Goal: Task Accomplishment & Management: Manage account settings

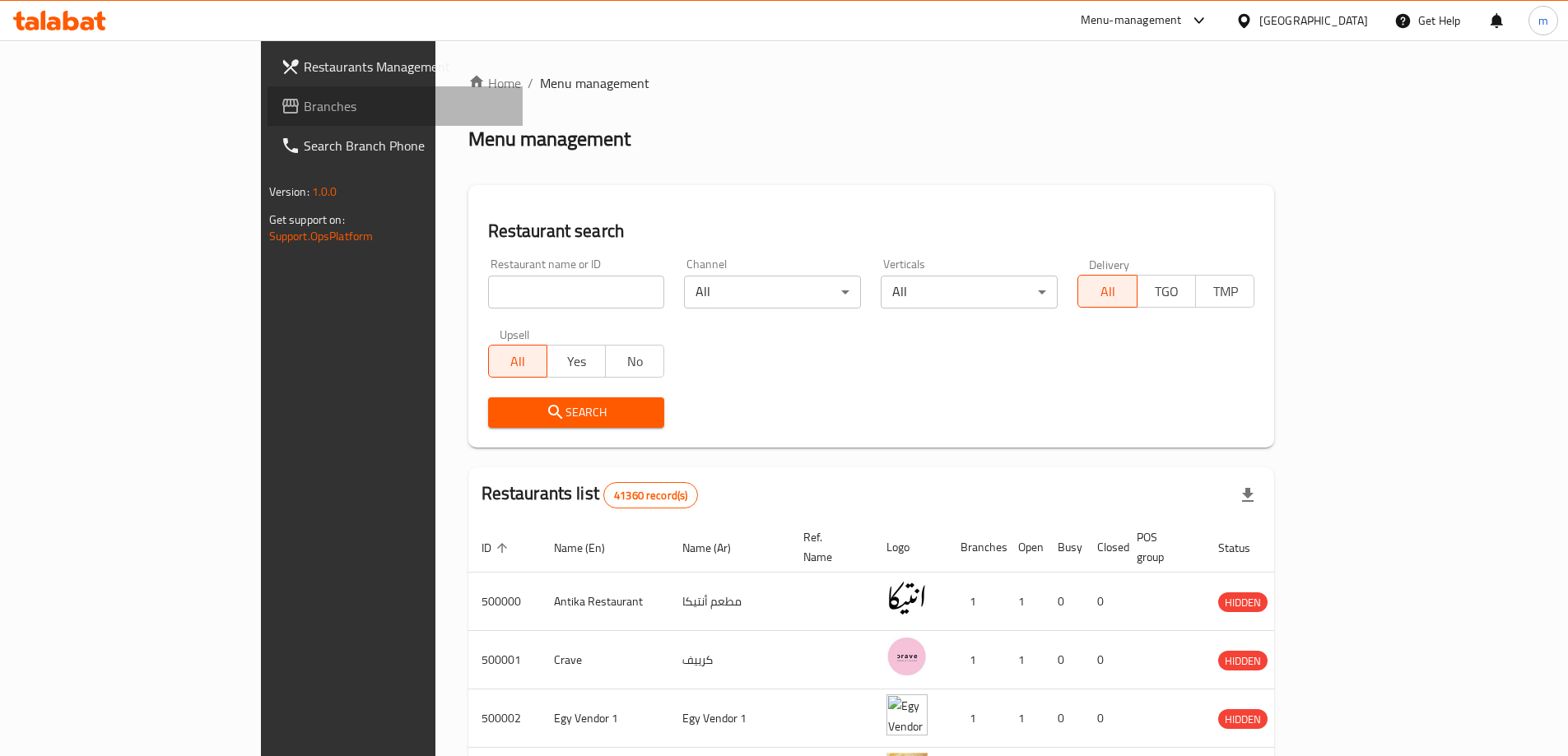
click at [304, 109] on span "Branches" at bounding box center [407, 106] width 206 height 20
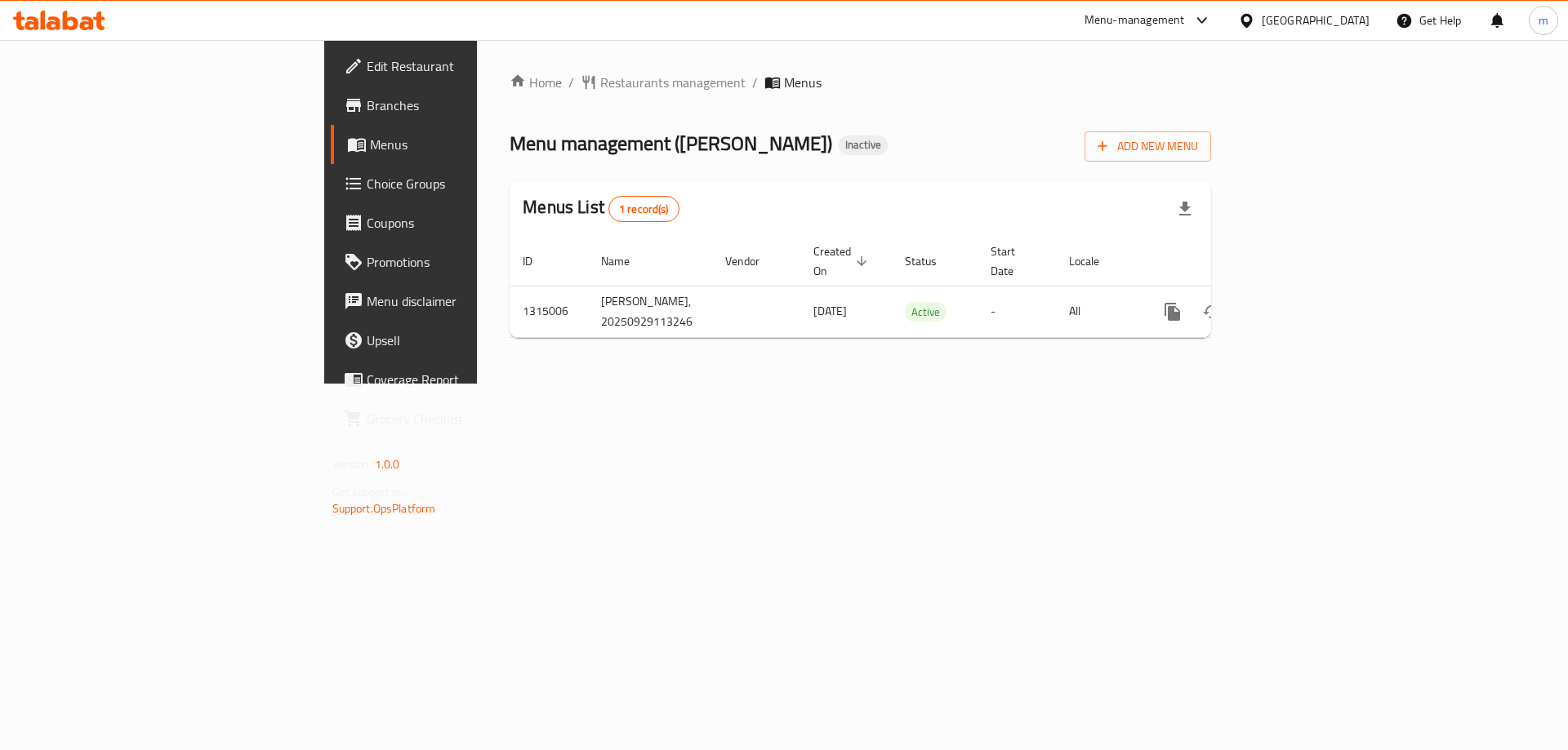
click at [827, 384] on div "Home / Restaurants management / Menus Menu management ( [PERSON_NAME] ) Inactiv…" at bounding box center [859, 212] width 766 height 344
click at [1110, 140] on icon "button" at bounding box center [1102, 146] width 16 height 16
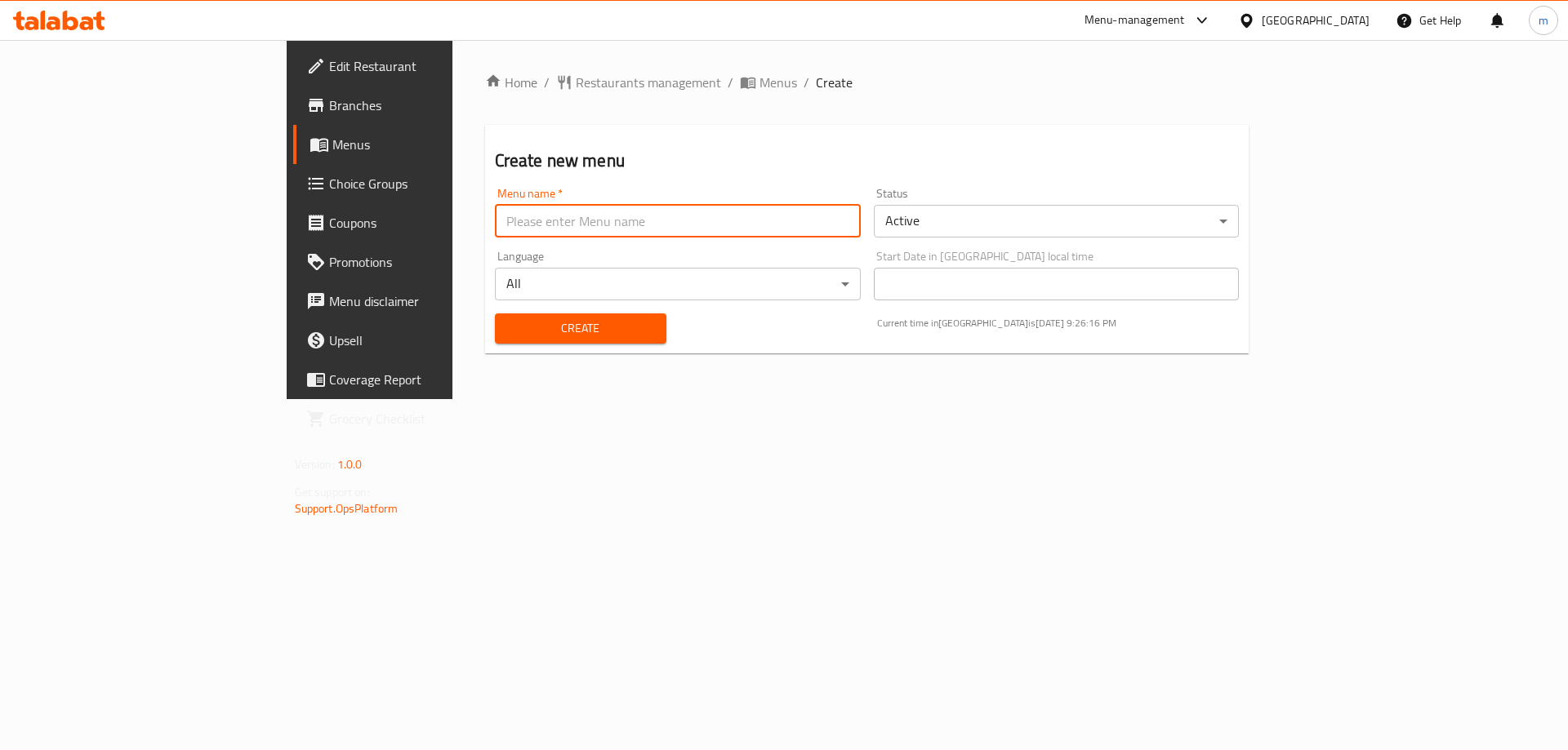
click at [494, 213] on input "text" at bounding box center [677, 221] width 366 height 32
paste input "[PERSON_NAME]"
type input "[PERSON_NAME] Menu"
click at [759, 77] on span "Menus" at bounding box center [778, 83] width 38 height 20
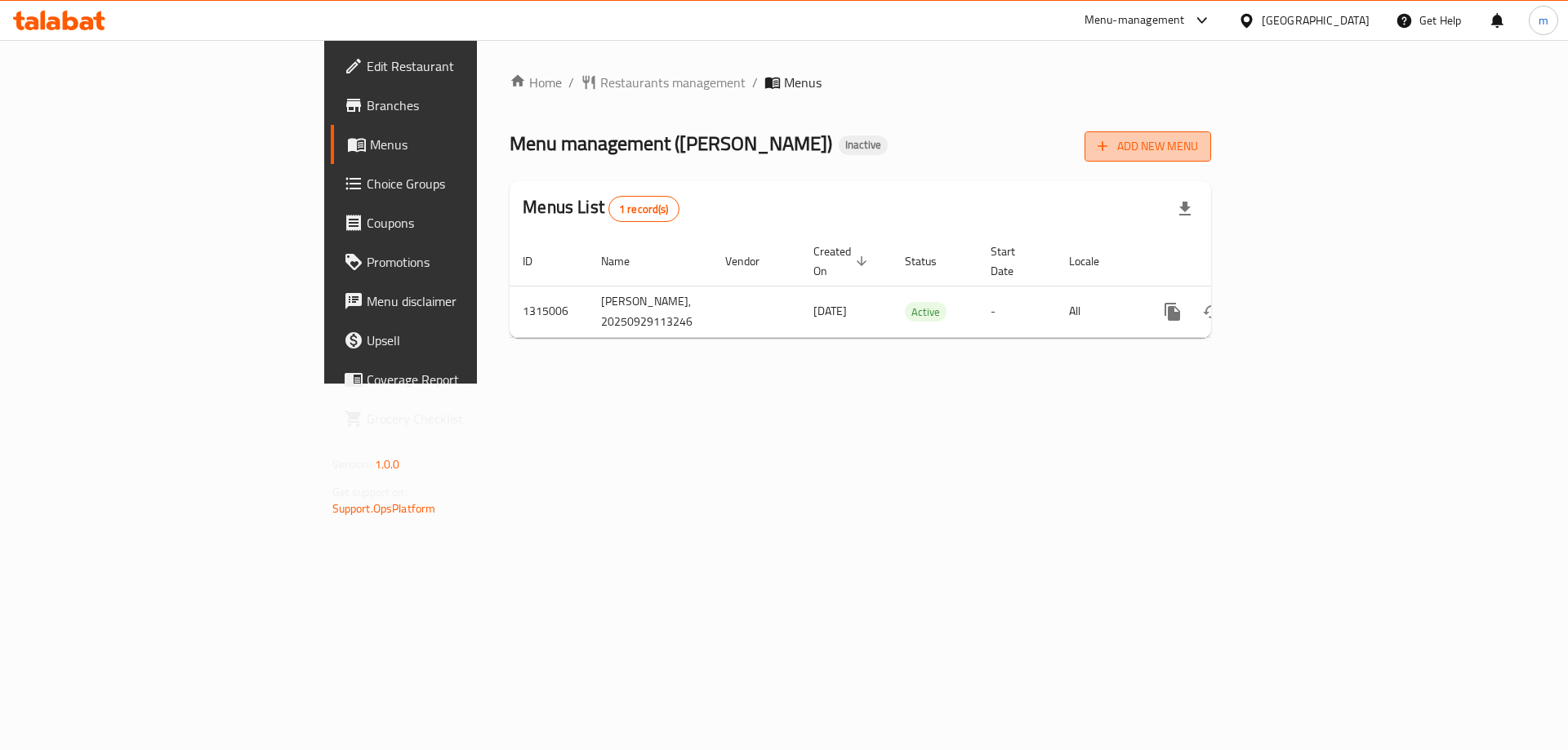
click at [1198, 146] on span "Add New Menu" at bounding box center [1147, 146] width 101 height 21
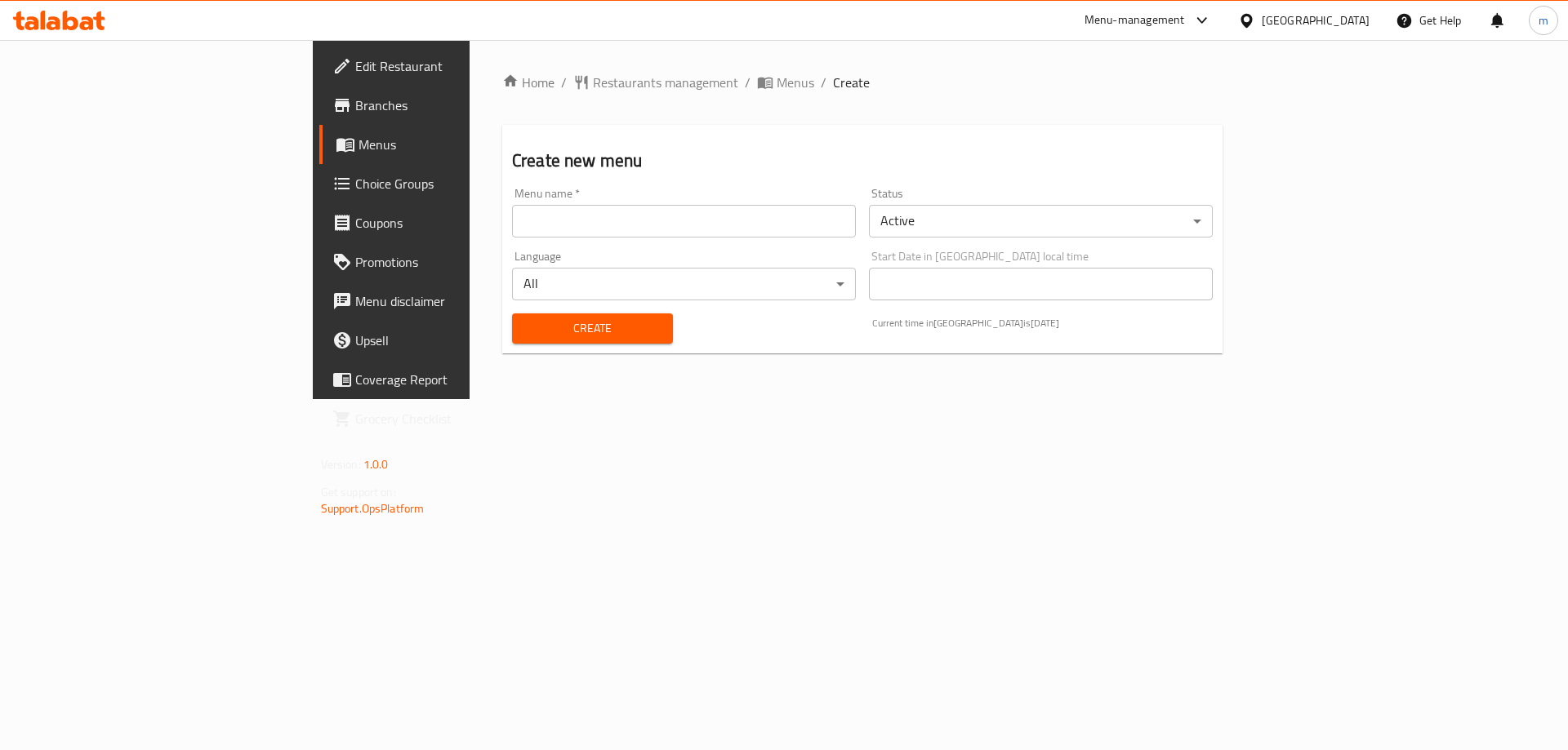
click at [512, 233] on input "text" at bounding box center [684, 221] width 344 height 32
paste input "[PERSON_NAME]"
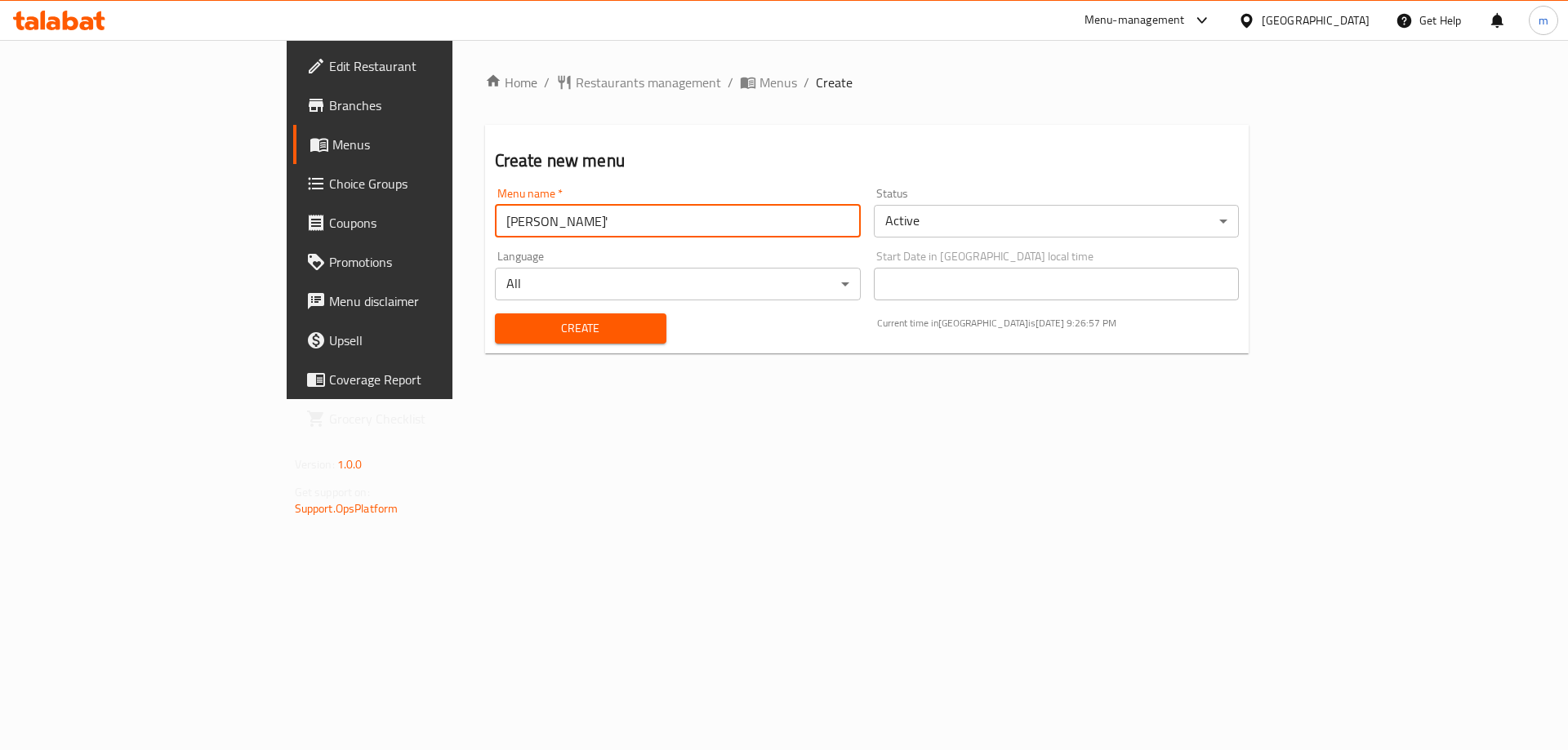
type input "[PERSON_NAME] Menu"
click at [485, 311] on div "Create" at bounding box center [581, 328] width 191 height 50
click at [508, 326] on span "Create" at bounding box center [580, 329] width 145 height 21
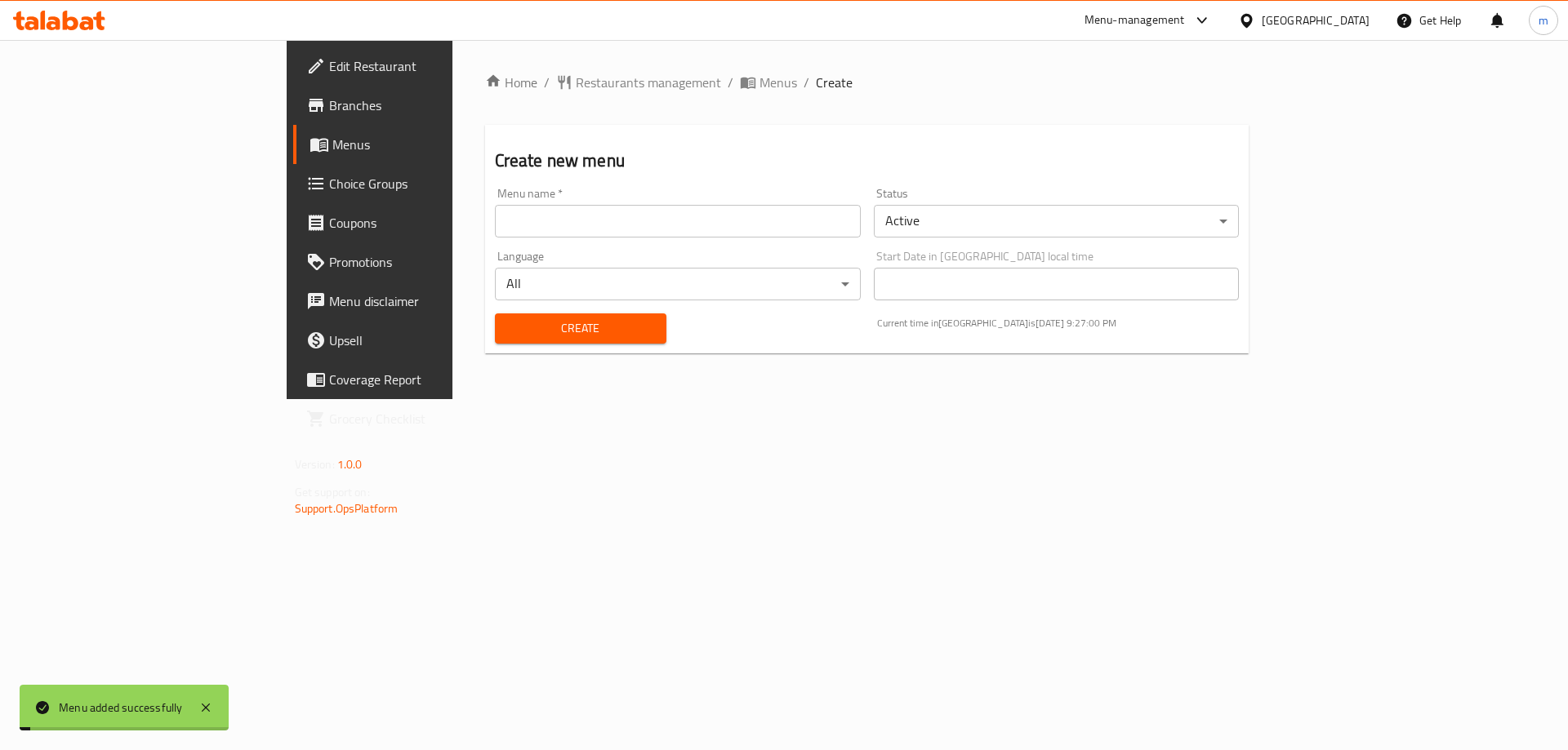
click at [759, 75] on span "Menus" at bounding box center [778, 83] width 38 height 20
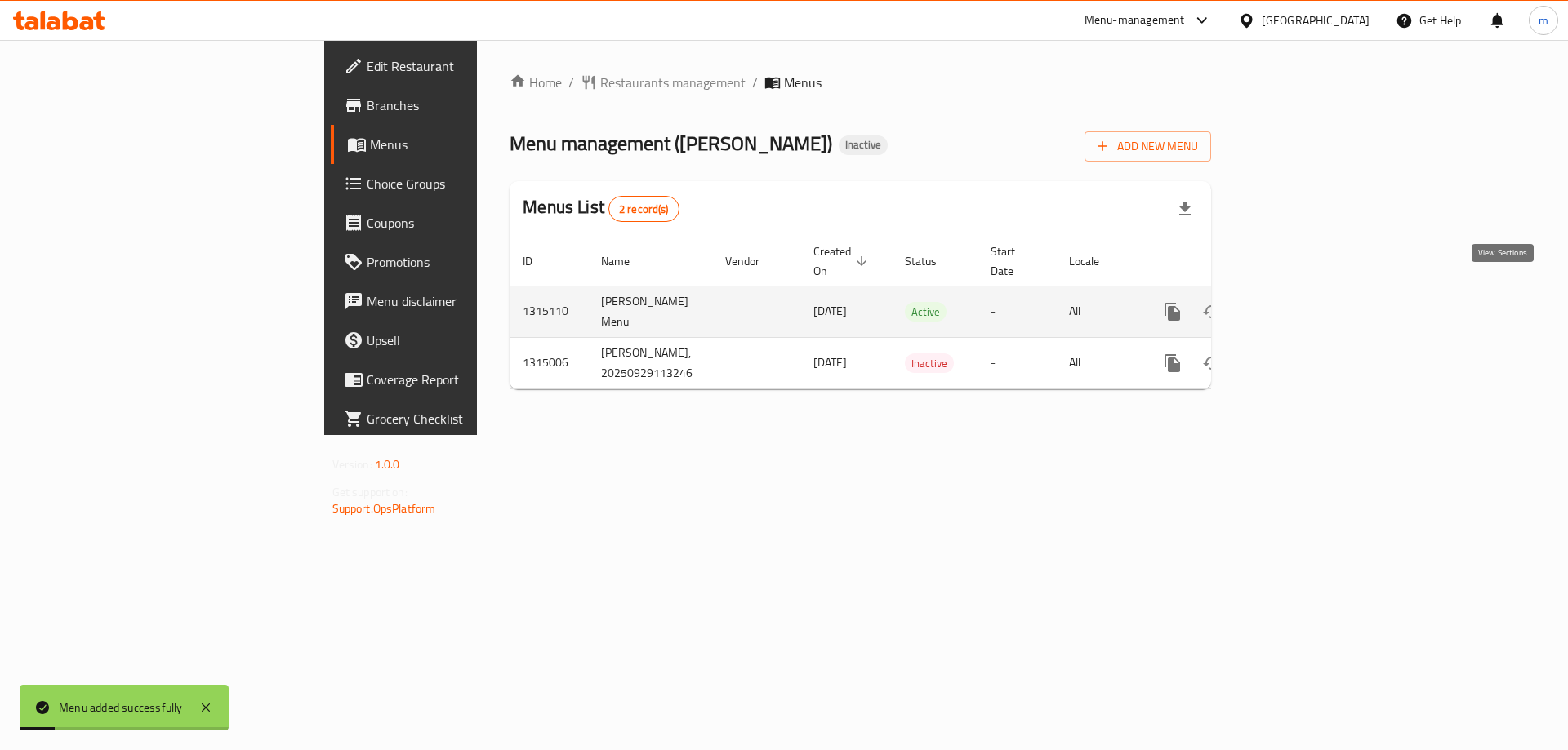
click at [1310, 293] on link "enhanced table" at bounding box center [1291, 312] width 40 height 40
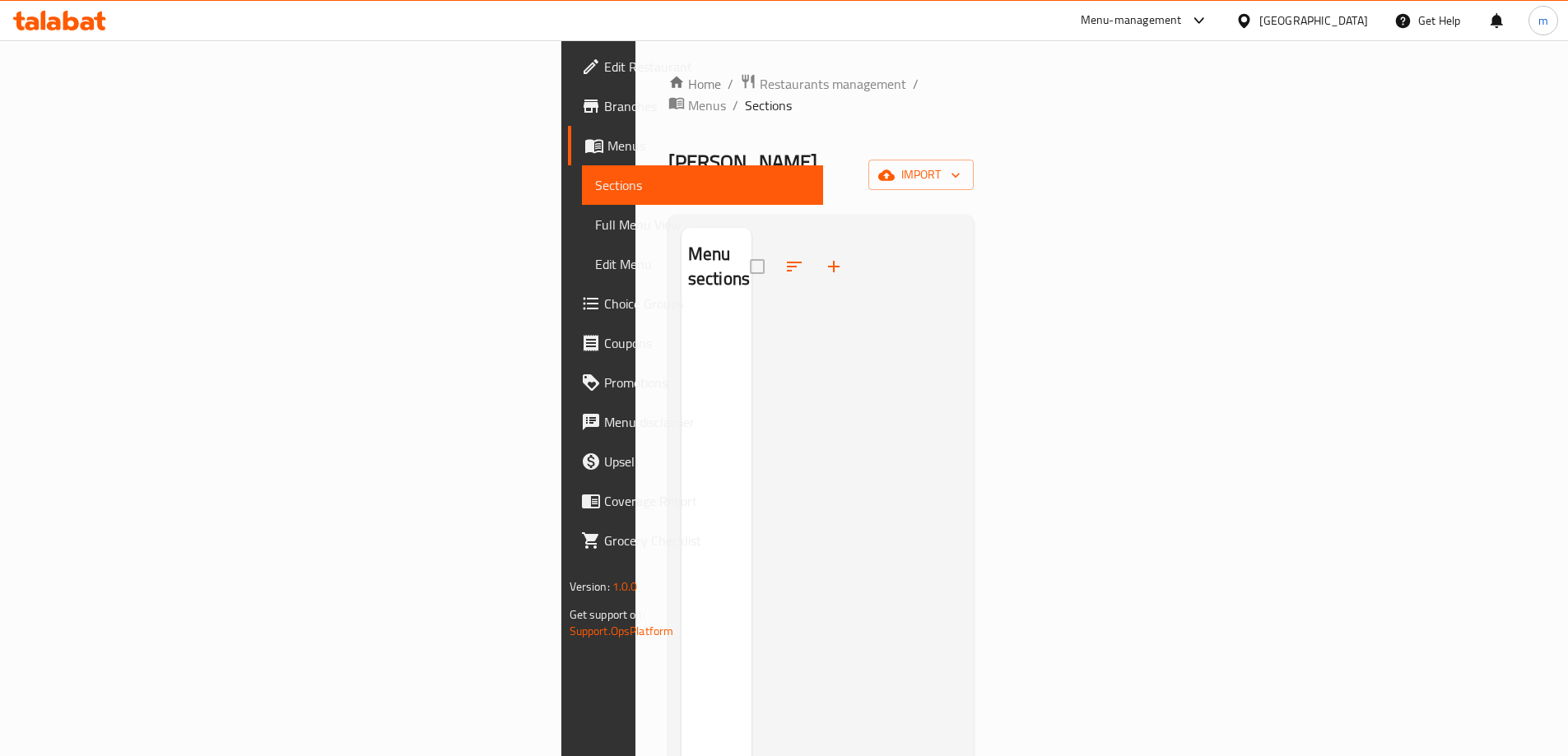
click at [974, 149] on div "Mela Rossa Inactive import" at bounding box center [821, 175] width 306 height 53
click at [974, 160] on button "import" at bounding box center [921, 175] width 105 height 31
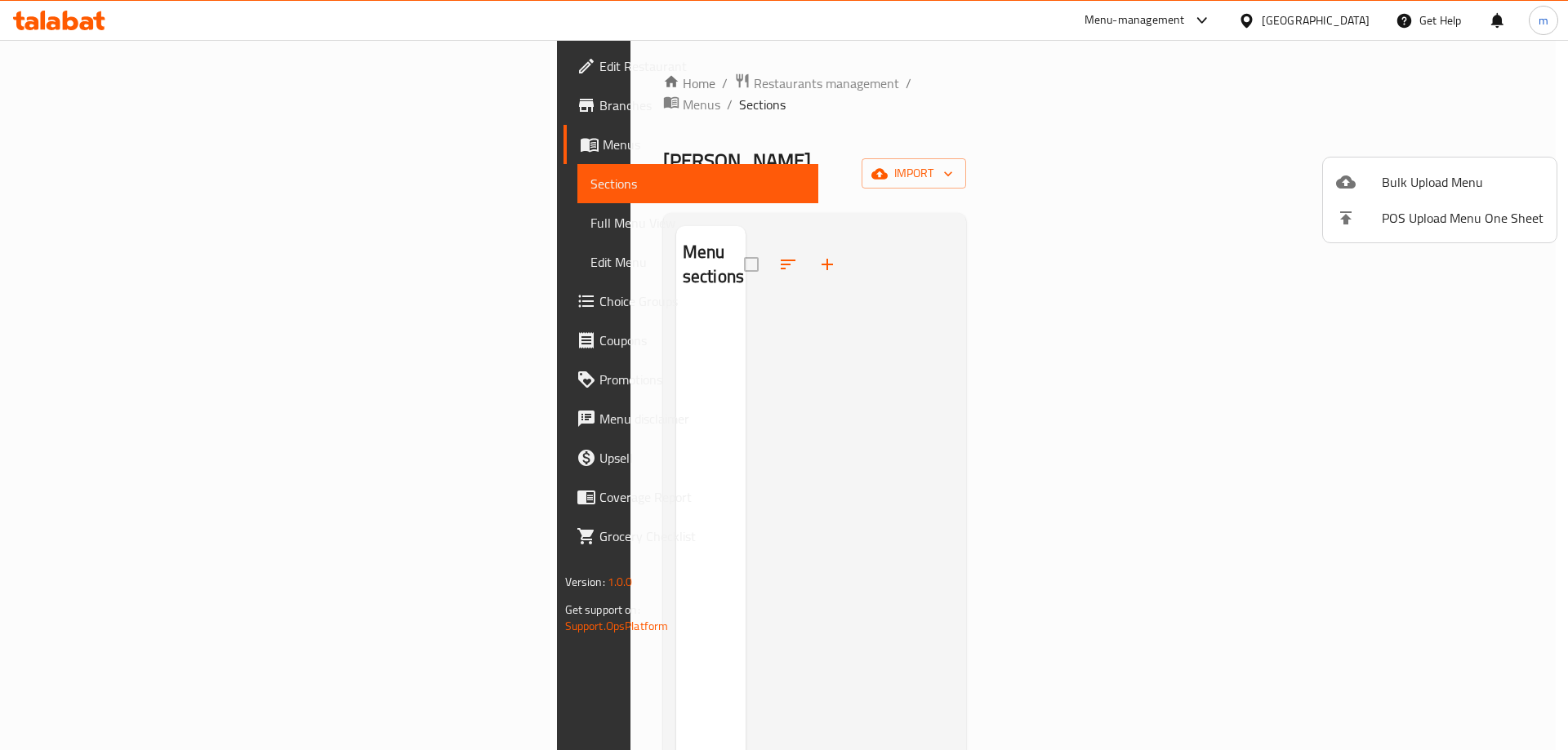
click at [1405, 172] on span "Bulk Upload Menu" at bounding box center [1463, 182] width 162 height 20
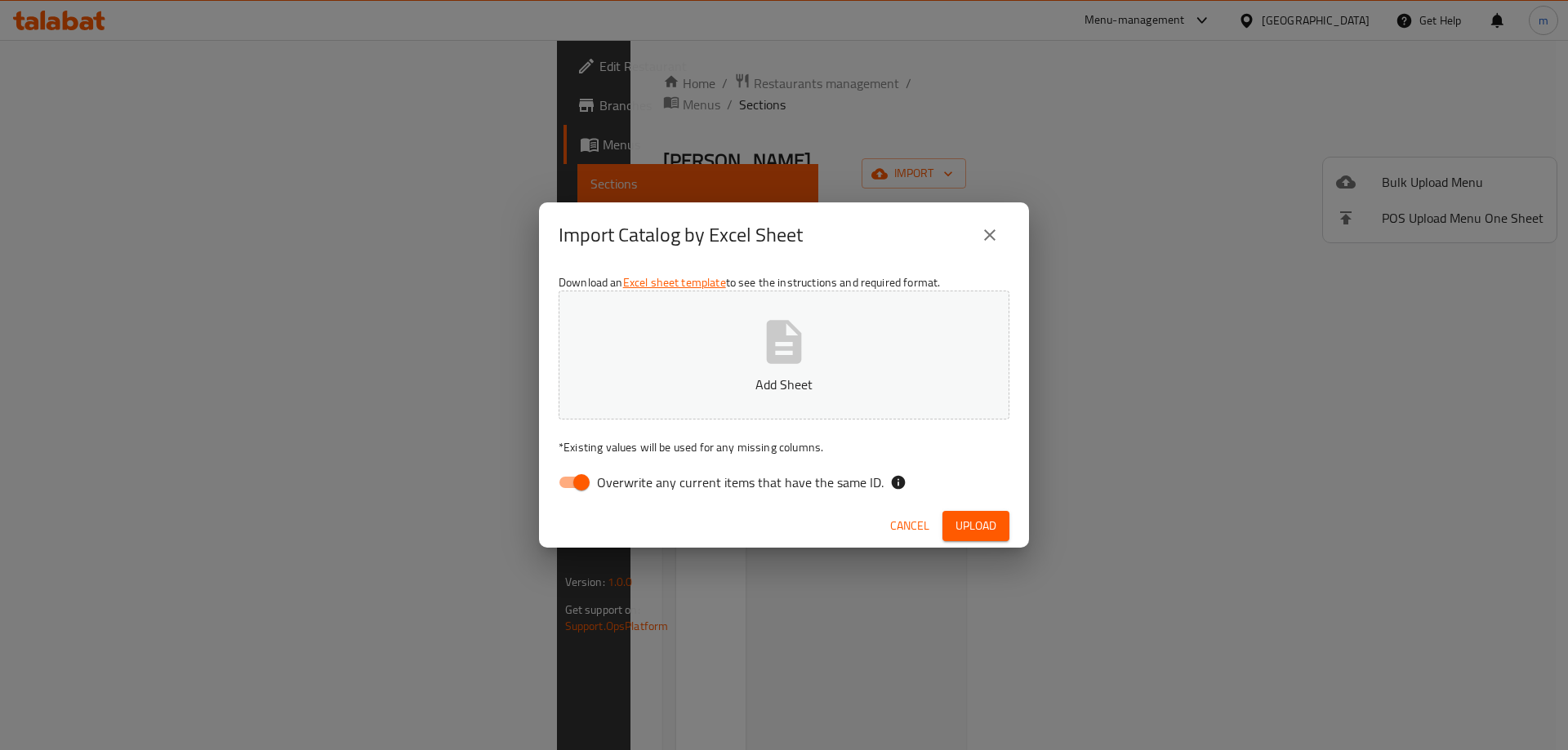
click at [740, 490] on span "Overwrite any current items that have the same ID." at bounding box center [740, 483] width 286 height 20
click at [628, 490] on input "Overwrite any current items that have the same ID." at bounding box center [581, 483] width 93 height 31
checkbox input "false"
click at [957, 527] on span "Upload" at bounding box center [975, 526] width 41 height 21
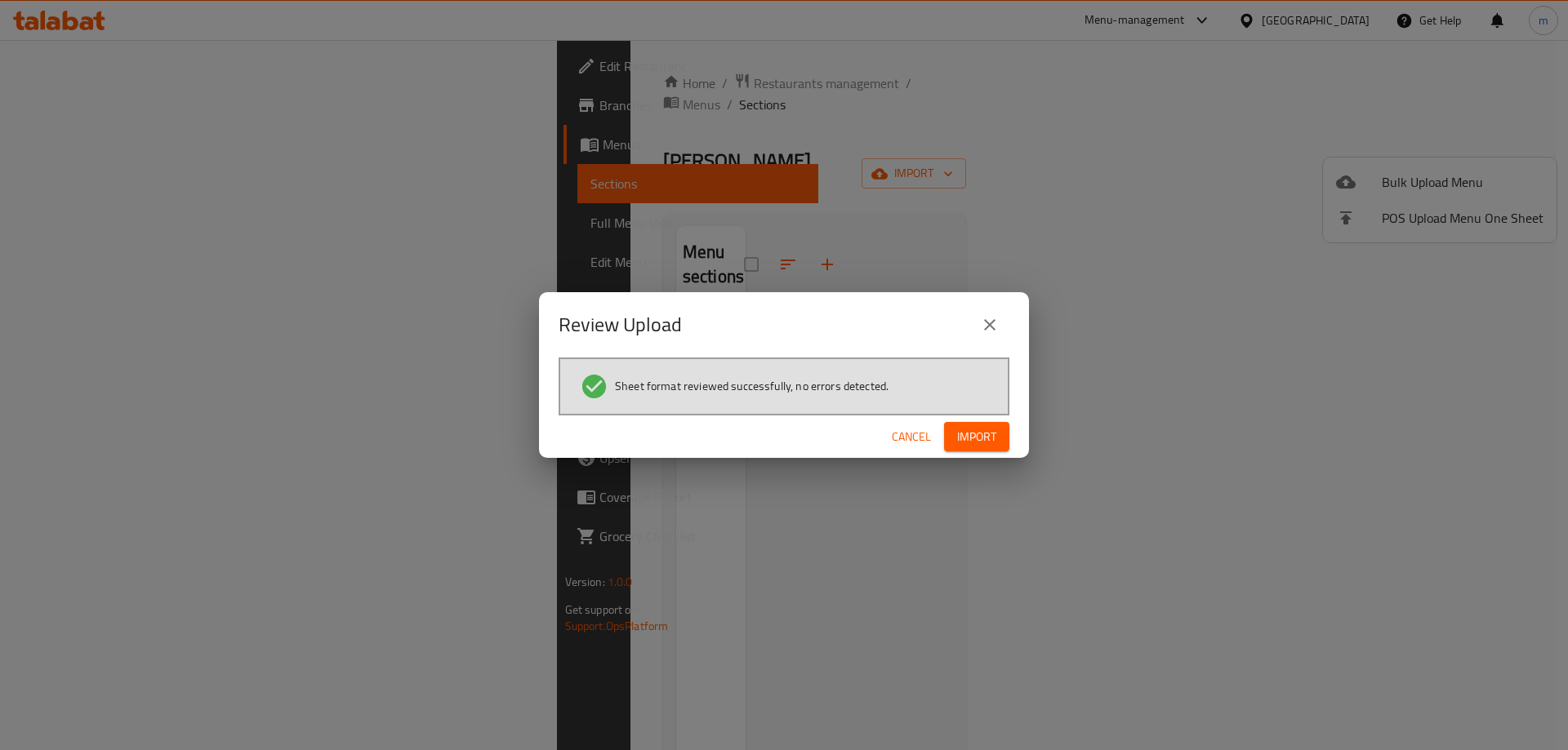
click at [999, 427] on button "Import" at bounding box center [976, 438] width 66 height 31
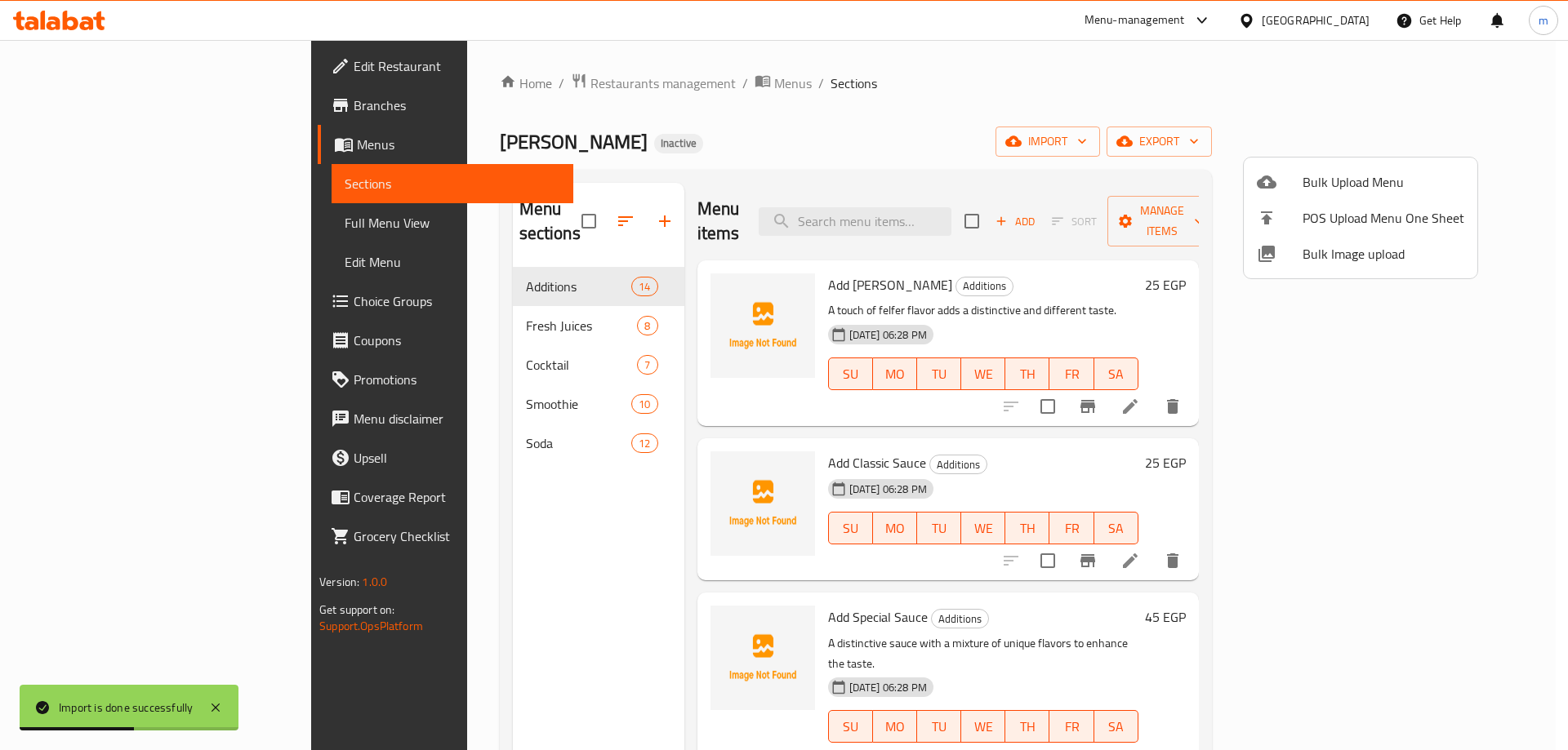
click at [150, 226] on div at bounding box center [784, 375] width 1568 height 750
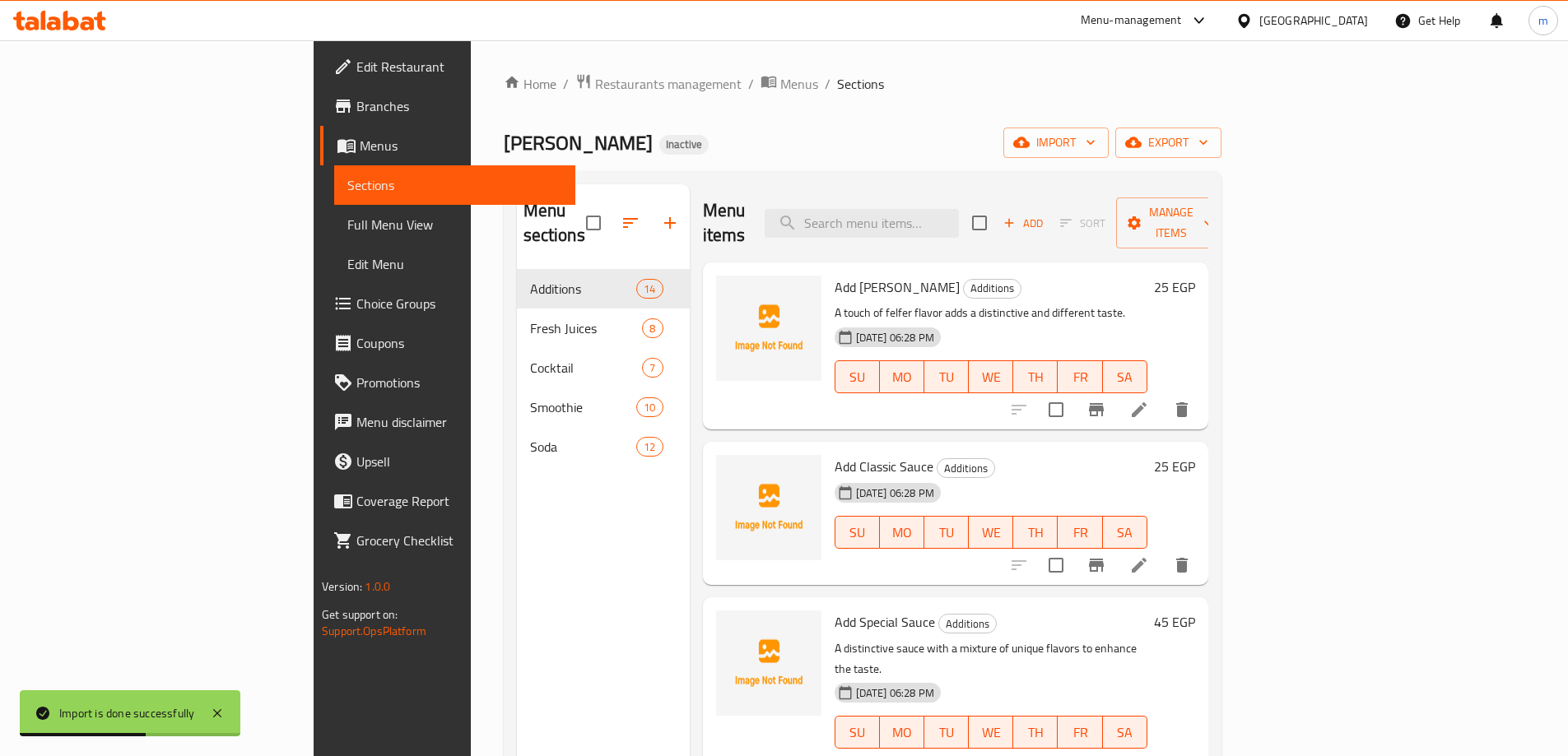
click at [348, 215] on span "Full Menu View" at bounding box center [455, 225] width 215 height 20
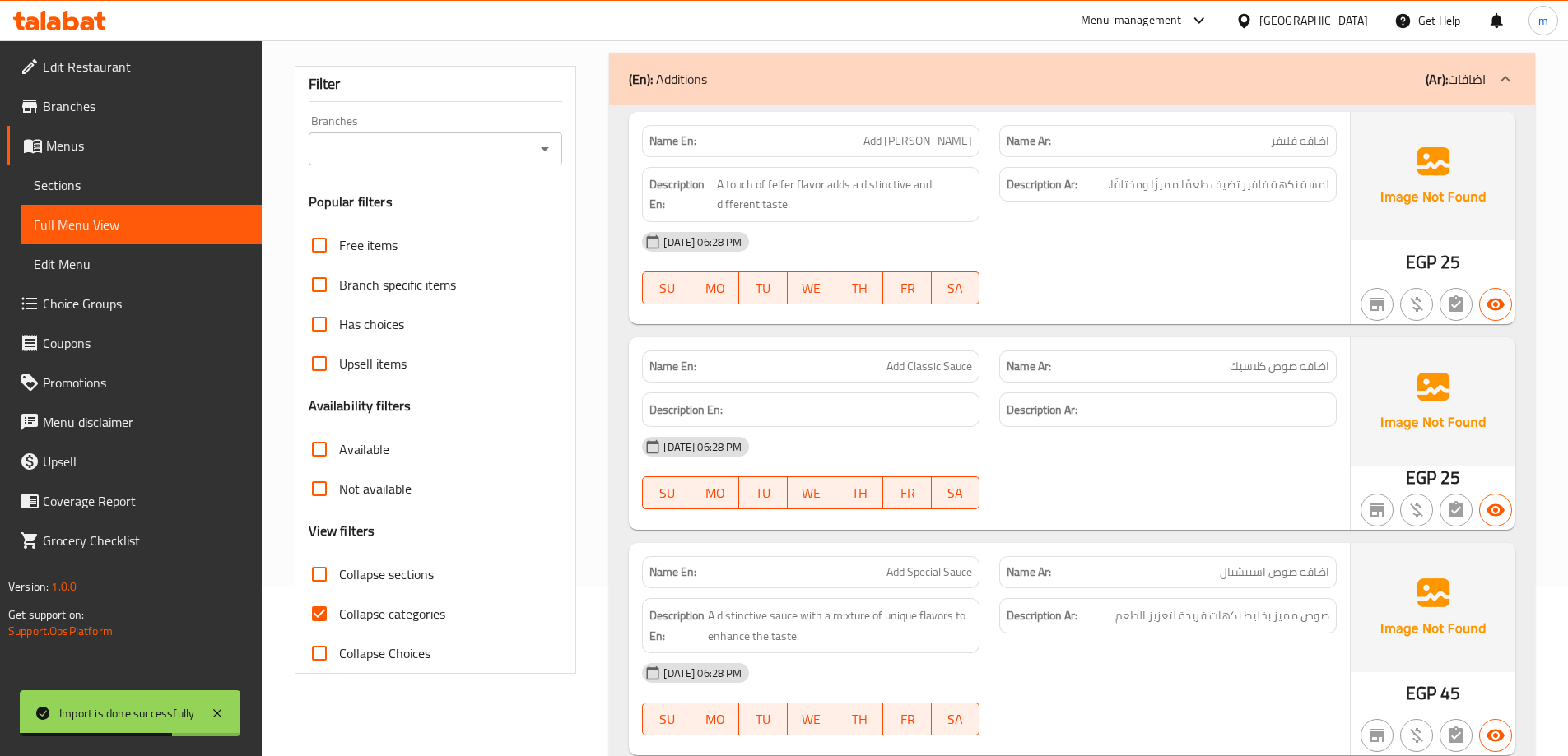
scroll to position [411, 0]
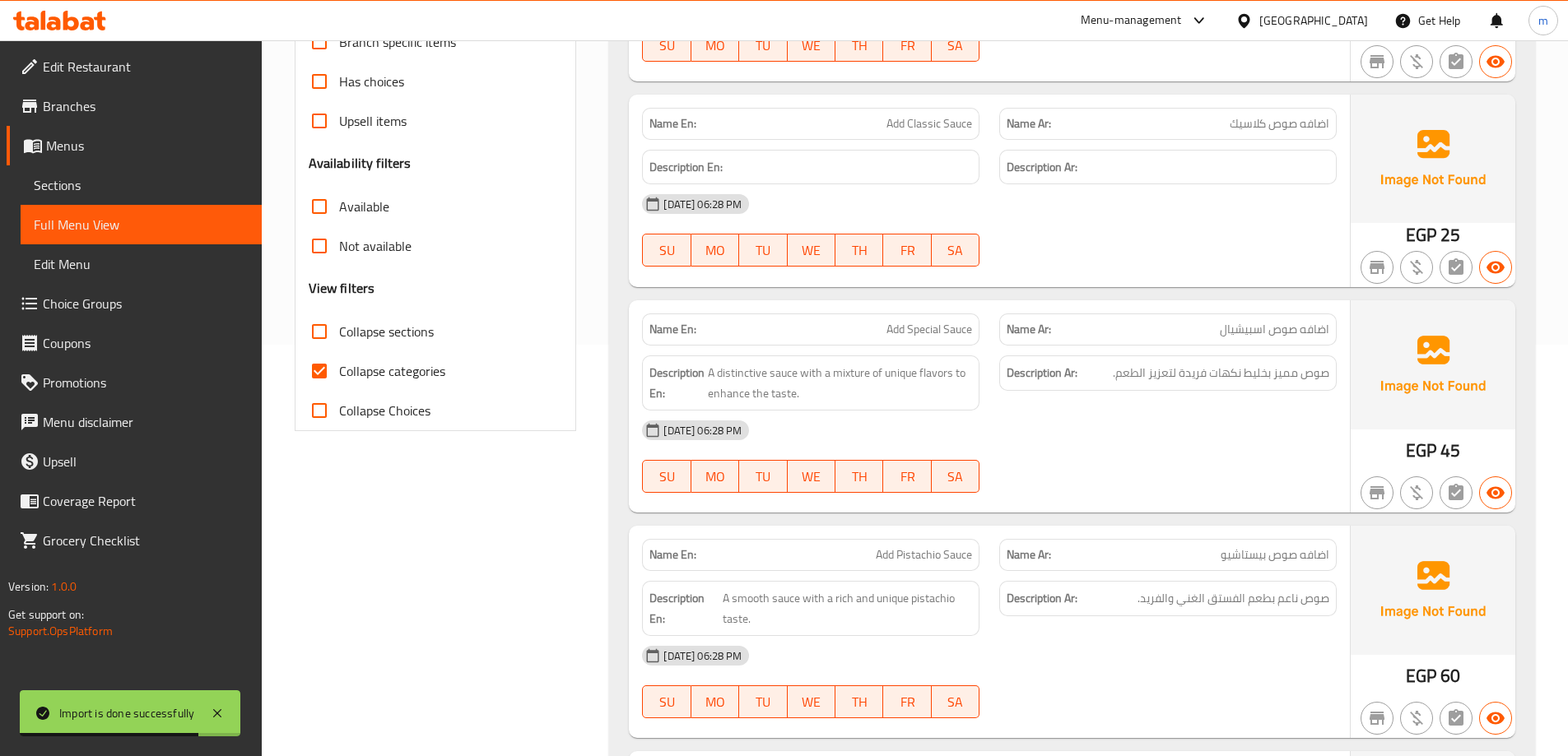
click at [429, 336] on span "Collapse sections" at bounding box center [387, 331] width 94 height 20
click at [340, 336] on input "Collapse sections" at bounding box center [320, 332] width 40 height 40
checkbox input "true"
click at [415, 358] on label "Collapse categories" at bounding box center [372, 371] width 145 height 40
click at [340, 358] on input "Collapse categories" at bounding box center [320, 371] width 40 height 40
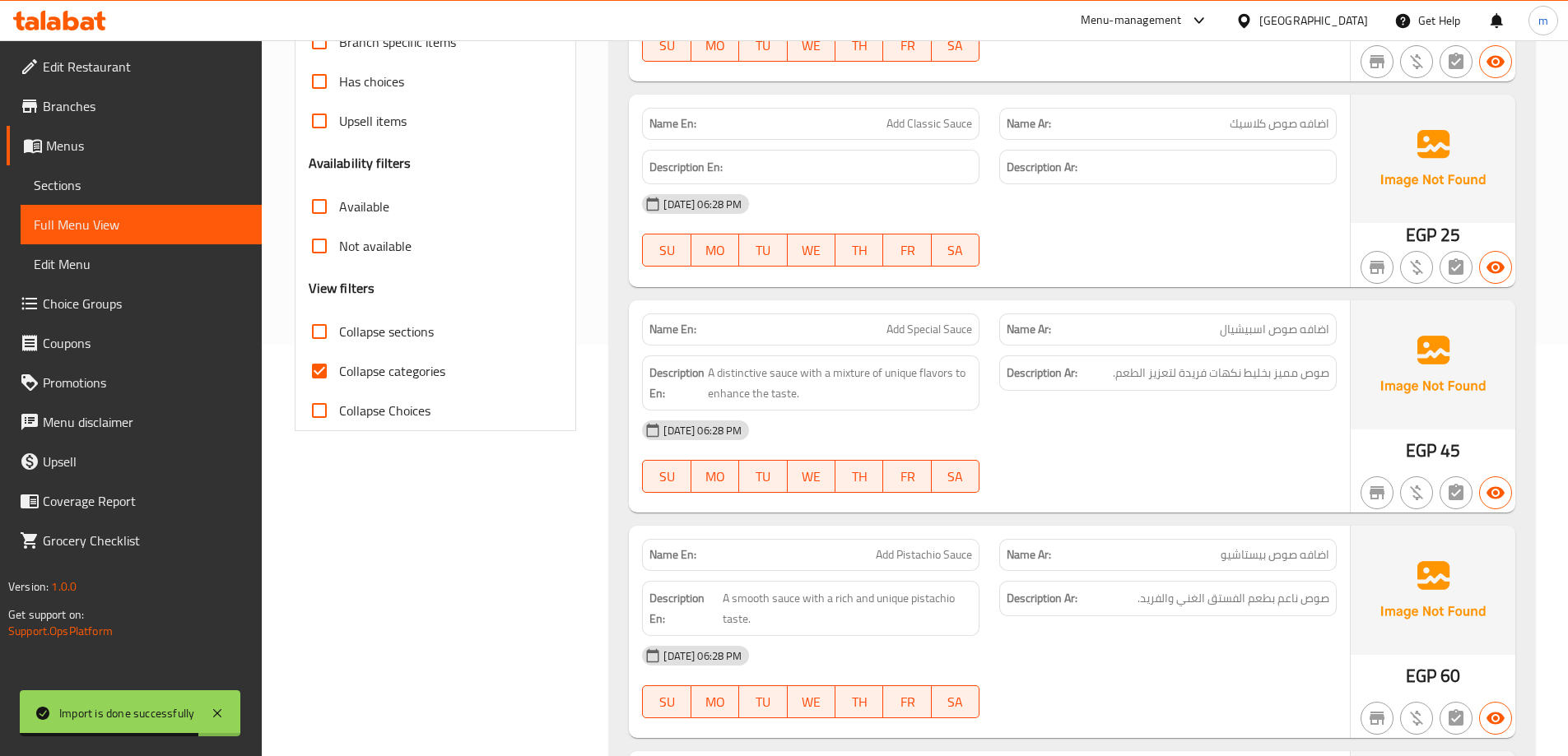
checkbox input "false"
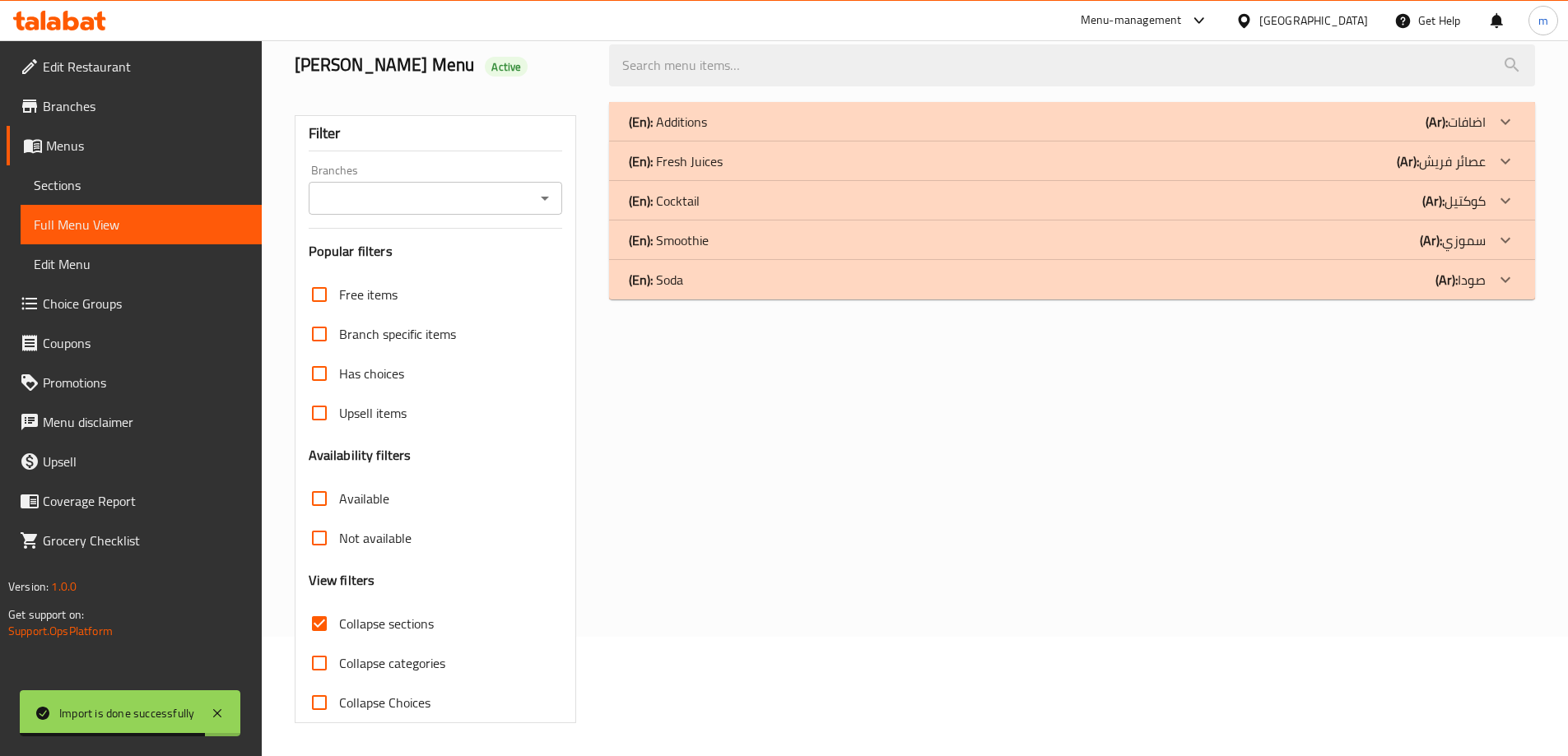
scroll to position [119, 0]
click at [825, 106] on div "(En): Additions (Ar): اضافات" at bounding box center [1072, 122] width 926 height 40
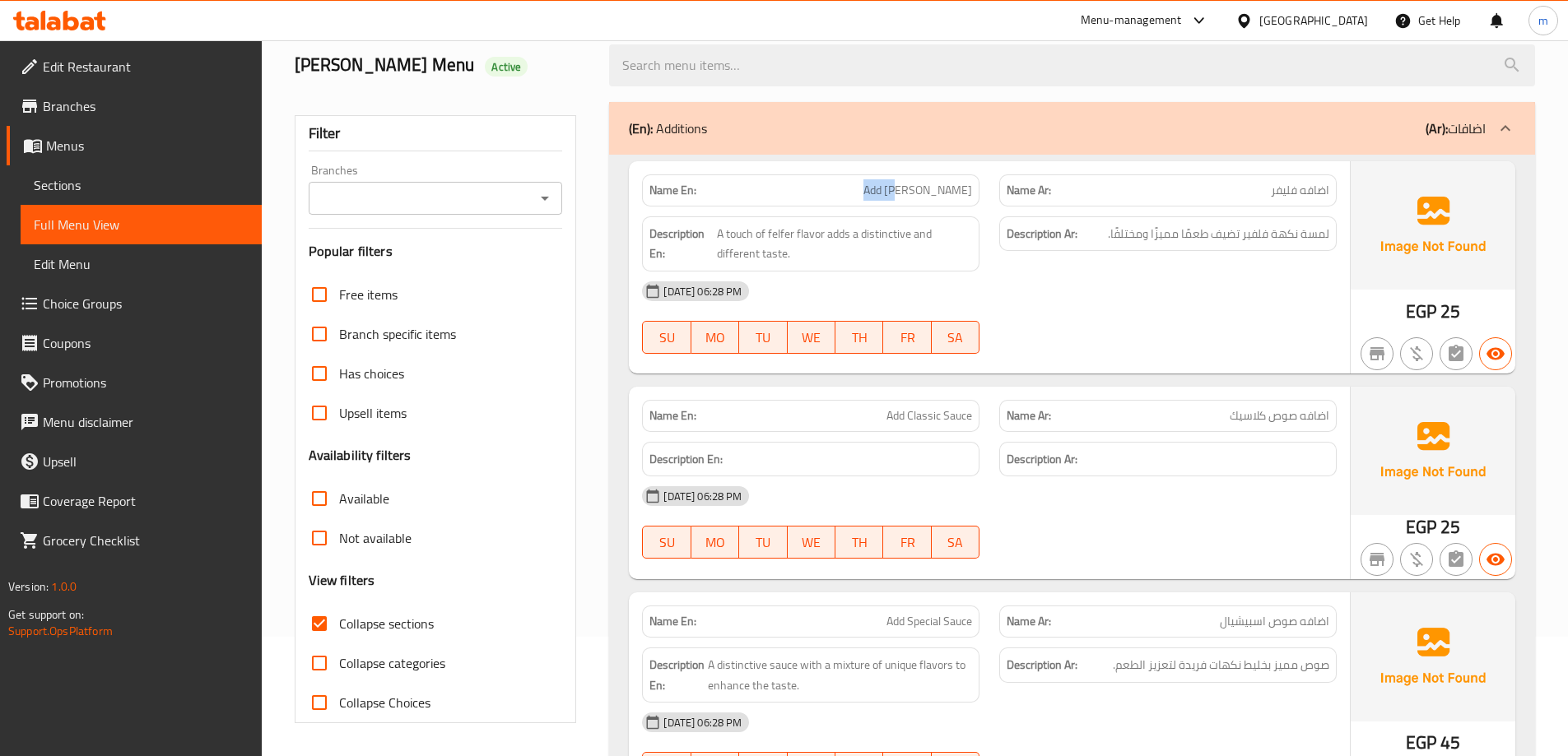
drag, startPoint x: 916, startPoint y: 188, endPoint x: 954, endPoint y: 181, distance: 38.6
click at [954, 182] on p "Name En: Add Felfer" at bounding box center [810, 190] width 322 height 17
click at [968, 184] on span "Add Felfer" at bounding box center [918, 190] width 109 height 17
click at [956, 193] on span "Add Felfer" at bounding box center [918, 190] width 109 height 17
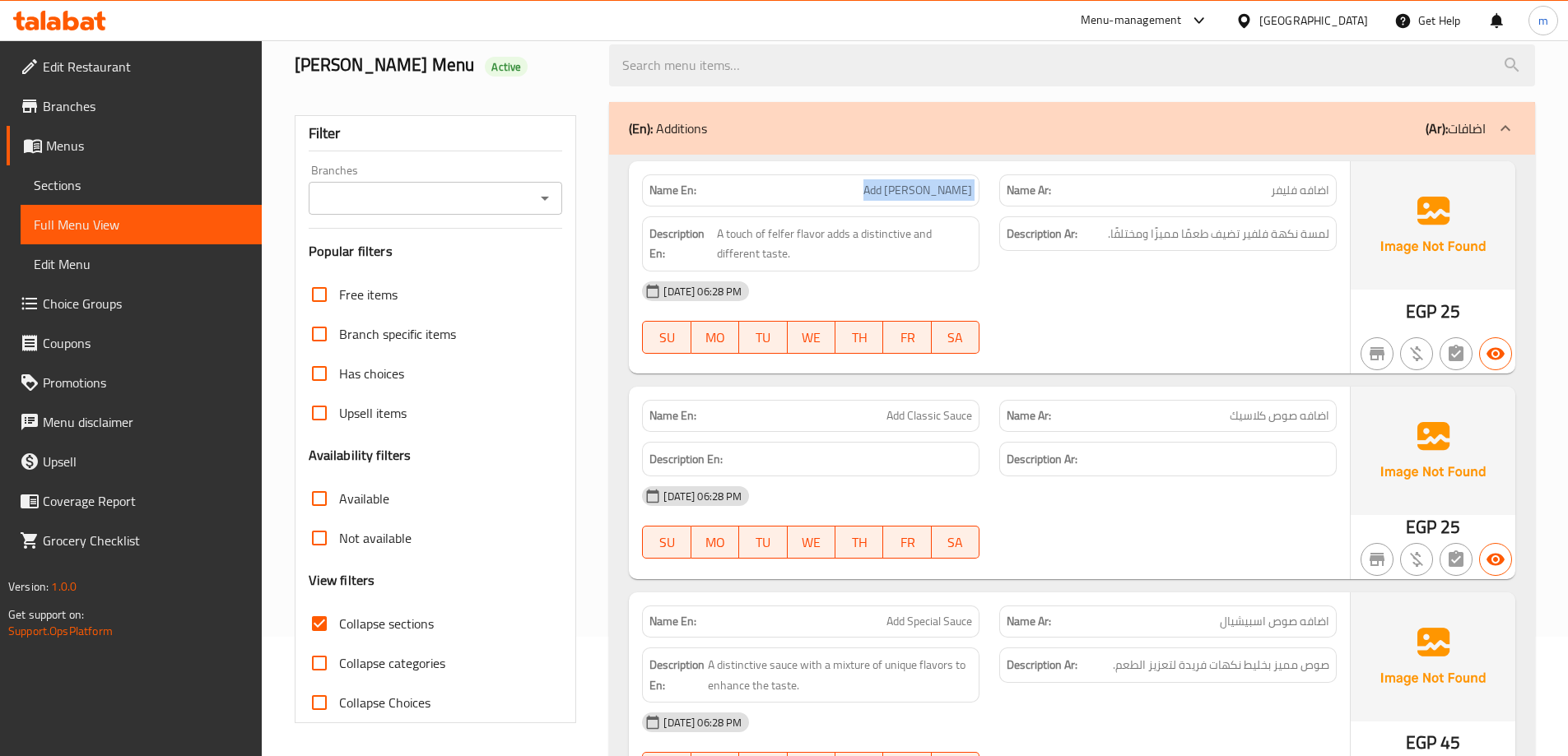
click at [956, 193] on span "Add Felfer" at bounding box center [918, 190] width 109 height 17
copy span "Add Felfer"
click at [1139, 245] on div "Description Ar: لمسة نكهة فلفير تضيف طعمًا مميزًا ومختلفًا." at bounding box center [1169, 233] width 338 height 35
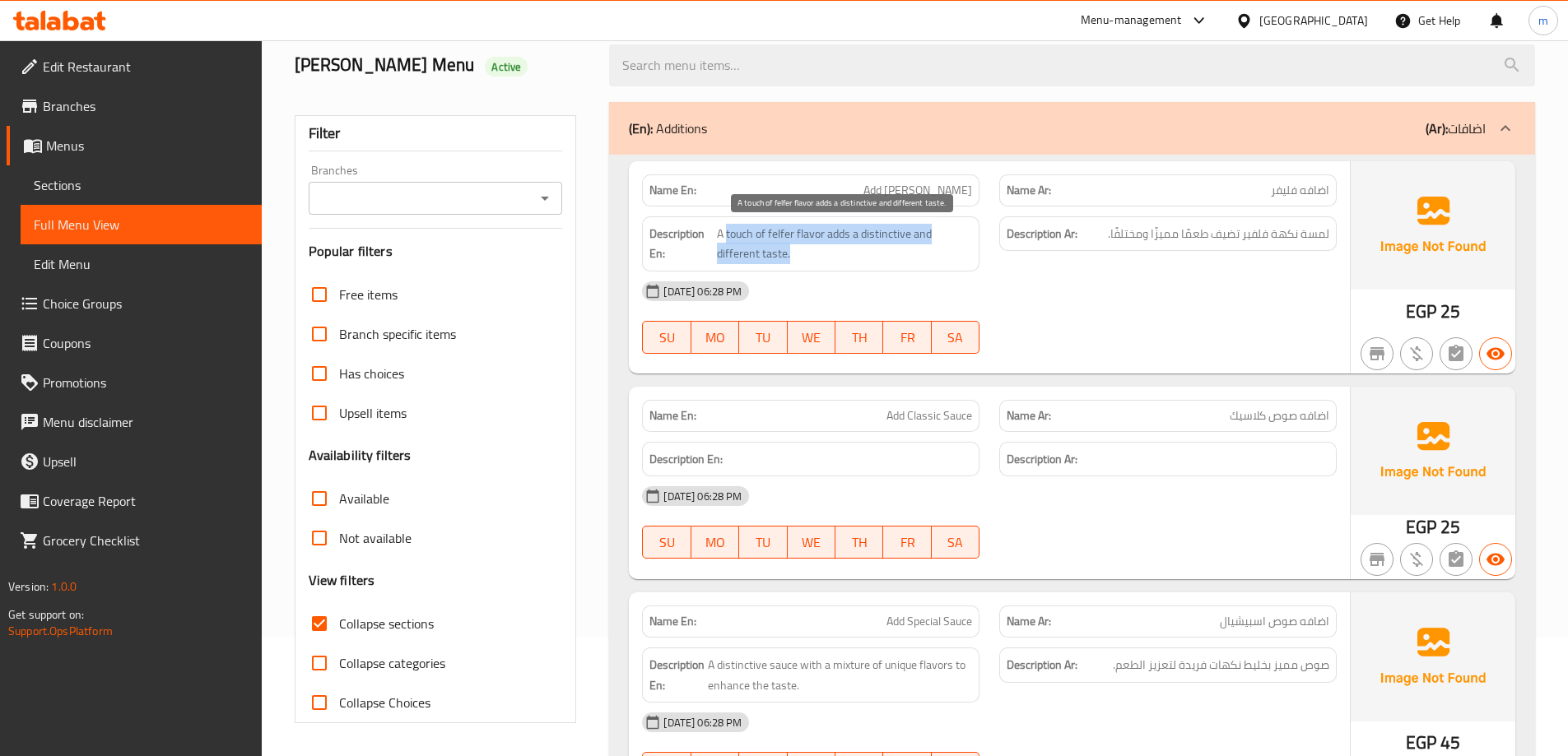
drag, startPoint x: 727, startPoint y: 234, endPoint x: 879, endPoint y: 264, distance: 154.9
click at [879, 264] on div "Description En: A touch of felfer flavor adds a distinctive and different taste." at bounding box center [811, 243] width 338 height 55
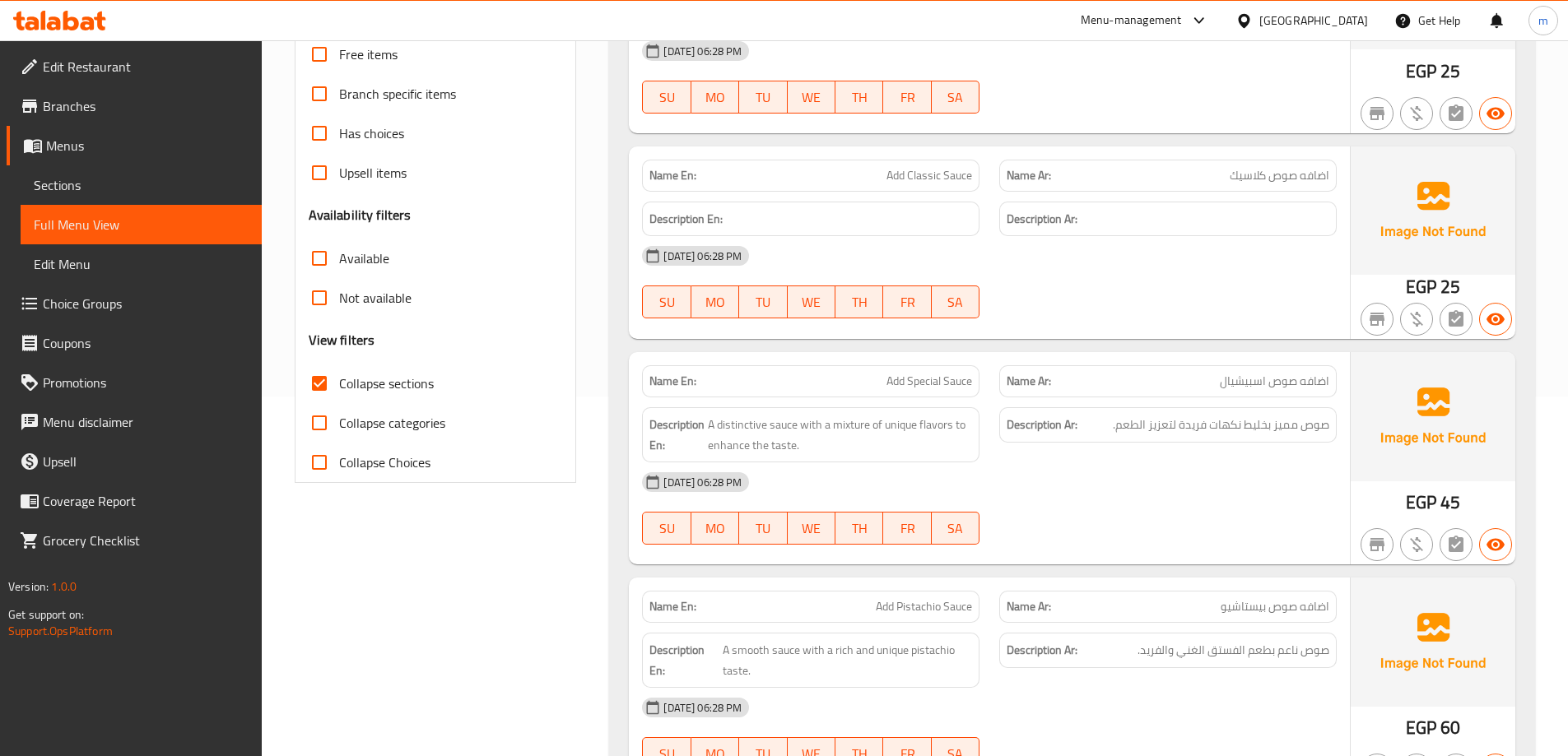
scroll to position [366, 0]
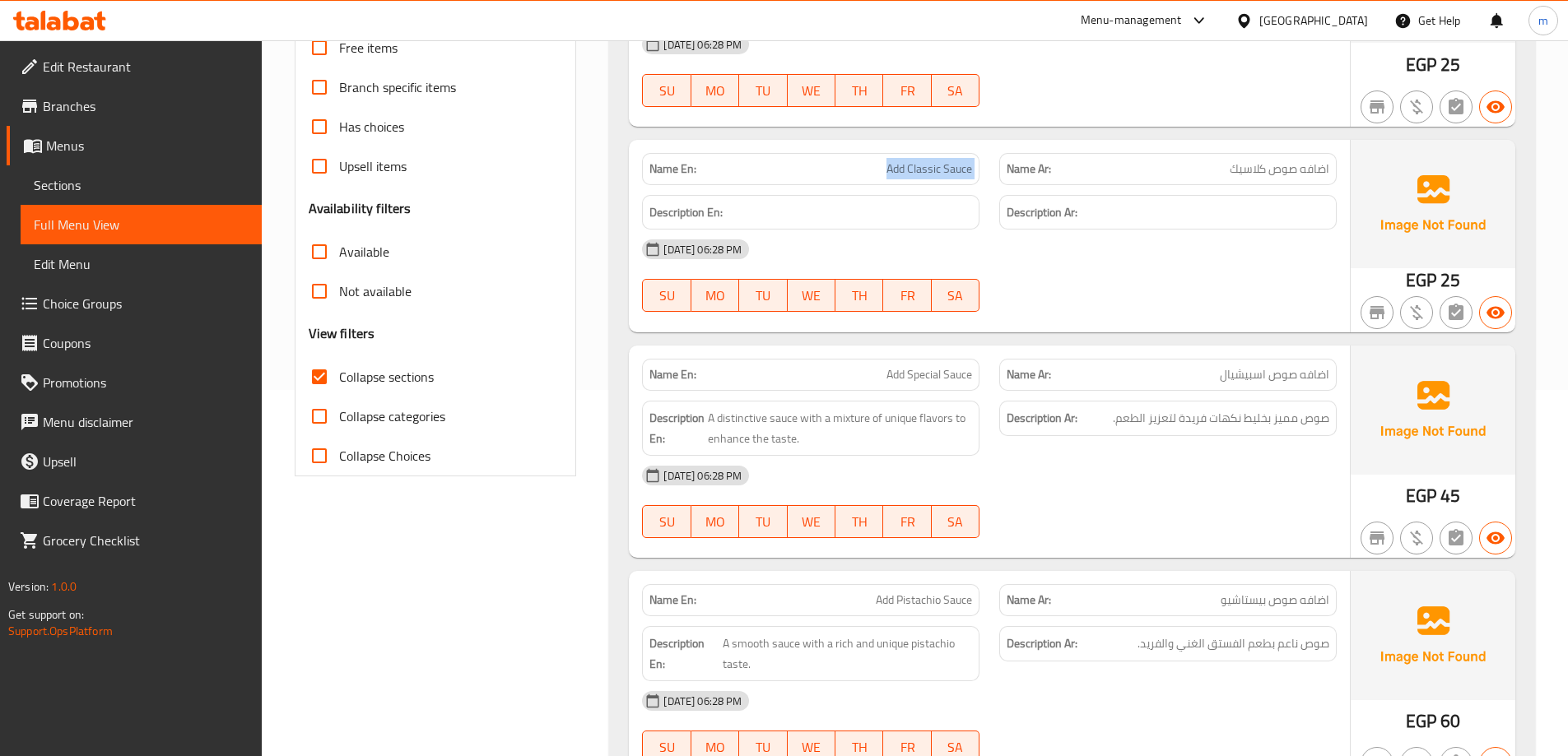
drag, startPoint x: 868, startPoint y: 182, endPoint x: 994, endPoint y: 172, distance: 126.4
click at [994, 172] on div "Name En: Add Classic Sauce Name Ar: اضافه صوص كلاسيك" at bounding box center [989, 169] width 715 height 52
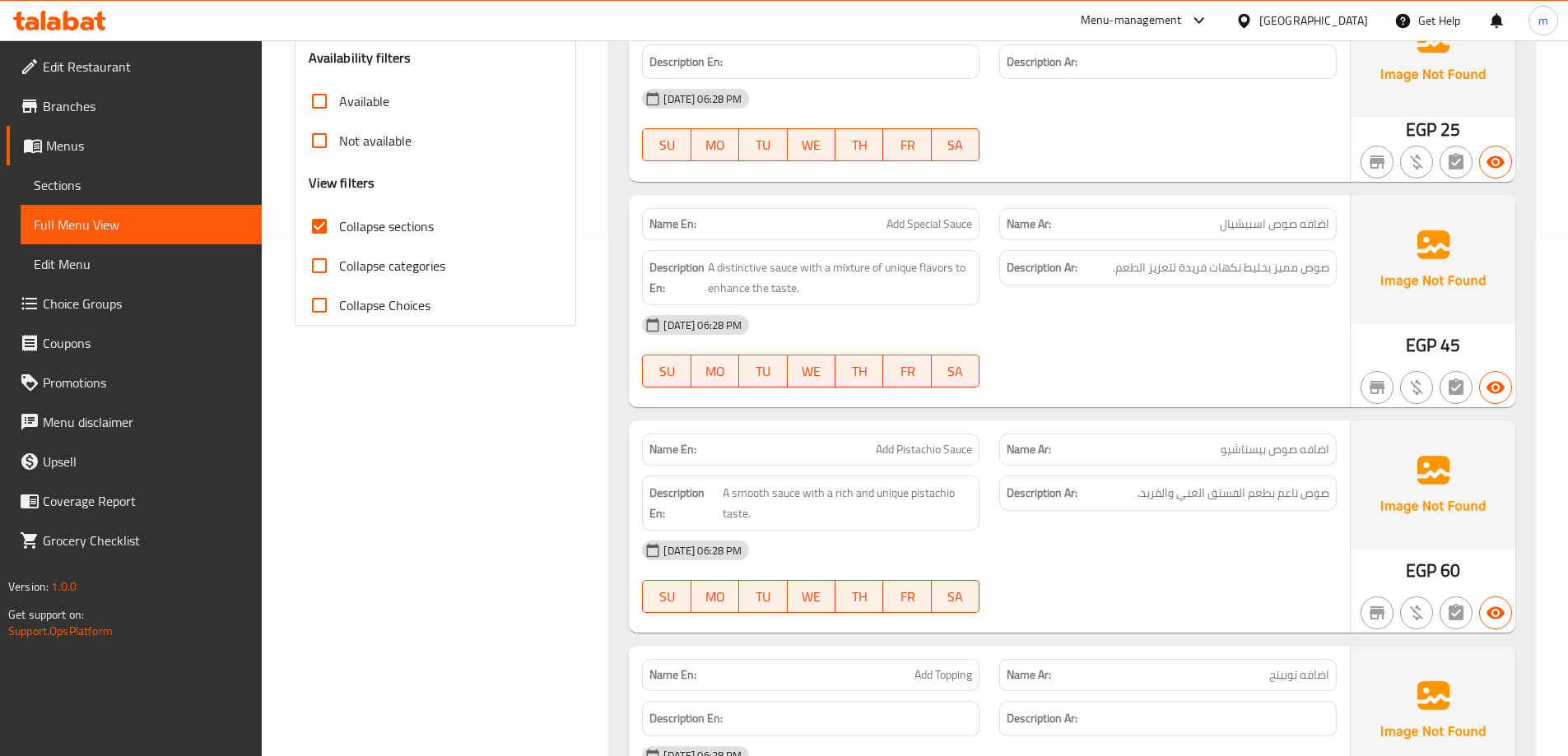
scroll to position [531, 0]
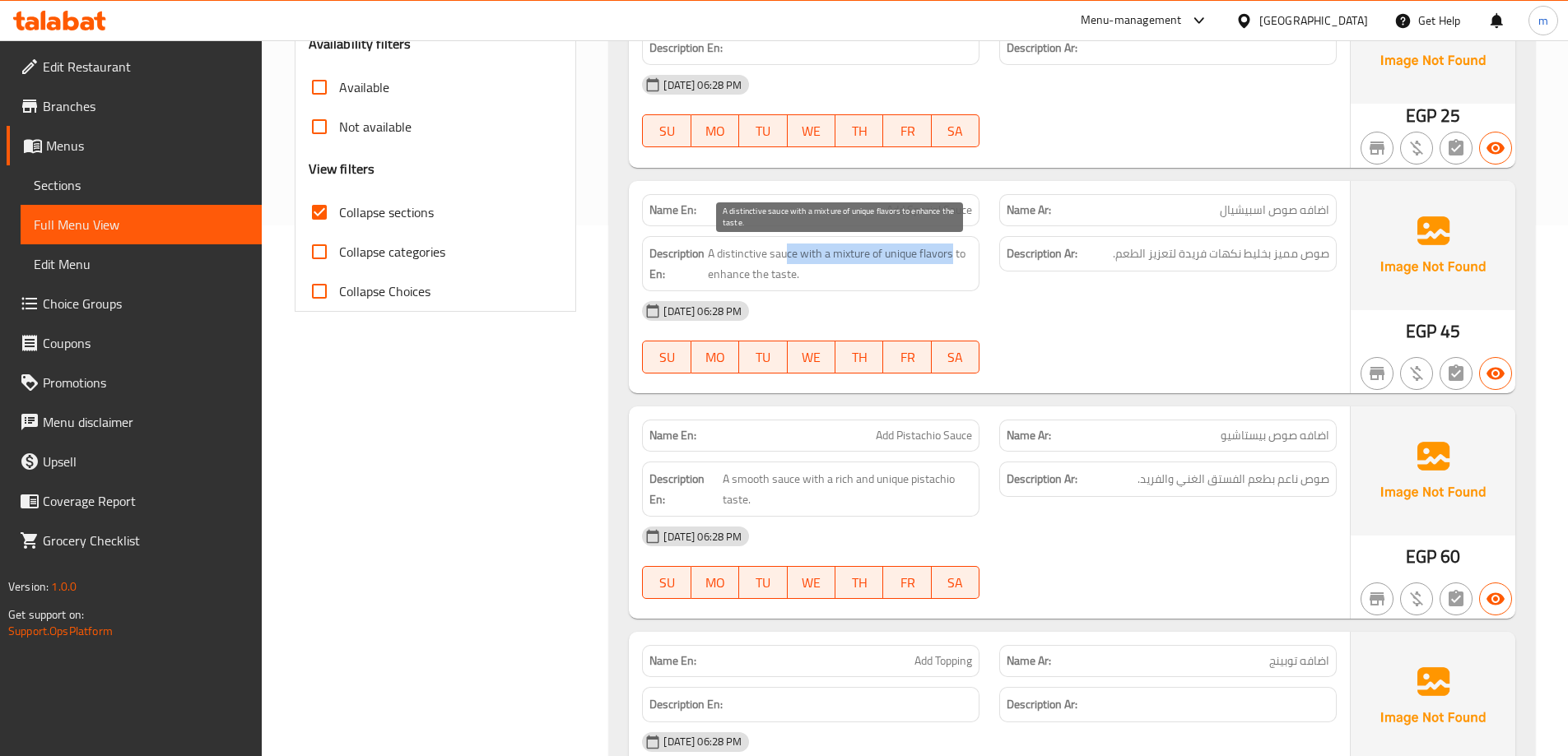
drag, startPoint x: 788, startPoint y: 250, endPoint x: 952, endPoint y: 248, distance: 164.0
click at [952, 248] on span "A distinctive sauce with a mixture of unique flavors to enhance the taste." at bounding box center [840, 263] width 264 height 40
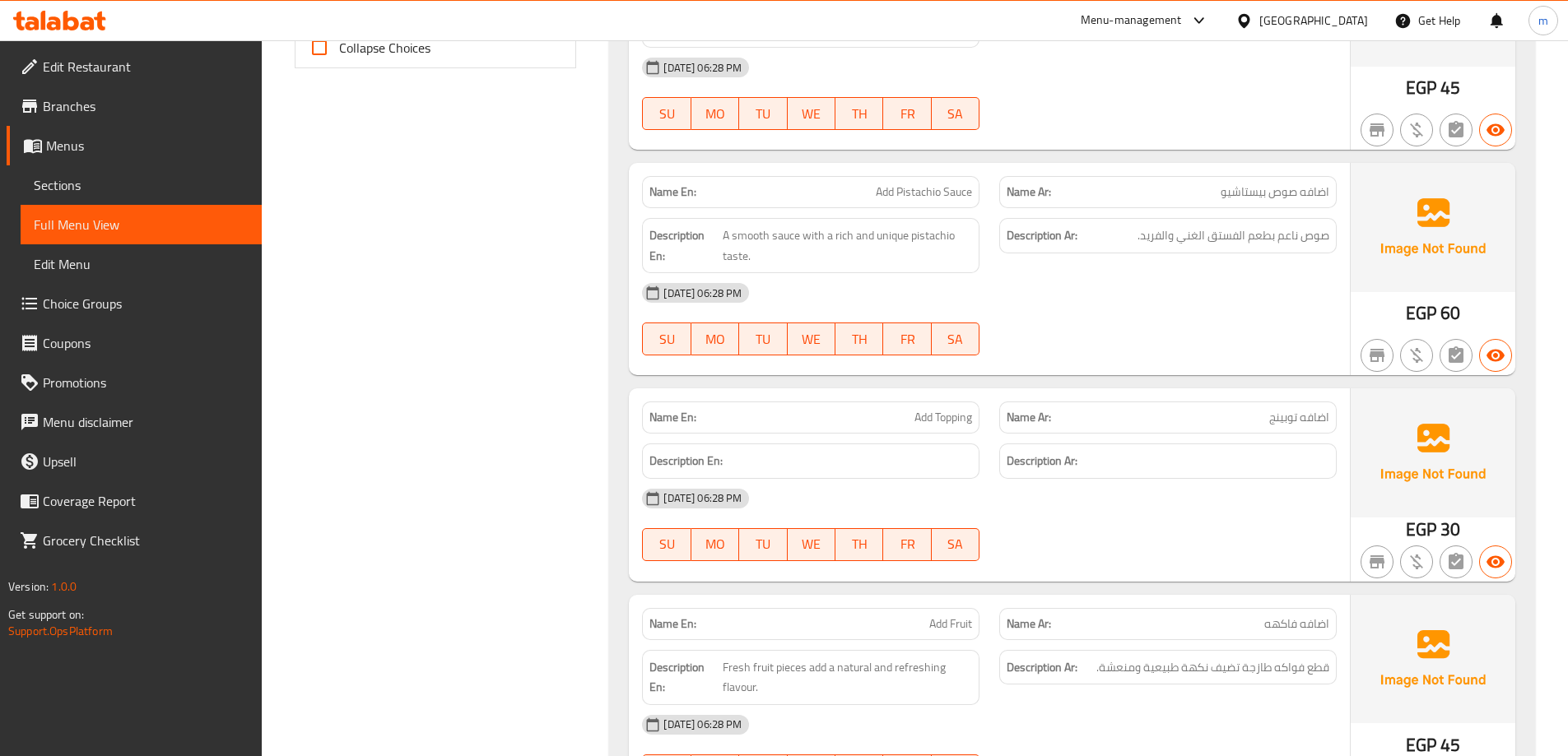
scroll to position [778, 0]
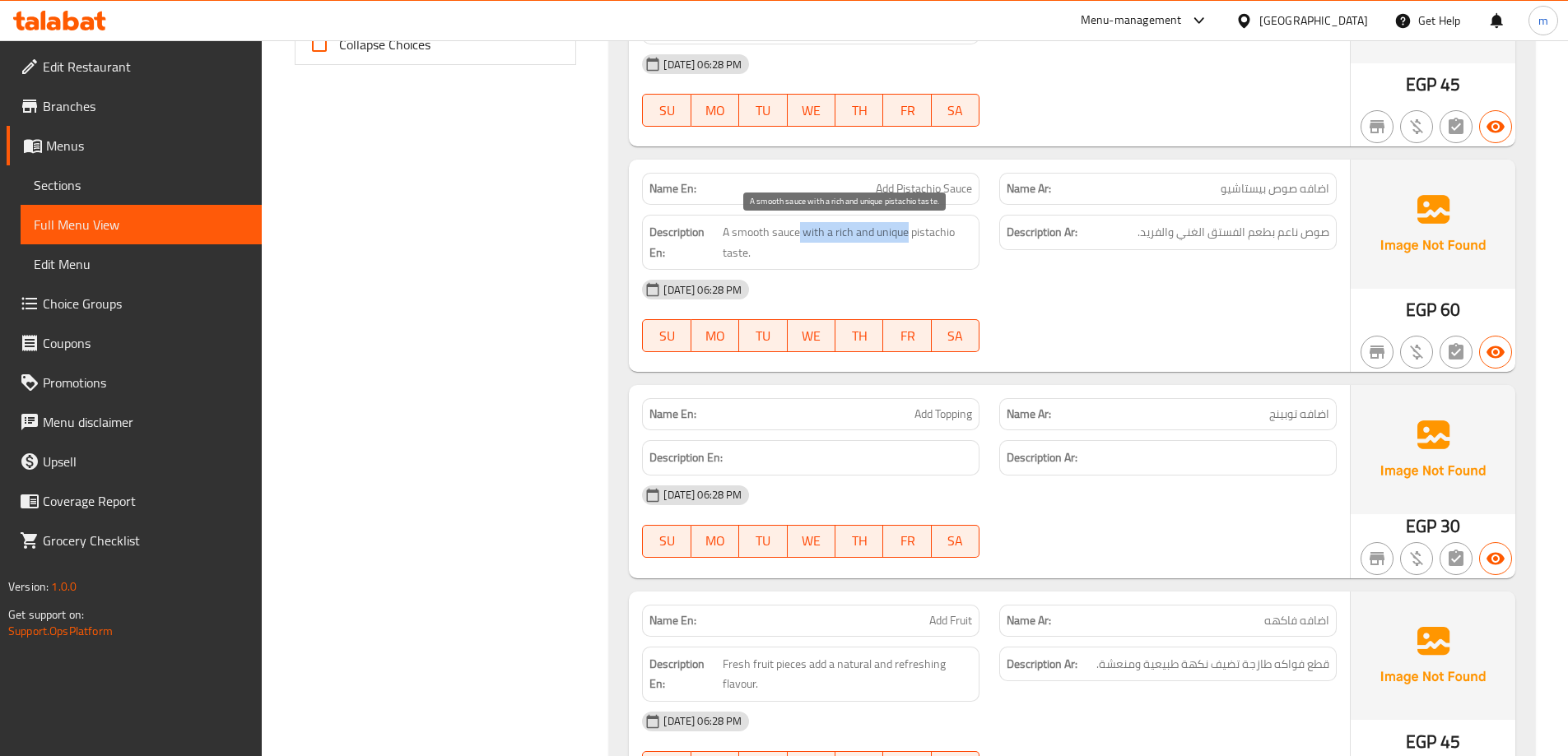
drag, startPoint x: 794, startPoint y: 227, endPoint x: 907, endPoint y: 238, distance: 113.5
click at [907, 238] on span "A smooth sauce with a rich and unique pistachio taste." at bounding box center [847, 242] width 250 height 40
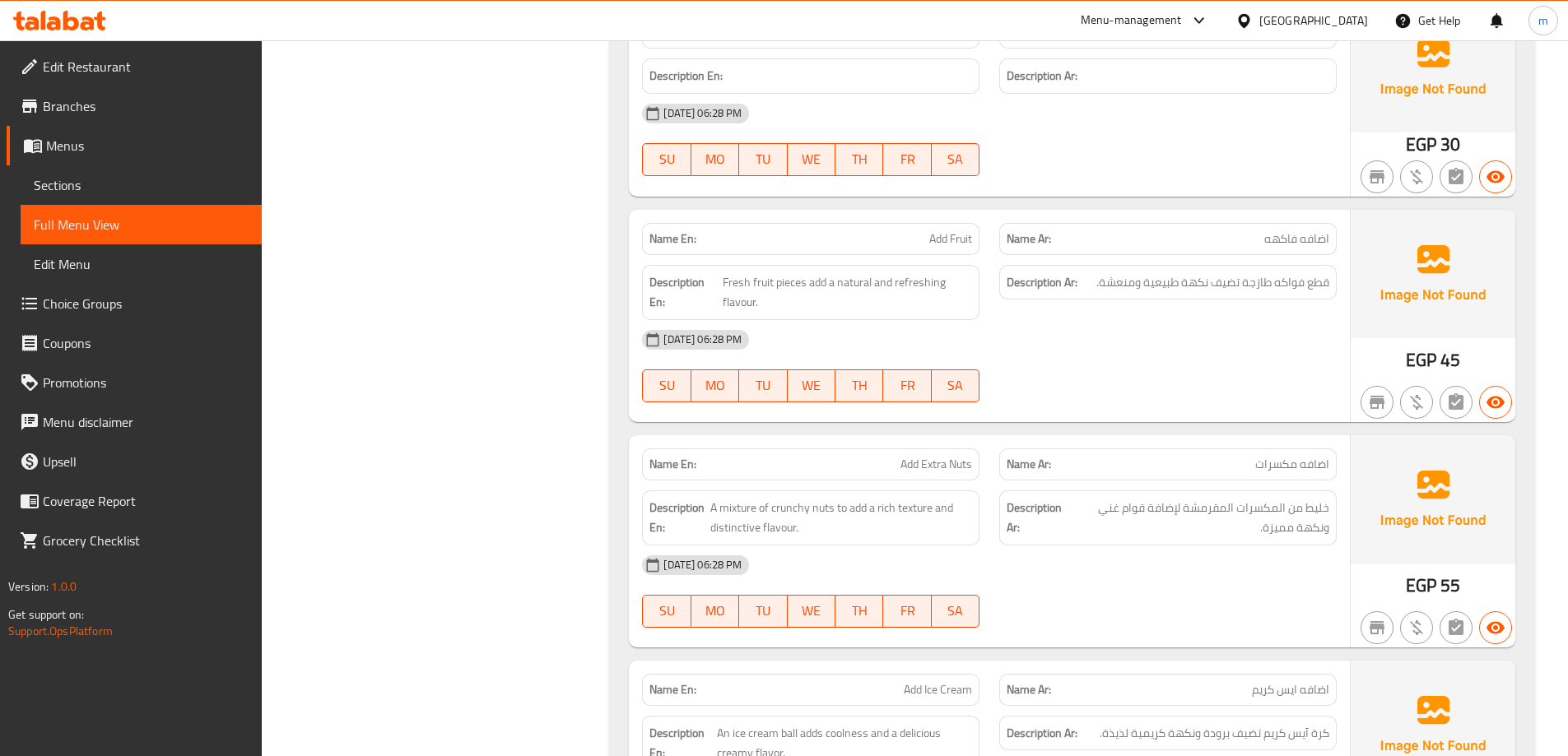
scroll to position [1189, 0]
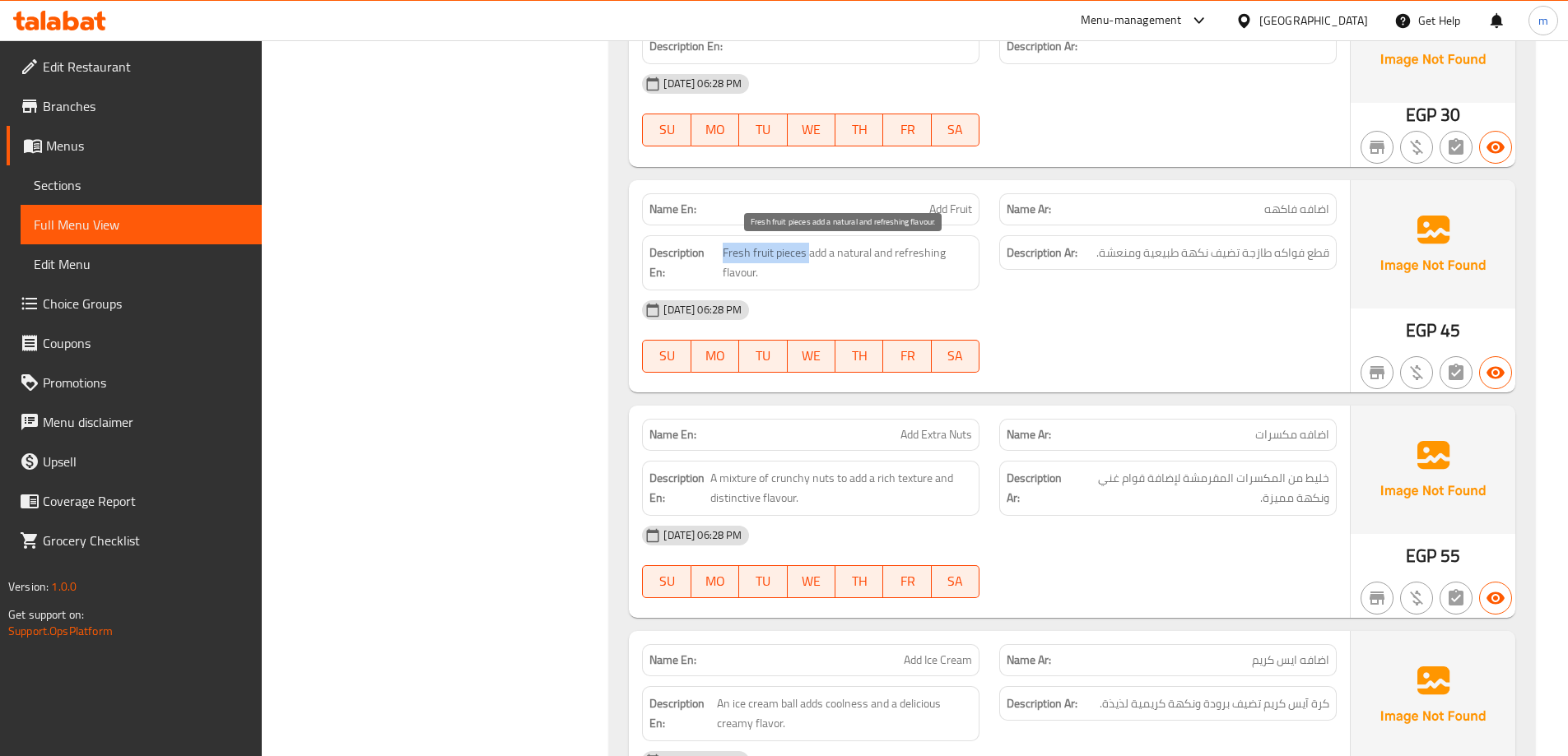
drag, startPoint x: 807, startPoint y: 246, endPoint x: 725, endPoint y: 256, distance: 82.6
click at [725, 256] on span "Fresh fruit pieces add a natural and refreshing flavour." at bounding box center [847, 262] width 250 height 40
drag, startPoint x: 767, startPoint y: 281, endPoint x: 831, endPoint y: 249, distance: 71.6
click at [831, 249] on span "Fresh fruit pieces add a natural and refreshing flavour." at bounding box center [847, 262] width 250 height 40
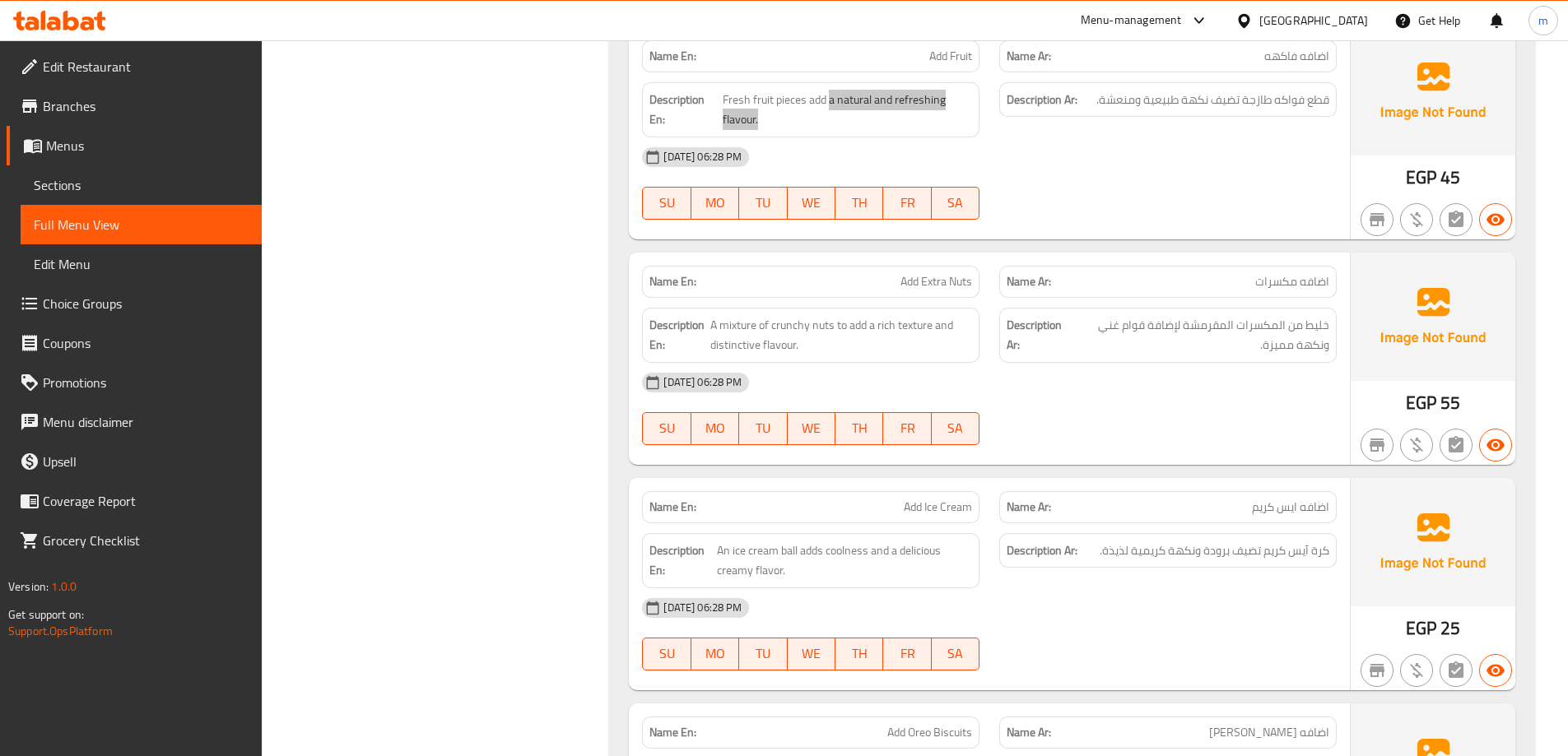
scroll to position [1353, 0]
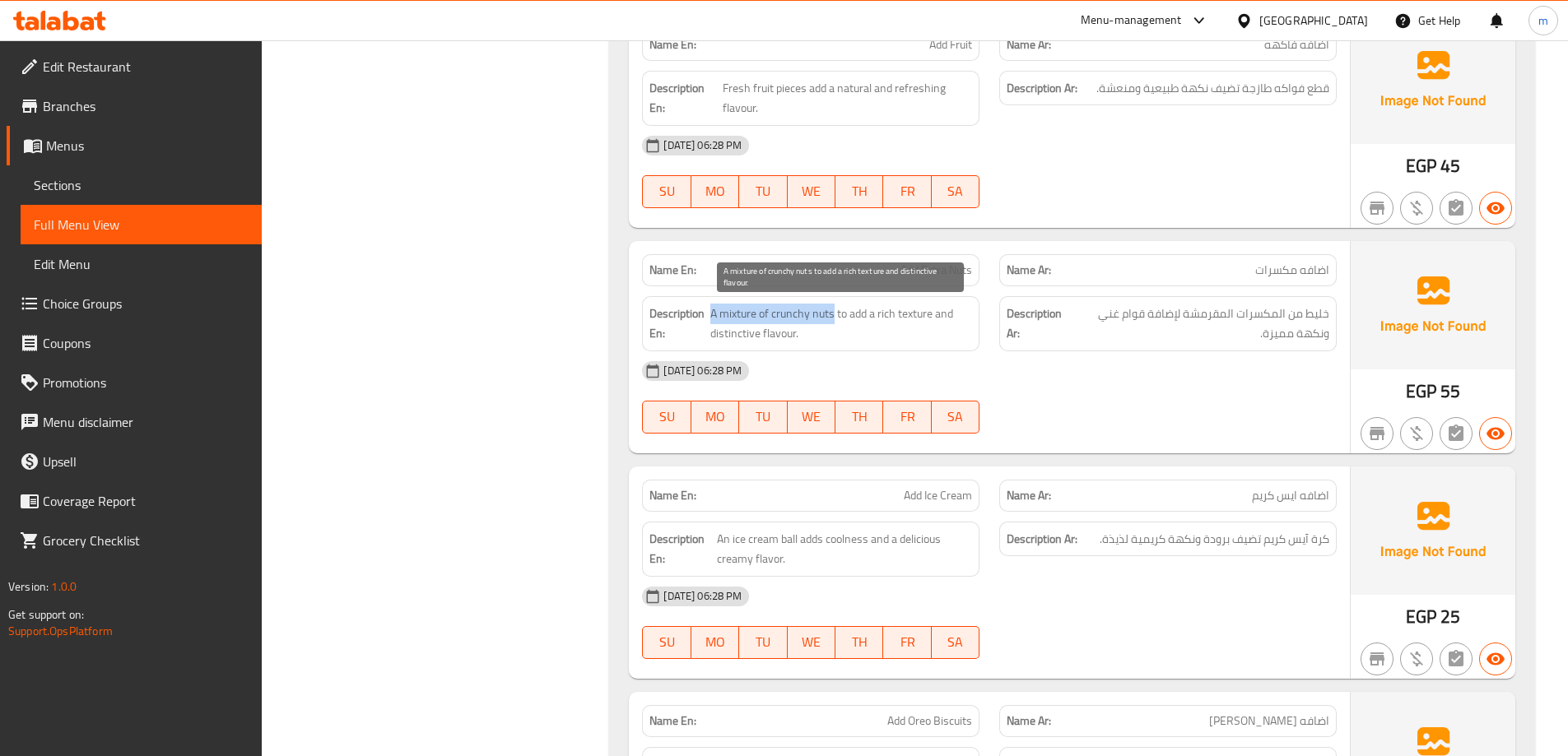
drag, startPoint x: 711, startPoint y: 319, endPoint x: 833, endPoint y: 315, distance: 122.1
click at [833, 315] on span "A mixture of crunchy nuts to add a rich texture and distinctive flavour." at bounding box center [841, 324] width 261 height 40
drag, startPoint x: 855, startPoint y: 310, endPoint x: 934, endPoint y: 335, distance: 82.9
click at [934, 335] on span "A mixture of crunchy nuts to add a rich texture and distinctive flavour." at bounding box center [841, 324] width 261 height 40
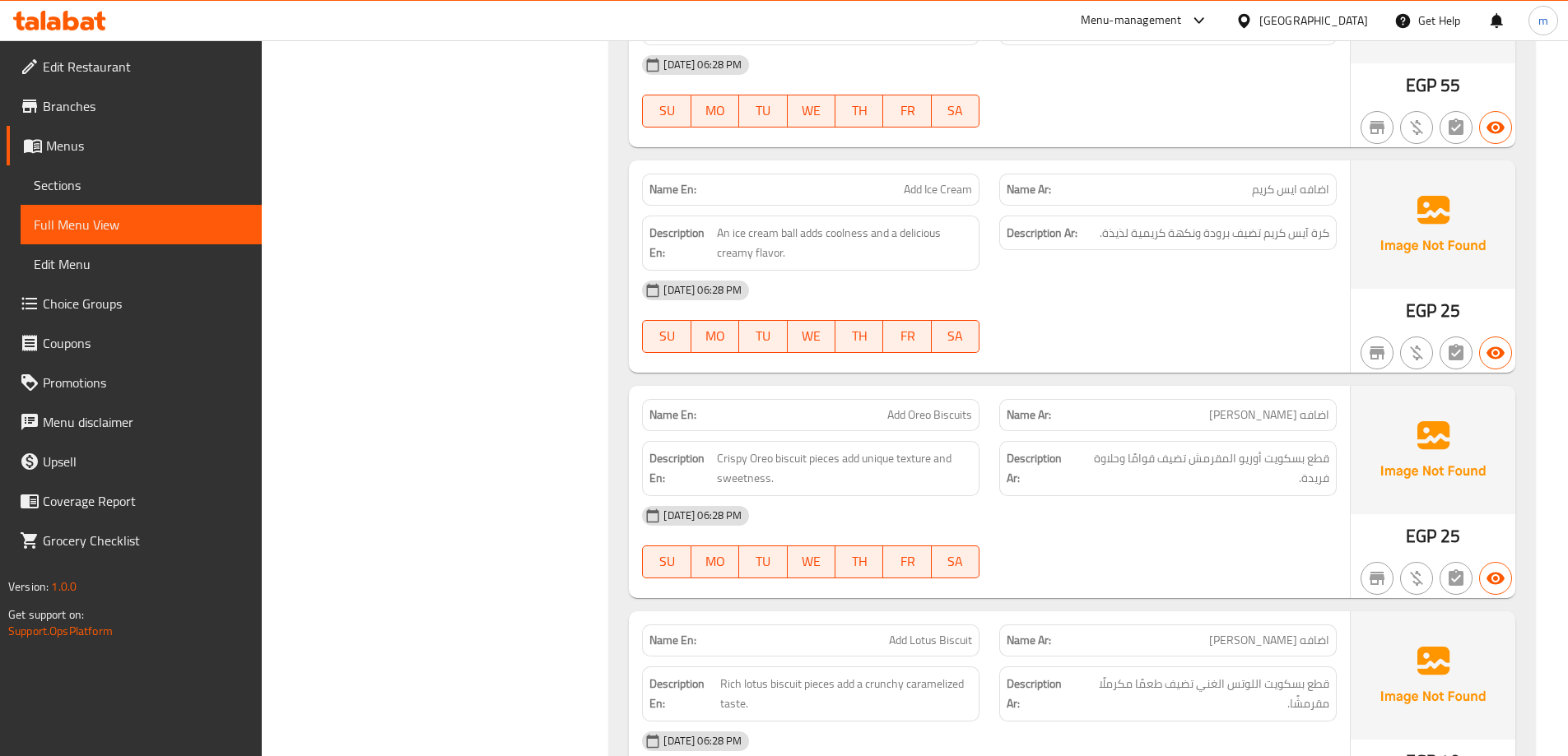
scroll to position [1683, 0]
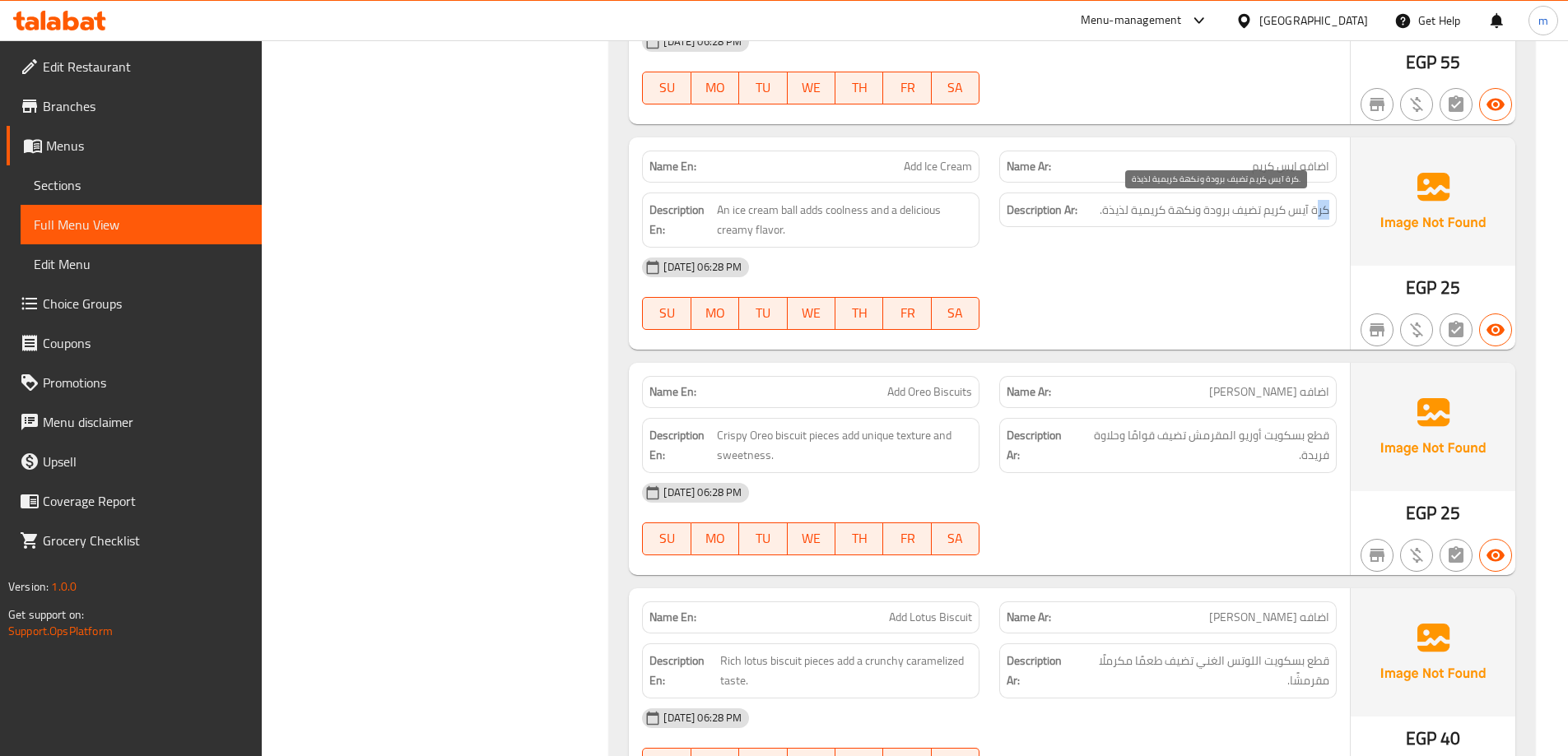
drag, startPoint x: 1317, startPoint y: 209, endPoint x: 1327, endPoint y: 207, distance: 10.2
click at [1327, 207] on span "كرة آيس كريم تضيف برودة ونكهة كريمية لذيذة." at bounding box center [1214, 210] width 230 height 21
drag, startPoint x: 1312, startPoint y: 211, endPoint x: 1330, endPoint y: 209, distance: 18.1
click at [1330, 209] on div "Description Ar: كرة آيس كريم تضيف برودة ونكهة كريمية لذيذة." at bounding box center [1169, 210] width 338 height 35
copy span "كرة"
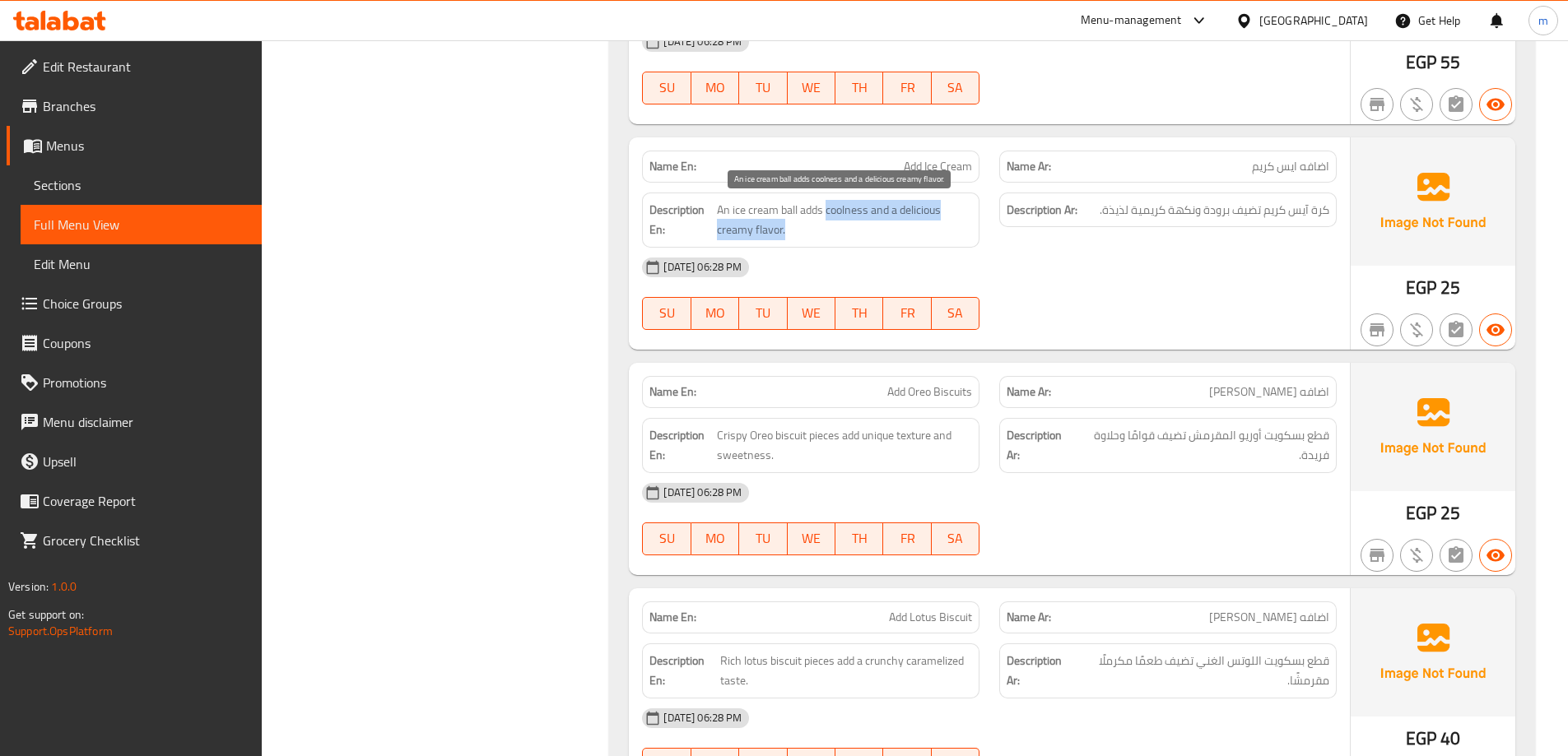
drag, startPoint x: 826, startPoint y: 214, endPoint x: 858, endPoint y: 228, distance: 34.9
click at [858, 228] on span "An ice cream ball adds coolness and a delicious creamy flavor." at bounding box center [845, 220] width 256 height 40
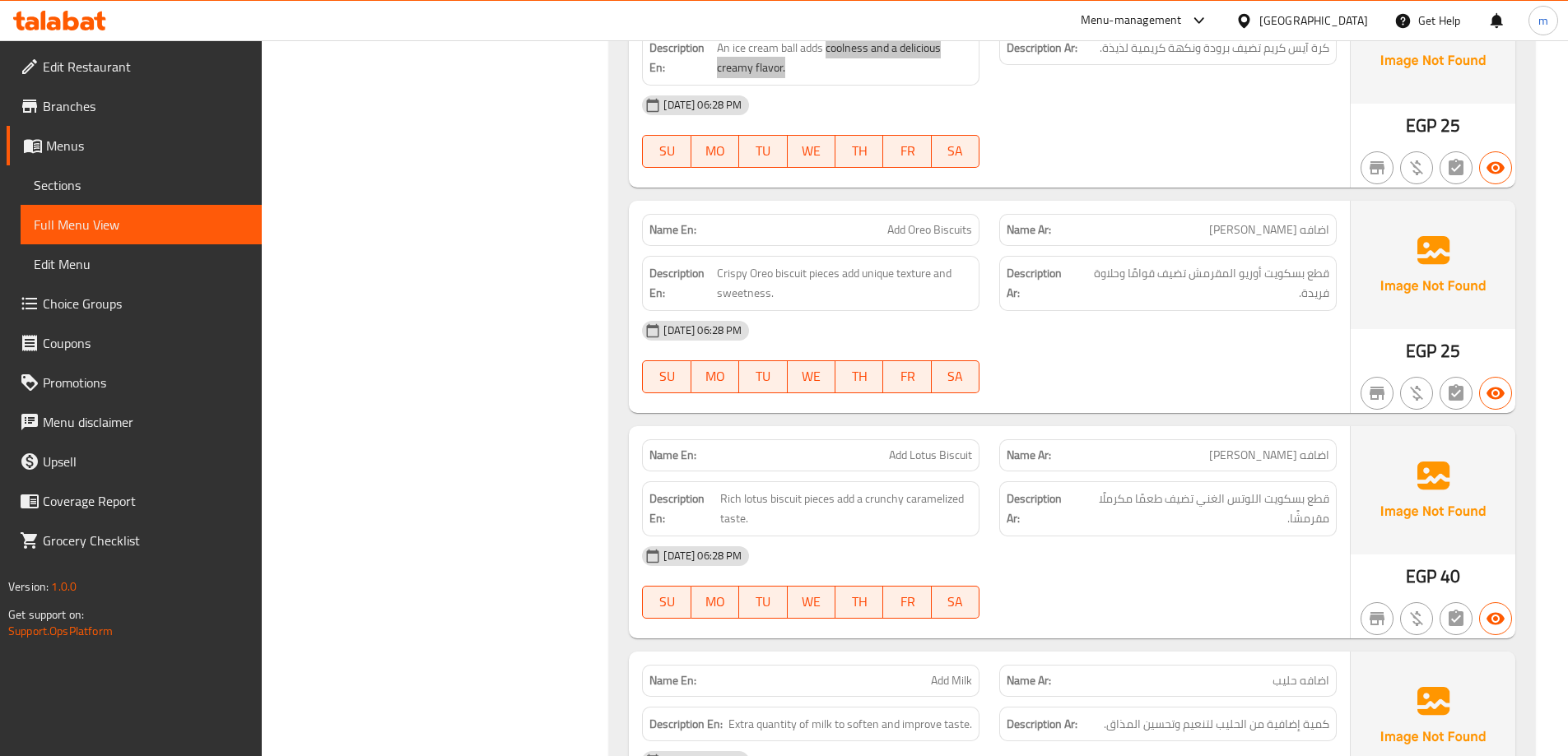
scroll to position [1847, 0]
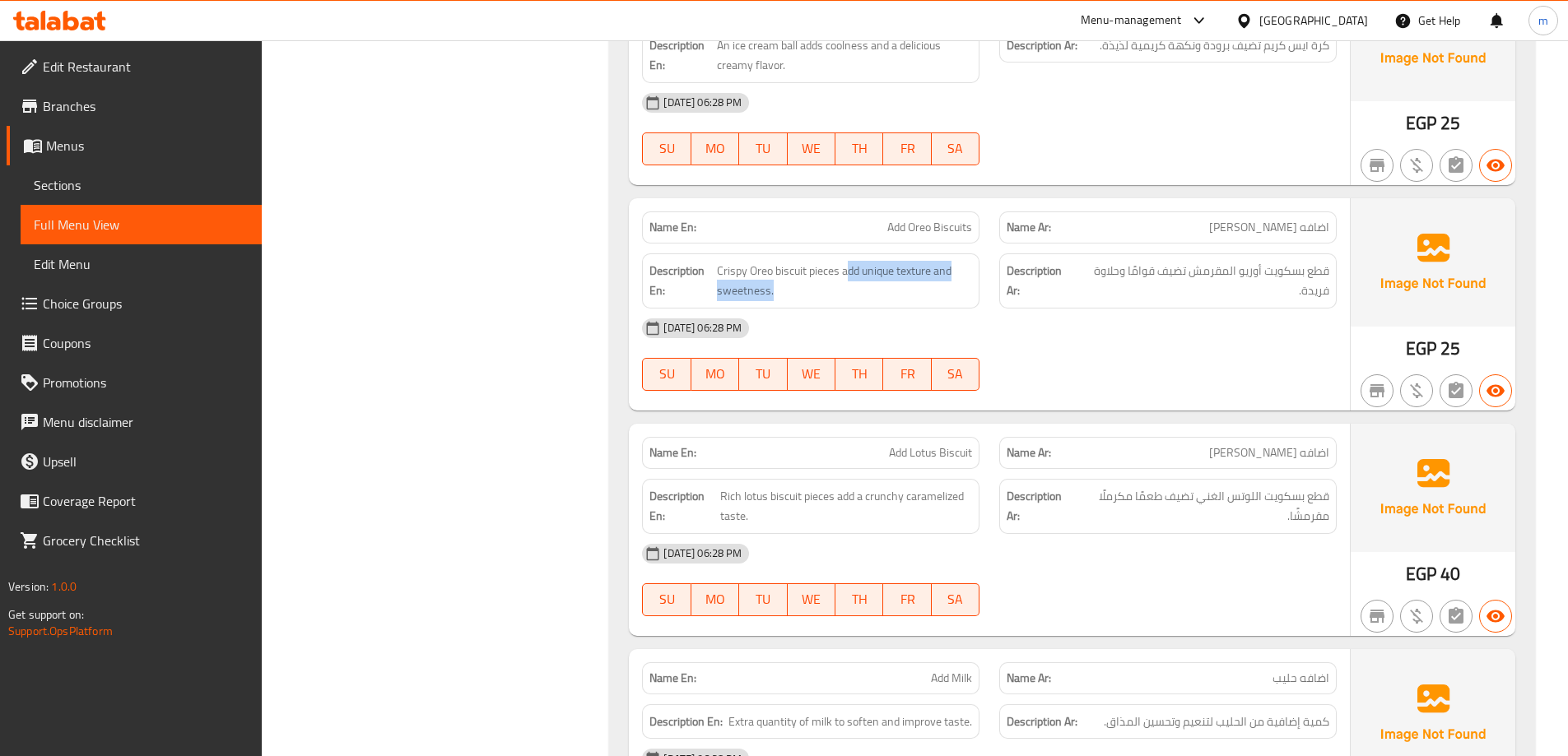
drag, startPoint x: 842, startPoint y: 274, endPoint x: 928, endPoint y: 306, distance: 91.8
click at [928, 306] on div "Description En: Crispy Oreo biscuit pieces add unique texture and sweetness." at bounding box center [811, 280] width 338 height 55
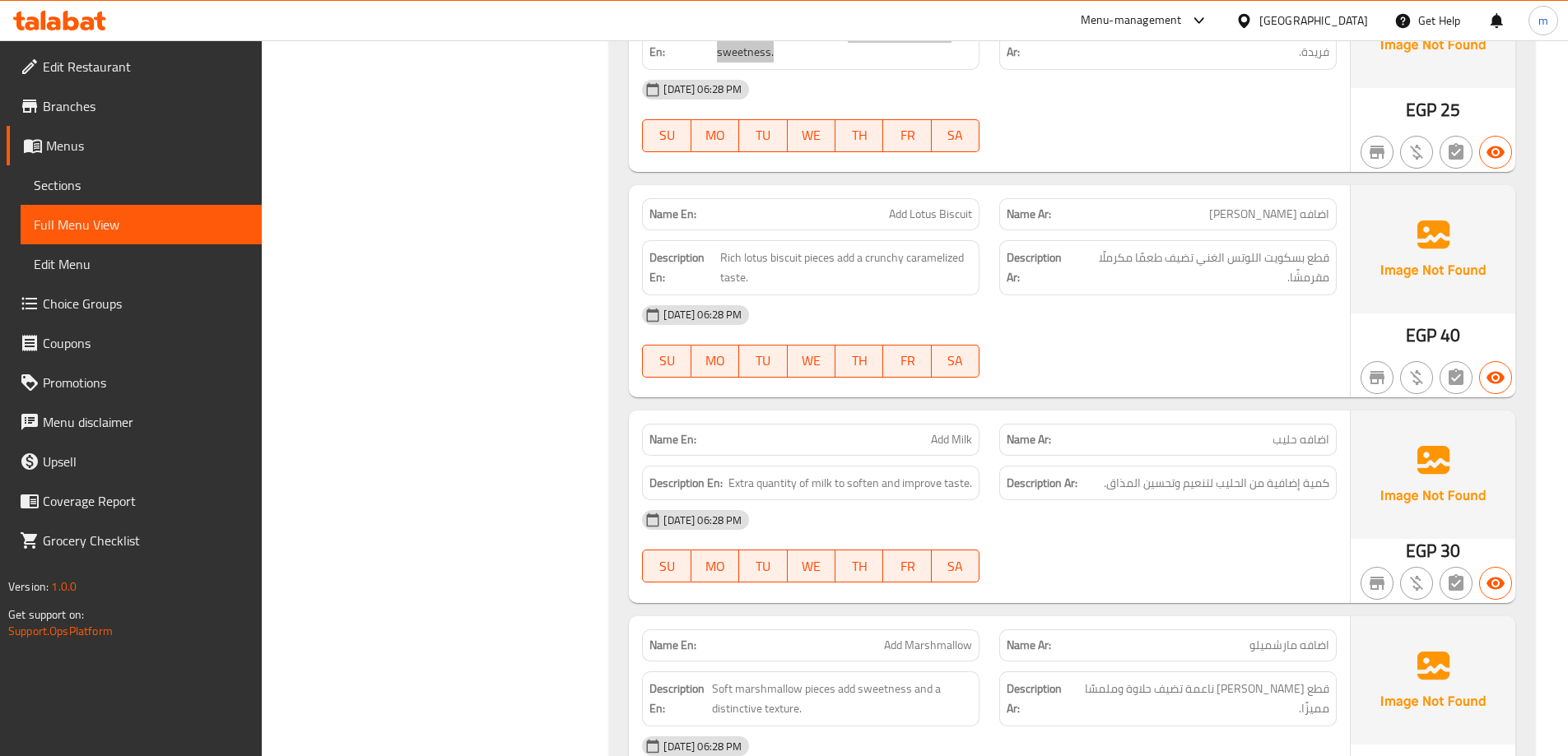
scroll to position [2094, 0]
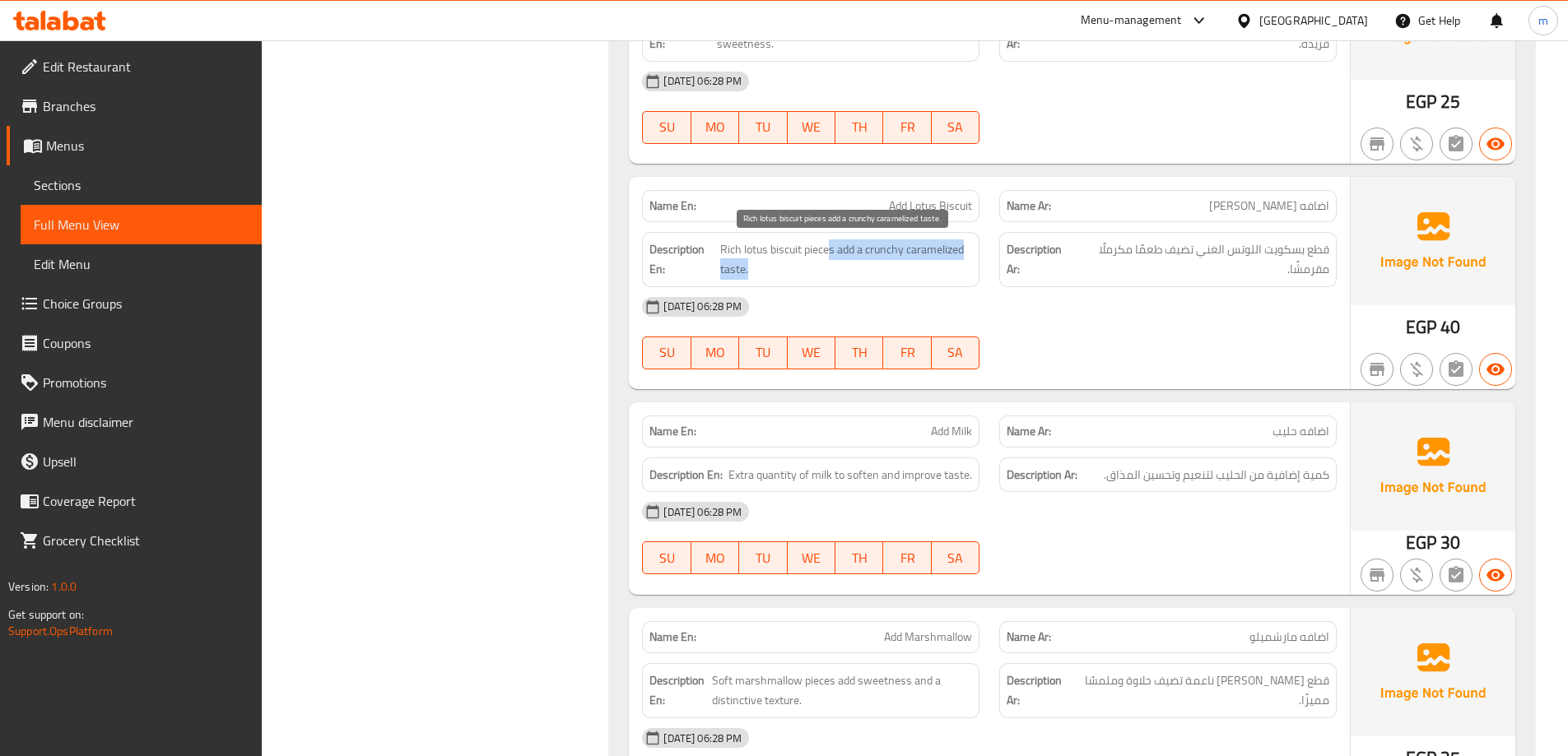
drag, startPoint x: 831, startPoint y: 250, endPoint x: 955, endPoint y: 263, distance: 124.7
click at [955, 263] on span "Rich lotus biscuit pieces add a crunchy caramelized taste." at bounding box center [845, 260] width 251 height 40
click at [791, 284] on div "Description En: Rich lotus biscuit pieces add a crunchy caramelized taste." at bounding box center [811, 260] width 338 height 55
click at [886, 251] on span "Rich lotus biscuit pieces add a crunchy caramelized taste." at bounding box center [845, 260] width 251 height 40
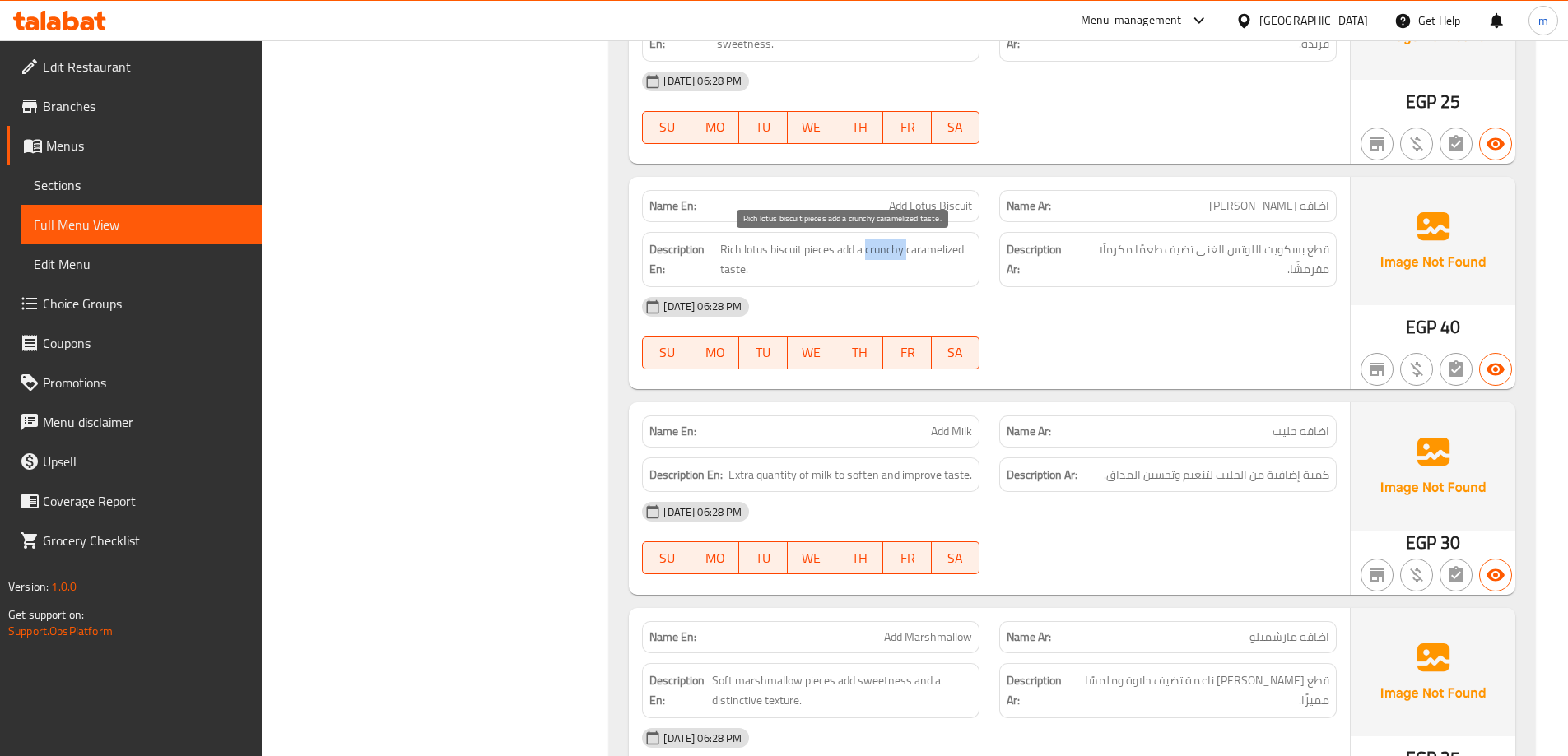
click at [886, 251] on span "Rich lotus biscuit pieces add a crunchy caramelized taste." at bounding box center [845, 260] width 251 height 40
click at [943, 246] on span "Rich lotus biscuit pieces add a crunchy caramelized taste." at bounding box center [845, 260] width 251 height 40
click at [886, 252] on span "Rich lotus biscuit pieces add a crunchy caramelized taste." at bounding box center [845, 260] width 251 height 40
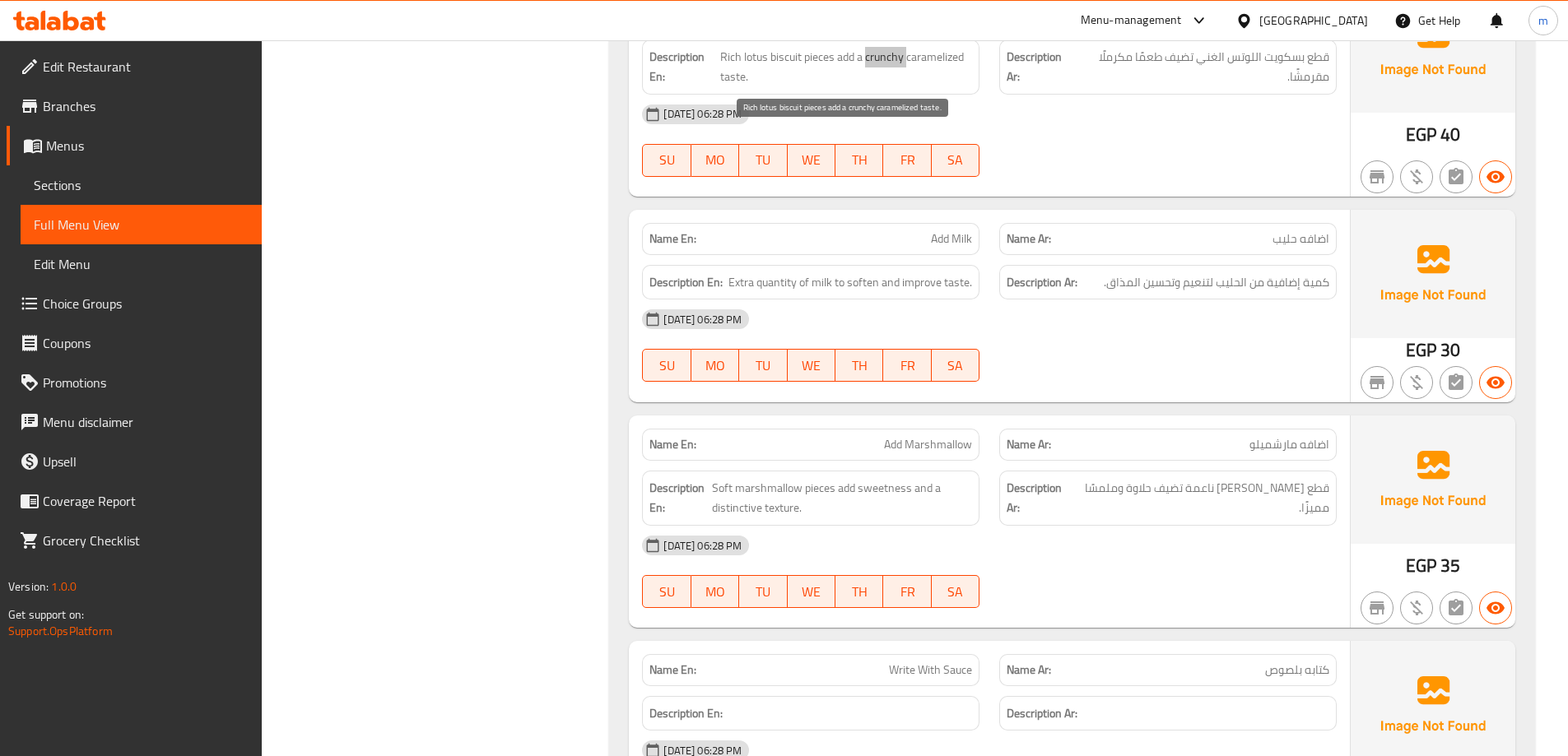
scroll to position [2341, 0]
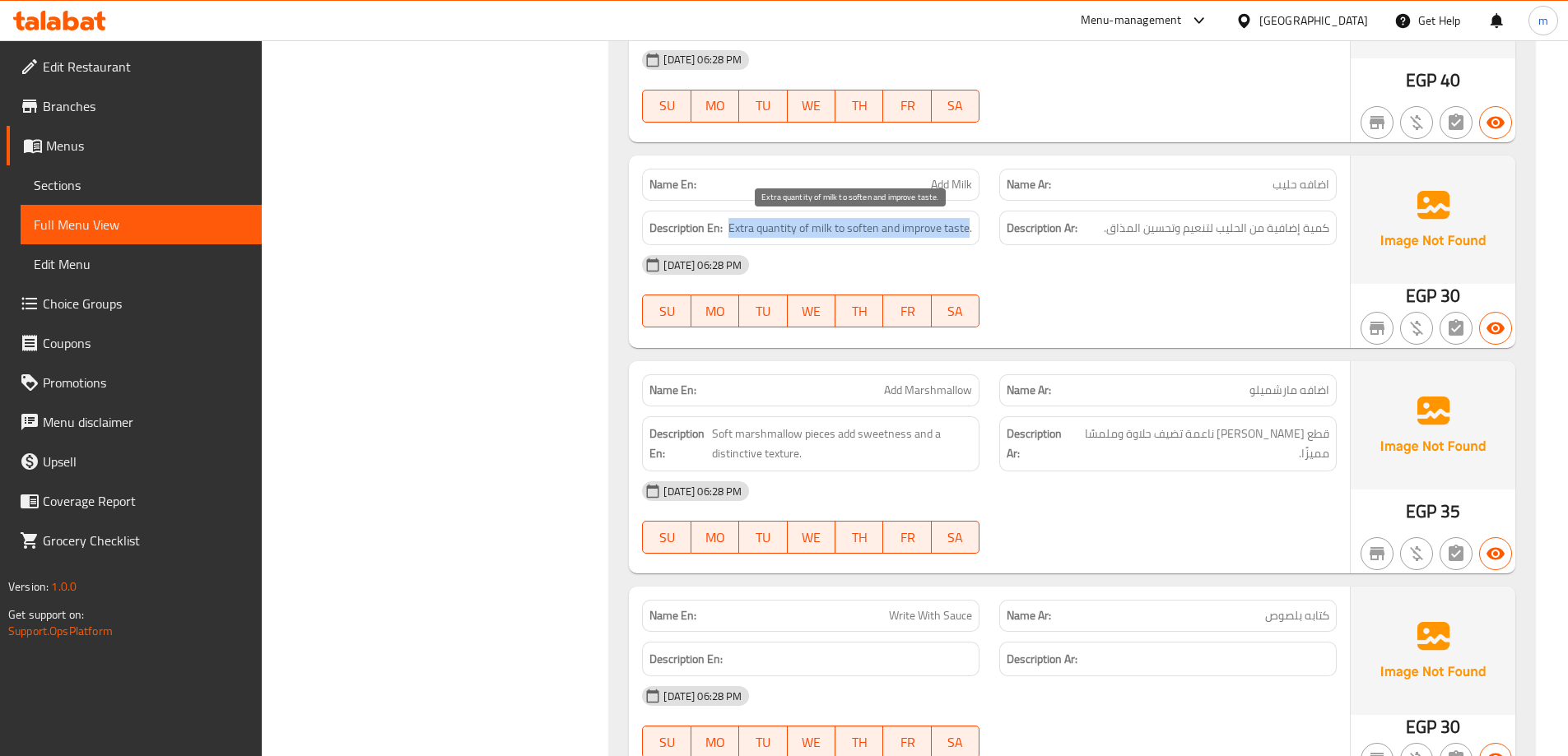
drag, startPoint x: 729, startPoint y: 235, endPoint x: 970, endPoint y: 225, distance: 241.2
click at [970, 225] on h6 "Description En: Extra quantity of milk to soften and improve taste." at bounding box center [810, 228] width 322 height 21
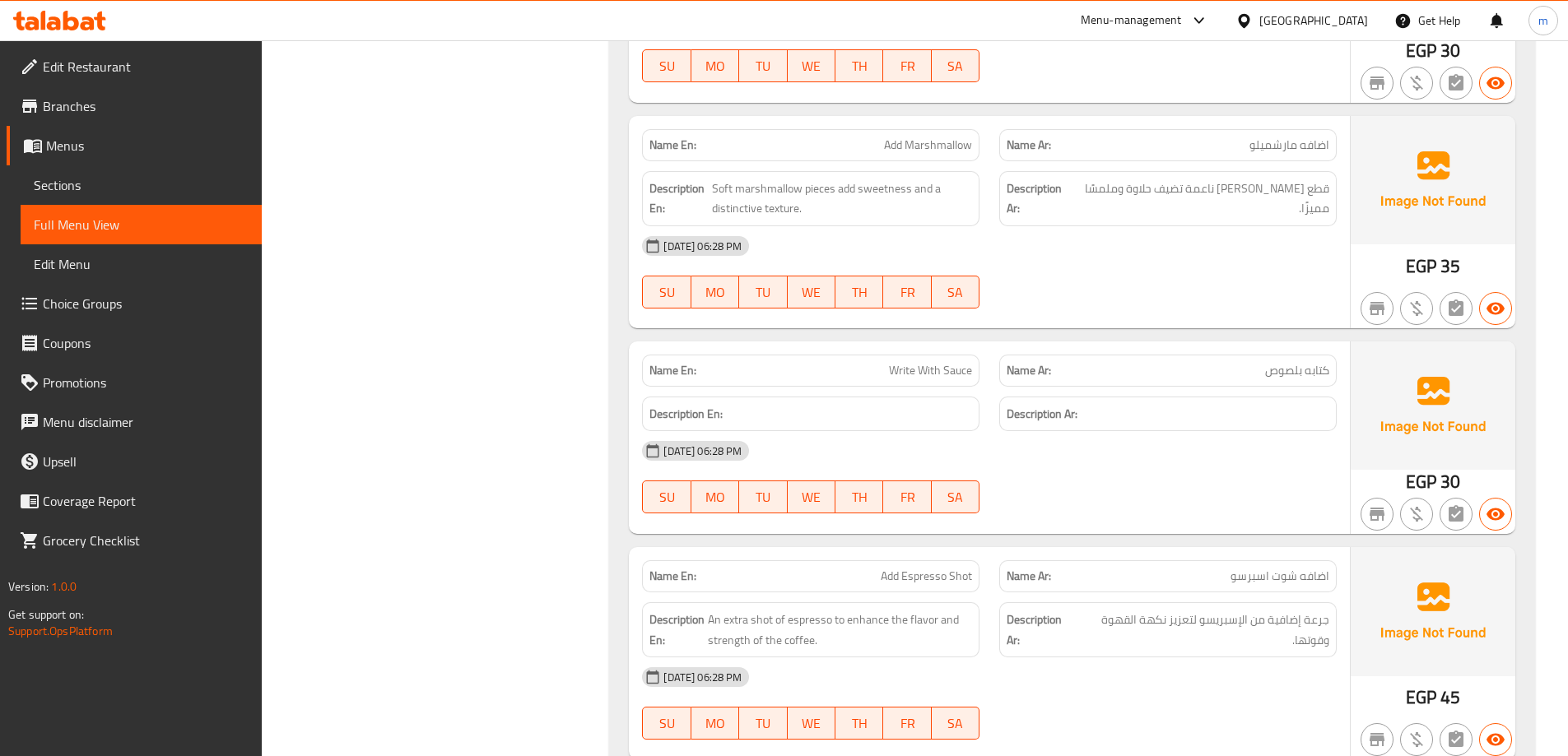
scroll to position [2587, 0]
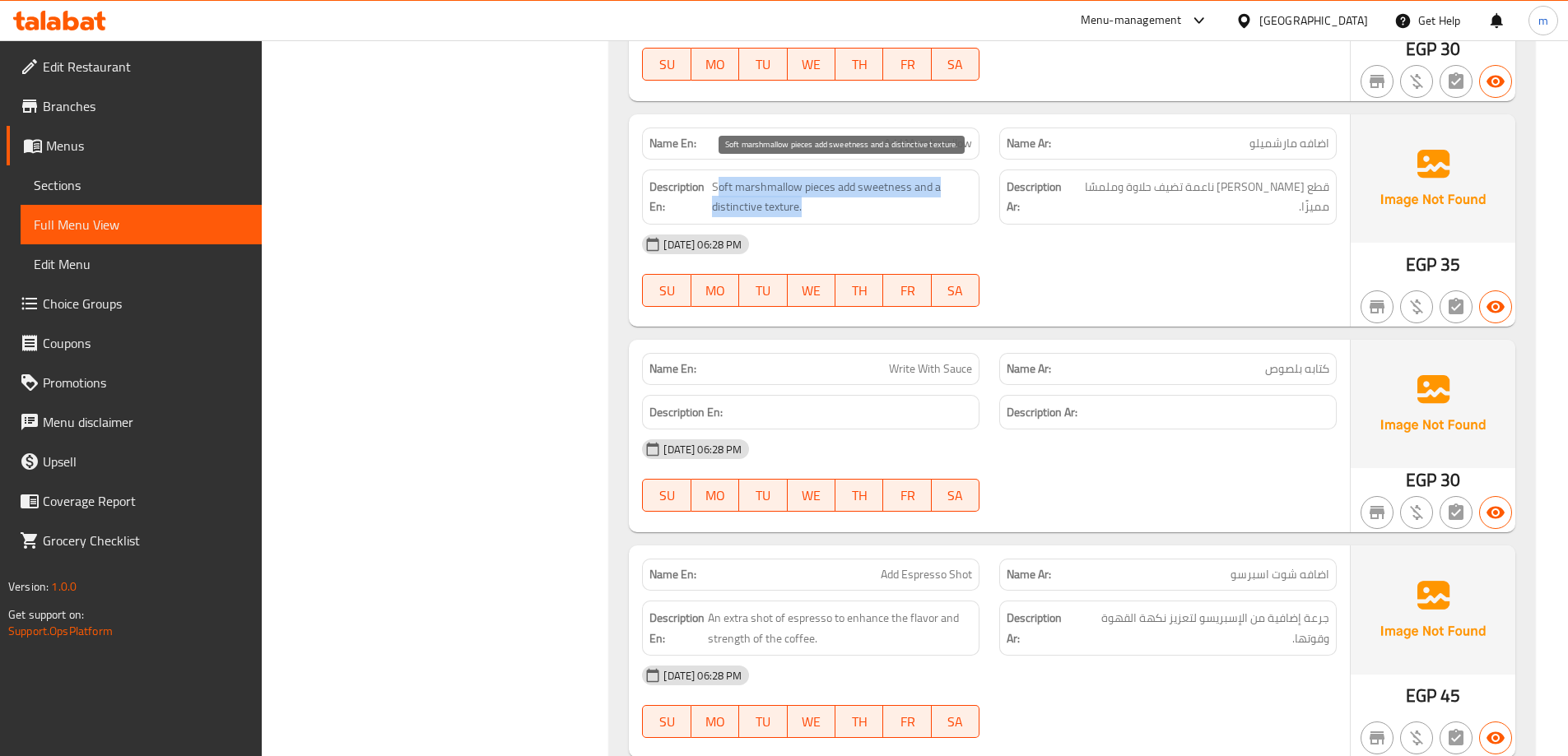
drag, startPoint x: 718, startPoint y: 183, endPoint x: 811, endPoint y: 207, distance: 96.0
click at [811, 207] on span "Soft marshmallow pieces add sweetness and a distinctive texture." at bounding box center [842, 197] width 260 height 40
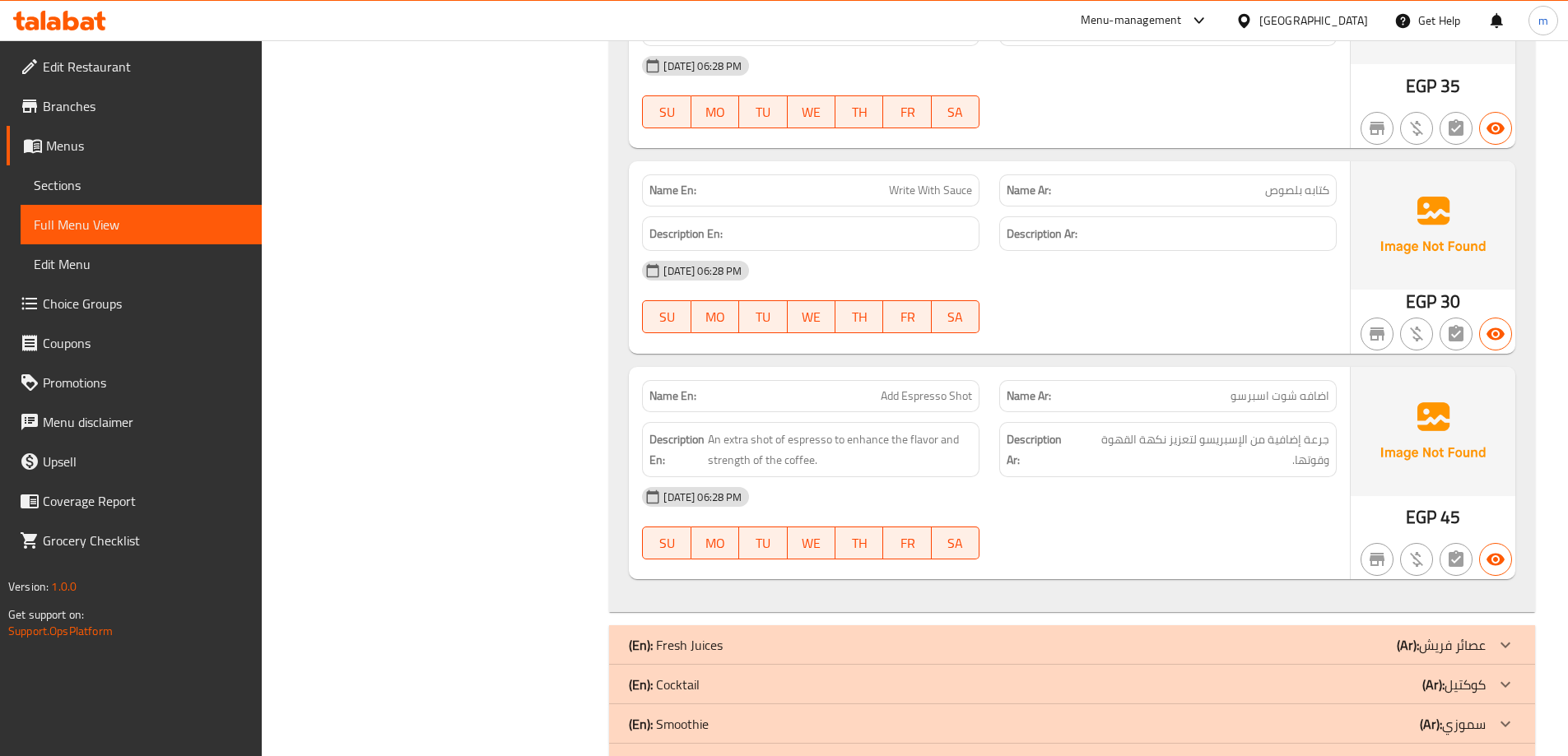
scroll to position [2826, 0]
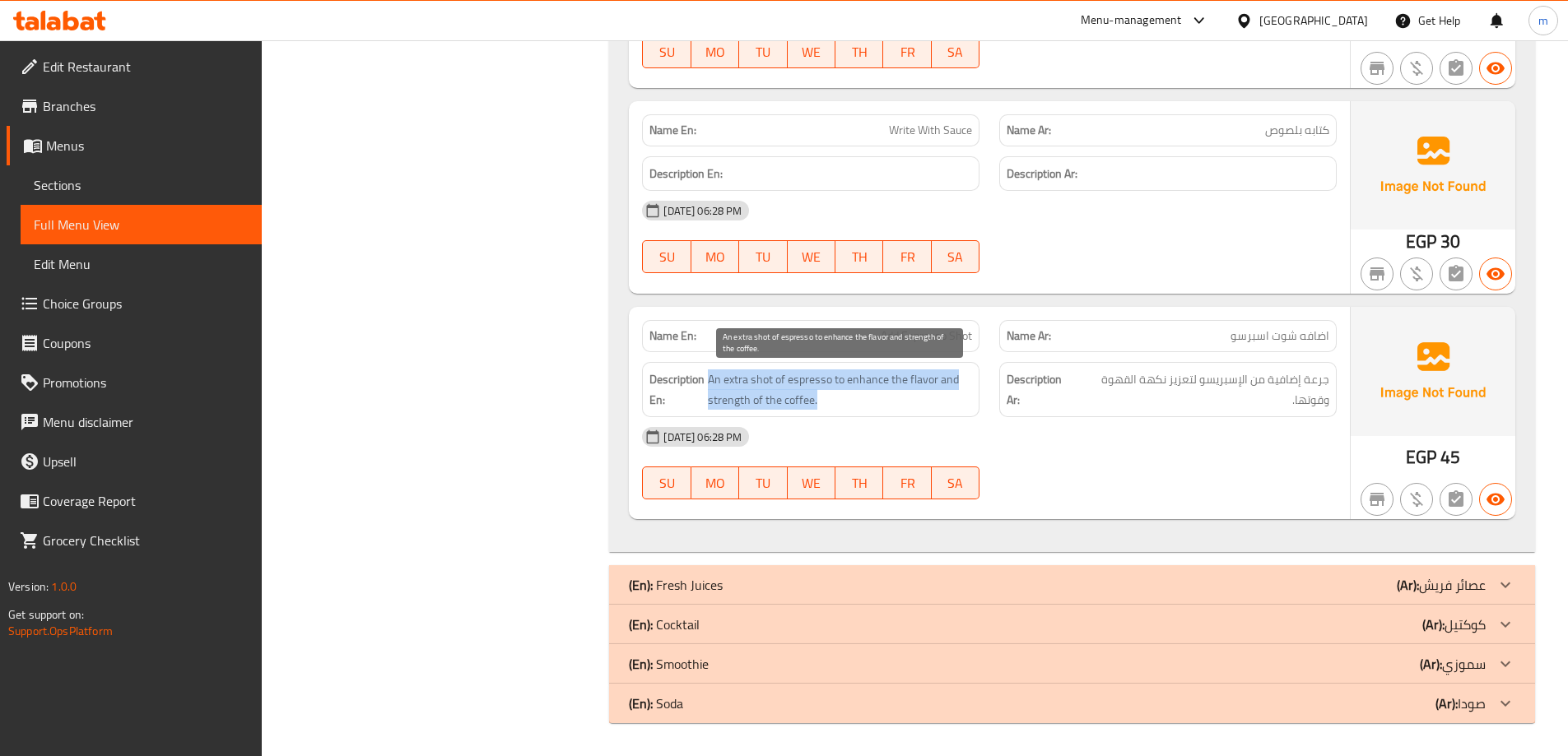
drag, startPoint x: 711, startPoint y: 377, endPoint x: 884, endPoint y: 398, distance: 174.3
click at [884, 398] on span "An extra shot of espresso to enhance the flavor and strength of the coffee." at bounding box center [840, 389] width 264 height 40
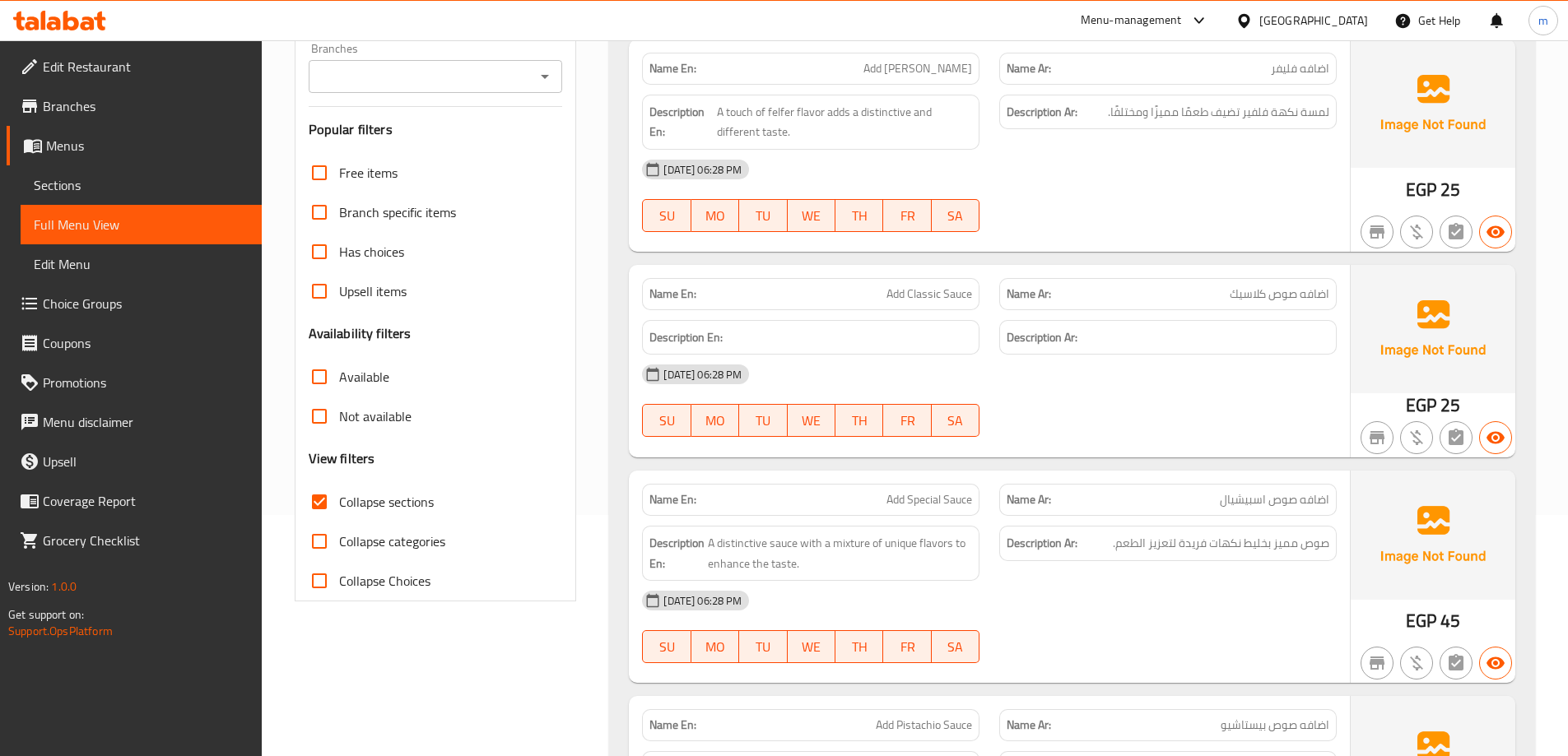
scroll to position [0, 0]
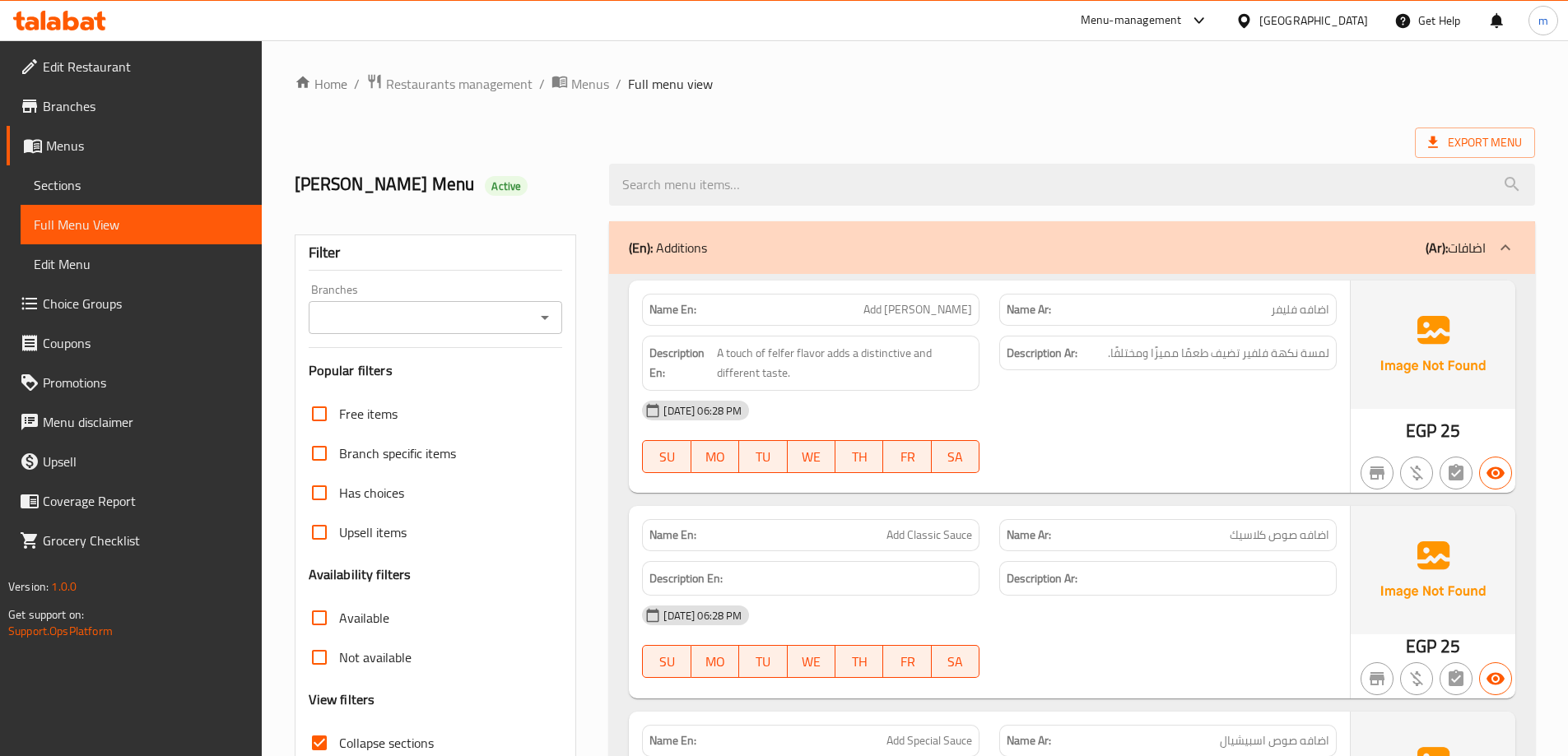
click at [1238, 327] on div "Description Ar: لمسة نكهة فلفير تضيف طعمًا مميزًا ومختلفًا." at bounding box center [1168, 363] width 357 height 75
click at [1276, 254] on div "(En): Additions (Ar): اضافات" at bounding box center [1058, 248] width 857 height 20
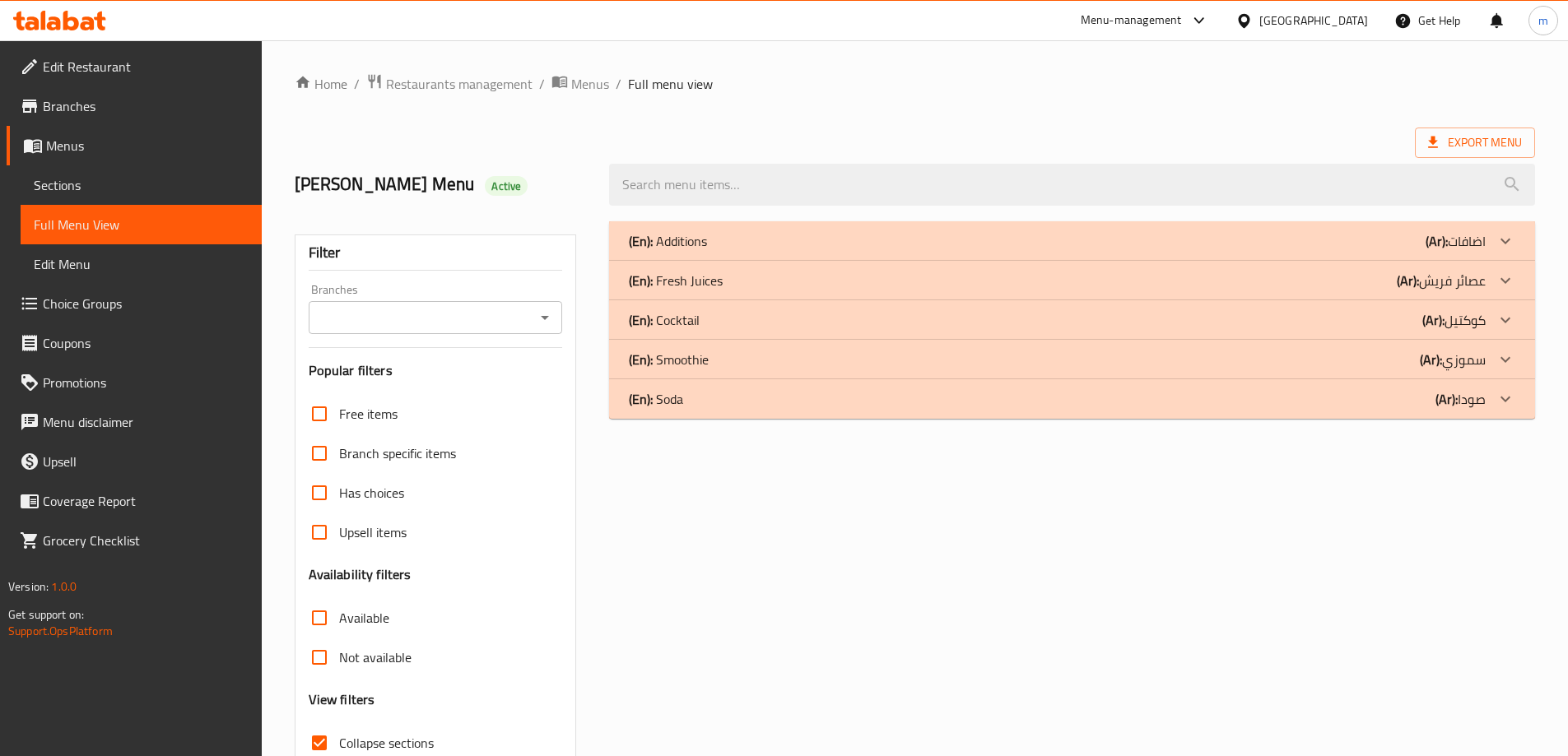
click at [1277, 282] on div "(En): Fresh Juices (Ar): عصائر فريش" at bounding box center [1058, 280] width 857 height 20
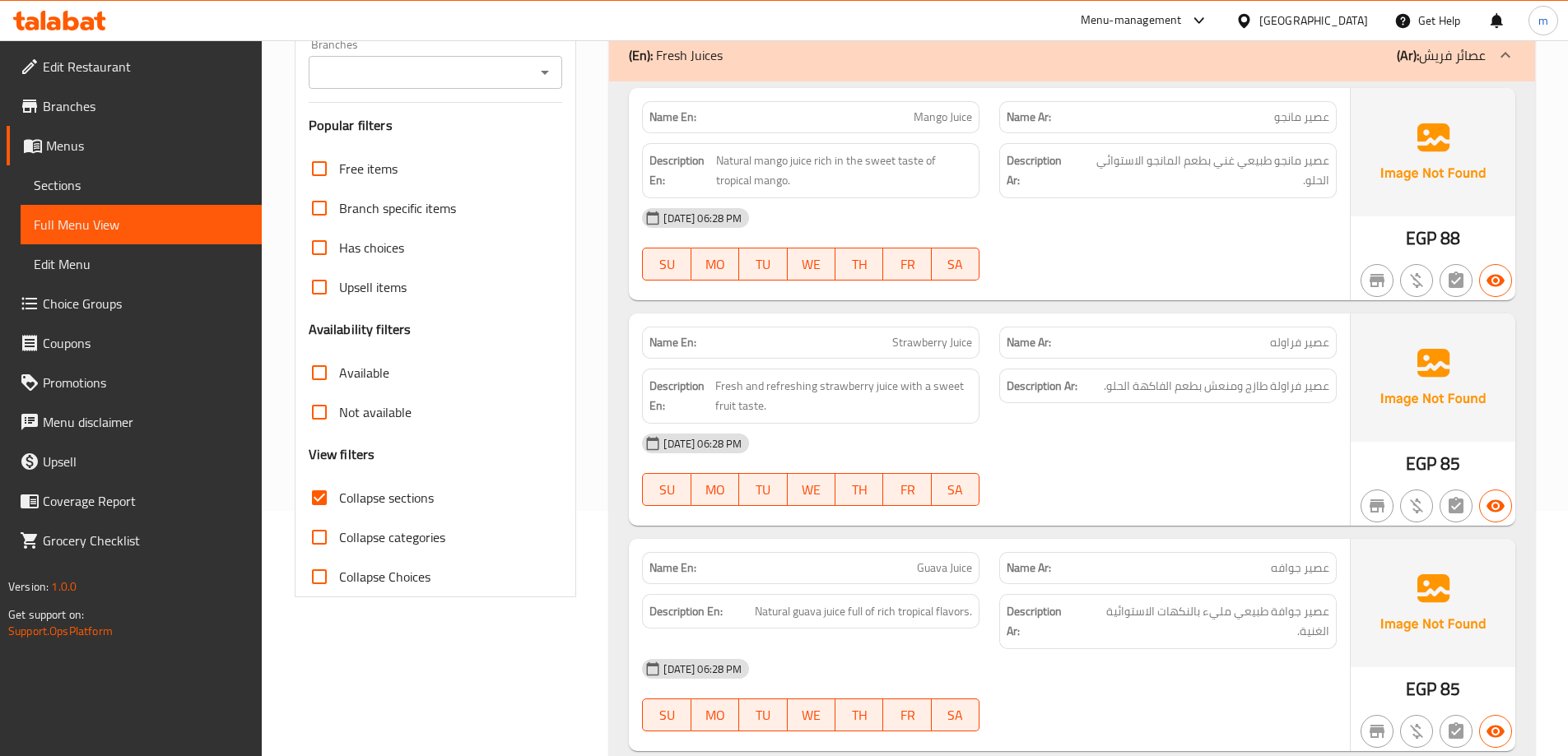
scroll to position [247, 0]
drag, startPoint x: 806, startPoint y: 154, endPoint x: 919, endPoint y: 178, distance: 115.5
click at [919, 178] on span "Natural mango juice rich in the sweet taste of tropical mango." at bounding box center [844, 169] width 256 height 40
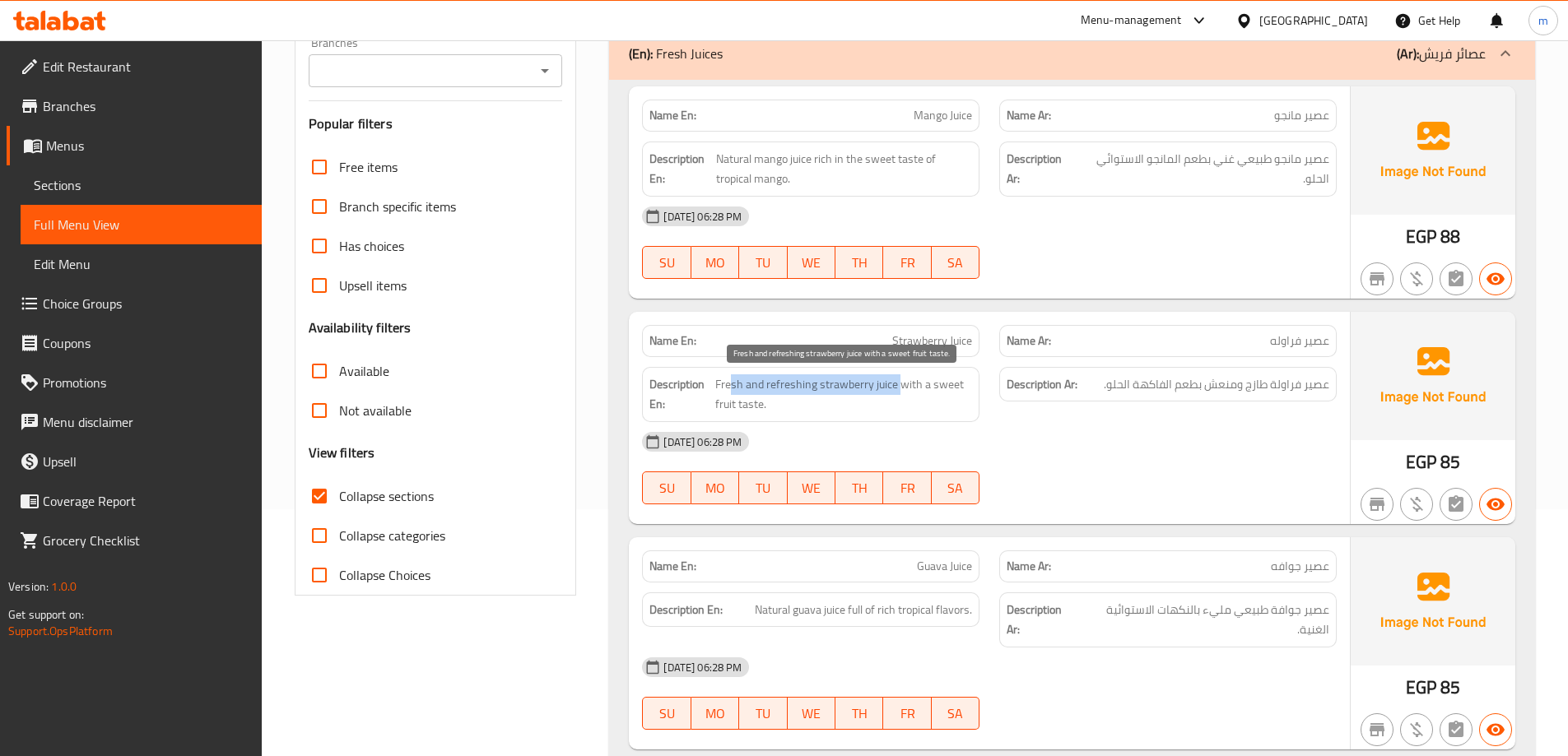
drag, startPoint x: 900, startPoint y: 387, endPoint x: 733, endPoint y: 378, distance: 167.2
click at [733, 378] on span "Fresh and refreshing strawberry juice with a sweet fruit taste." at bounding box center [843, 395] width 257 height 40
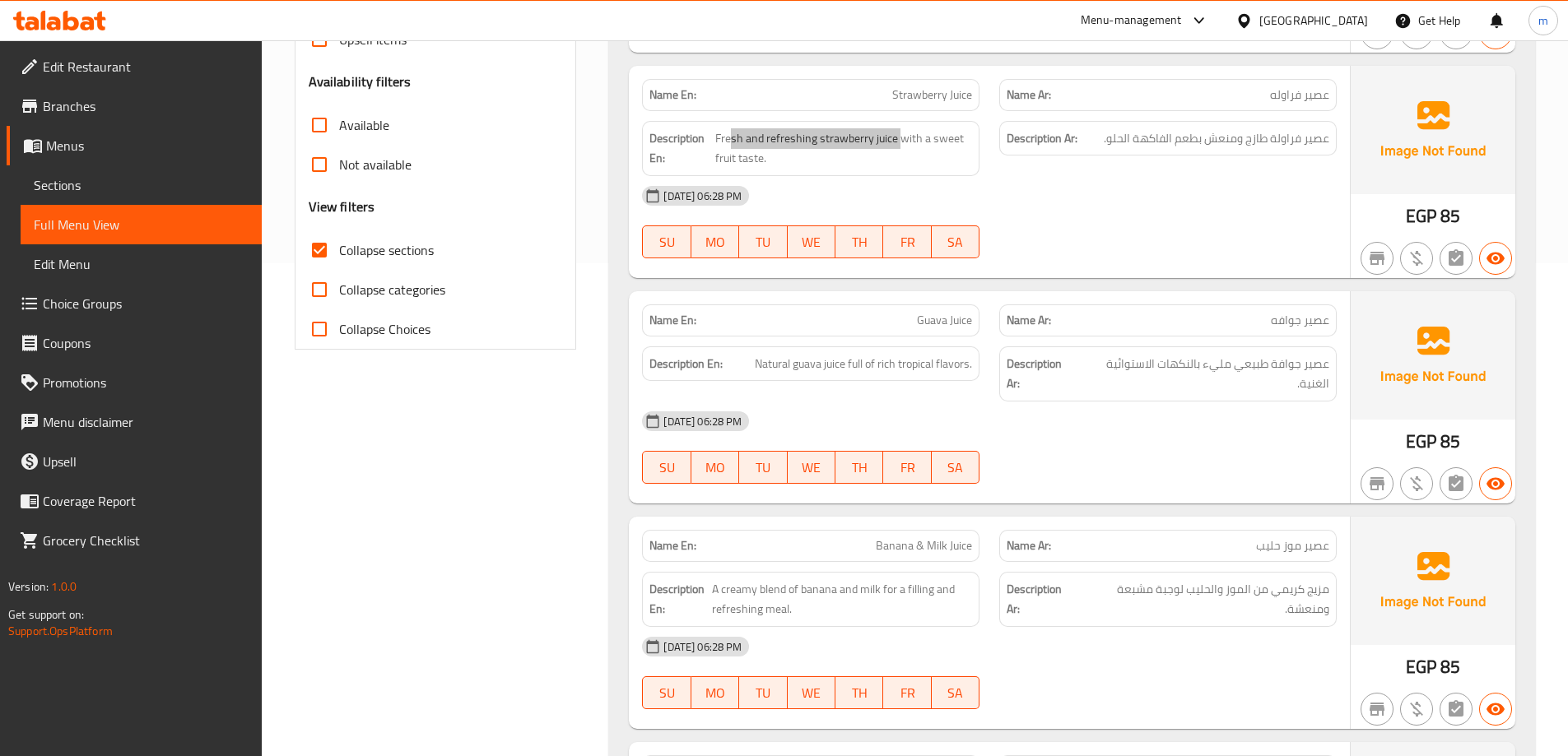
scroll to position [494, 0]
drag, startPoint x: 754, startPoint y: 362, endPoint x: 979, endPoint y: 374, distance: 225.3
click at [979, 374] on div "Description En: Natural guava juice full of rich tropical flavors." at bounding box center [811, 363] width 338 height 35
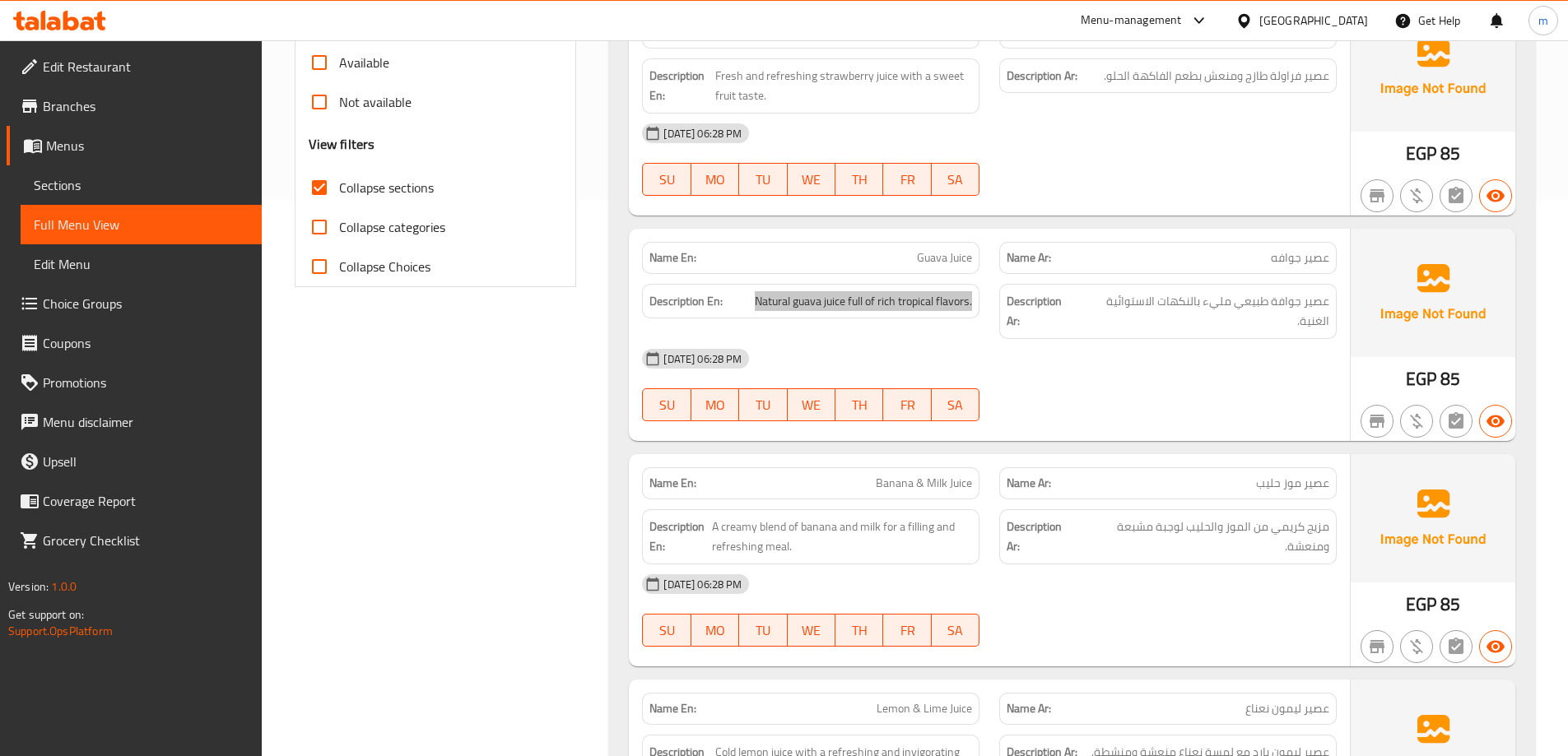
scroll to position [658, 0]
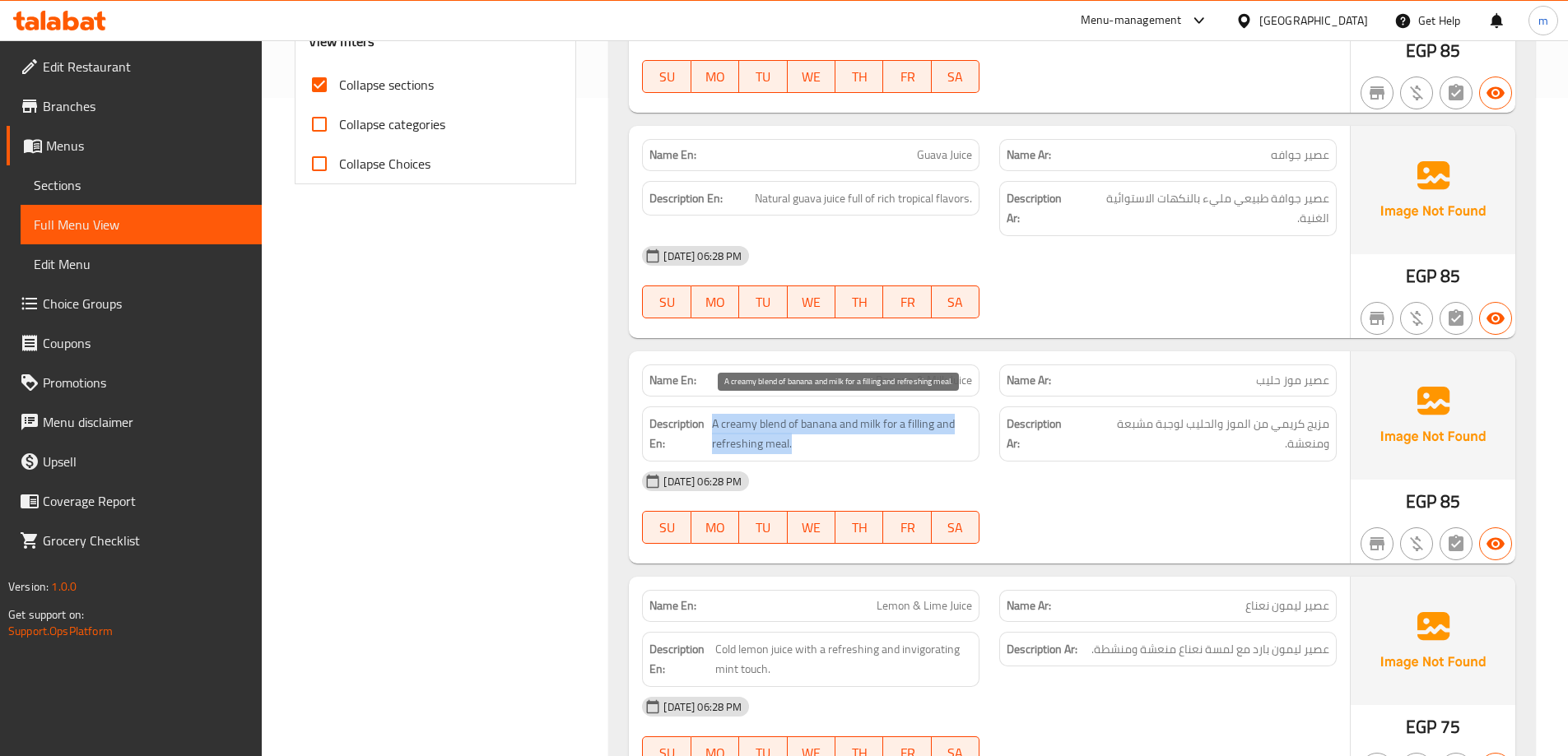
drag, startPoint x: 714, startPoint y: 425, endPoint x: 953, endPoint y: 441, distance: 239.5
click at [953, 441] on span "A creamy blend of banana and milk for a filling and refreshing meal." at bounding box center [842, 434] width 260 height 40
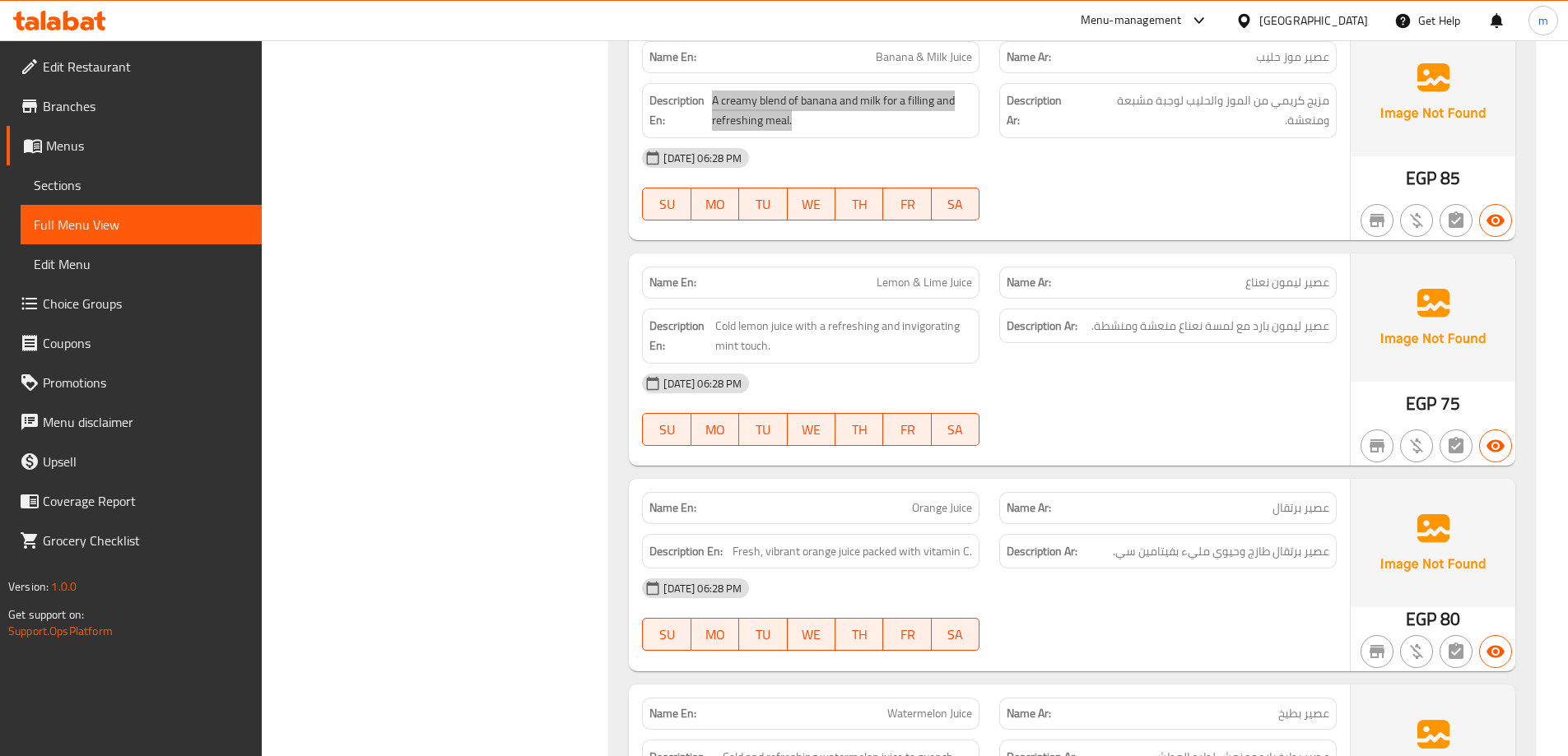
scroll to position [987, 0]
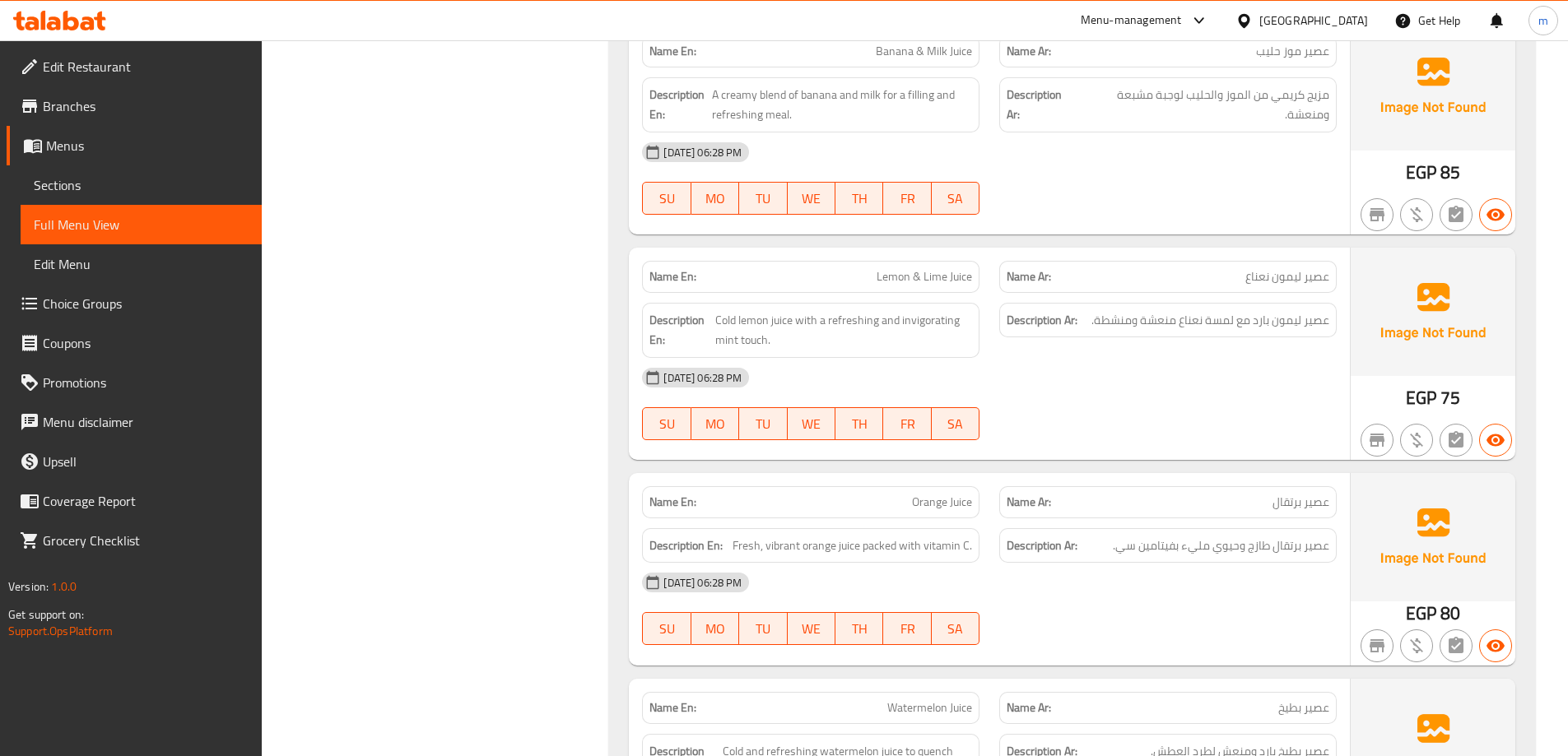
click at [921, 270] on span "Lemon & Lime Juice" at bounding box center [924, 277] width 95 height 17
copy span "Lemon & Lime Juice"
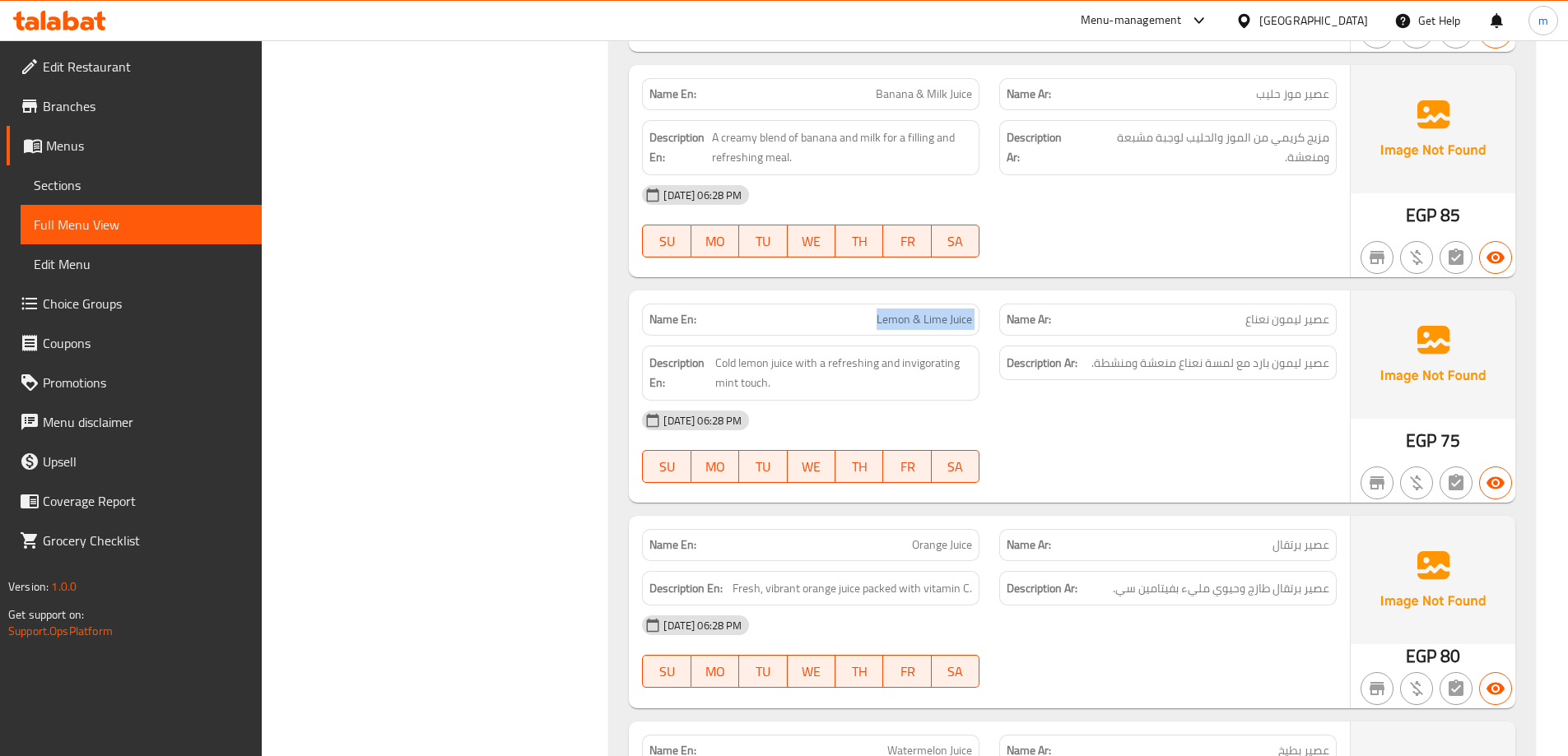
scroll to position [905, 0]
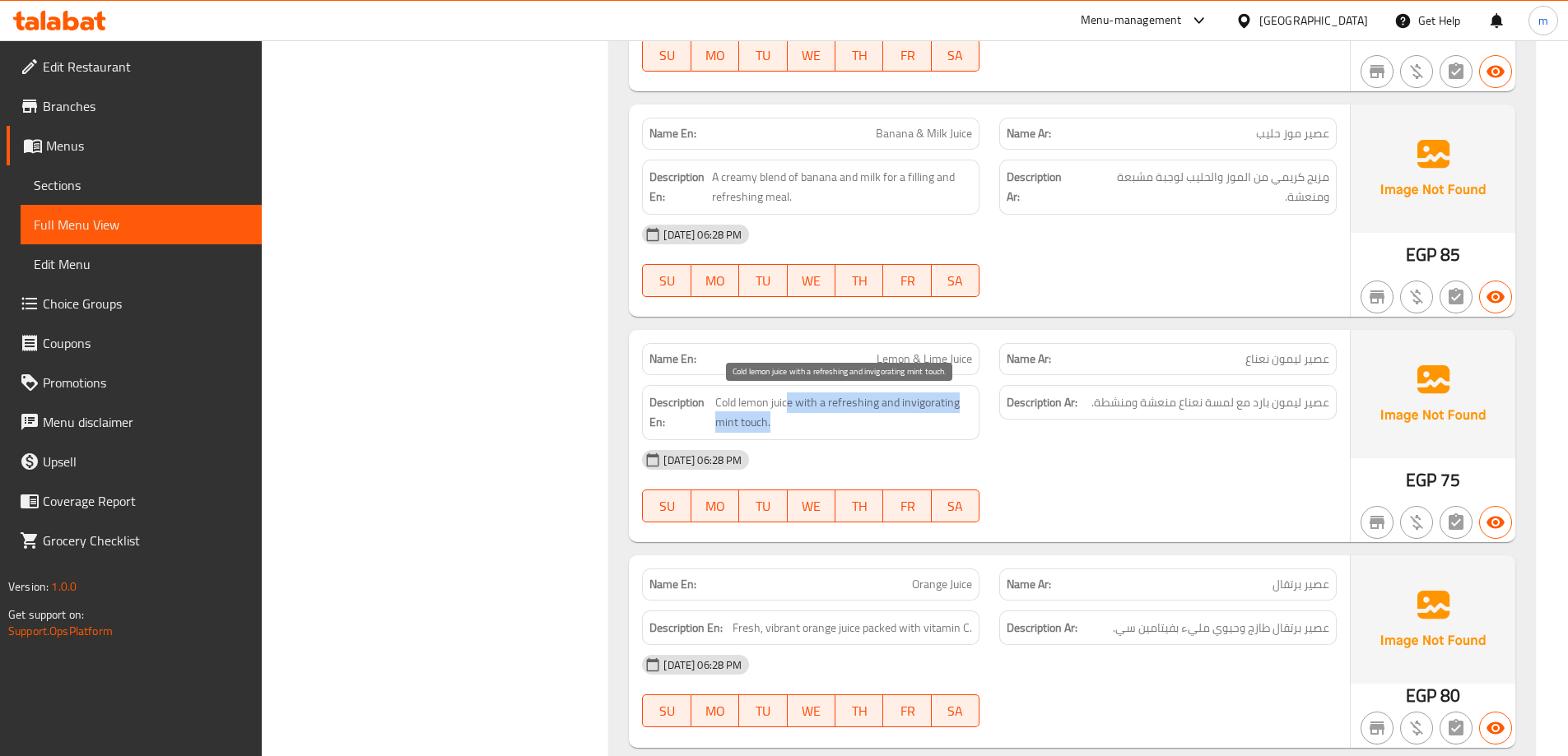
drag, startPoint x: 790, startPoint y: 403, endPoint x: 950, endPoint y: 417, distance: 160.6
click at [950, 417] on span "Cold lemon juice with a refreshing and invigorating mint touch." at bounding box center [843, 412] width 257 height 40
click at [935, 407] on span "Cold lemon juice with a refreshing and invigorating mint touch." at bounding box center [843, 412] width 257 height 40
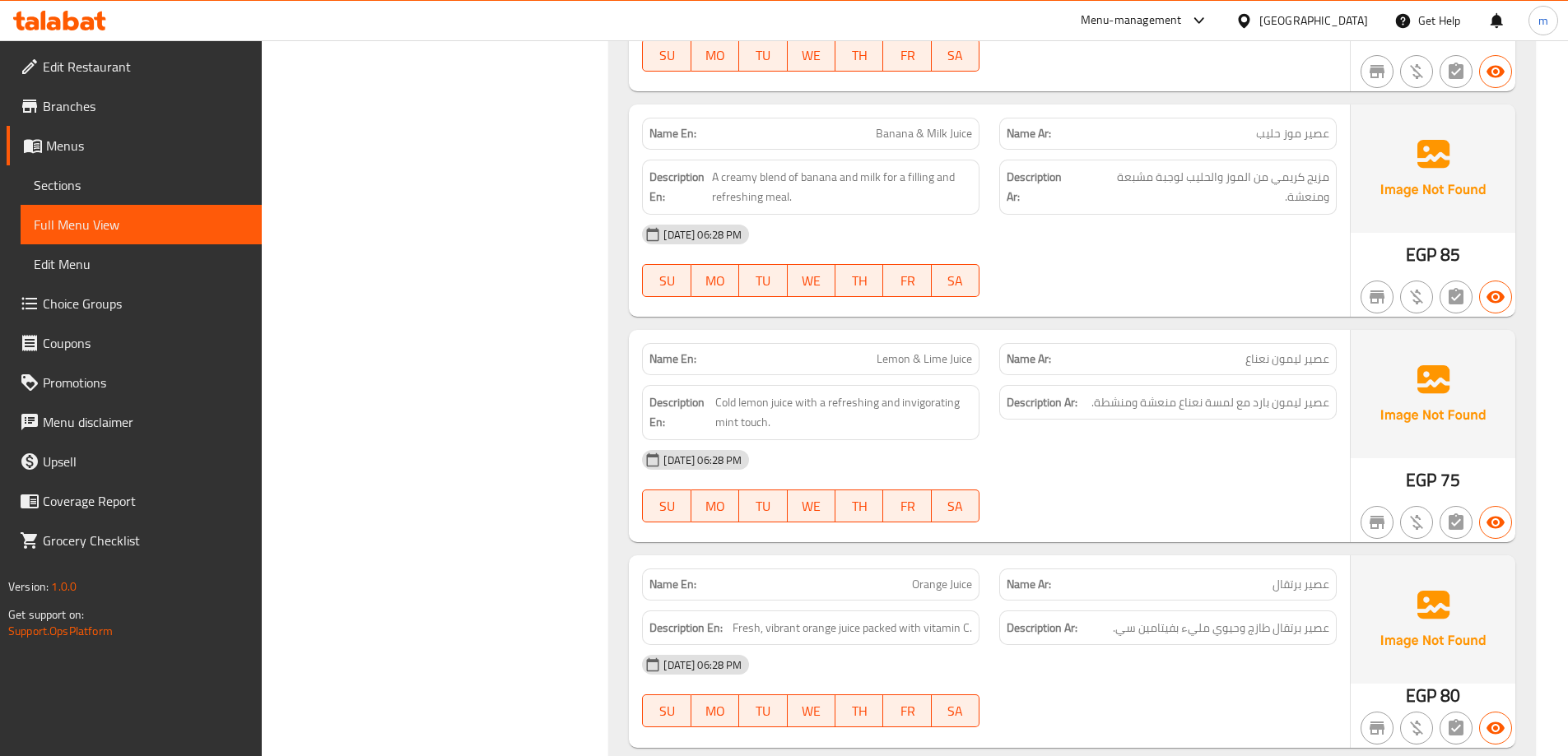
click at [1037, 473] on div "[DATE] 06:28 PM" at bounding box center [989, 460] width 715 height 40
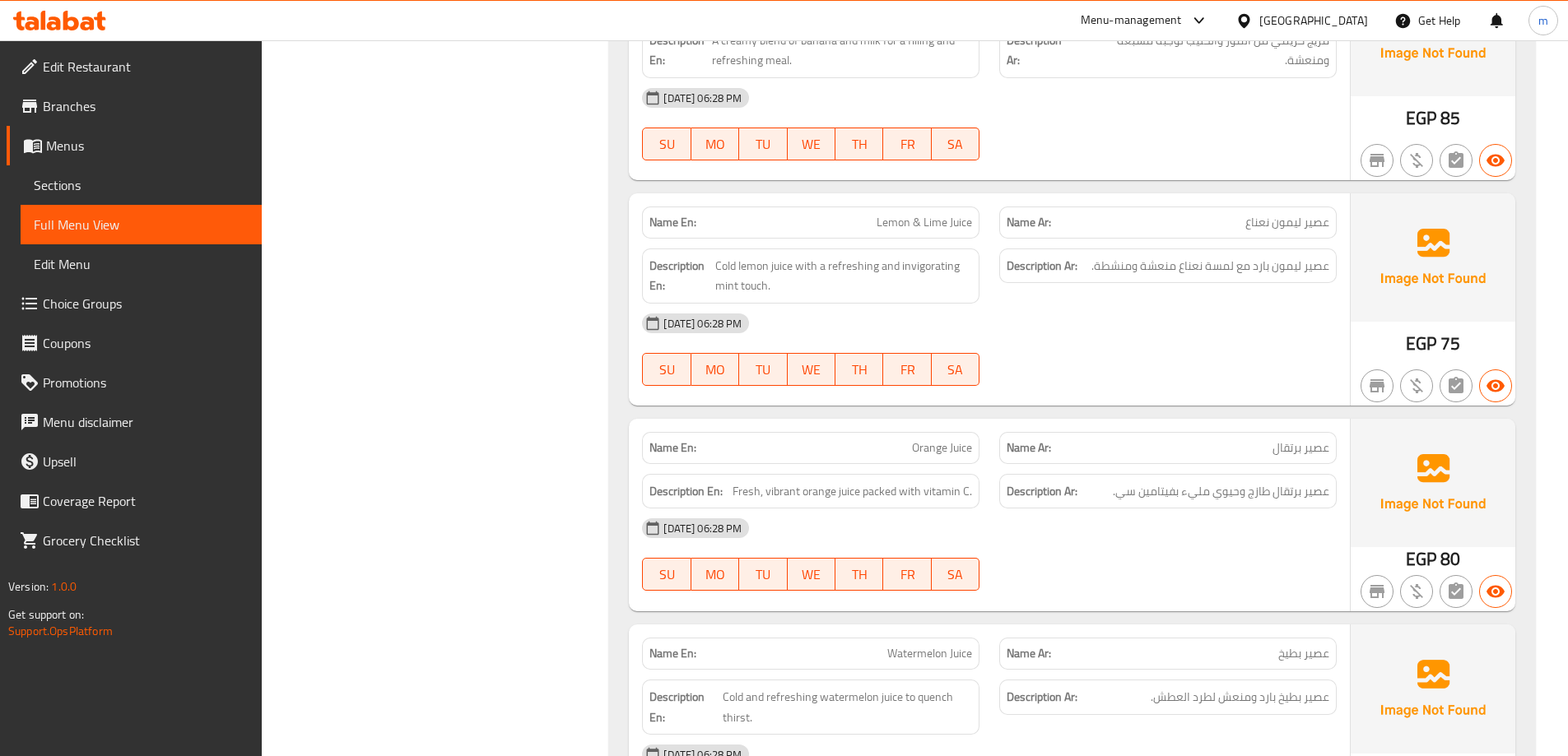
scroll to position [1152, 0]
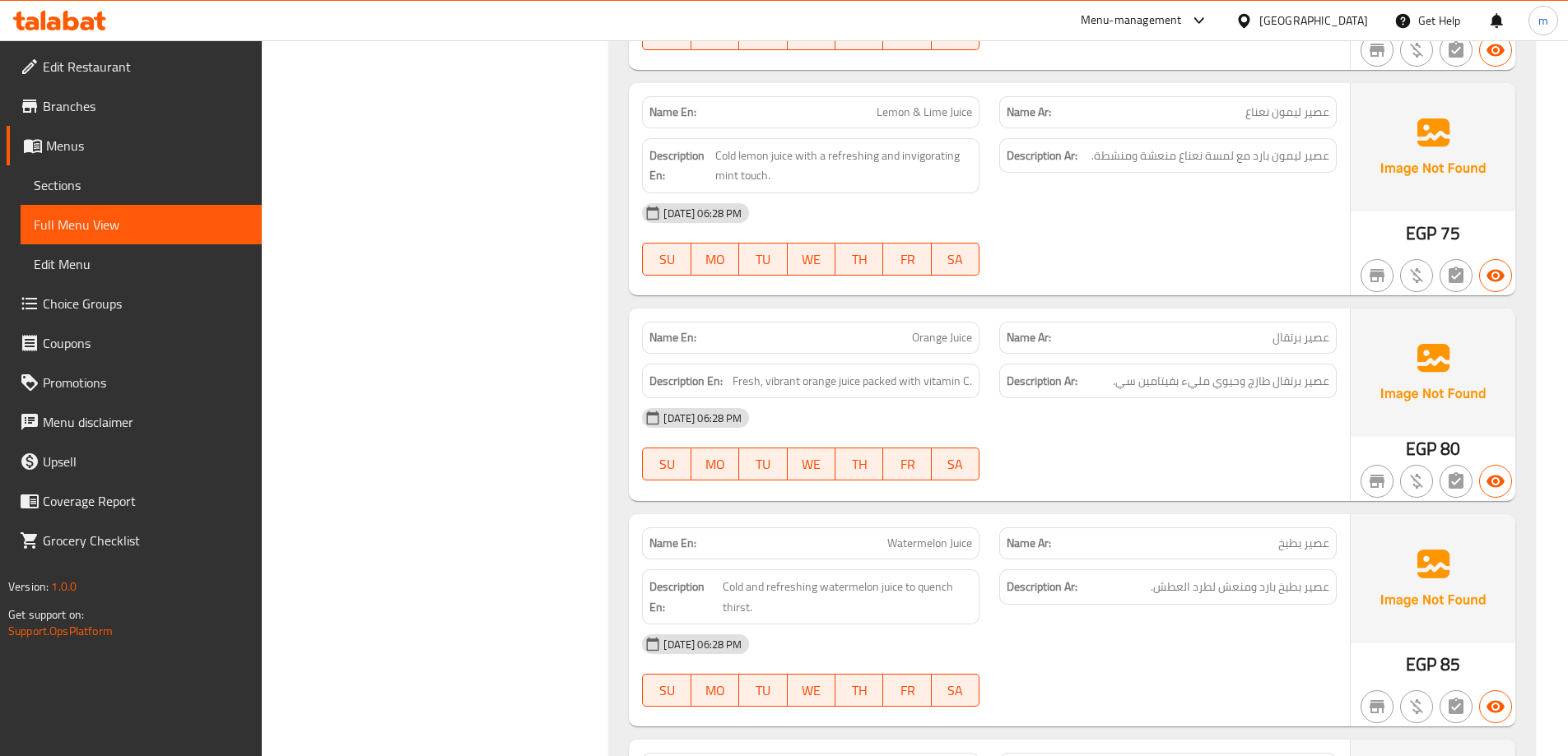
drag, startPoint x: 856, startPoint y: 380, endPoint x: 974, endPoint y: 383, distance: 118.0
click at [974, 383] on div "Description En: Fresh, vibrant orange juice packed with vitamin C." at bounding box center [811, 381] width 338 height 35
click at [1159, 374] on span "عصير برتقال طازج وحيوي مليء بفيتامين سي." at bounding box center [1221, 381] width 216 height 21
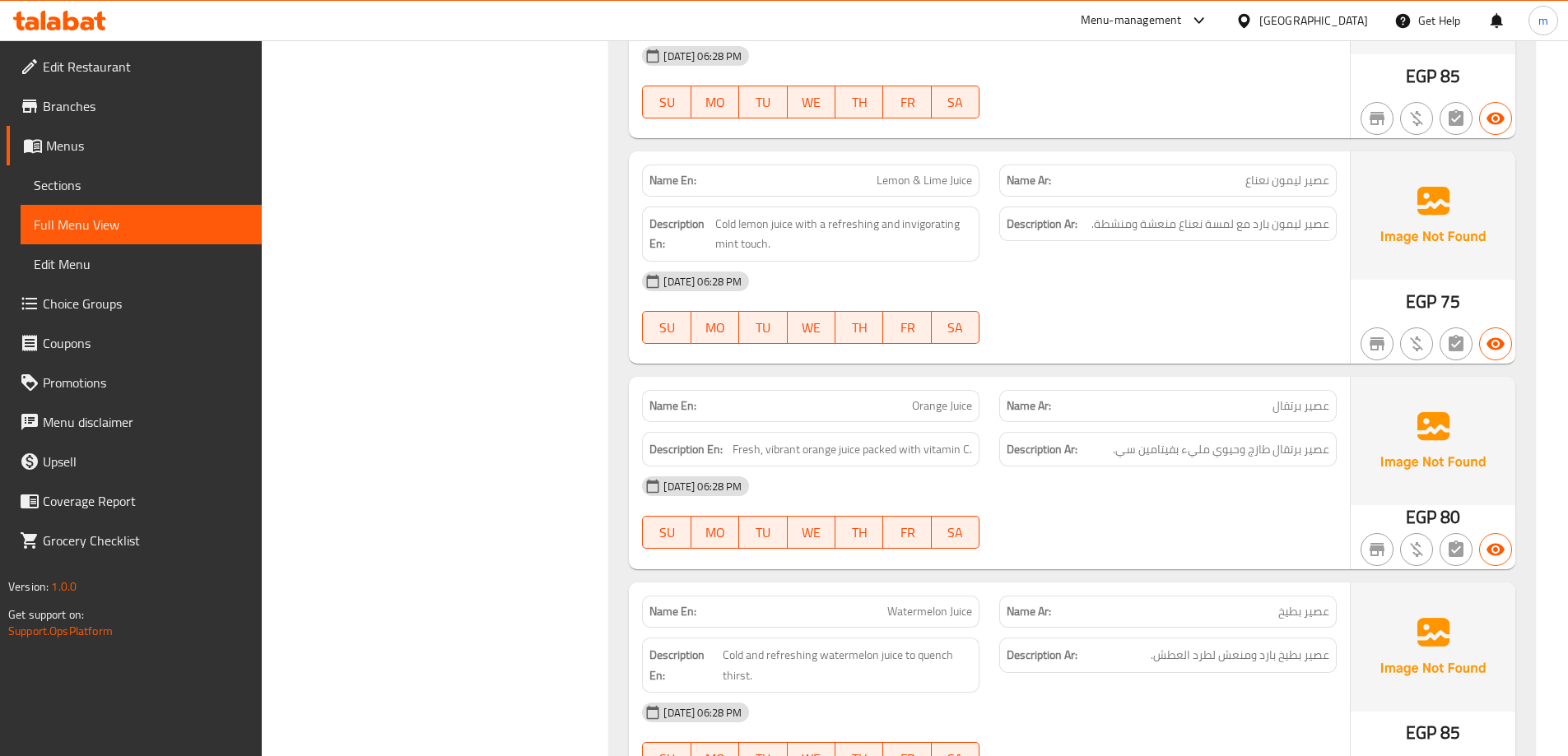
scroll to position [1317, 0]
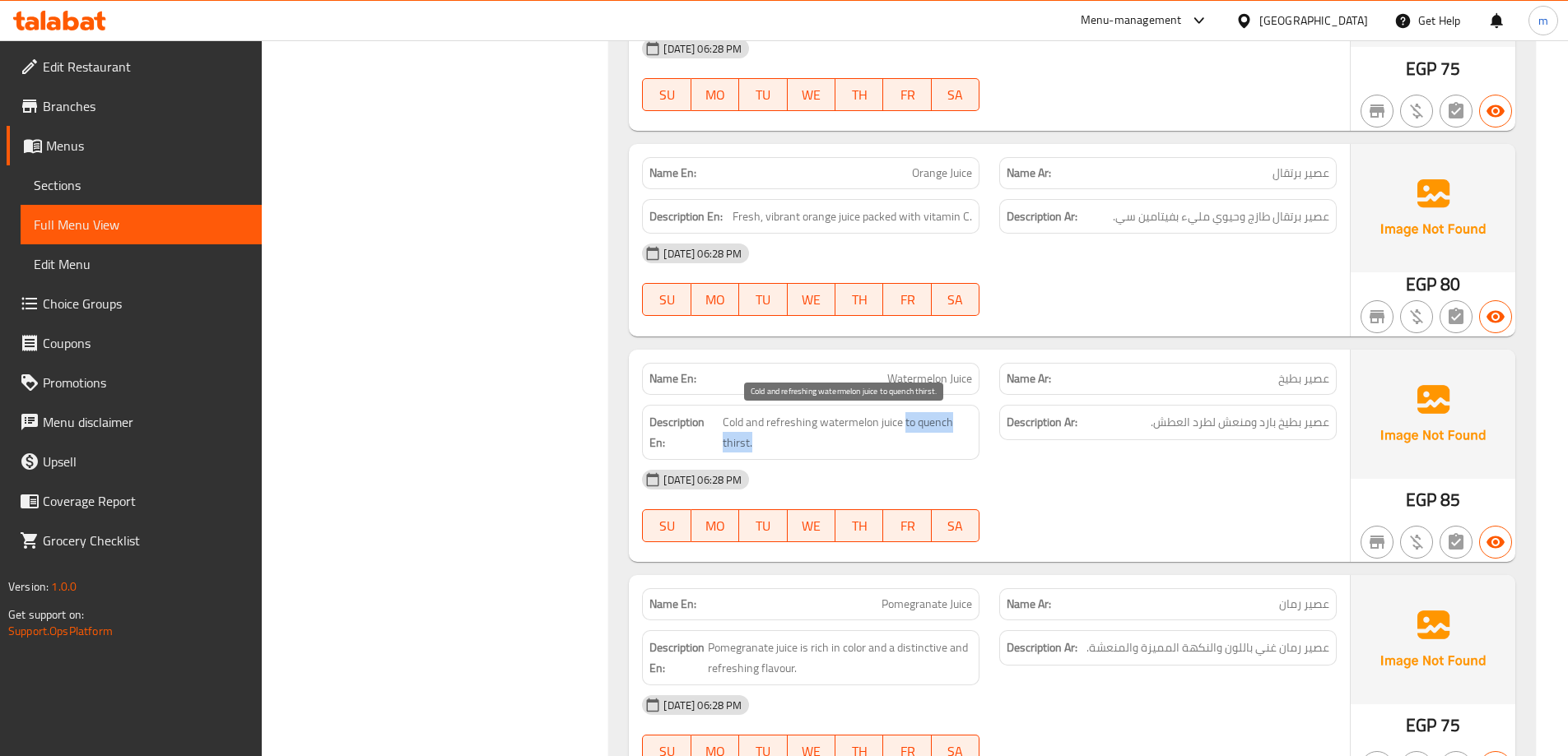
drag, startPoint x: 904, startPoint y: 417, endPoint x: 932, endPoint y: 443, distance: 38.2
click at [932, 443] on span "Cold and refreshing watermelon juice to quench thirst." at bounding box center [847, 432] width 250 height 40
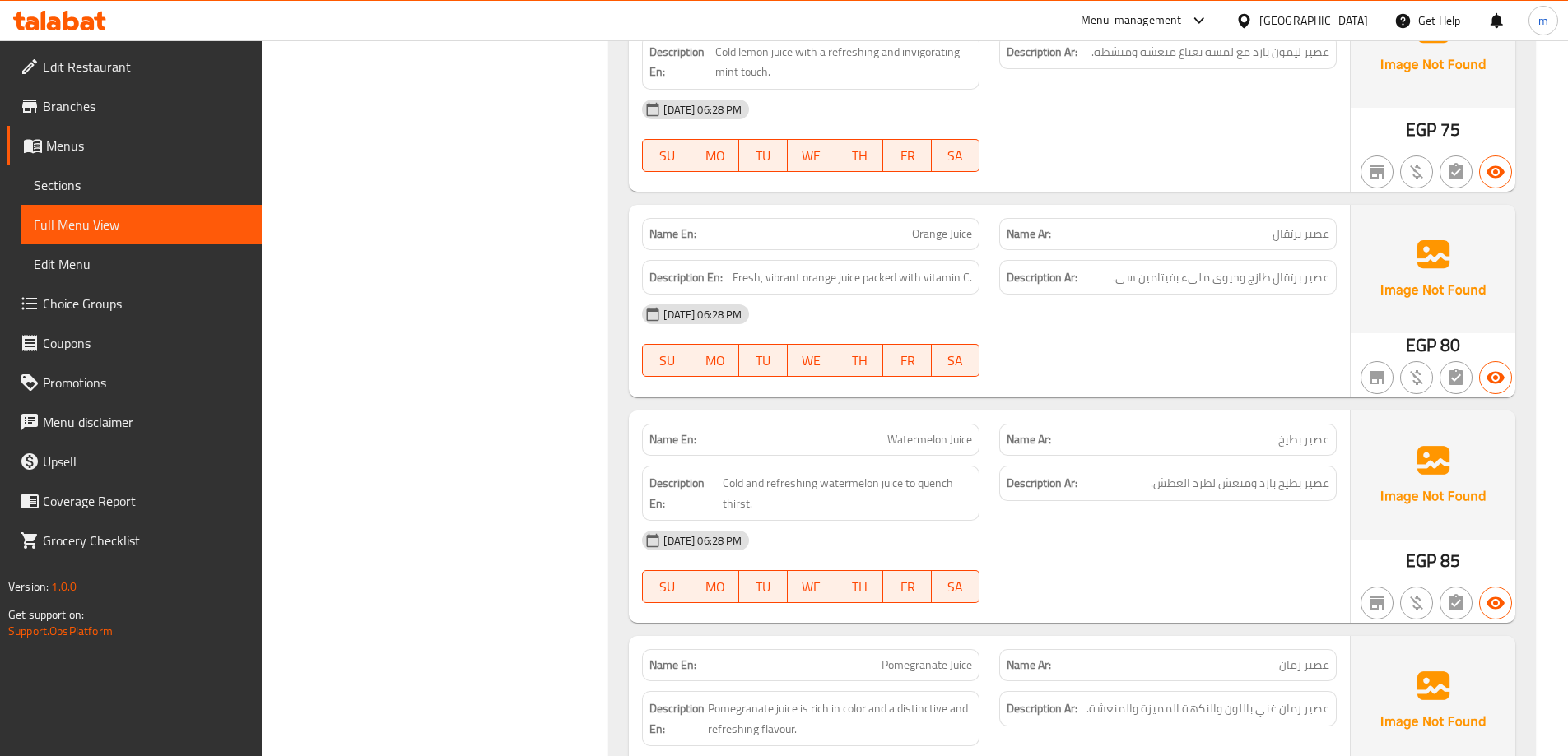
scroll to position [1546, 0]
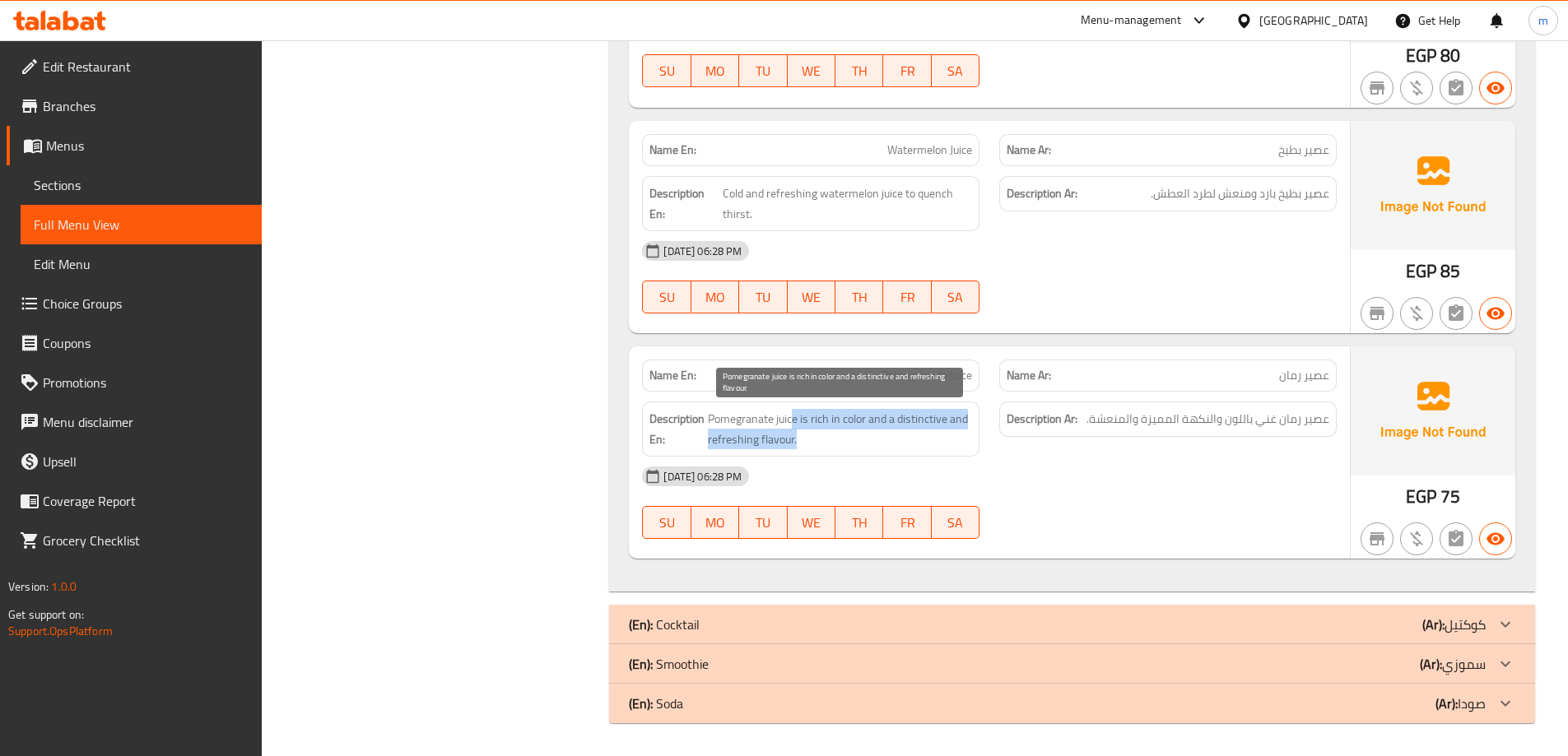
drag, startPoint x: 793, startPoint y: 420, endPoint x: 938, endPoint y: 434, distance: 145.7
click at [938, 434] on span "Pomegranate juice is rich in color and a distinctive and refreshing flavour." at bounding box center [840, 429] width 264 height 40
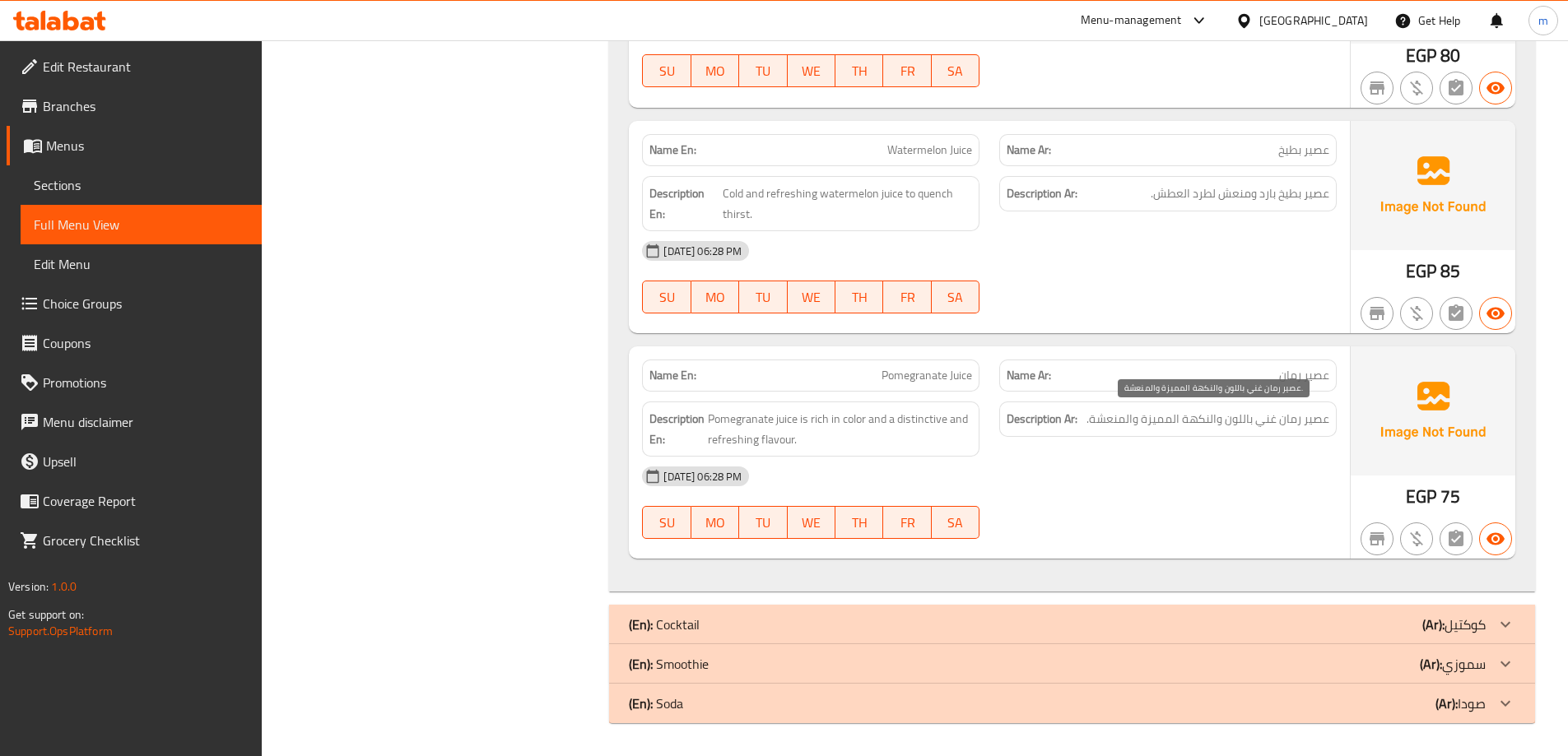
click at [1290, 426] on span "عصير رمان غني باللون والنكهة المميزة والمنعشة." at bounding box center [1208, 419] width 242 height 21
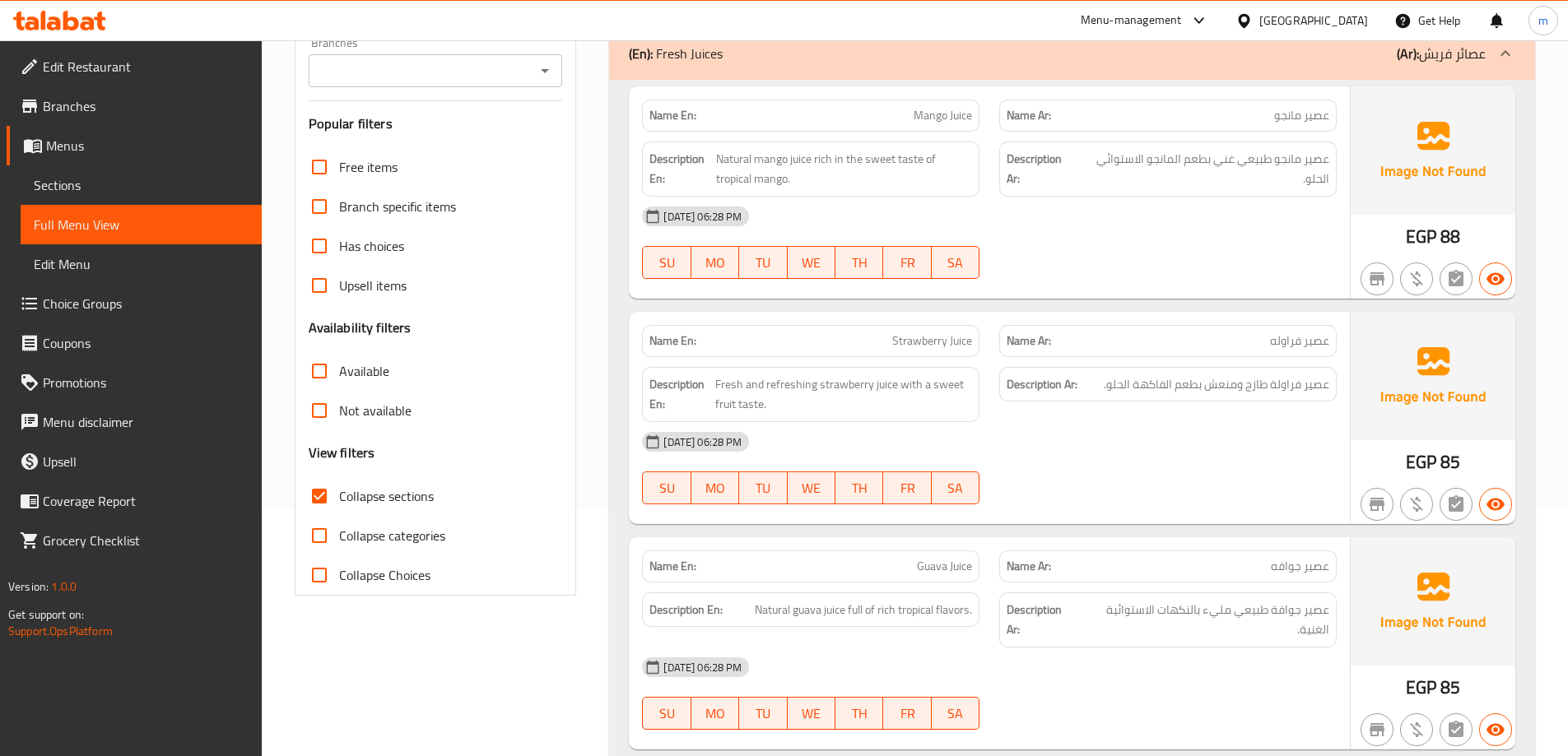
scroll to position [64, 0]
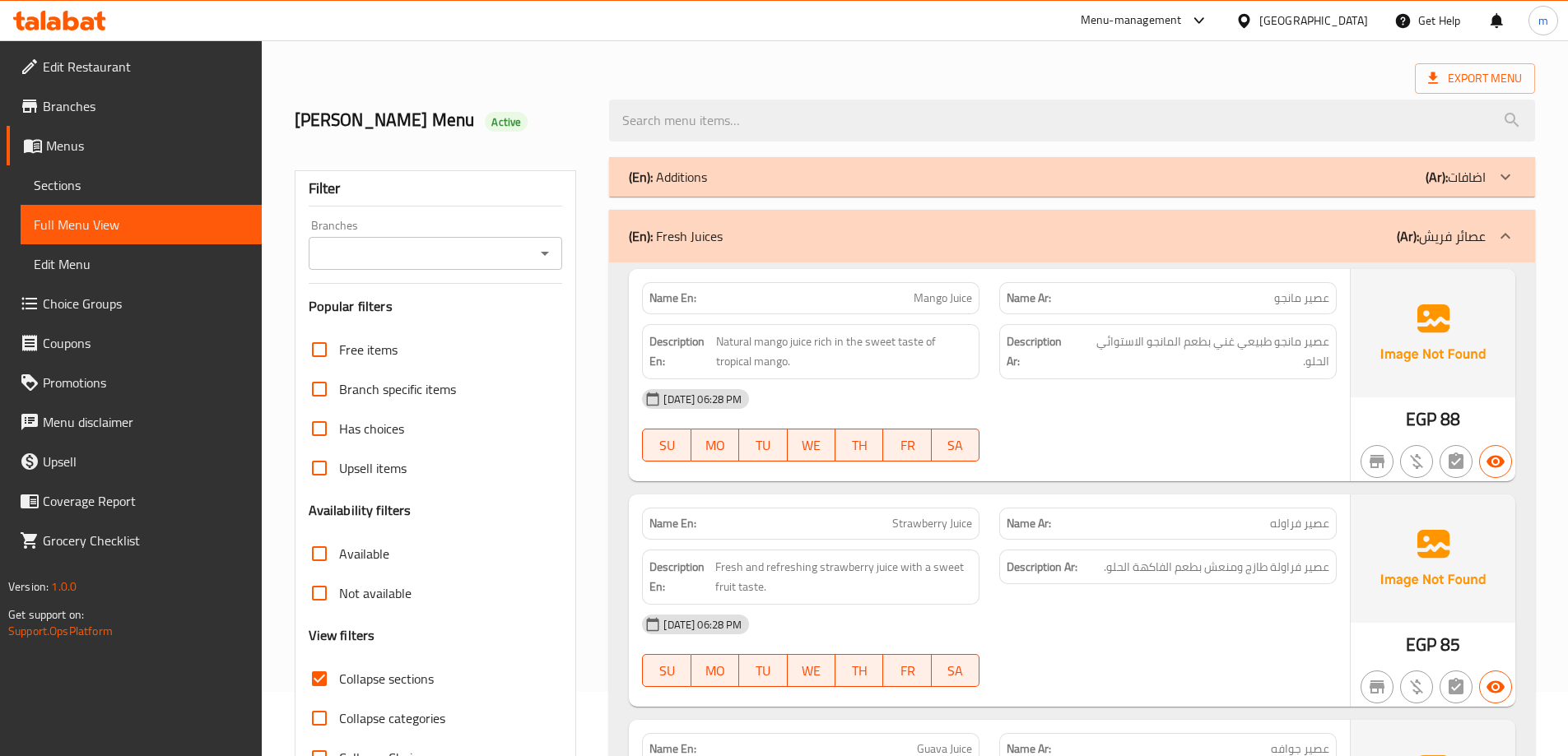
click at [1390, 224] on div "(En): Fresh Juices (Ar): عصائر فريش" at bounding box center [1072, 236] width 926 height 53
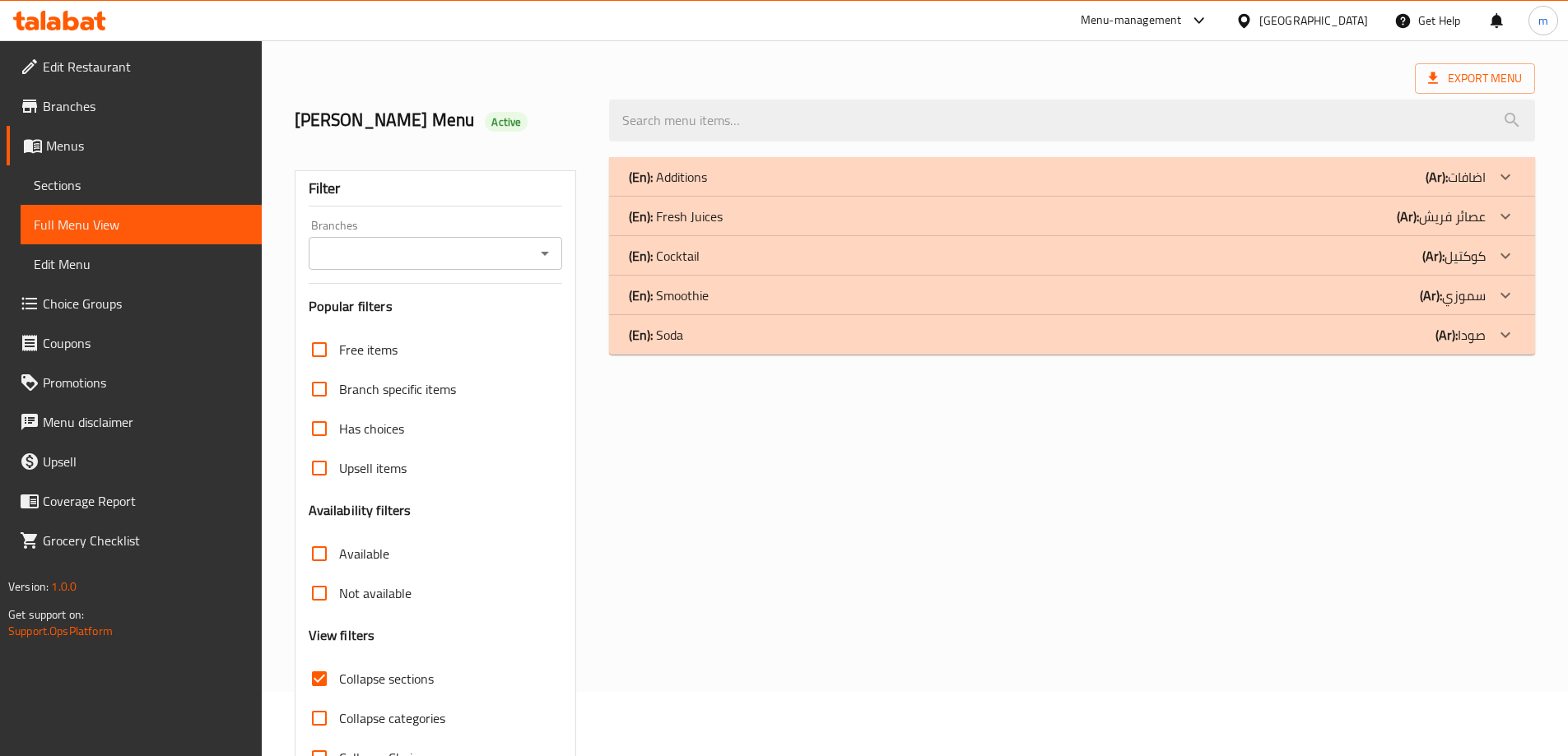
click at [1381, 253] on div "(En): Cocktail (Ar): كوكتيل" at bounding box center [1058, 256] width 857 height 20
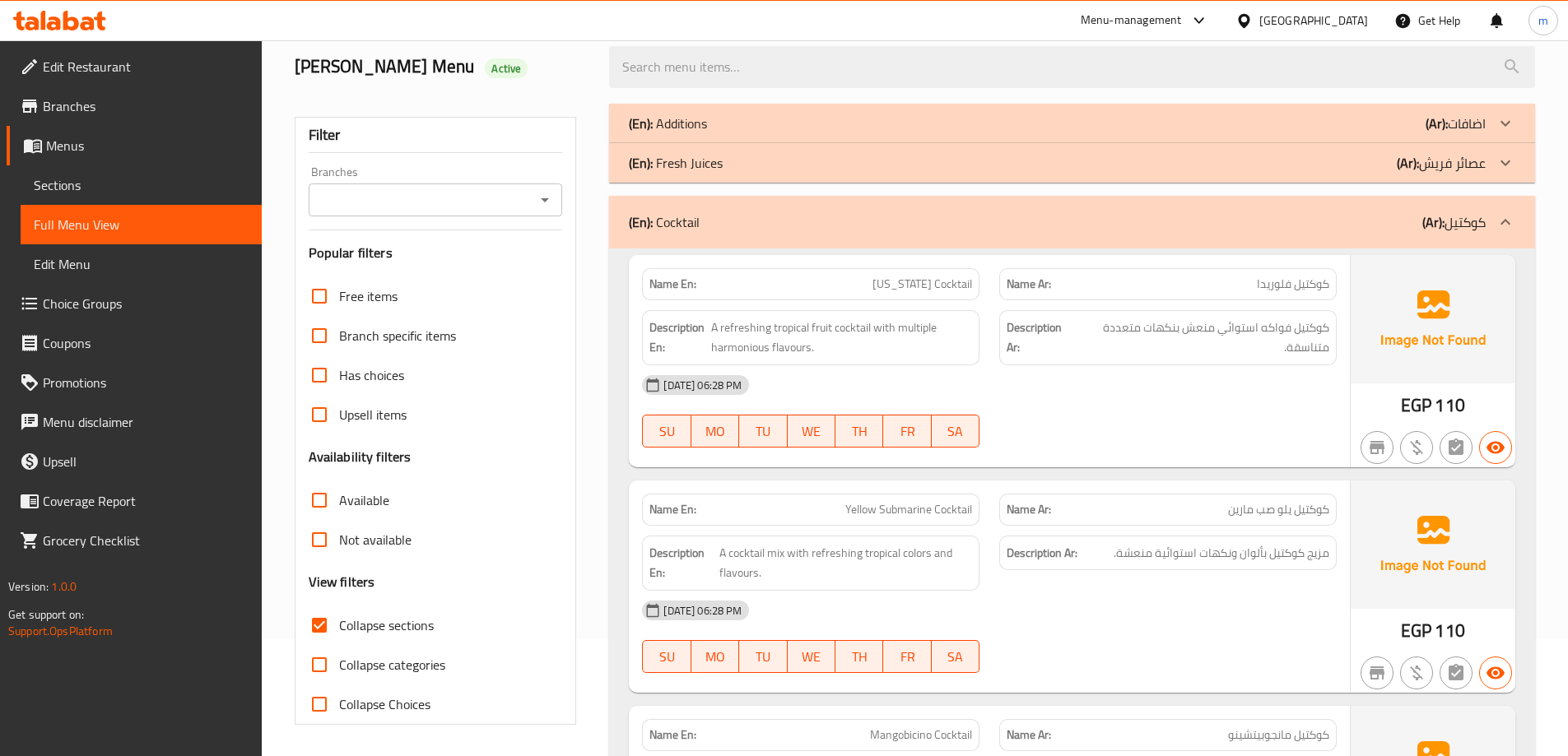
scroll to position [146, 0]
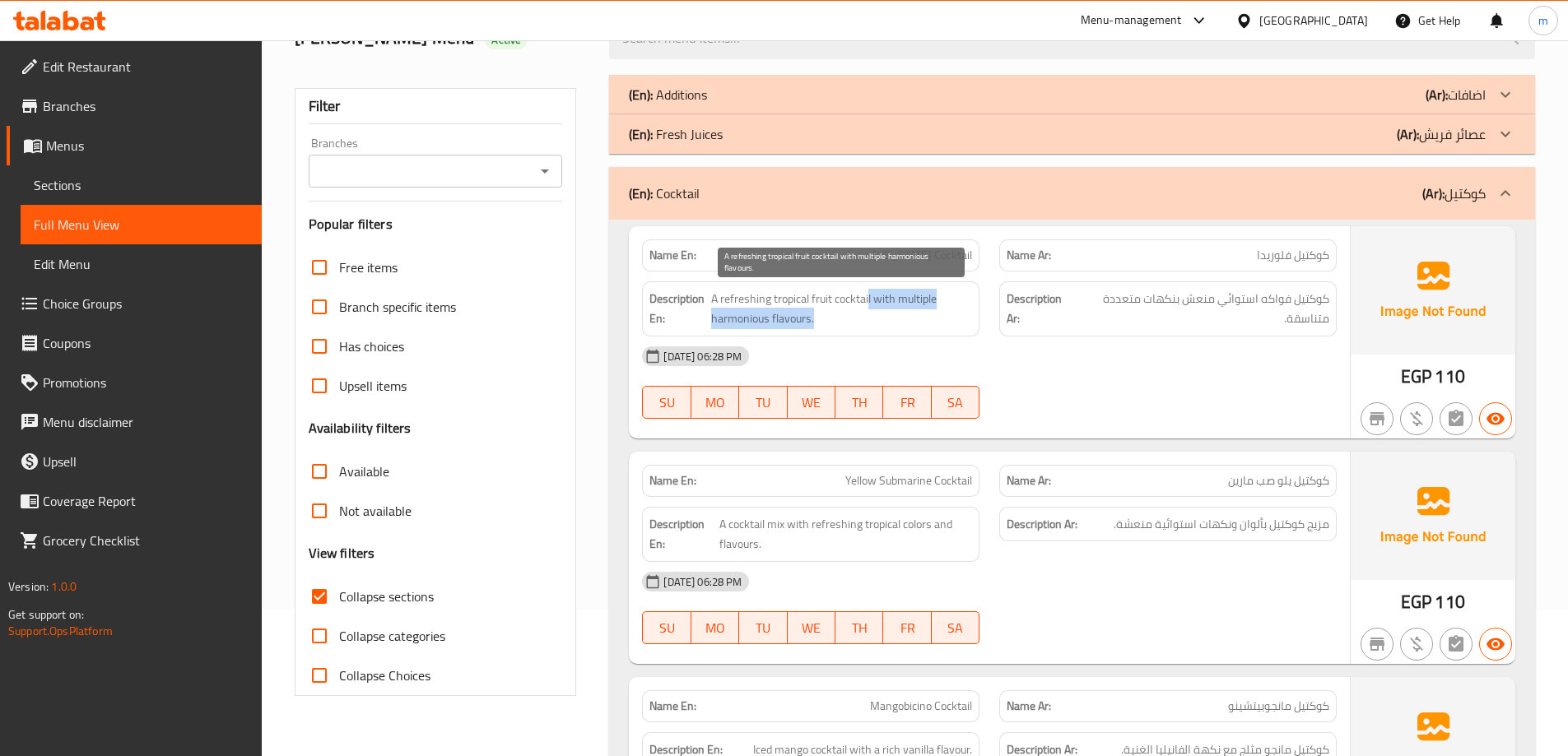
drag, startPoint x: 868, startPoint y: 299, endPoint x: 824, endPoint y: 325, distance: 51.1
click at [824, 325] on span "A refreshing tropical fruit cocktail with multiple harmonious flavours." at bounding box center [842, 309] width 261 height 40
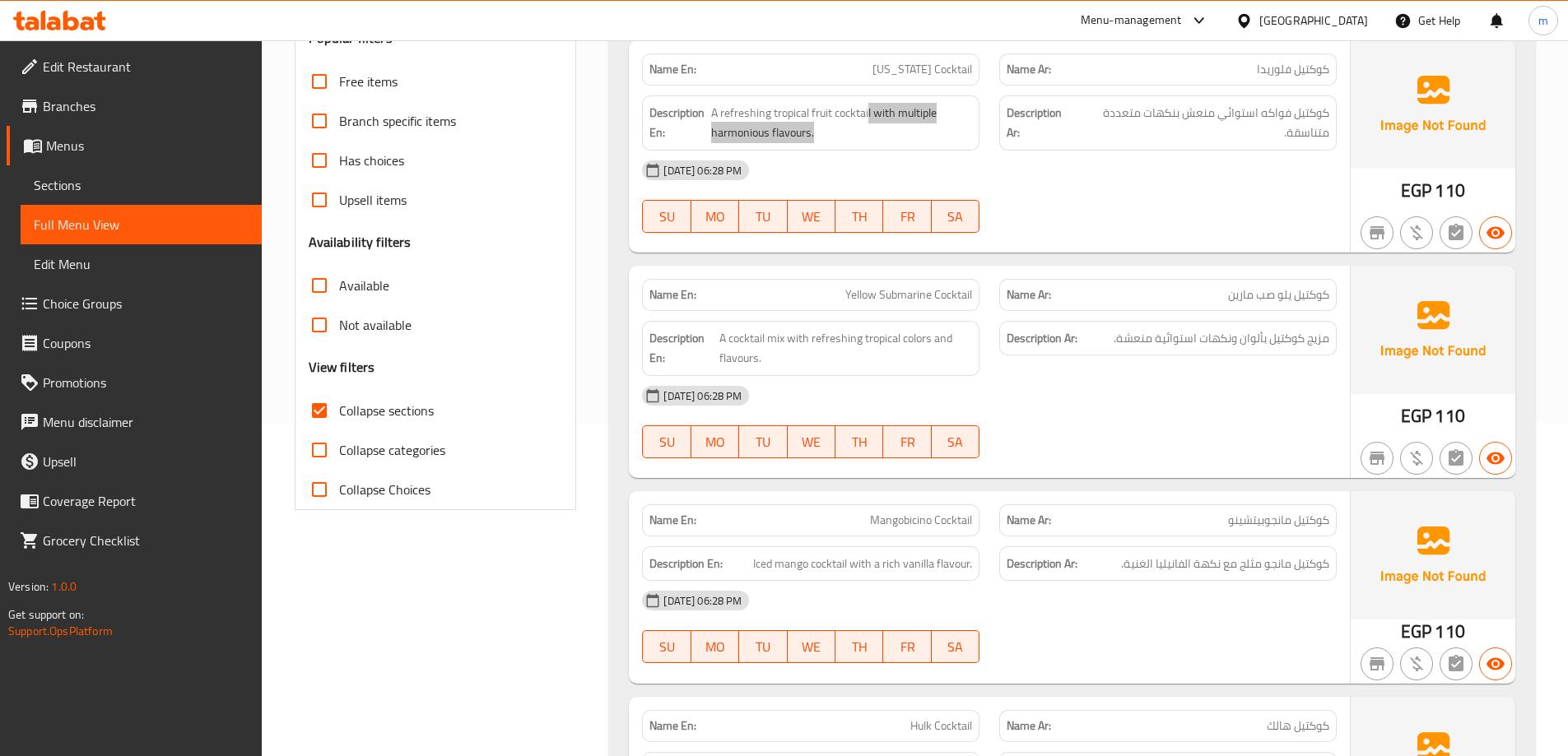
scroll to position [393, 0]
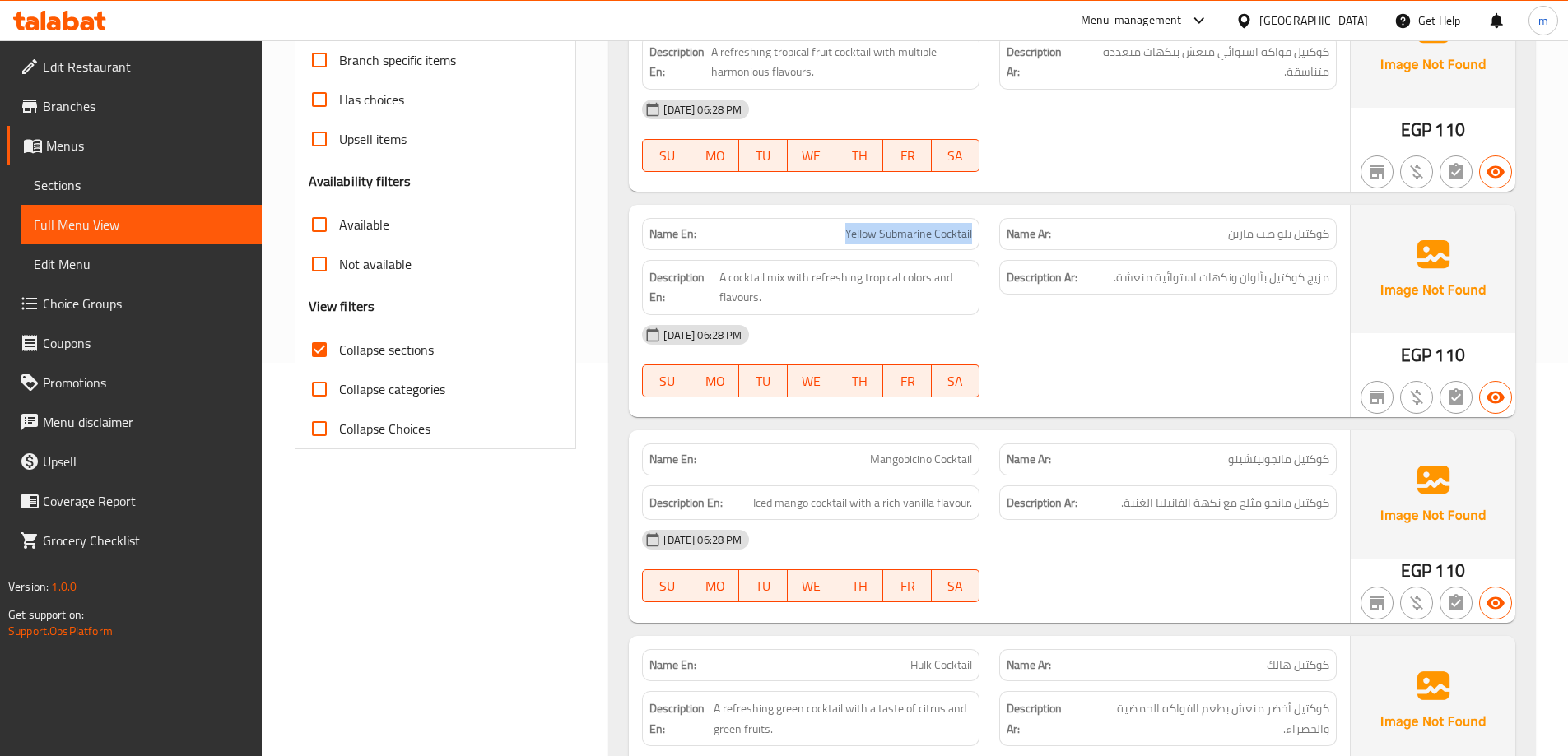
drag, startPoint x: 976, startPoint y: 232, endPoint x: 829, endPoint y: 239, distance: 147.2
click at [829, 239] on div "Name En: Yellow Submarine Cocktail" at bounding box center [811, 233] width 338 height 32
drag, startPoint x: 789, startPoint y: 279, endPoint x: 936, endPoint y: 280, distance: 147.0
click at [936, 280] on span "A cocktail mix with refreshing tropical colors and flavours." at bounding box center [845, 288] width 252 height 40
drag, startPoint x: 785, startPoint y: 306, endPoint x: 815, endPoint y: 279, distance: 40.4
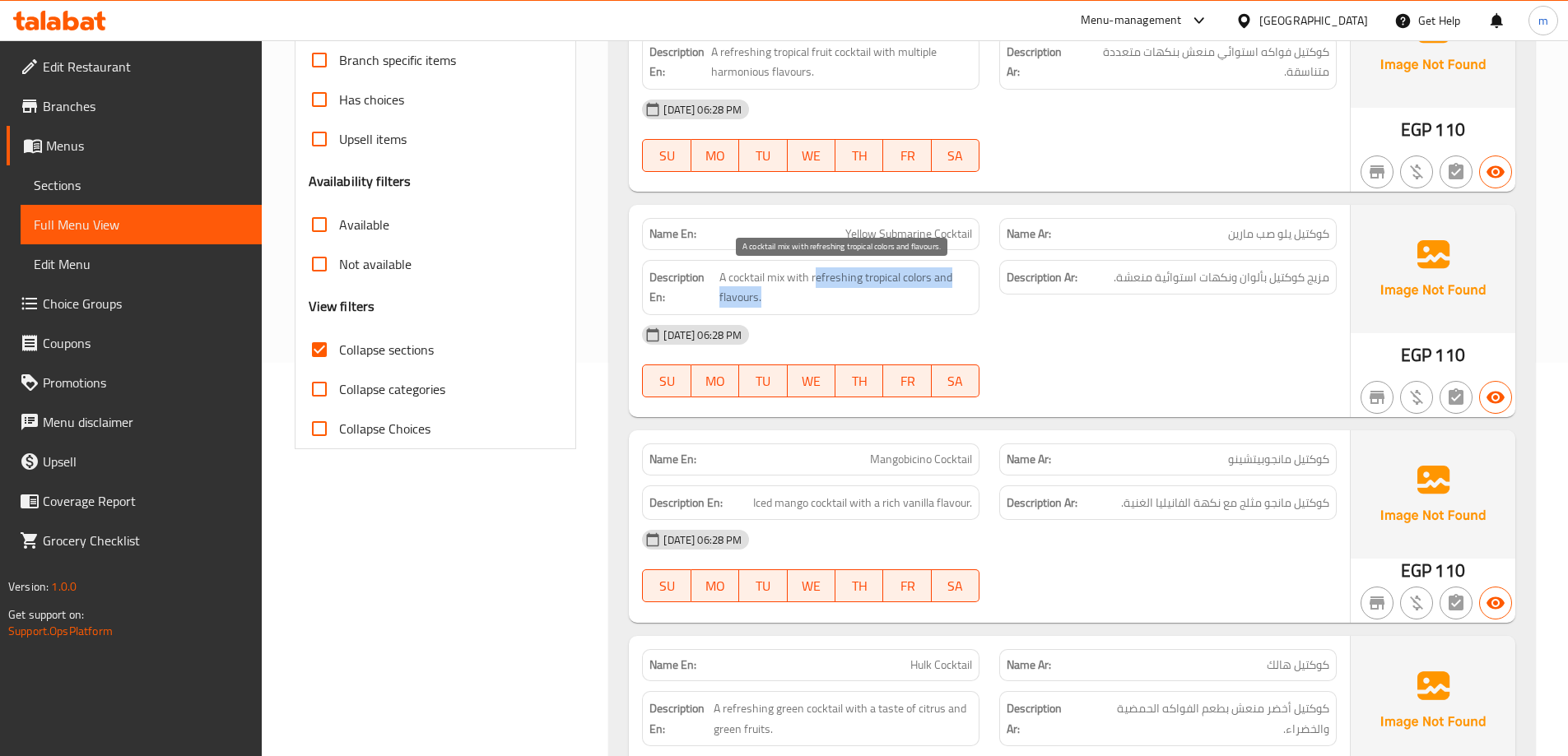
click at [815, 279] on span "A cocktail mix with refreshing tropical colors and flavours." at bounding box center [845, 288] width 252 height 40
click at [858, 469] on div "Name En: Mangobicino Cocktail" at bounding box center [811, 459] width 338 height 32
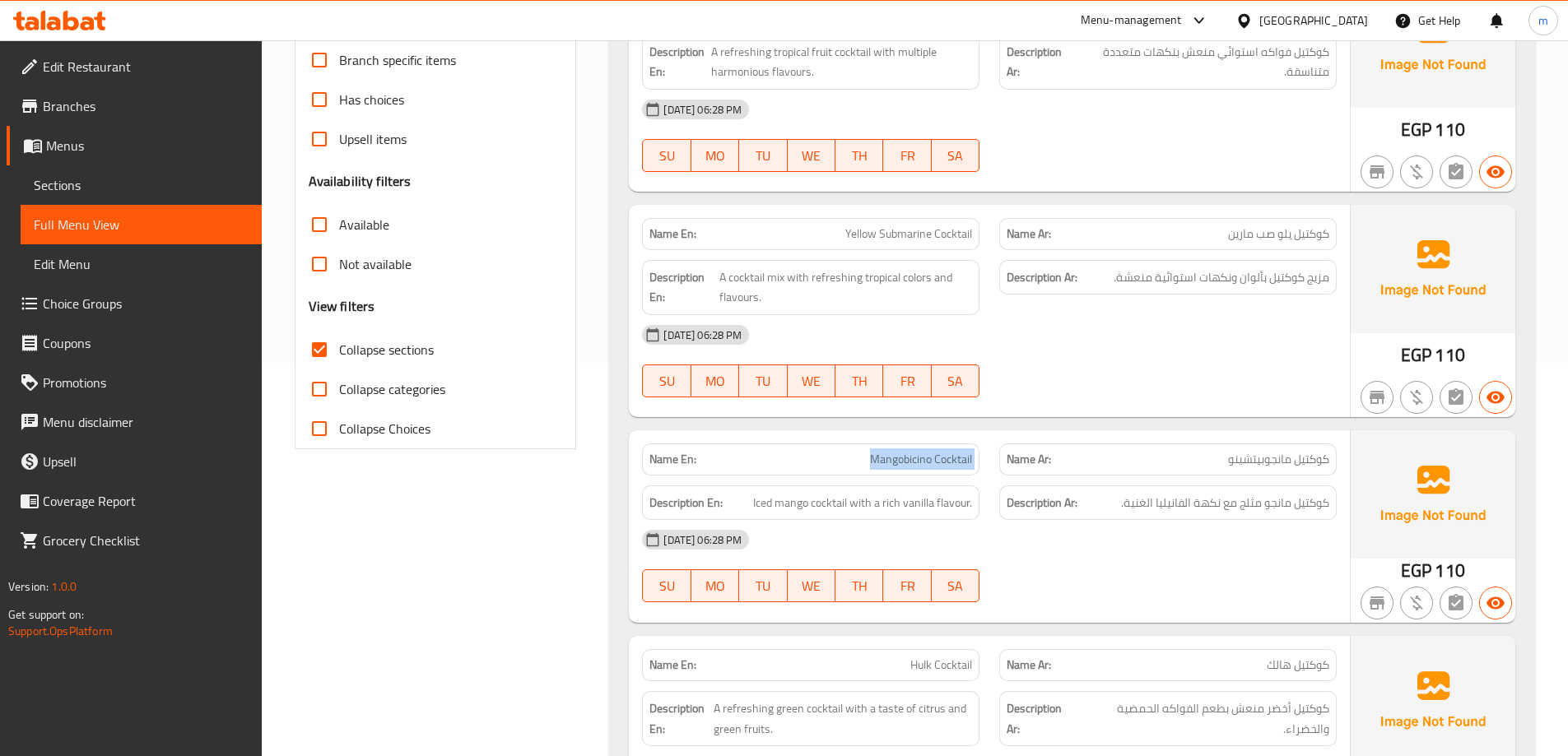
click at [858, 469] on div "Name En: Mangobicino Cocktail" at bounding box center [811, 459] width 338 height 32
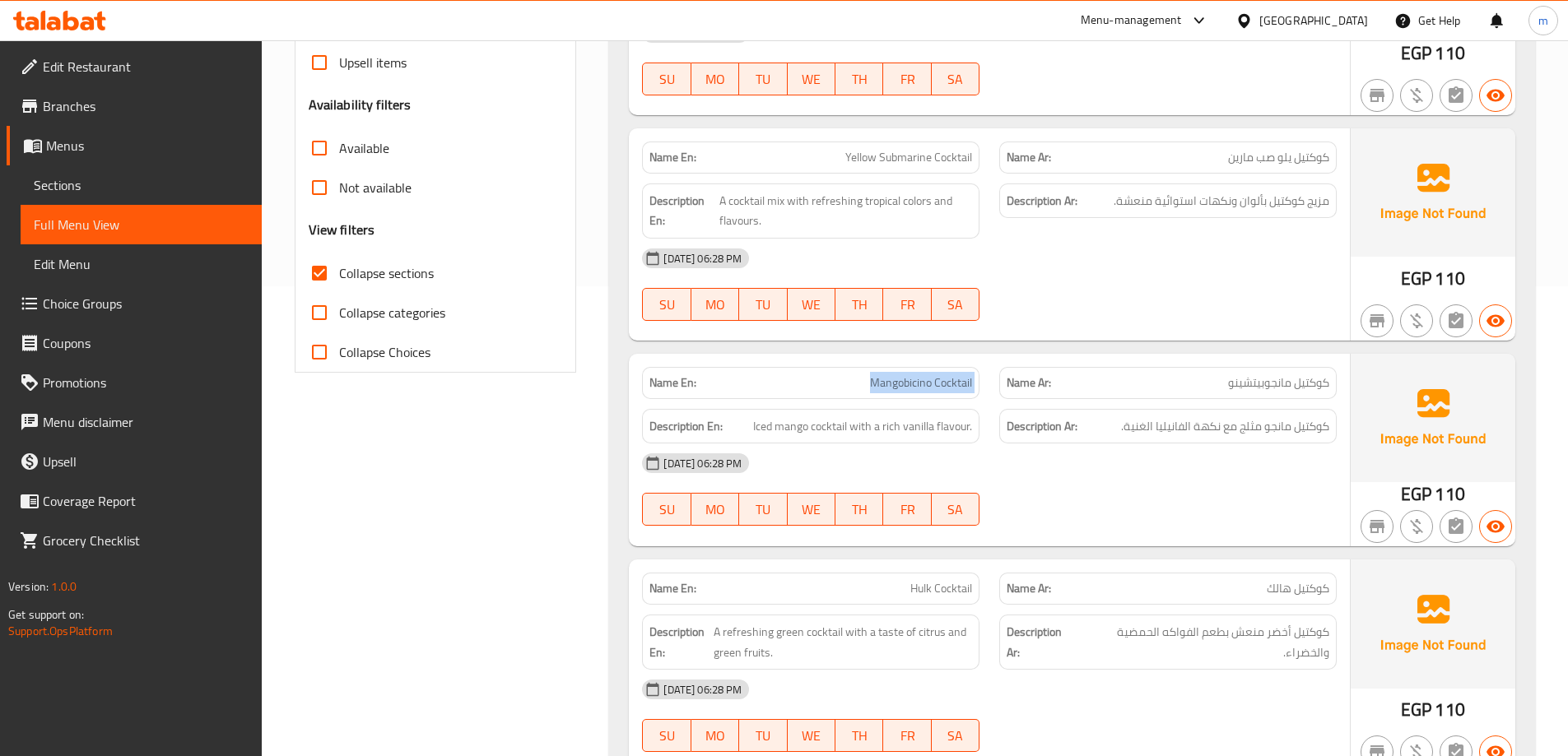
scroll to position [640, 0]
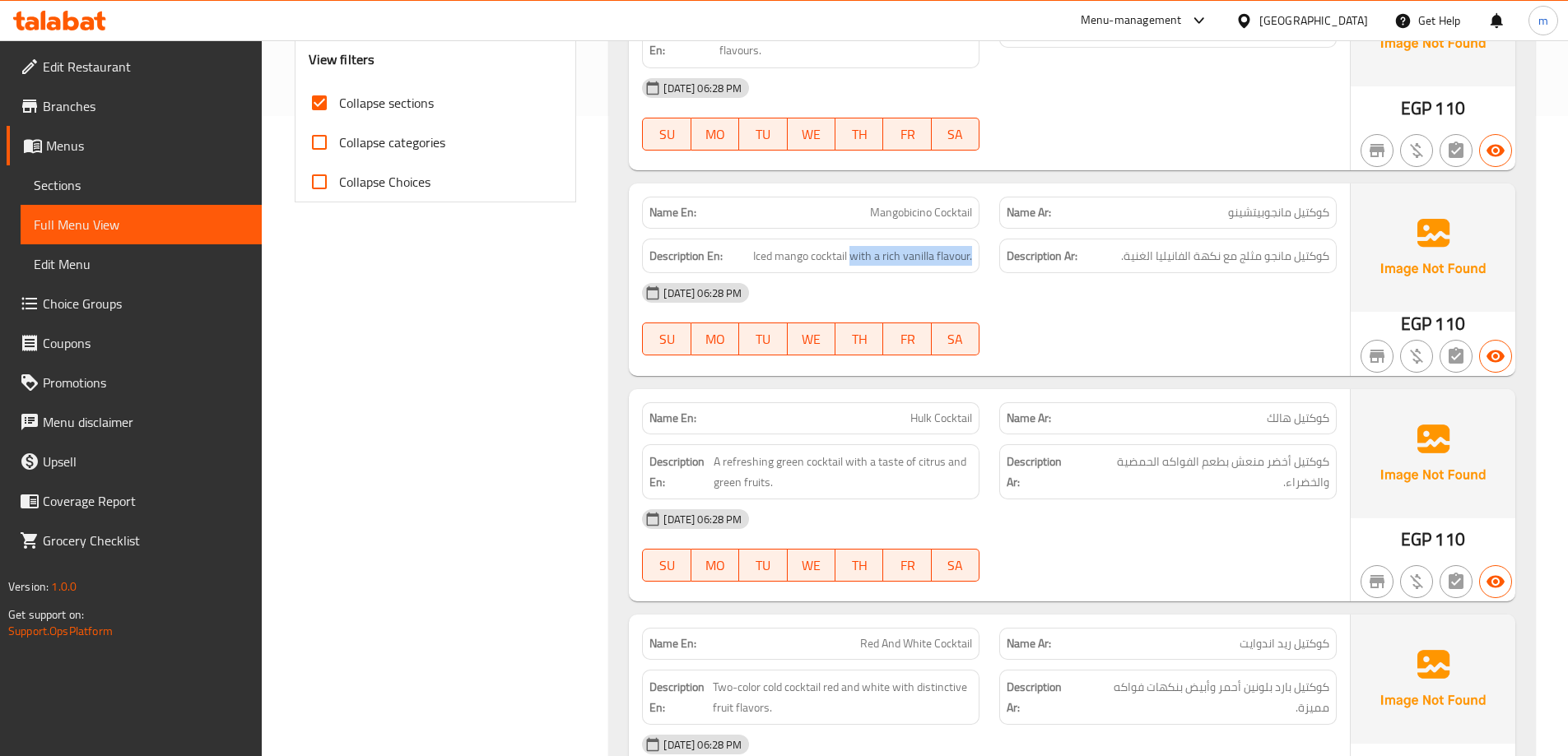
drag, startPoint x: 851, startPoint y: 258, endPoint x: 973, endPoint y: 257, distance: 122.0
click at [973, 257] on div "Description En: Iced mango cocktail with a rich vanilla flavour." at bounding box center [811, 256] width 338 height 35
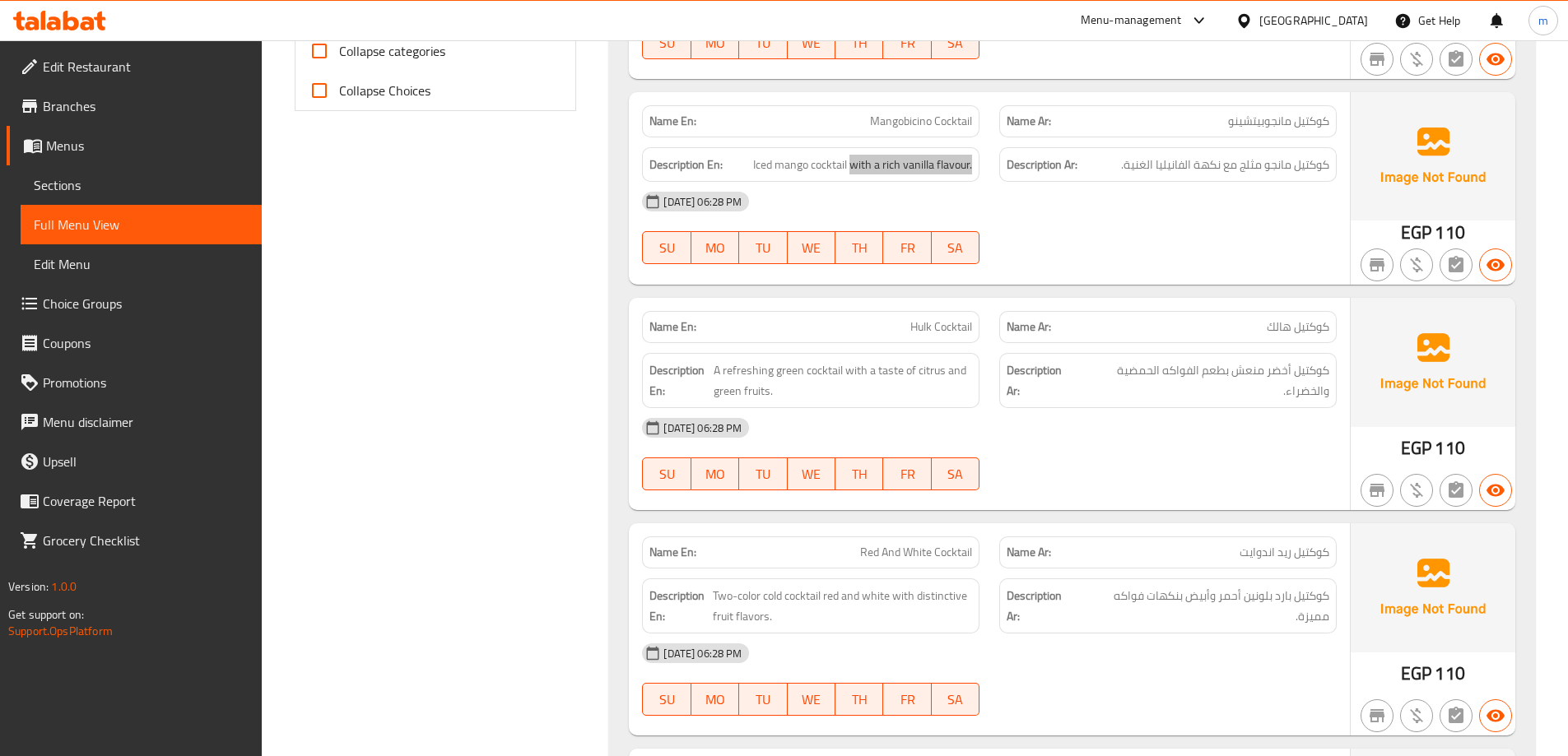
scroll to position [805, 0]
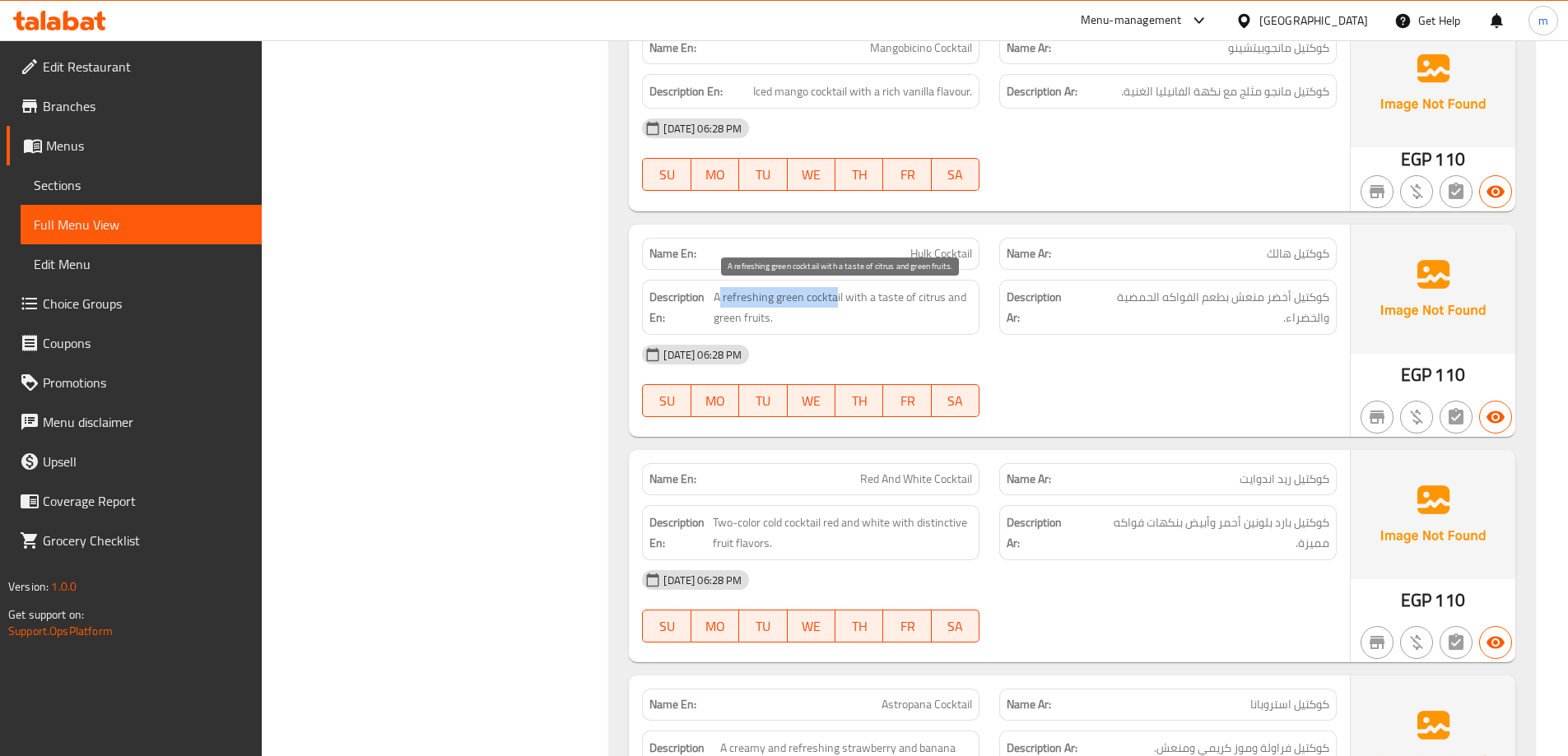
drag, startPoint x: 799, startPoint y: 298, endPoint x: 718, endPoint y: 295, distance: 81.1
click at [718, 295] on span "A refreshing green cocktail with a taste of citrus and green fruits." at bounding box center [843, 307] width 260 height 40
drag, startPoint x: 847, startPoint y: 297, endPoint x: 820, endPoint y: 336, distance: 47.4
click at [820, 336] on div "Name En: Hulk Cocktail Name Ar: كوكتيل هالك Description En: A refreshing green …" at bounding box center [990, 331] width 721 height 212
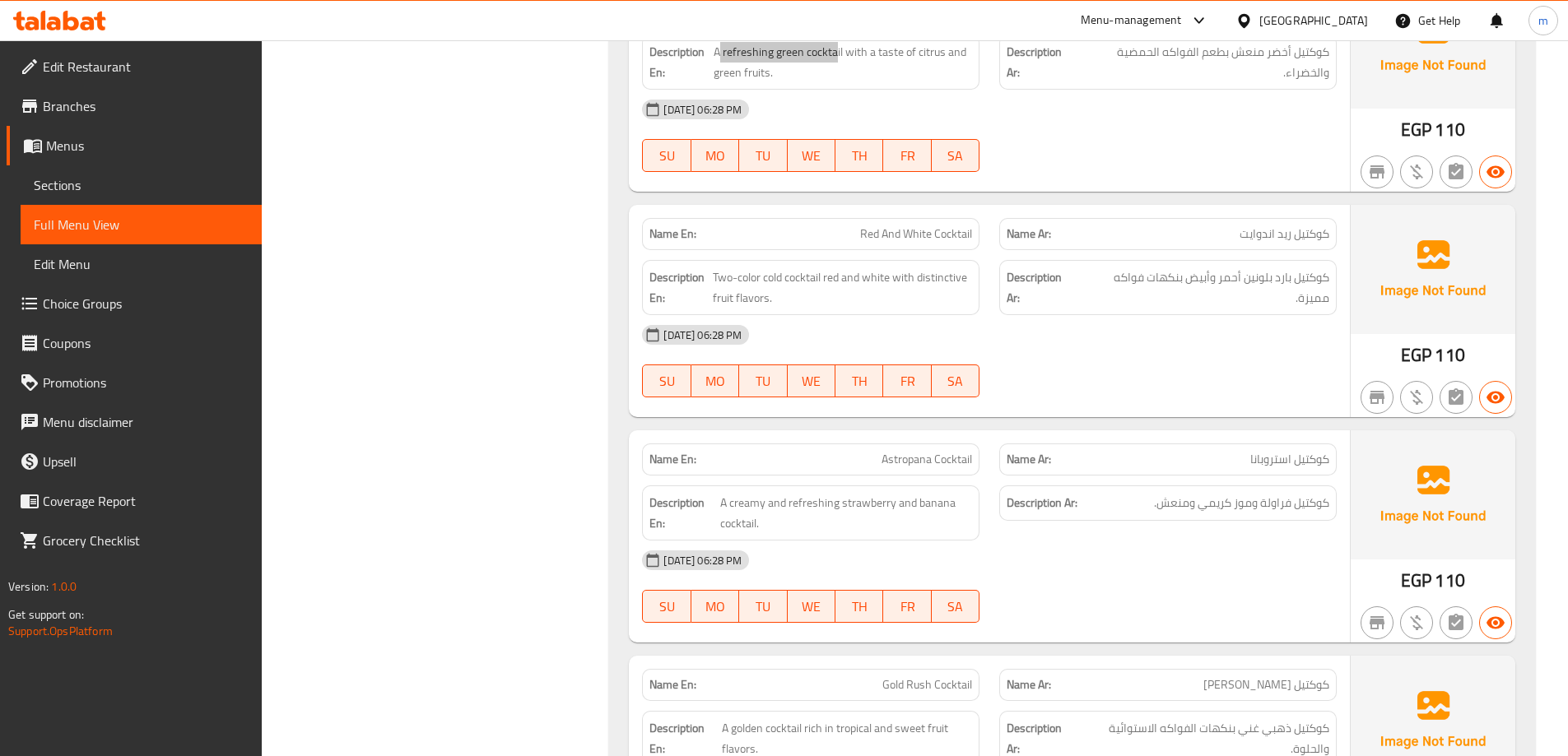
scroll to position [1052, 0]
click at [515, 357] on div "Filter Branches Branches Popular filters Free items Branch specific items Has c…" at bounding box center [442, 80] width 315 height 1841
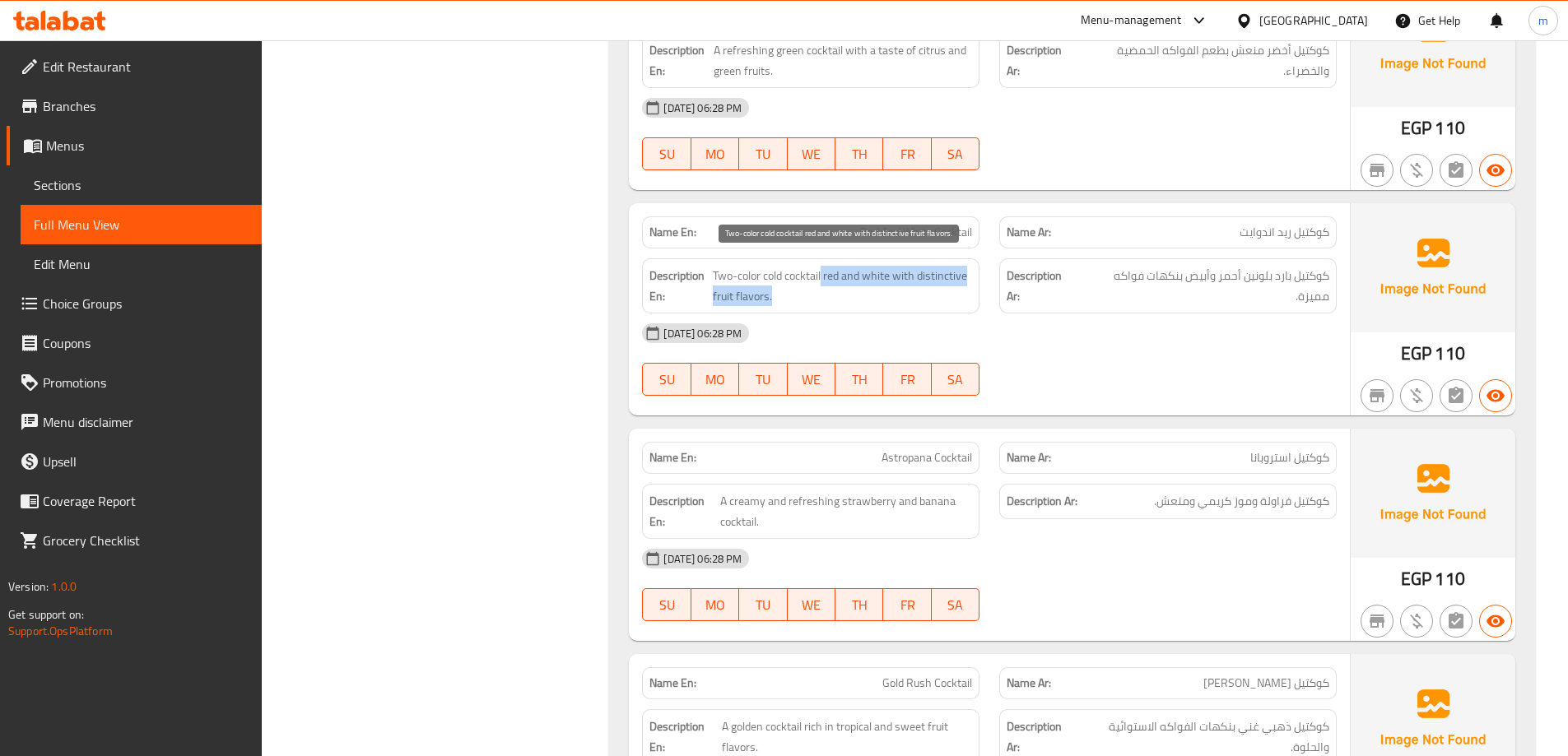
drag, startPoint x: 823, startPoint y: 274, endPoint x: 961, endPoint y: 302, distance: 140.8
click at [961, 302] on span "Two-color cold cocktail red and white with distinctive fruit flavors." at bounding box center [843, 286] width 260 height 40
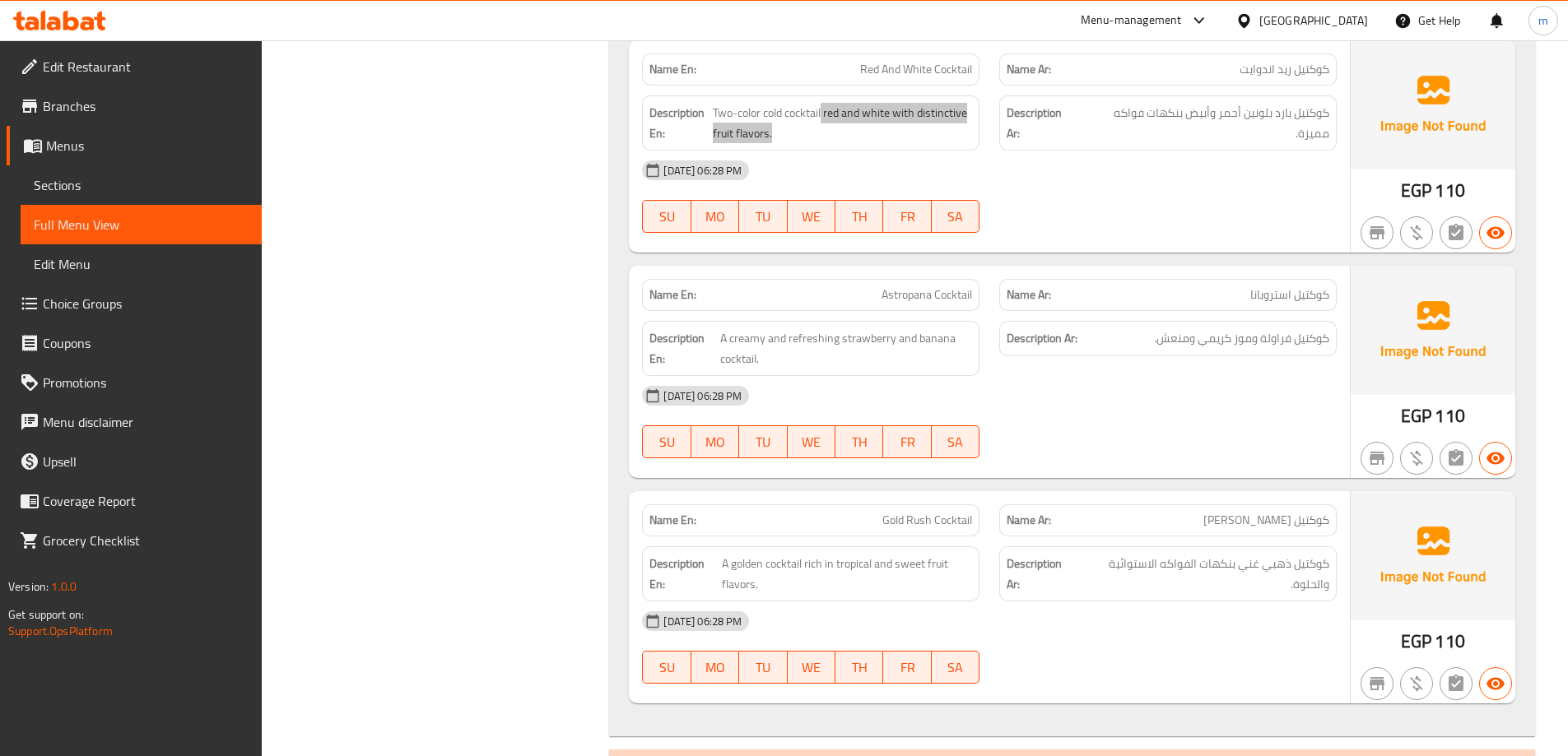
scroll to position [1216, 0]
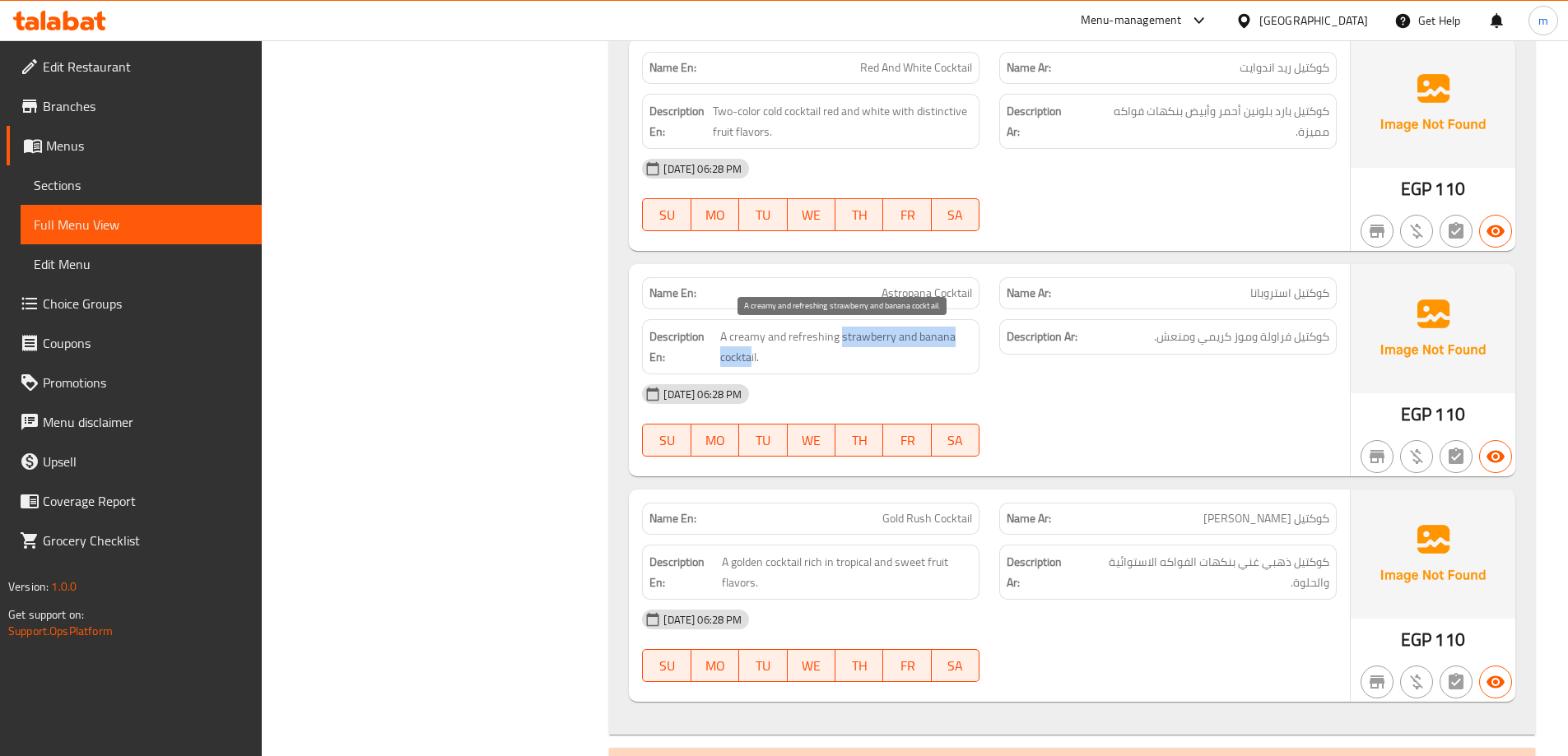
drag, startPoint x: 753, startPoint y: 361, endPoint x: 841, endPoint y: 340, distance: 90.5
click at [841, 340] on span "A creamy and refreshing strawberry and banana cocktail." at bounding box center [846, 347] width 252 height 40
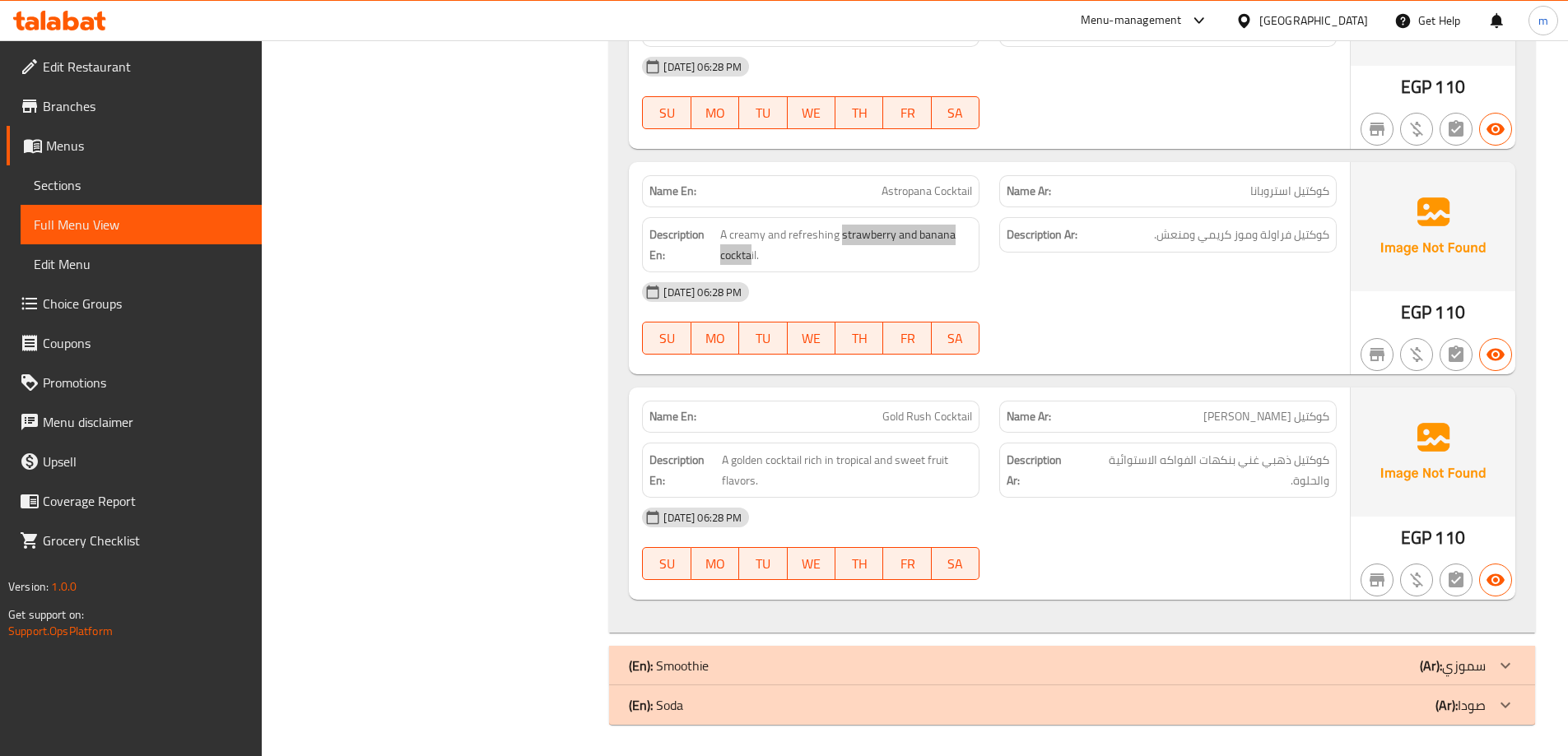
scroll to position [1320, 0]
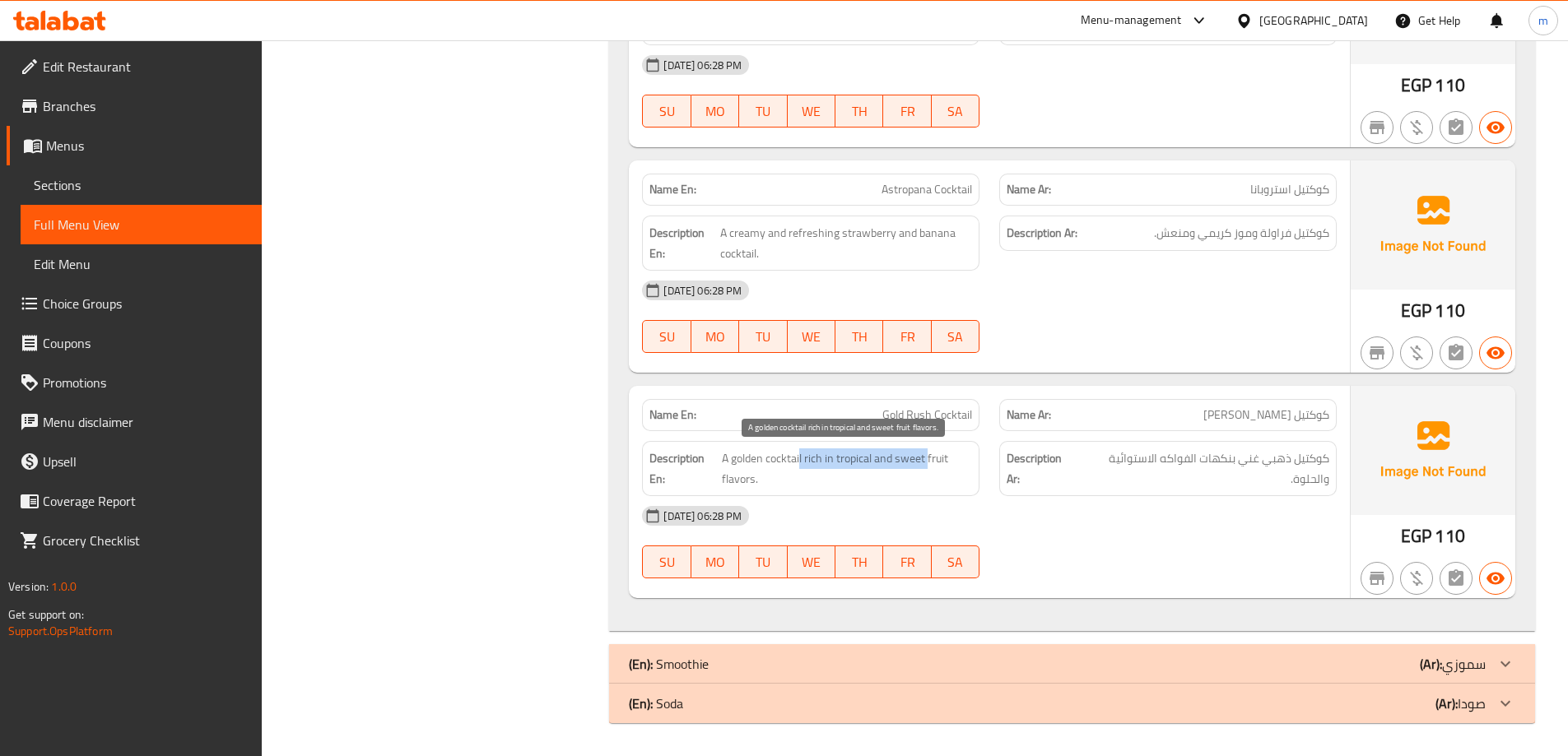
drag, startPoint x: 799, startPoint y: 454, endPoint x: 929, endPoint y: 463, distance: 130.3
click at [929, 463] on span "A golden cocktail rich in tropical and sweet fruit flavors." at bounding box center [847, 468] width 251 height 40
click at [1102, 508] on div "[DATE] 06:28 PM" at bounding box center [989, 516] width 715 height 40
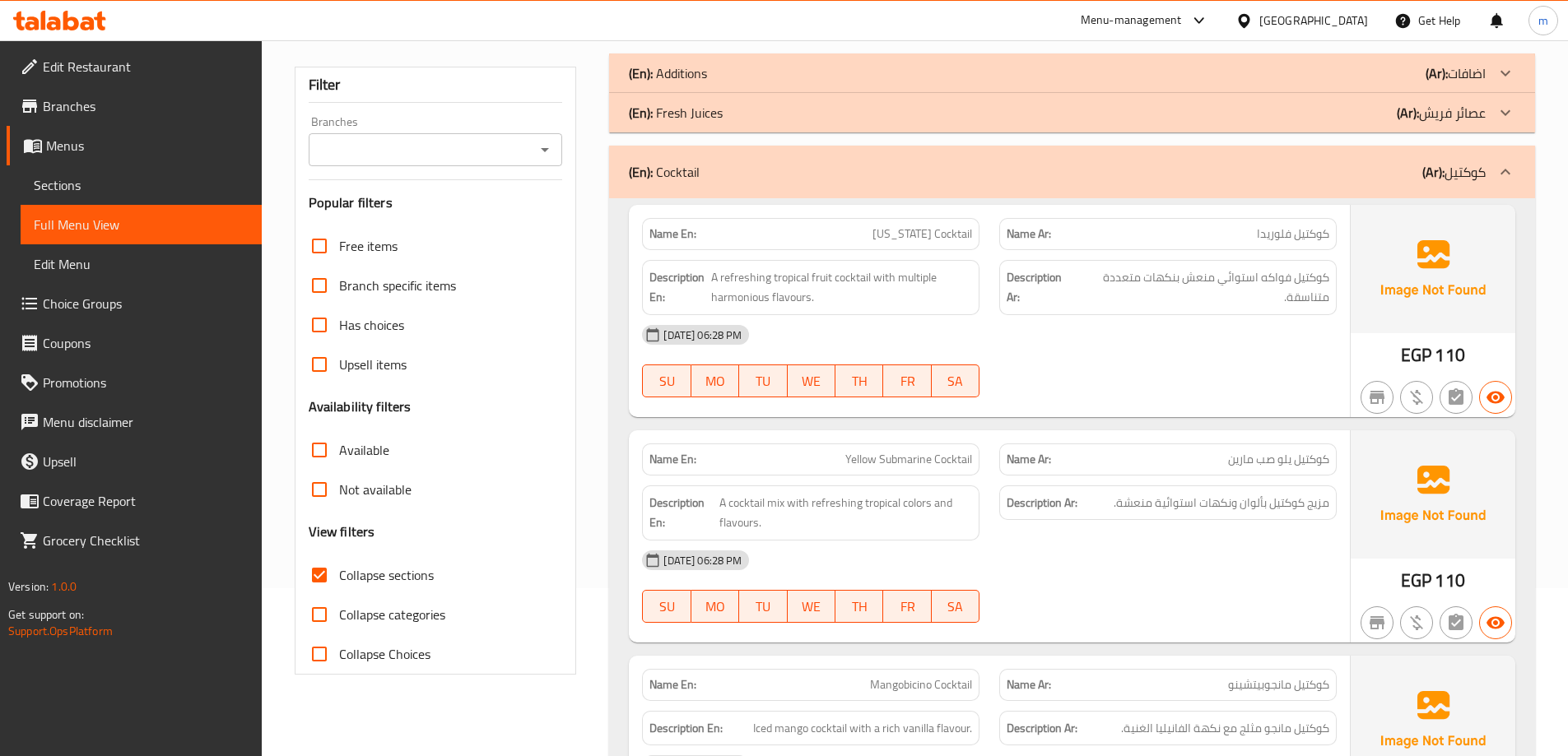
scroll to position [0, 0]
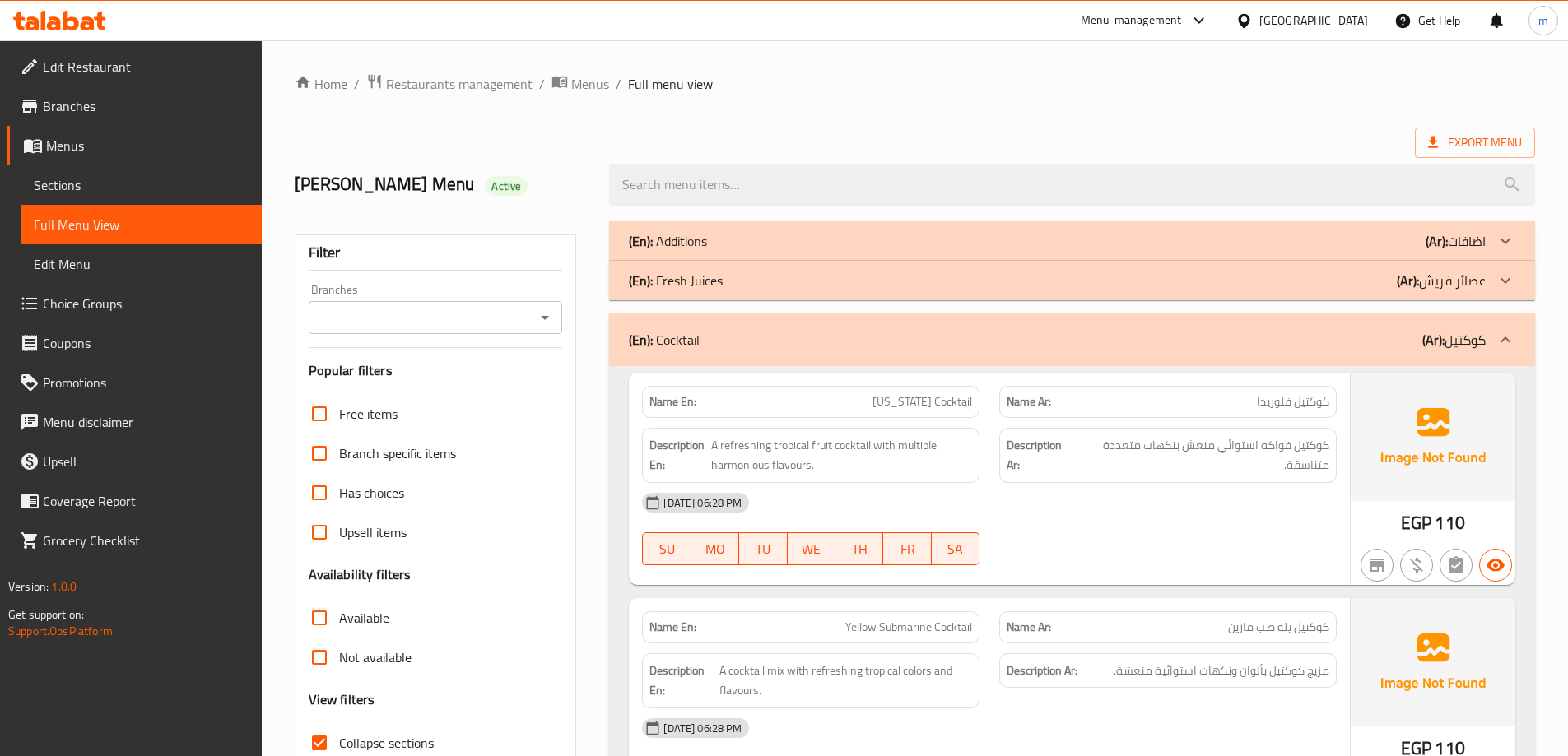
click at [1307, 315] on div "(En): Cocktail (Ar): كوكتيل" at bounding box center [1072, 339] width 926 height 53
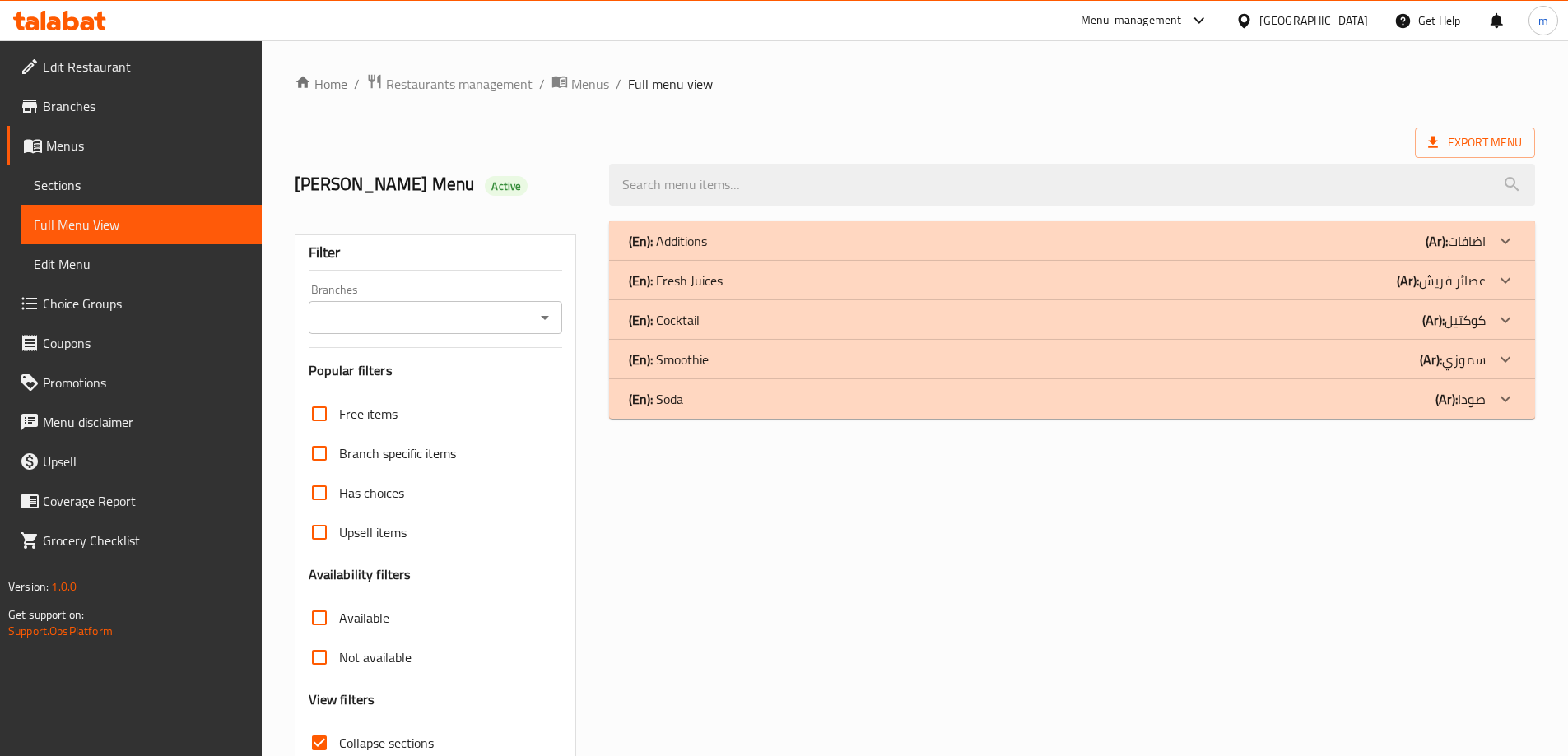
click at [1310, 358] on div "(En): Smoothie (Ar): سموزي" at bounding box center [1058, 359] width 857 height 20
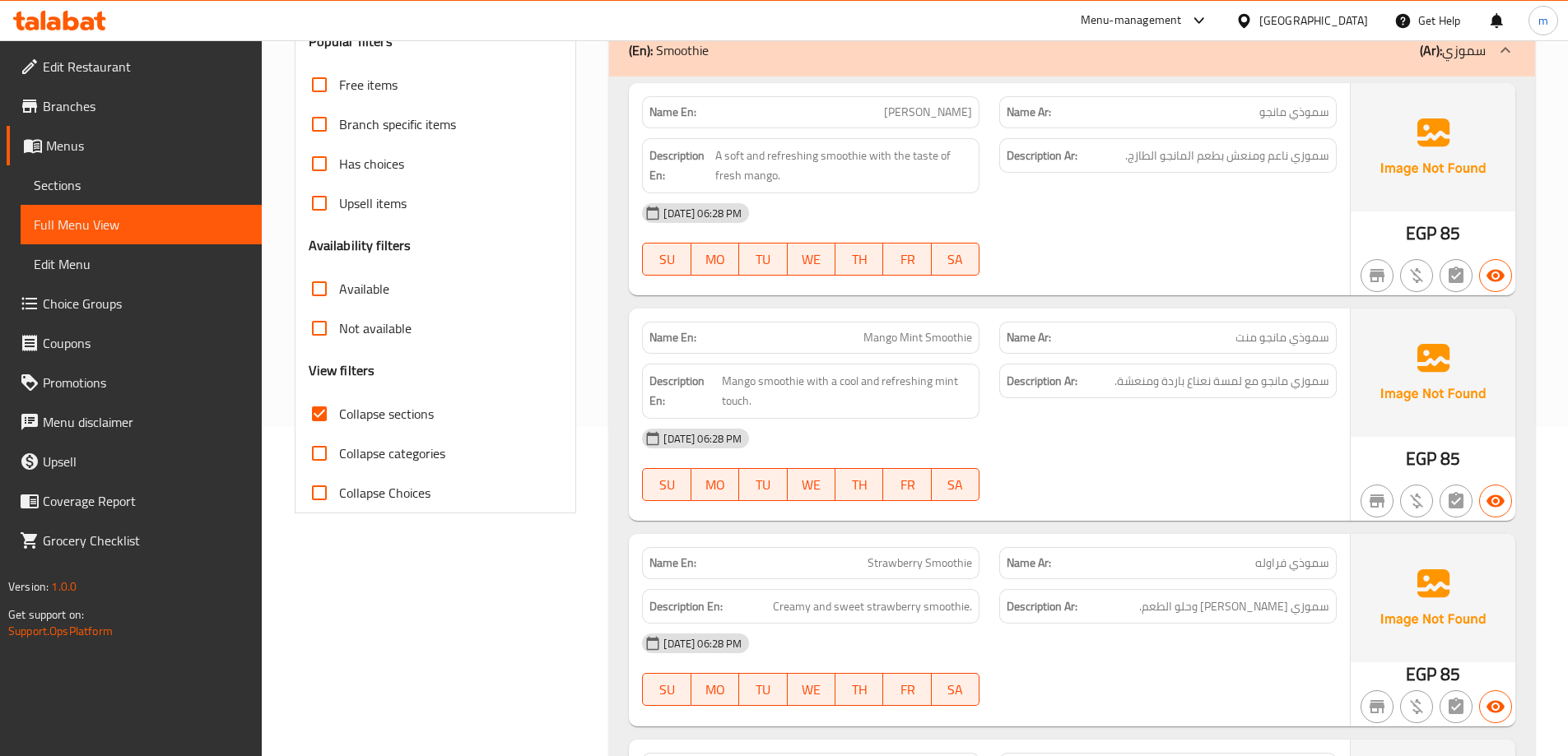
scroll to position [247, 0]
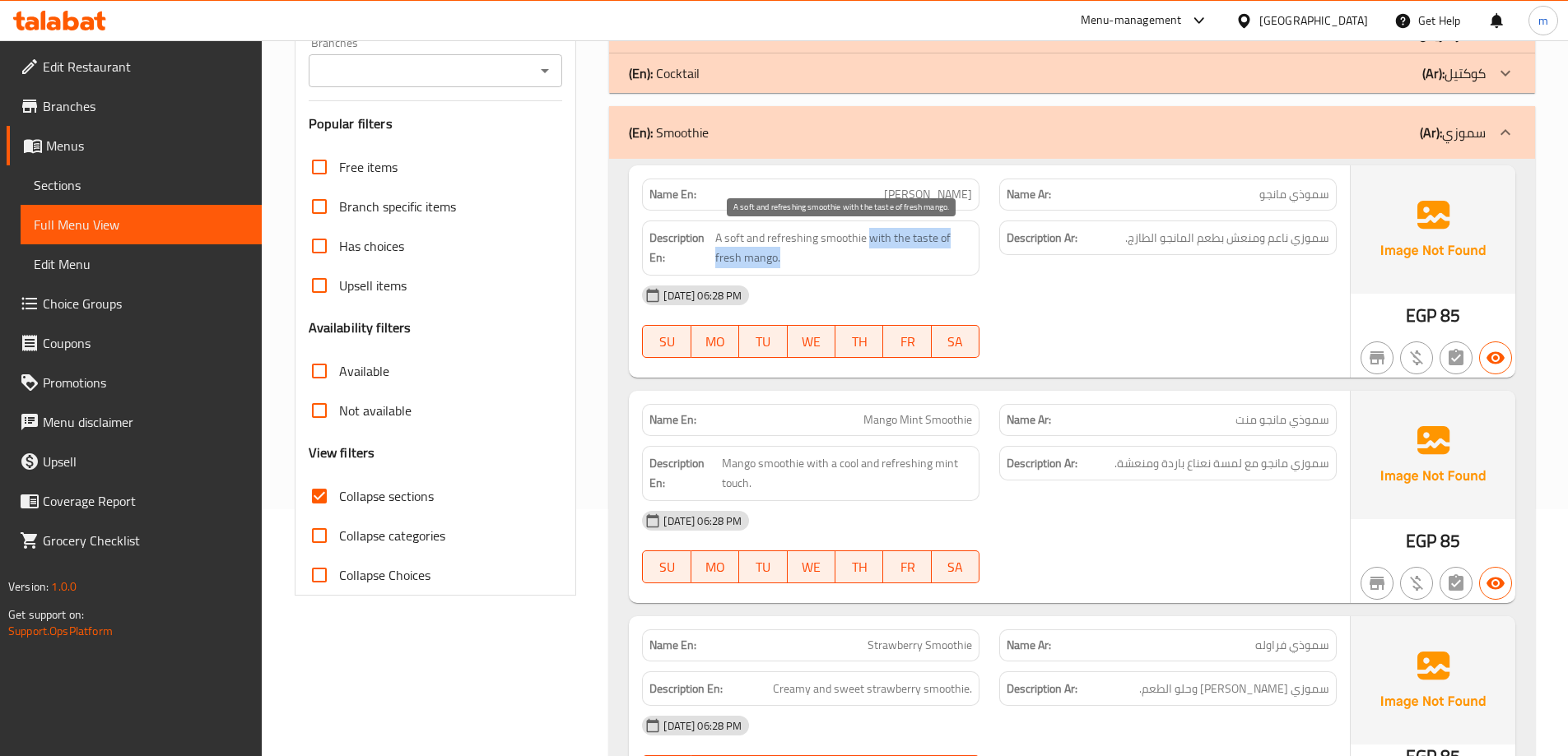
drag, startPoint x: 870, startPoint y: 240, endPoint x: 937, endPoint y: 259, distance: 69.6
click at [937, 259] on span "A soft and refreshing smoothie with the taste of fresh mango." at bounding box center [843, 248] width 257 height 40
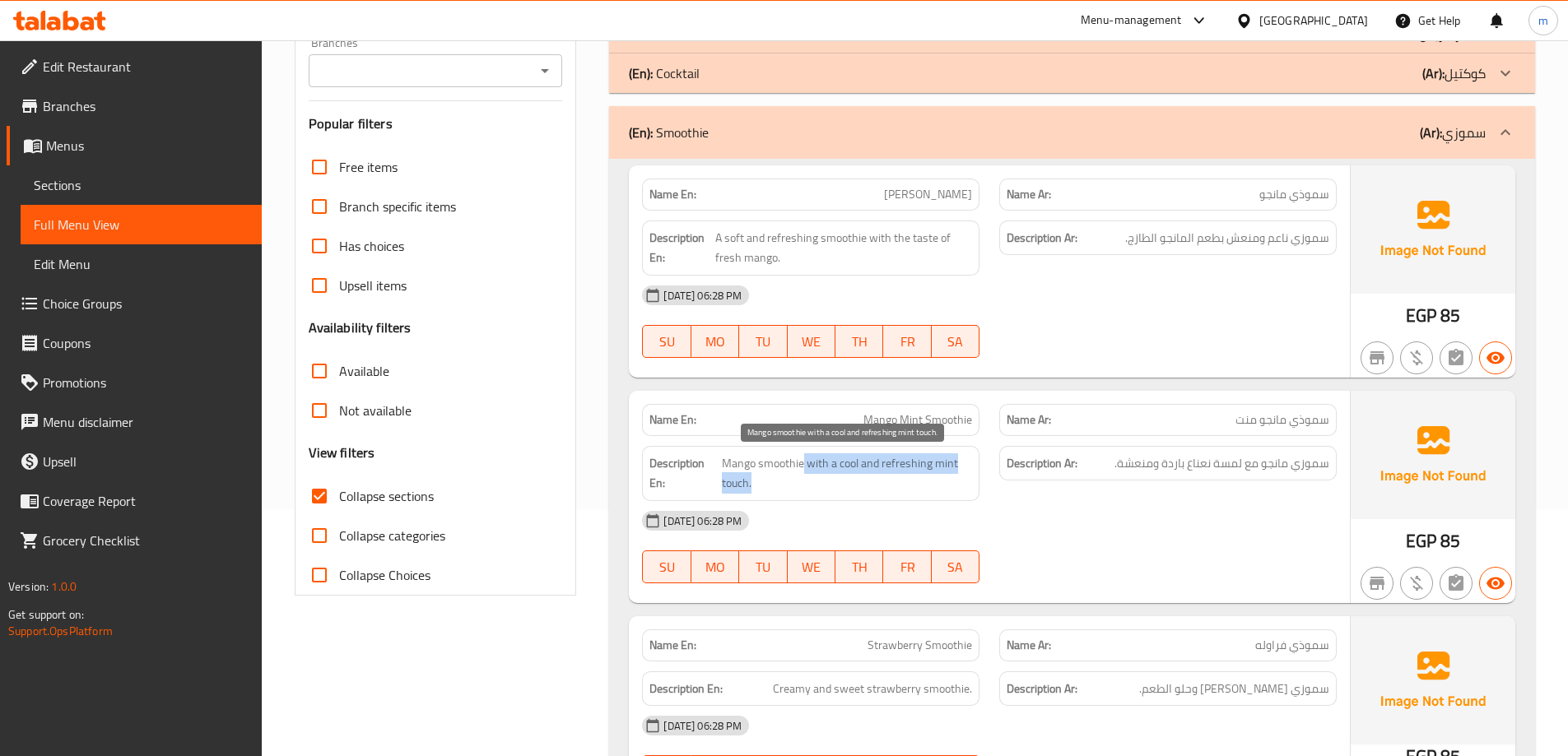
drag, startPoint x: 801, startPoint y: 462, endPoint x: 931, endPoint y: 487, distance: 132.4
click at [931, 487] on span "Mango smoothie with a cool and refreshing mint touch." at bounding box center [847, 474] width 251 height 40
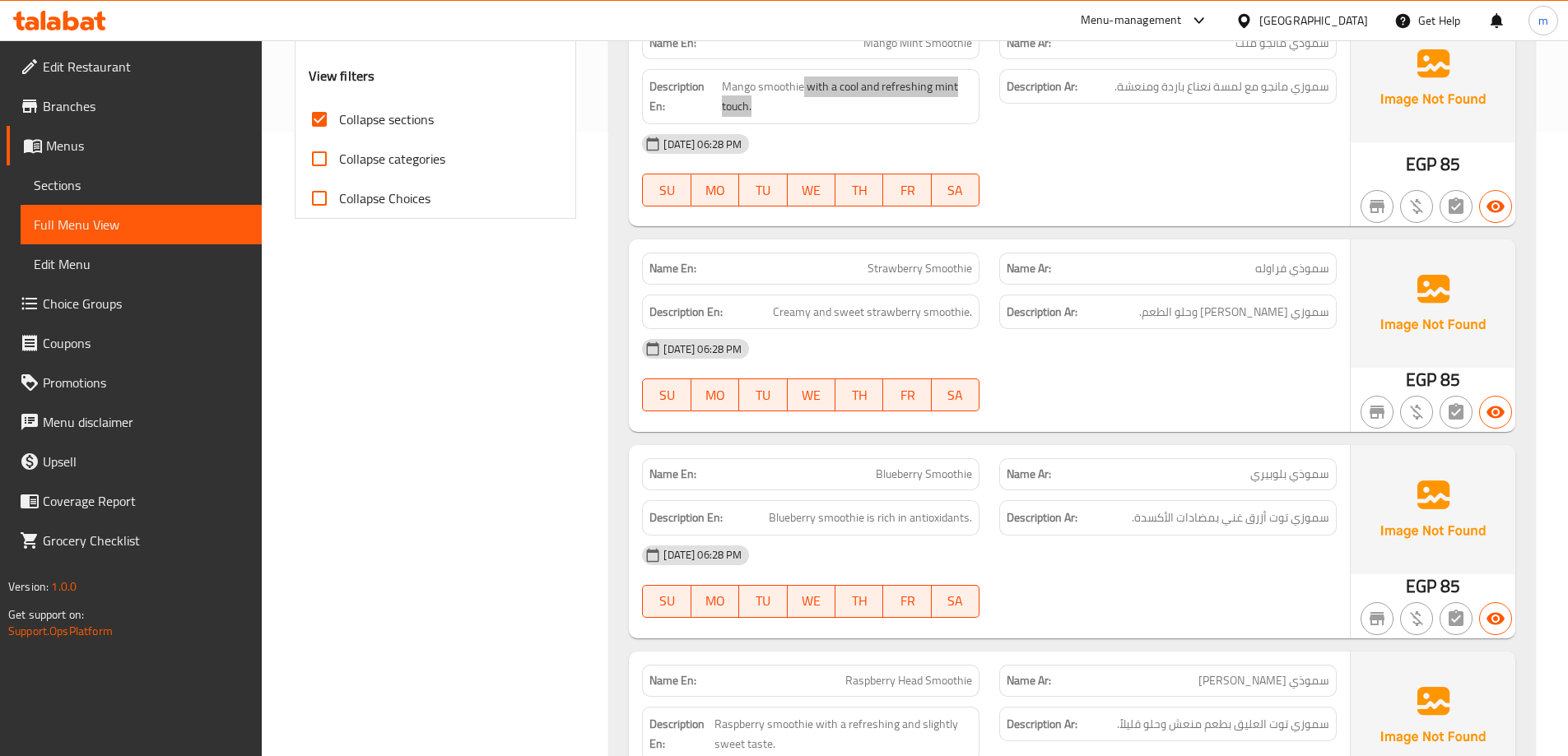
scroll to position [658, 0]
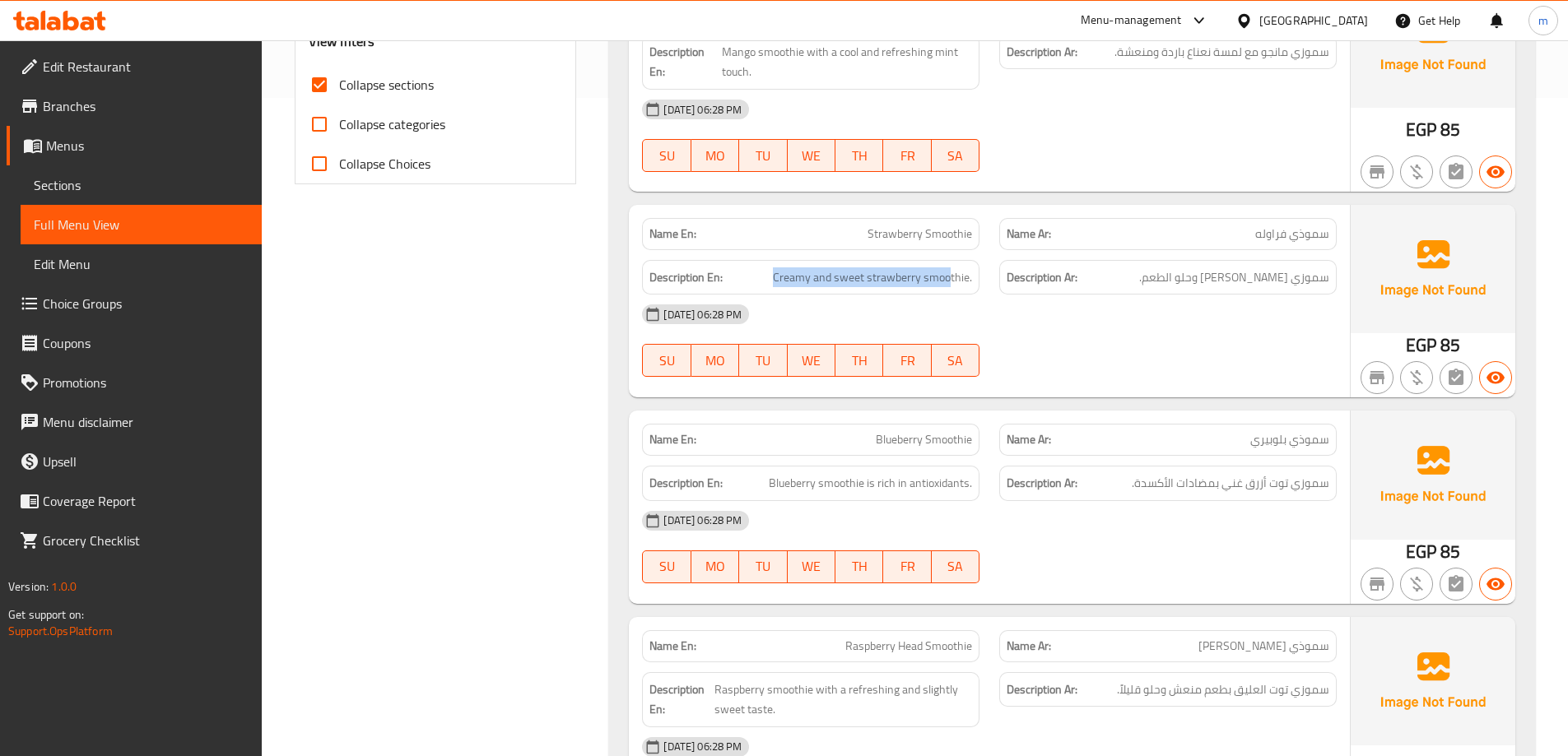
drag, startPoint x: 952, startPoint y: 276, endPoint x: 747, endPoint y: 273, distance: 205.0
click at [747, 273] on h6 "Description En: Creamy and sweet strawberry smoothie." at bounding box center [810, 278] width 322 height 21
click at [990, 289] on div "Description Ar: سموزي فراولة كريمي وحلو الطعم." at bounding box center [1168, 278] width 357 height 55
click at [941, 233] on span "Strawberry Smoothie" at bounding box center [920, 233] width 104 height 17
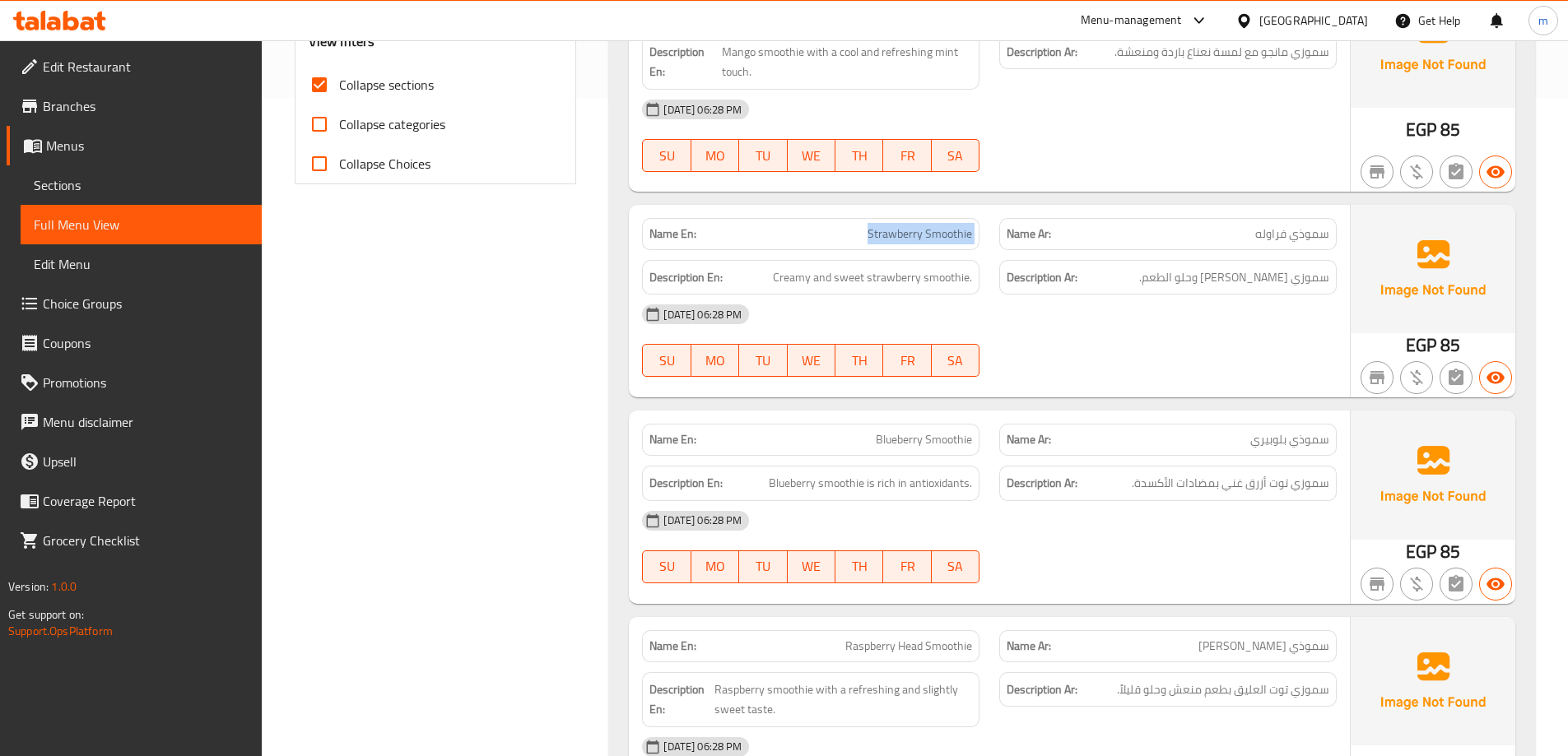
click at [941, 233] on span "Strawberry Smoothie" at bounding box center [920, 233] width 104 height 17
copy span "Strawberry Smoothie"
click at [1313, 312] on div "[DATE] 06:28 PM" at bounding box center [989, 315] width 715 height 40
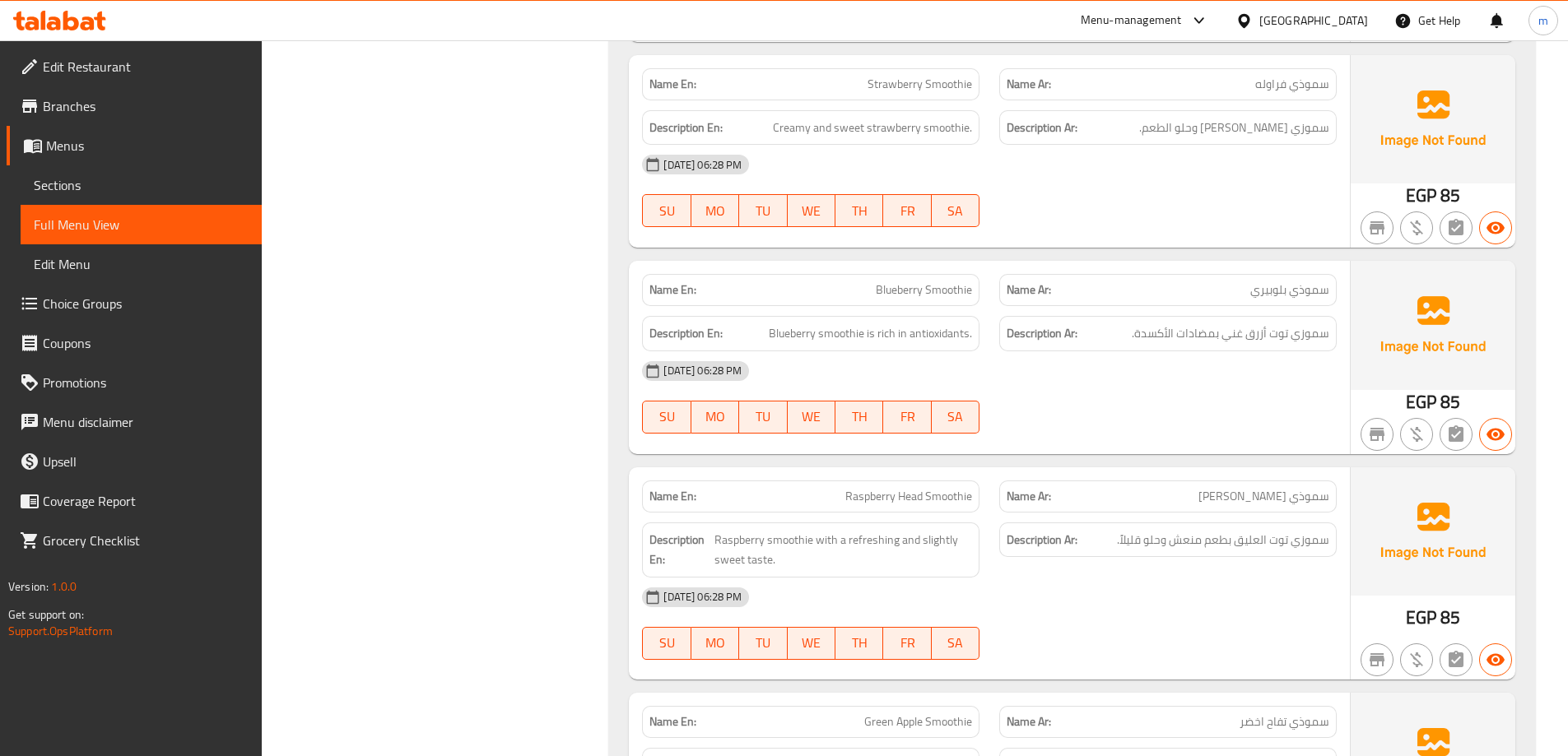
scroll to position [823, 0]
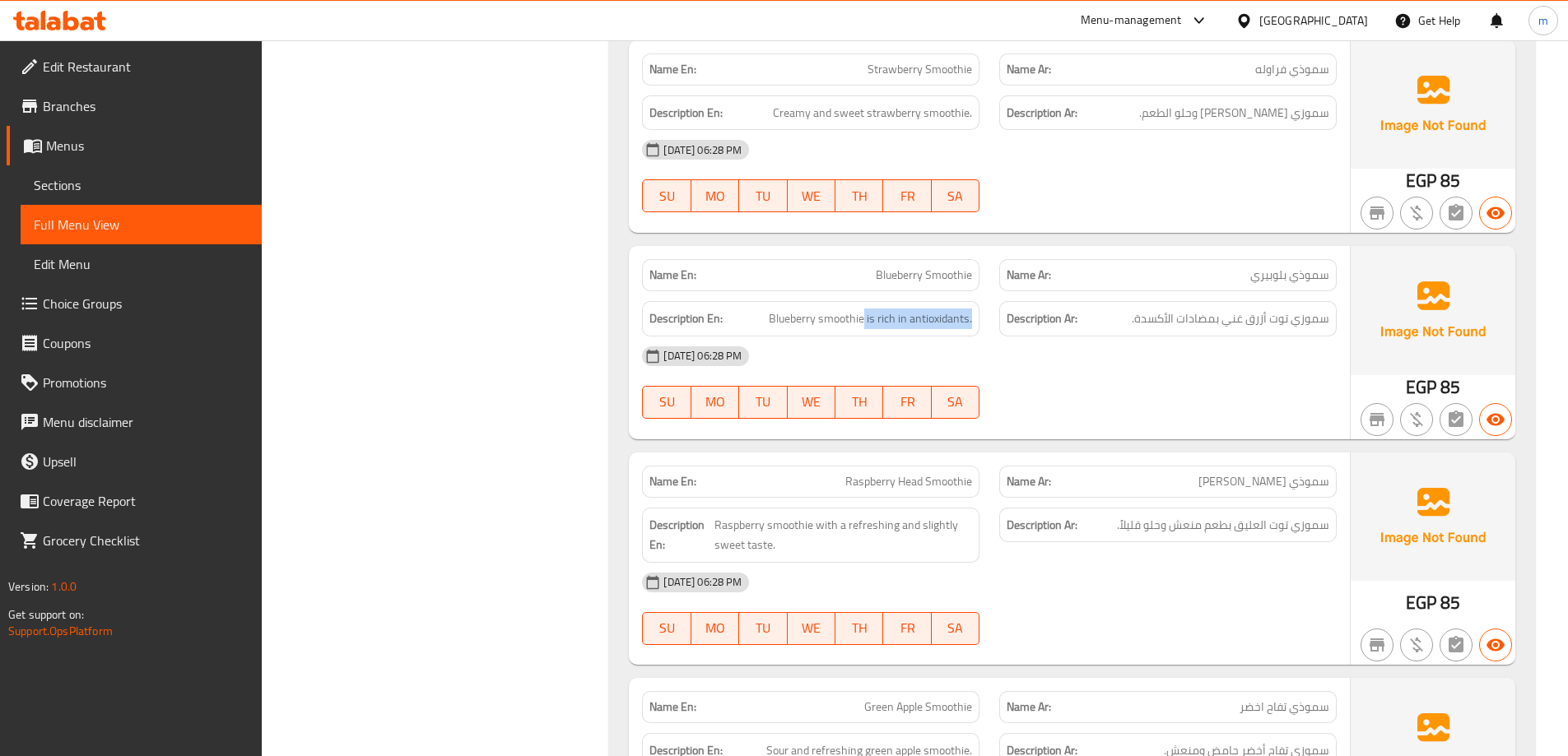
drag, startPoint x: 863, startPoint y: 317, endPoint x: 977, endPoint y: 328, distance: 114.5
click at [977, 328] on div "Description En: Blueberry smoothie is rich in antioxidants." at bounding box center [811, 319] width 338 height 35
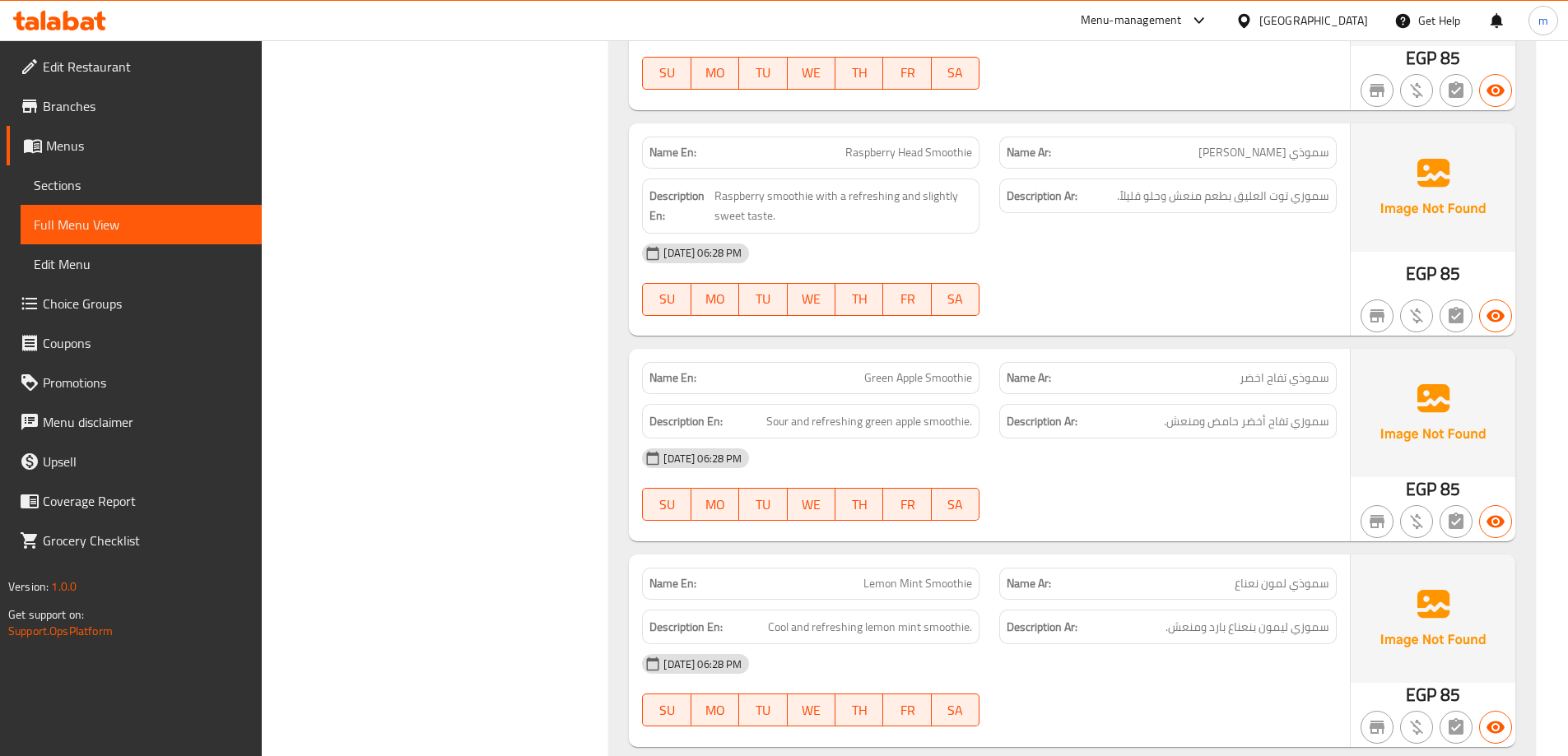
scroll to position [1070, 0]
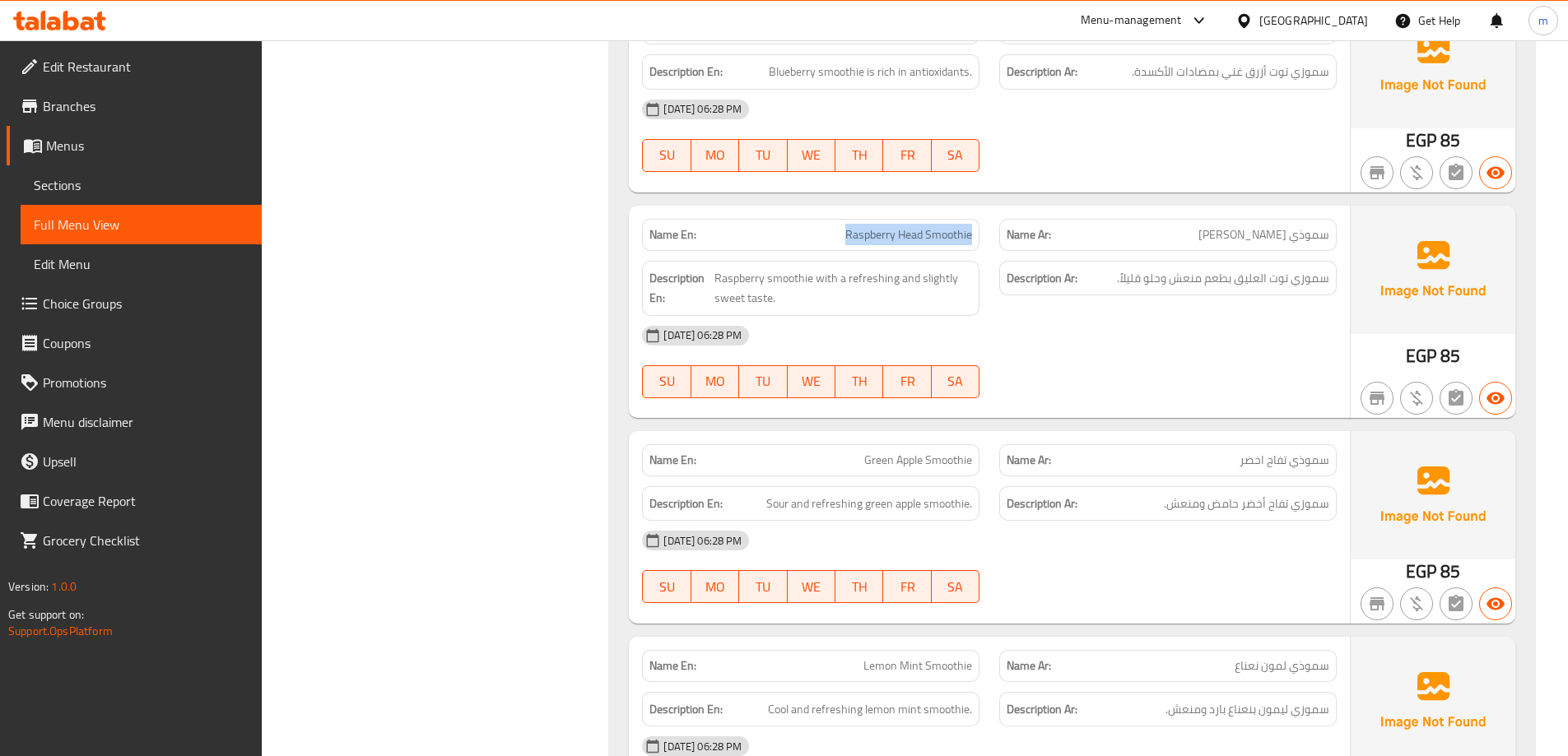
drag, startPoint x: 973, startPoint y: 233, endPoint x: 784, endPoint y: 227, distance: 189.1
click at [784, 227] on div "Name En: Raspberry Head Smoothie" at bounding box center [811, 234] width 338 height 32
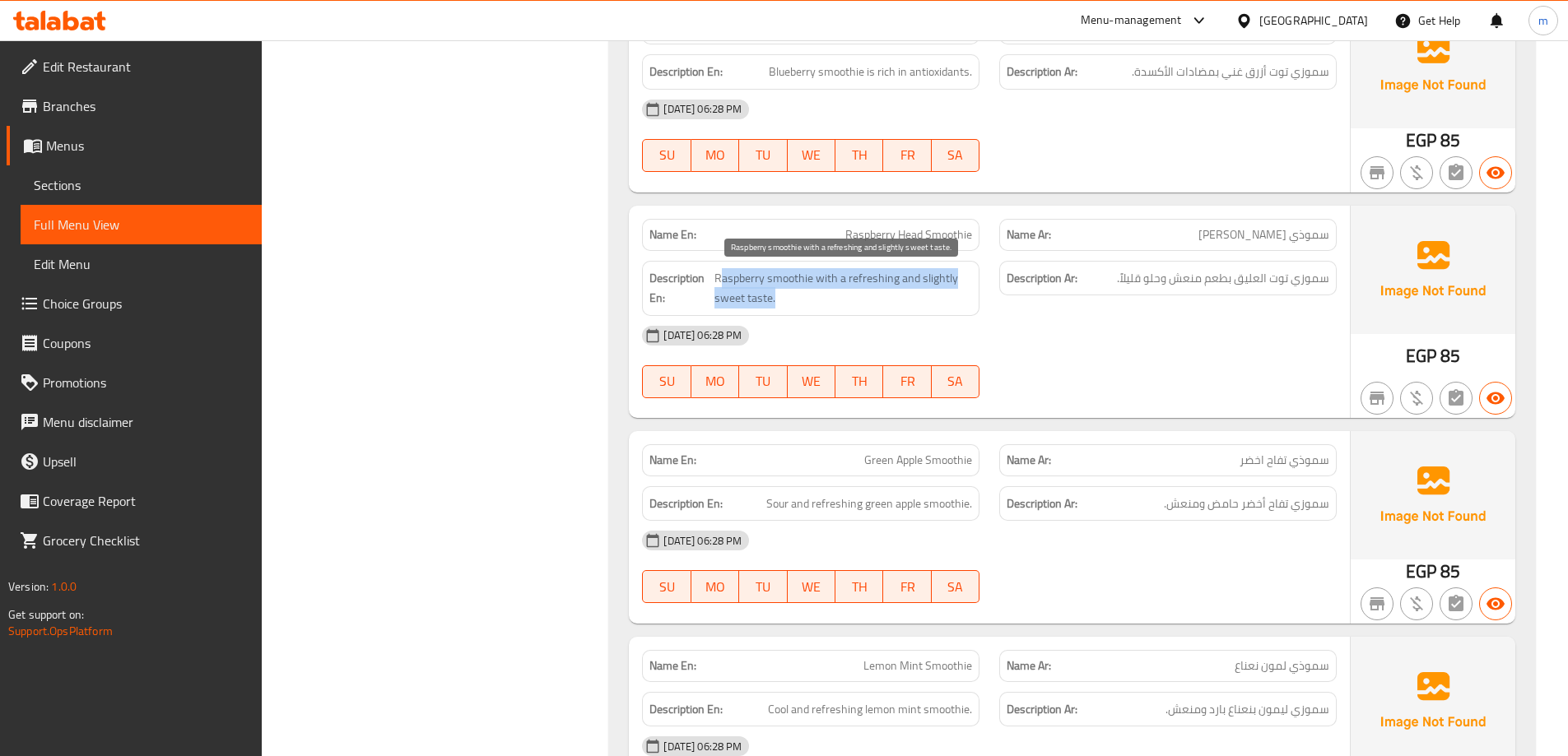
drag, startPoint x: 721, startPoint y: 278, endPoint x: 947, endPoint y: 295, distance: 226.6
click at [947, 295] on span "Raspberry smoothie with a refreshing and slightly sweet taste." at bounding box center [843, 289] width 258 height 40
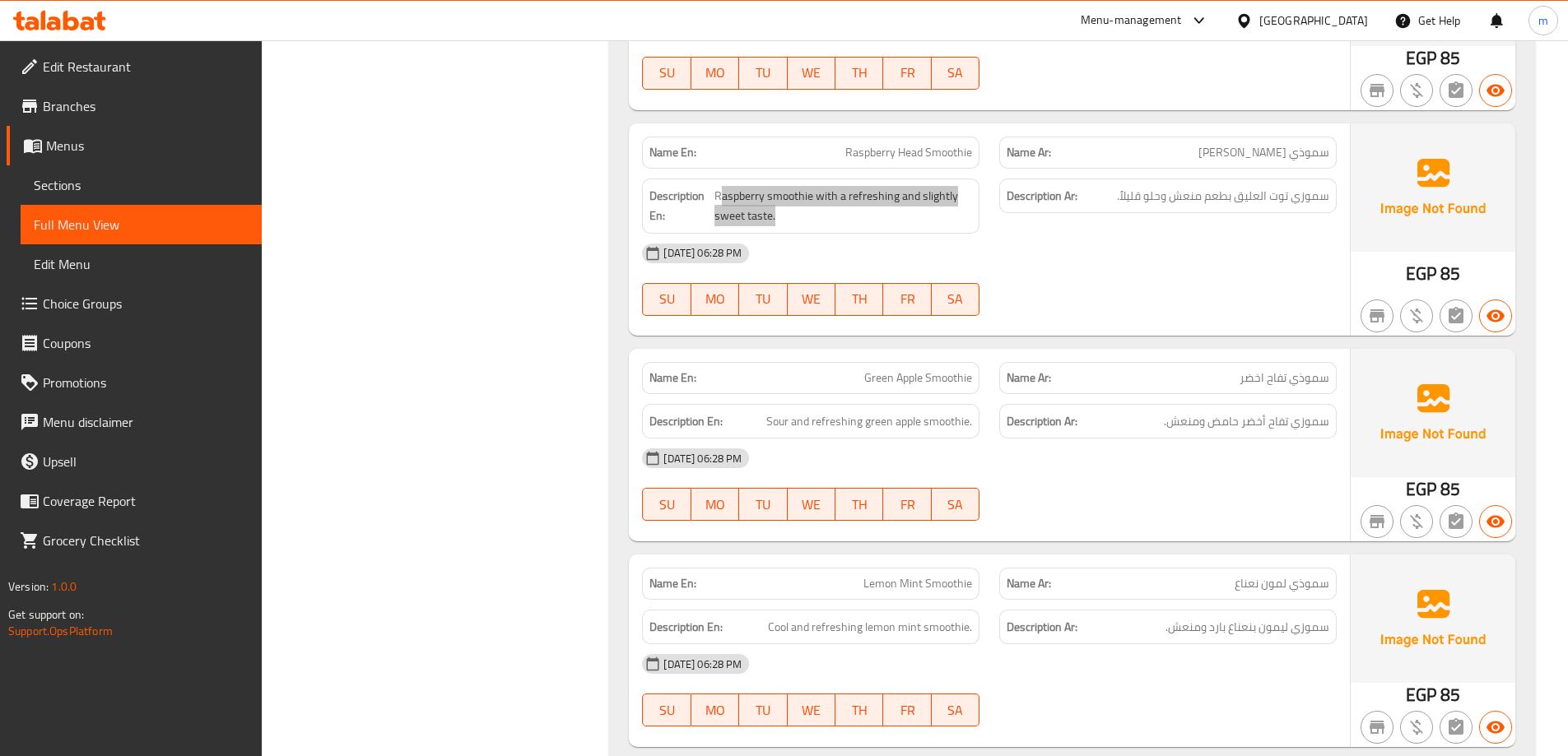
scroll to position [1234, 0]
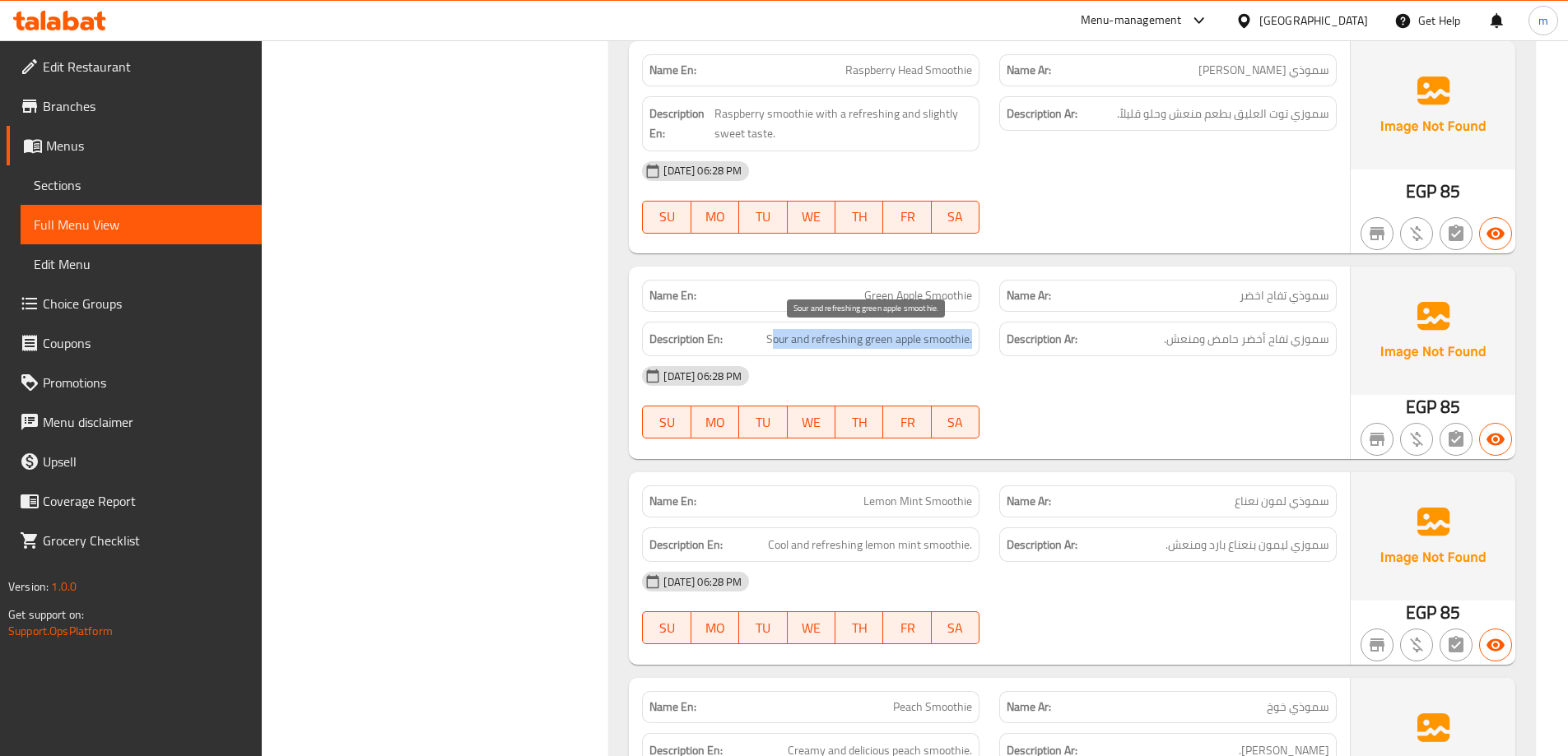
drag, startPoint x: 974, startPoint y: 333, endPoint x: 770, endPoint y: 339, distance: 204.1
click at [770, 339] on div "Description En: Sour and refreshing green apple smoothie." at bounding box center [811, 339] width 338 height 35
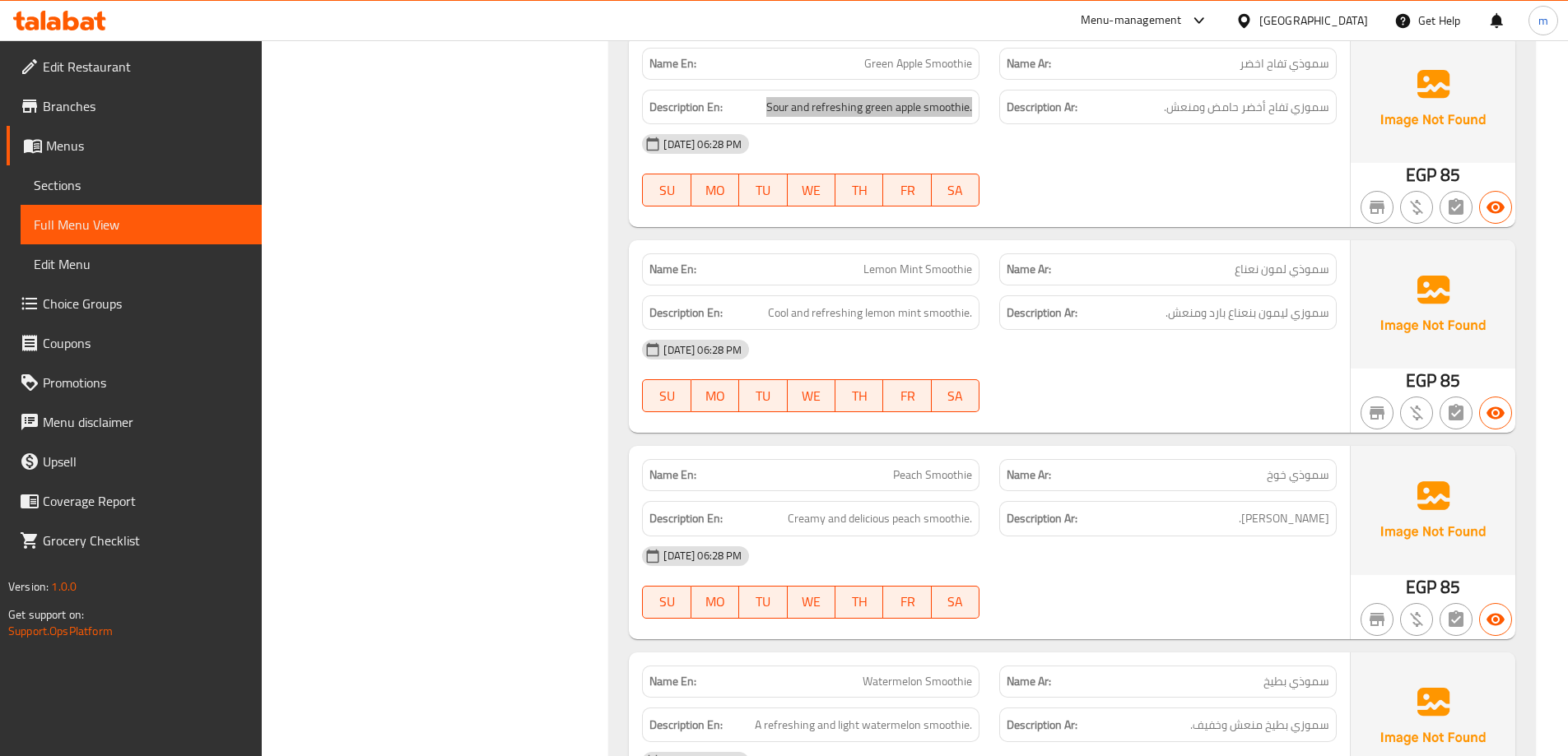
scroll to position [1481, 0]
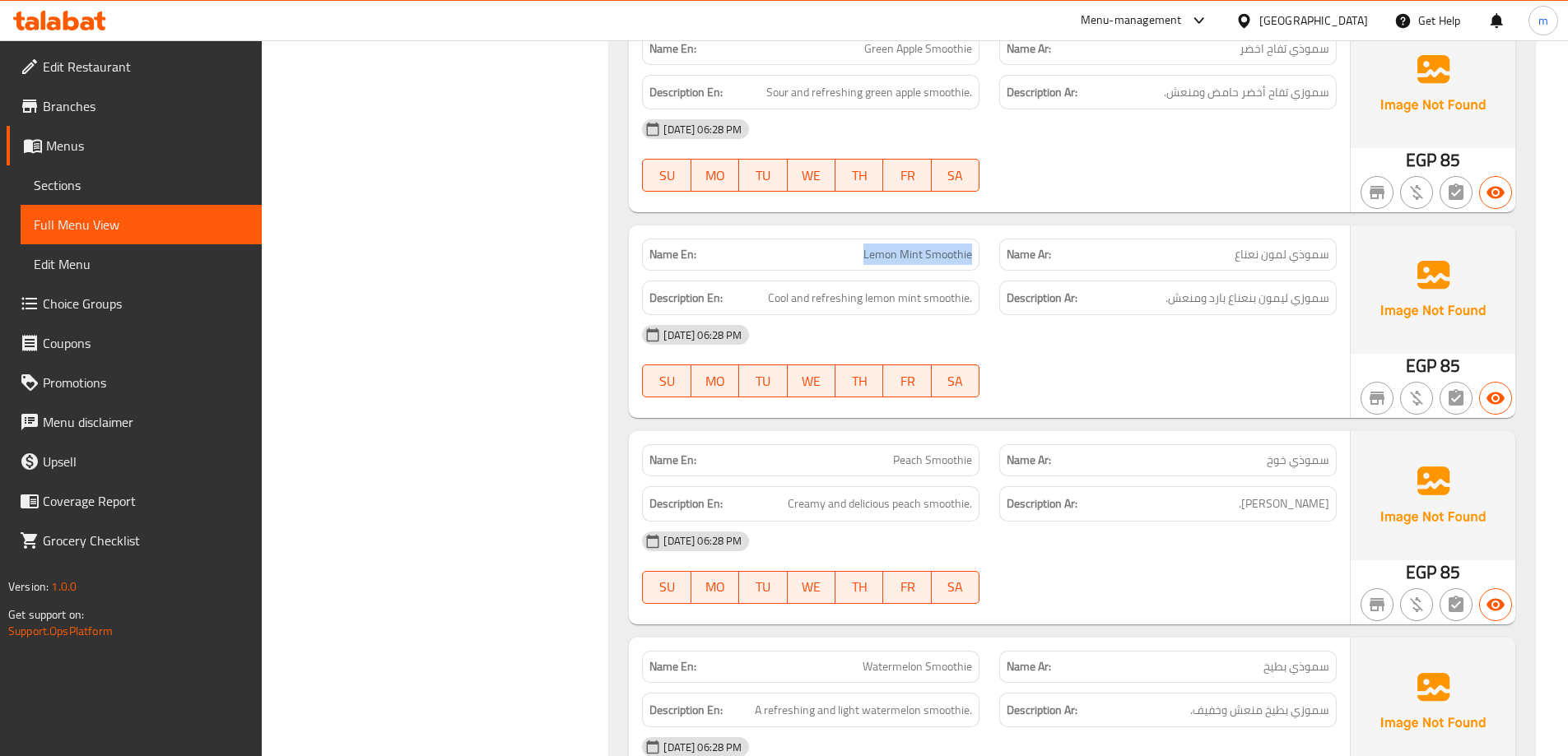
drag, startPoint x: 975, startPoint y: 250, endPoint x: 862, endPoint y: 251, distance: 113.0
click at [862, 251] on div "Name En: Lemon Mint Smoothie" at bounding box center [811, 254] width 338 height 32
drag, startPoint x: 971, startPoint y: 296, endPoint x: 771, endPoint y: 300, distance: 200.0
click at [771, 300] on span "Cool and refreshing lemon mint smoothie." at bounding box center [870, 298] width 204 height 21
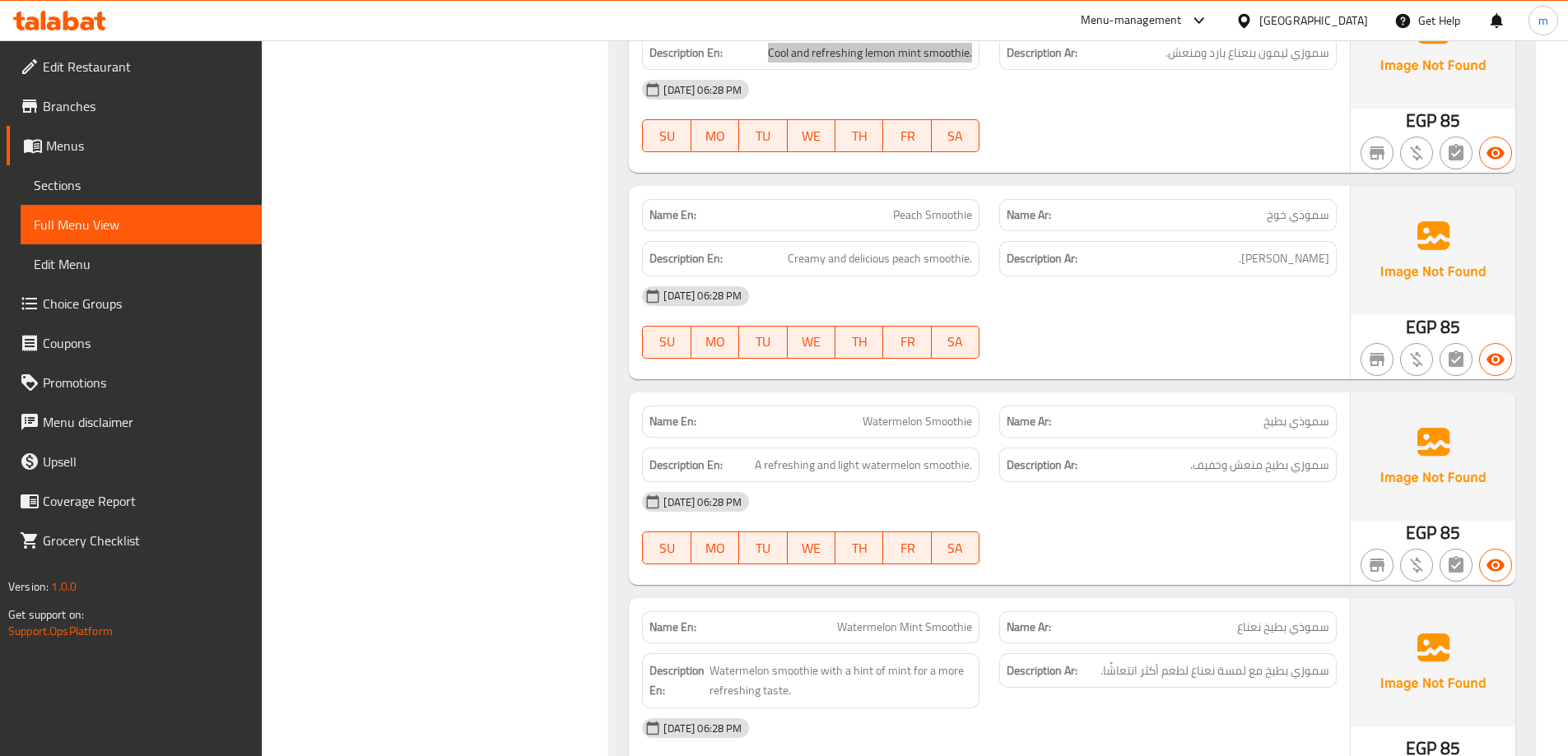
scroll to position [1728, 0]
drag, startPoint x: 973, startPoint y: 257, endPoint x: 775, endPoint y: 261, distance: 198.0
click at [775, 261] on div "Description En: Creamy and delicious peach smoothie." at bounding box center [811, 257] width 338 height 35
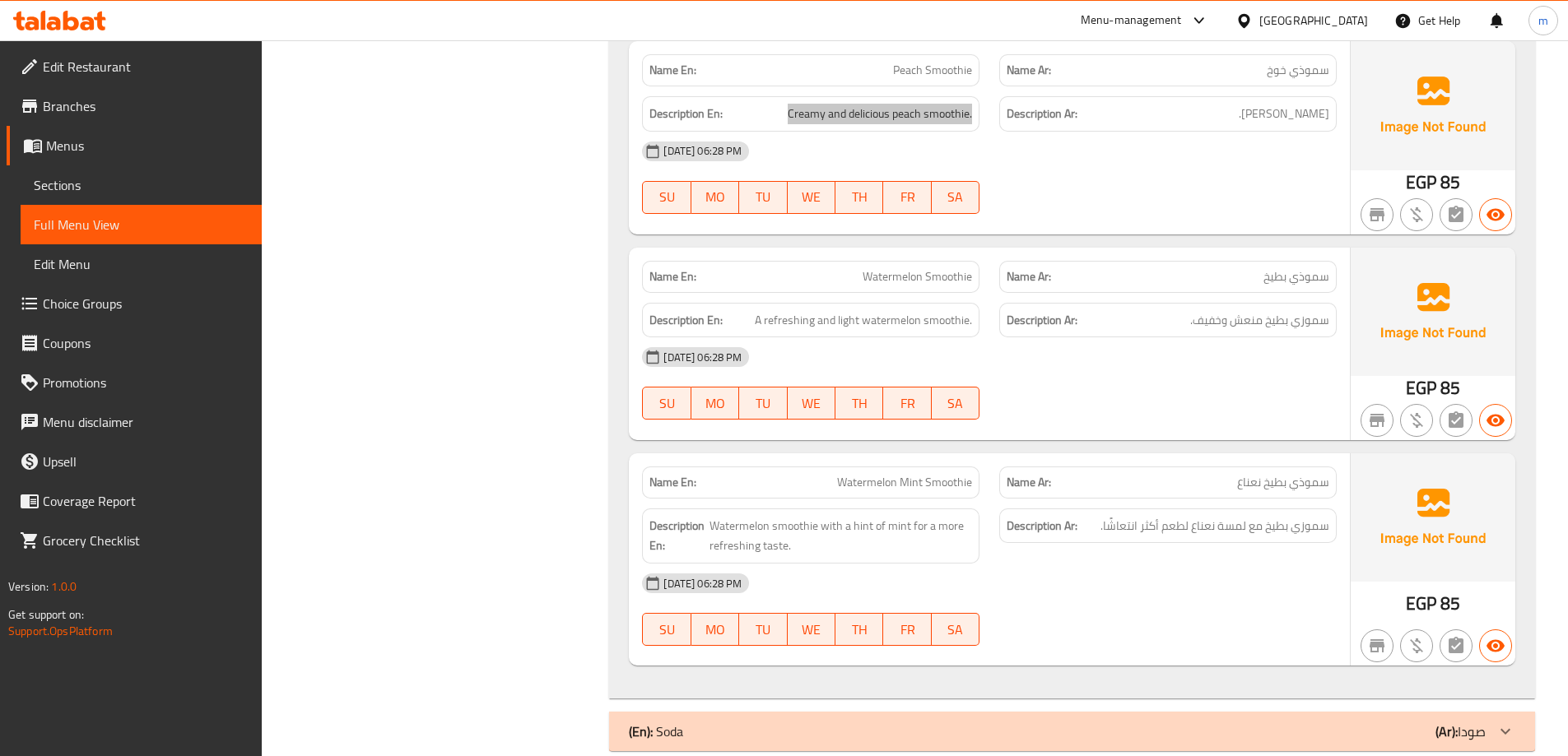
scroll to position [1892, 0]
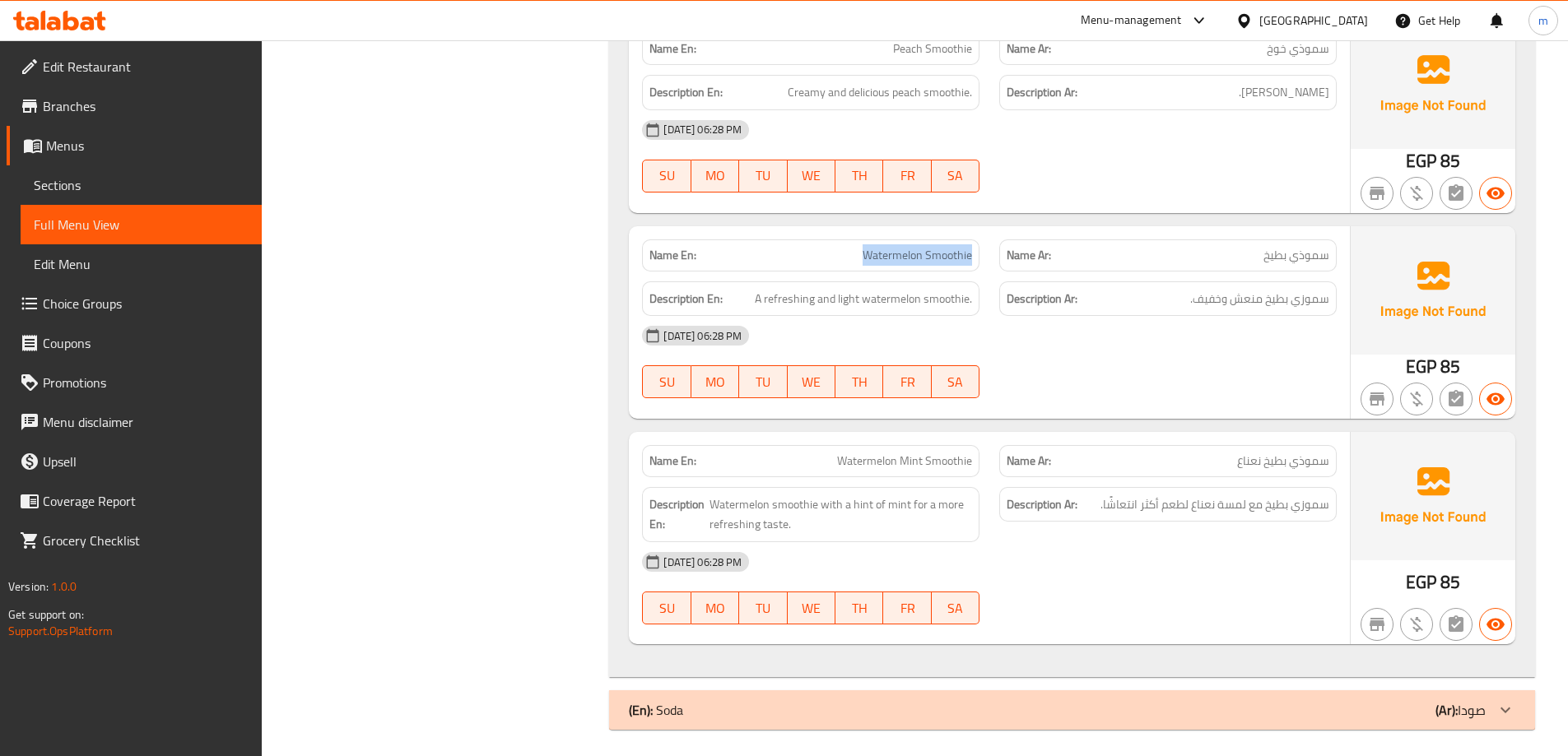
drag, startPoint x: 834, startPoint y: 250, endPoint x: 971, endPoint y: 242, distance: 137.2
click at [971, 242] on div "Name En: Watermelon Smoothie" at bounding box center [811, 255] width 338 height 32
drag, startPoint x: 971, startPoint y: 294, endPoint x: 757, endPoint y: 300, distance: 214.1
click at [757, 300] on span "A refreshing and light watermelon smoothie." at bounding box center [863, 299] width 217 height 21
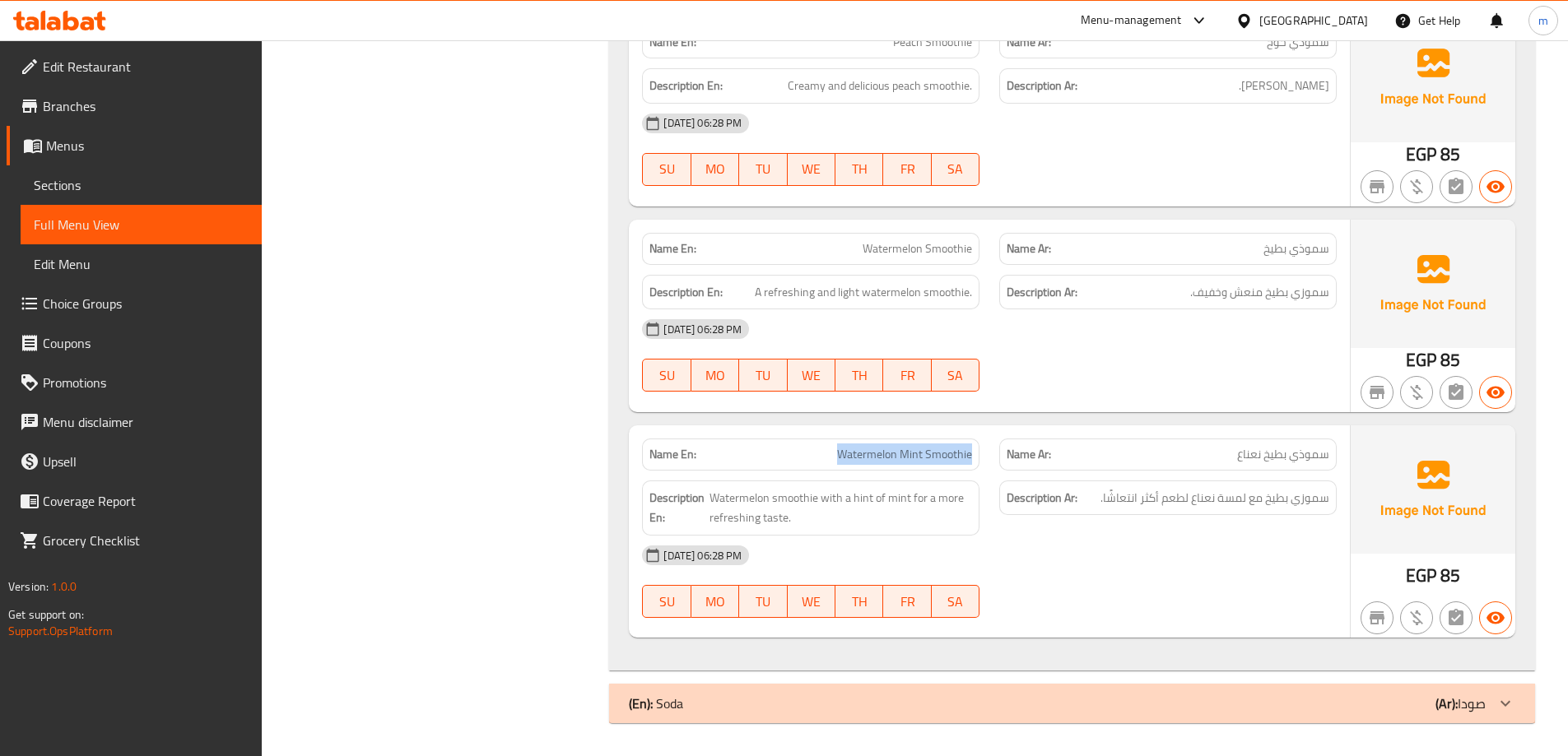
drag, startPoint x: 974, startPoint y: 455, endPoint x: 833, endPoint y: 457, distance: 141.0
click at [833, 457] on div "Name En: Watermelon Mint Smoothie" at bounding box center [811, 454] width 338 height 32
click at [1235, 549] on div "[DATE] 06:28 PM" at bounding box center [989, 555] width 715 height 40
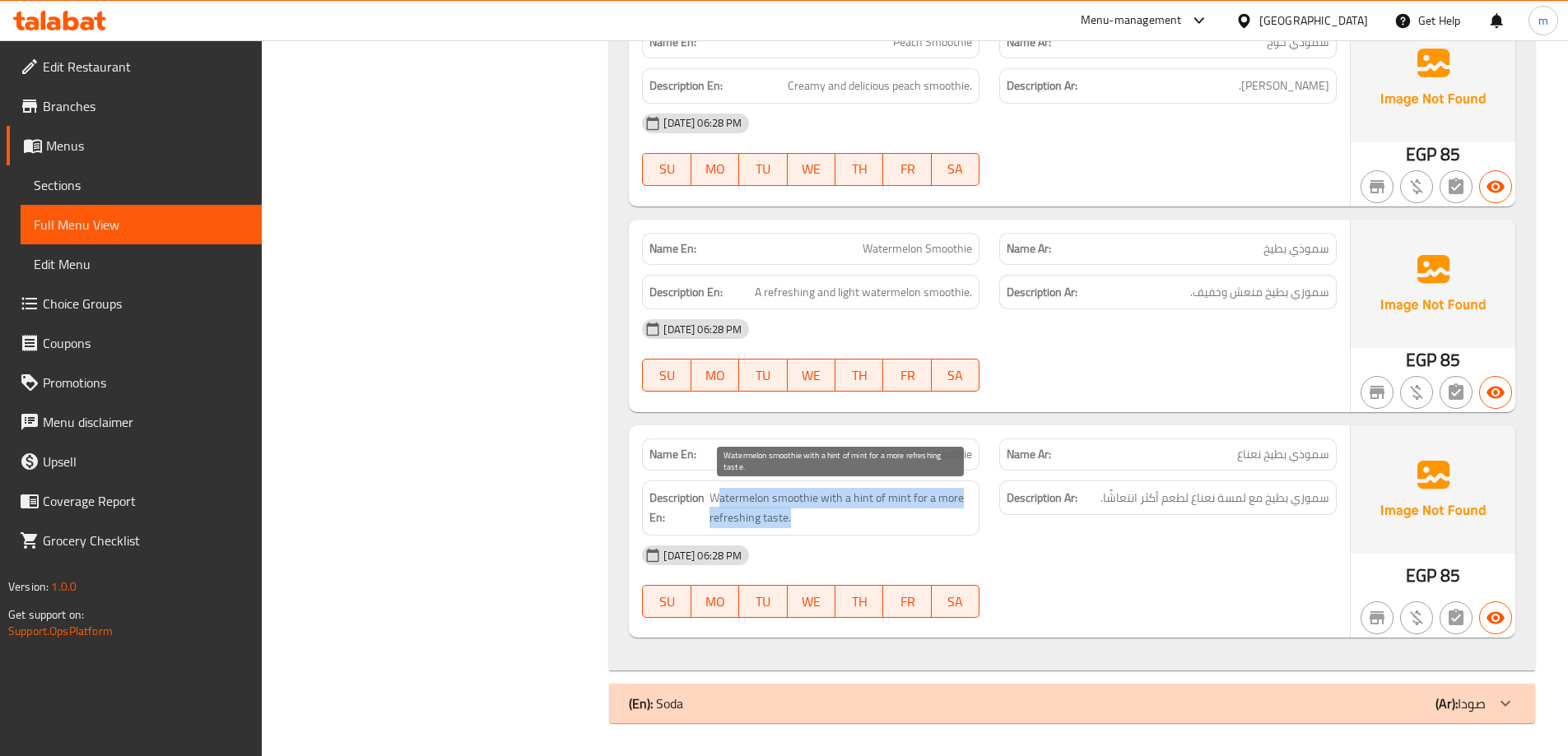
drag, startPoint x: 715, startPoint y: 501, endPoint x: 918, endPoint y: 513, distance: 203.4
click at [918, 513] on span "Watermelon smoothie with a hint of mint for a more refreshing taste." at bounding box center [840, 508] width 262 height 40
click at [1329, 715] on div "(En): Soda (Ar): صودا" at bounding box center [1072, 703] width 926 height 40
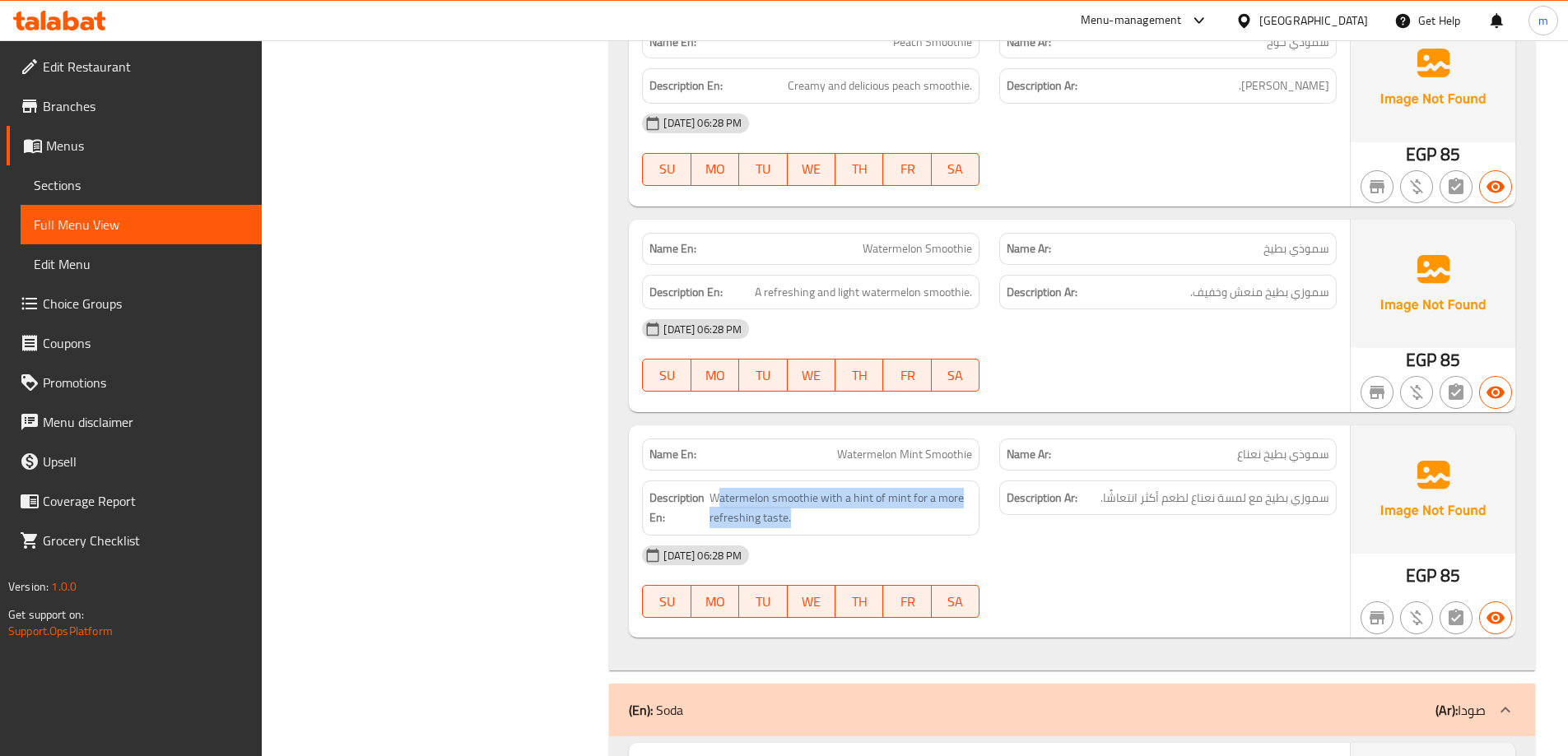
scroll to position [2311, 0]
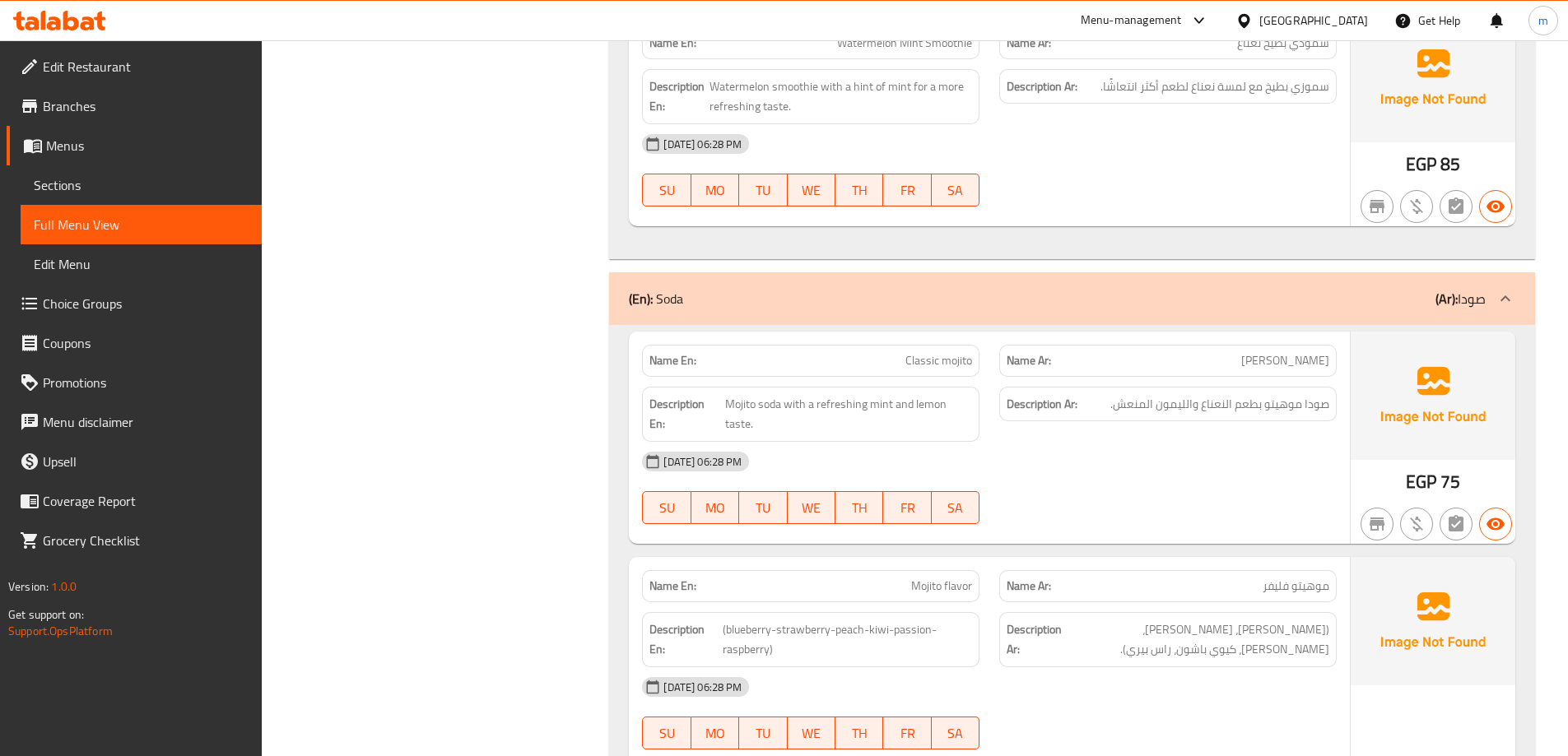
click at [1267, 586] on span "موهيتو فليفر" at bounding box center [1296, 585] width 66 height 17
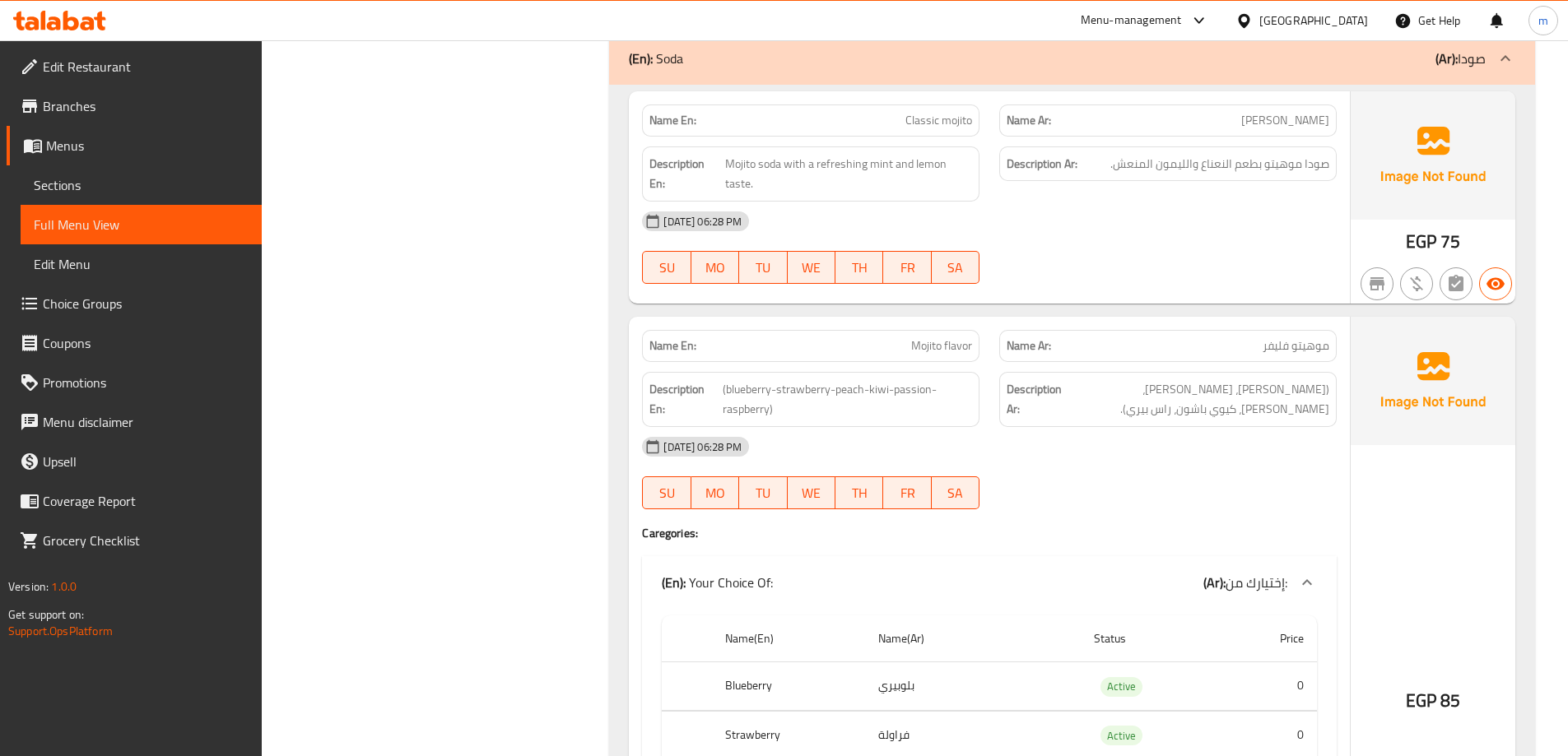
scroll to position [2558, 0]
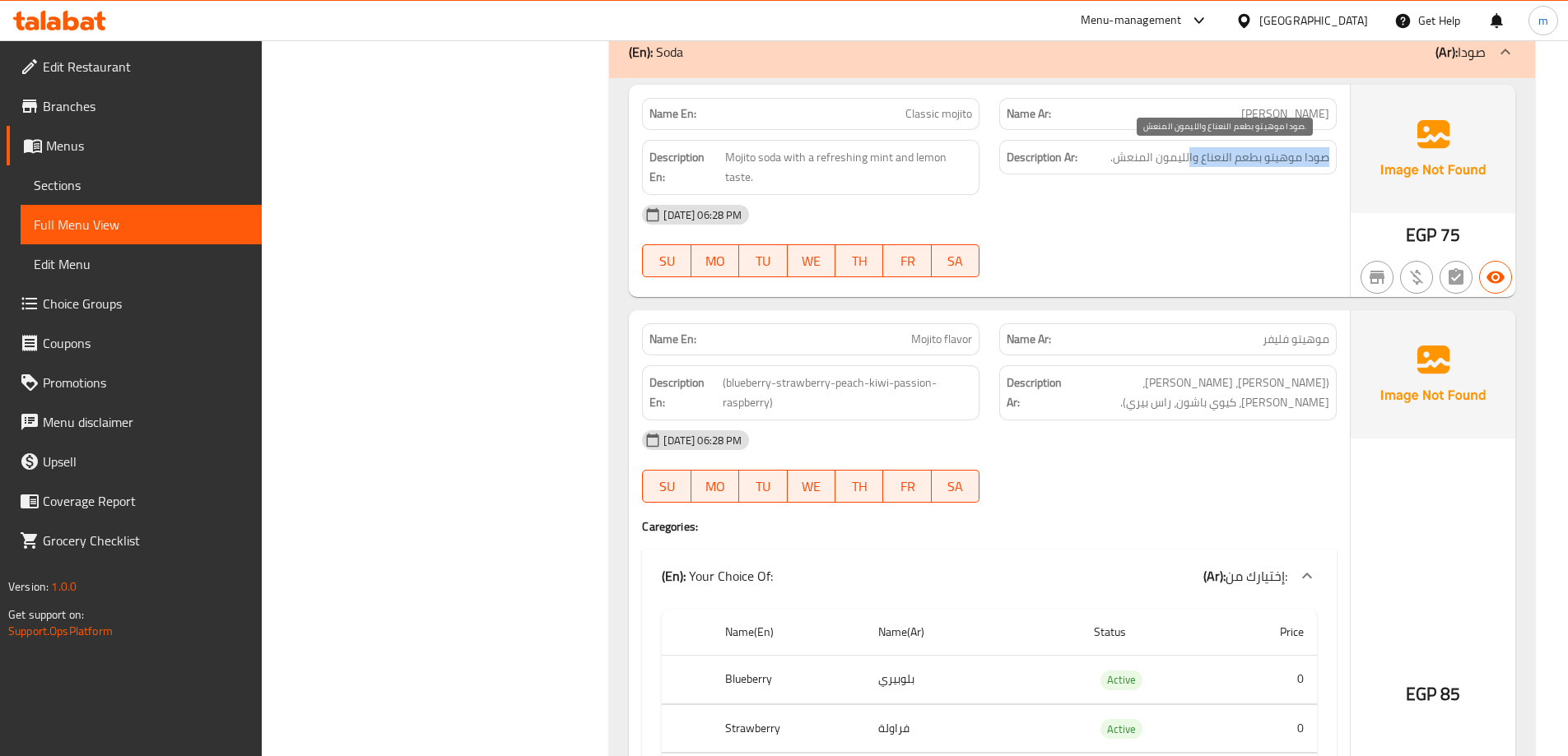
drag, startPoint x: 1344, startPoint y: 155, endPoint x: 1175, endPoint y: 158, distance: 169.0
click at [1182, 153] on div "Description Ar: صودا موهيتو بطعم النعناع والليمون المنعش." at bounding box center [1168, 167] width 357 height 75
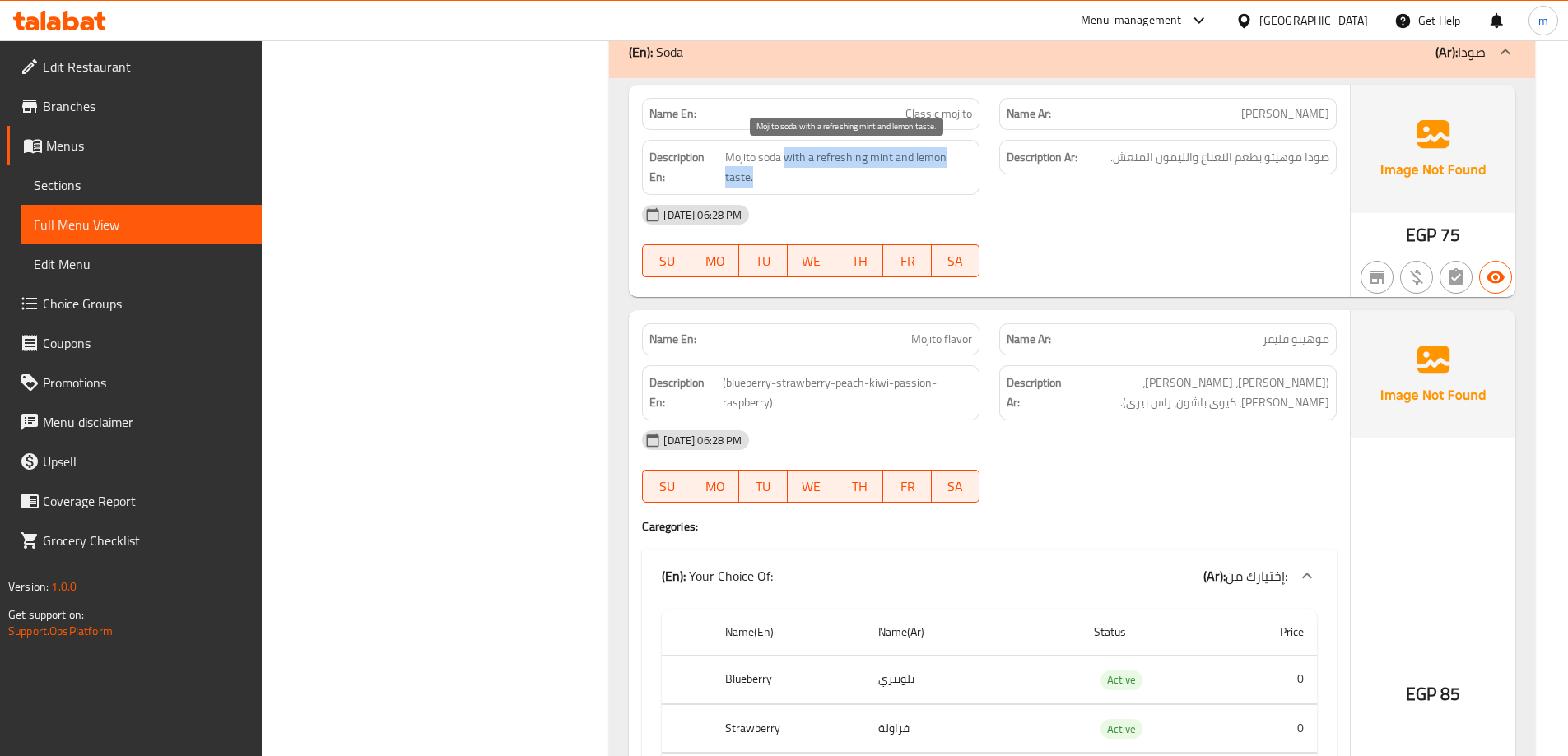
drag, startPoint x: 786, startPoint y: 157, endPoint x: 927, endPoint y: 184, distance: 143.6
click at [927, 184] on span "Mojito soda with a refreshing mint and lemon taste." at bounding box center [849, 167] width 247 height 40
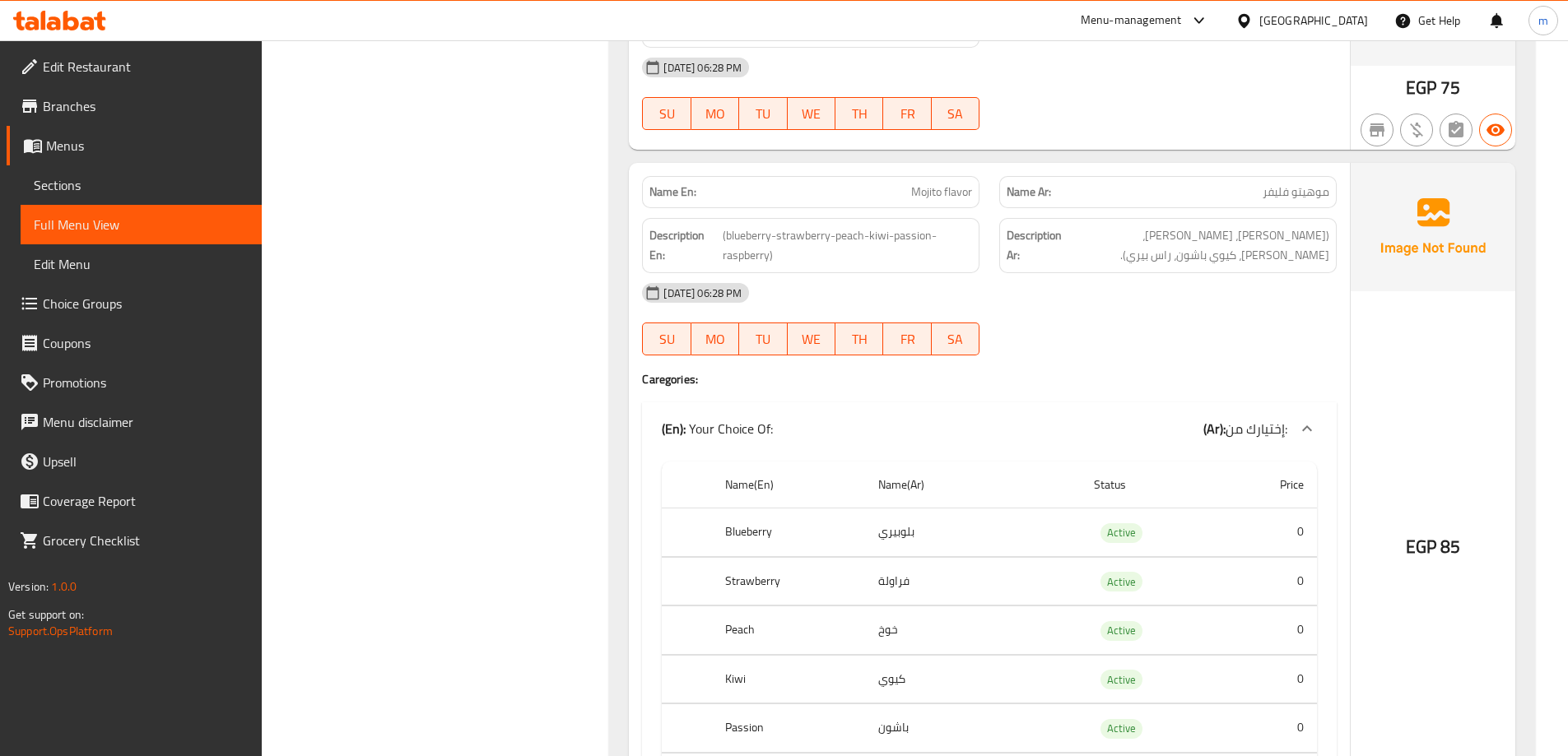
scroll to position [2722, 0]
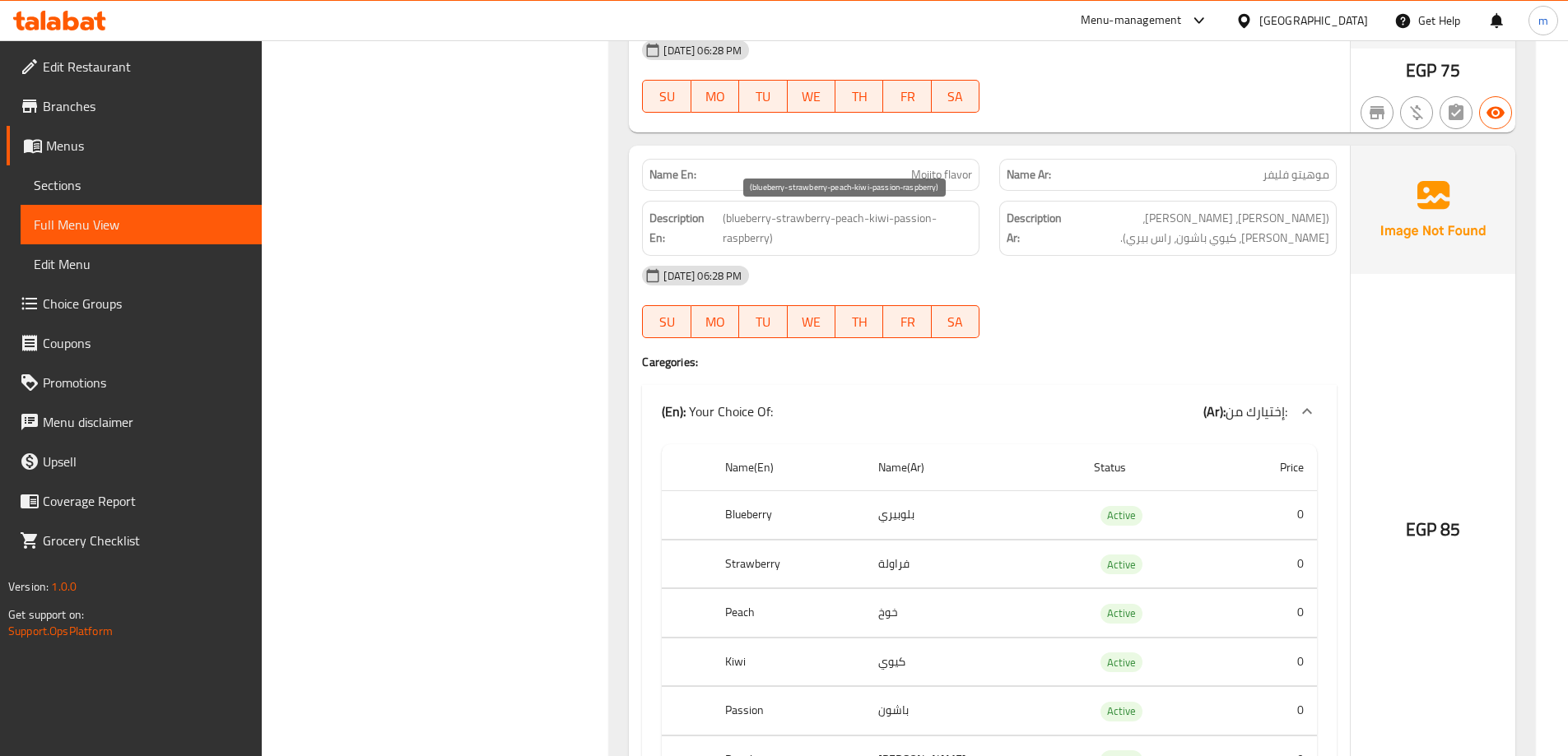
click at [787, 219] on span "(blueberry-strawberry-peach-kiwi-passion-raspberry)" at bounding box center [848, 228] width 251 height 40
click at [844, 224] on span "(blueberry-strawberry-peach-kiwi-passion-raspberry)" at bounding box center [848, 228] width 251 height 40
click at [872, 224] on span "(blueberry-strawberry-peach-kiwi-passion-raspberry)" at bounding box center [848, 228] width 251 height 40
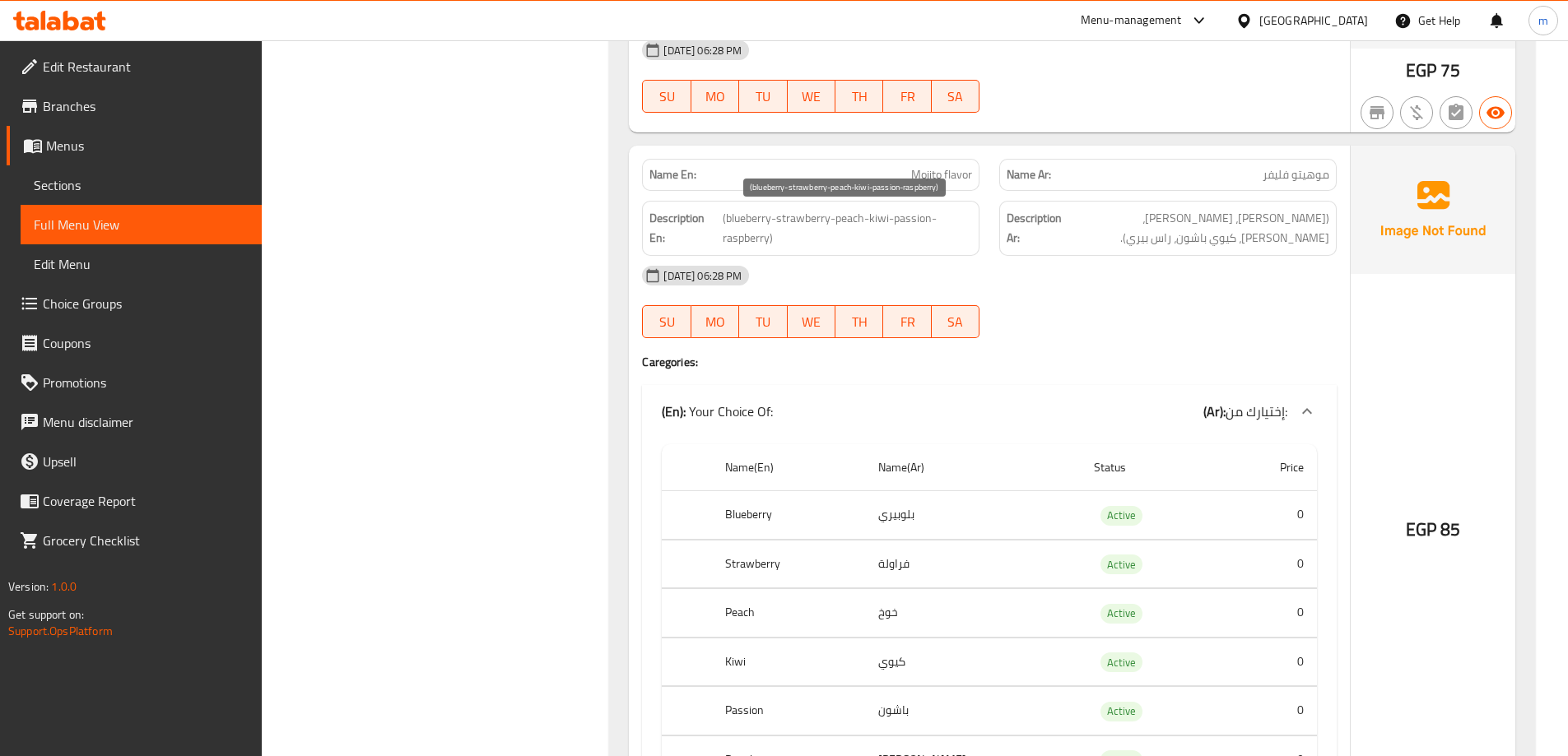
click at [872, 224] on span "(blueberry-strawberry-peach-kiwi-passion-raspberry)" at bounding box center [848, 228] width 251 height 40
click at [927, 225] on span "(blueberry-strawberry-peach-kiwi-passion-raspberry)" at bounding box center [848, 228] width 251 height 40
click at [726, 237] on span "(blueberry-strawberry-peach-kiwi-passion-raspberry)" at bounding box center [848, 228] width 251 height 40
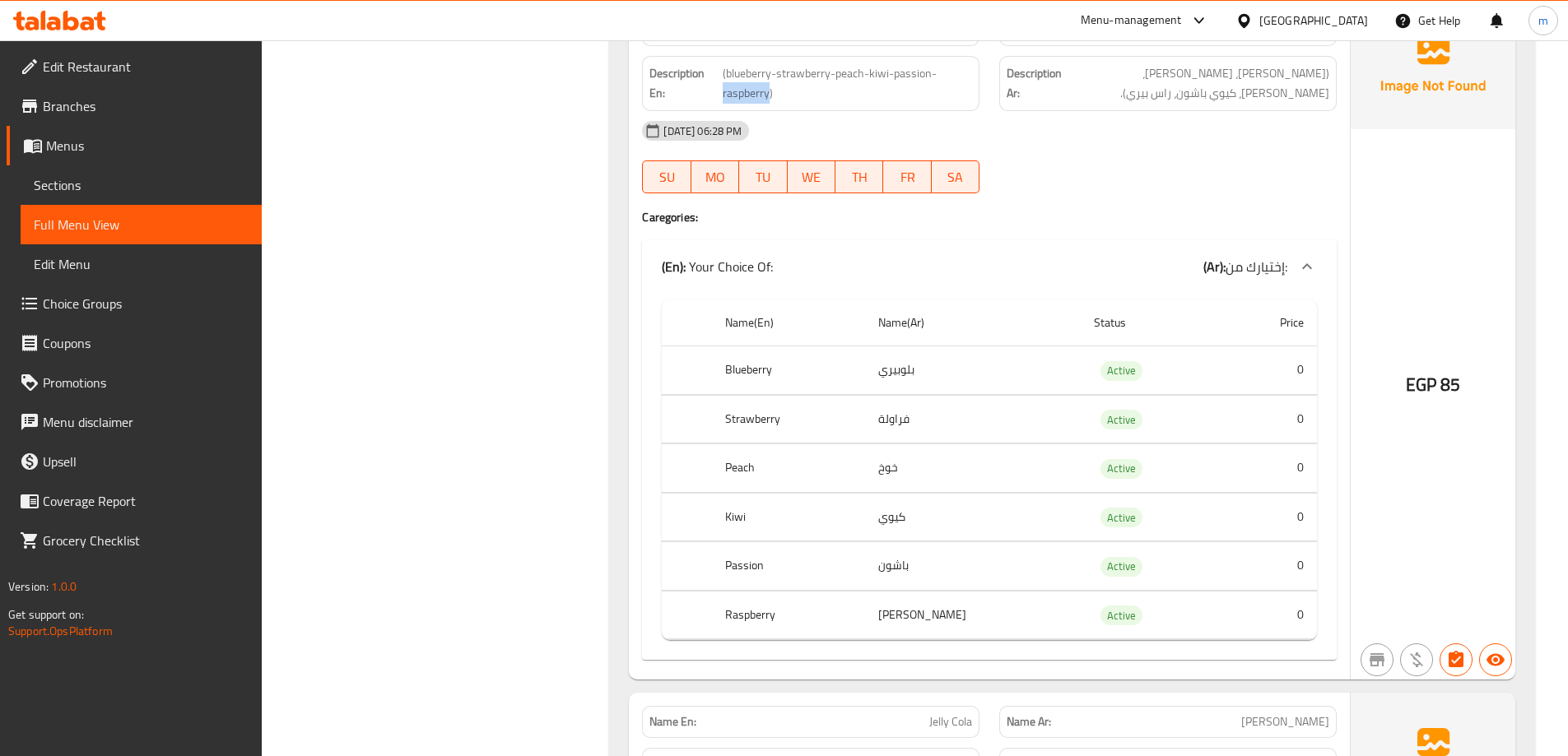
scroll to position [2886, 0]
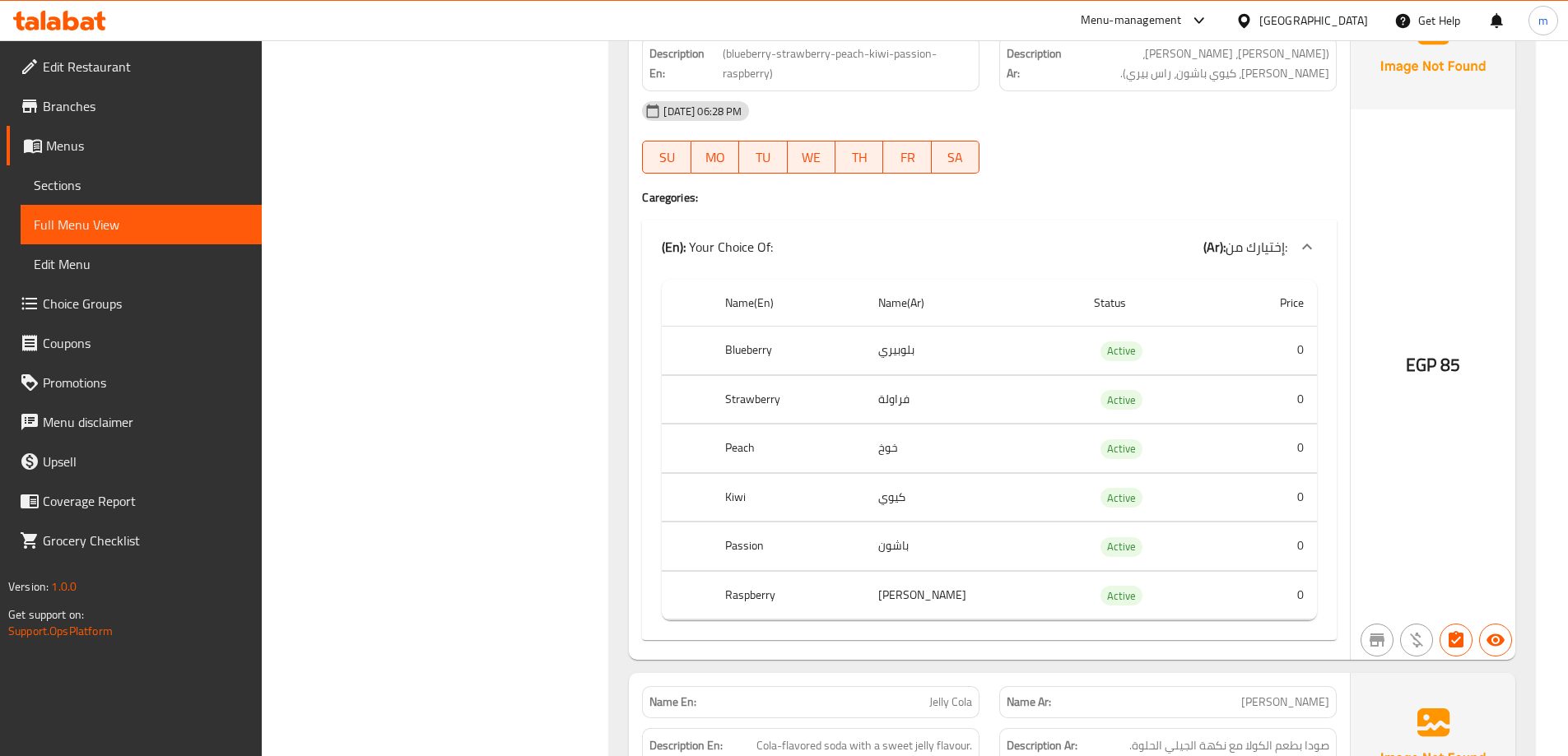
click at [944, 353] on td "بلوبيري" at bounding box center [973, 350] width 216 height 48
click at [866, 406] on th "Strawberry" at bounding box center [789, 398] width 154 height 48
click at [773, 445] on th "Peach" at bounding box center [789, 448] width 154 height 48
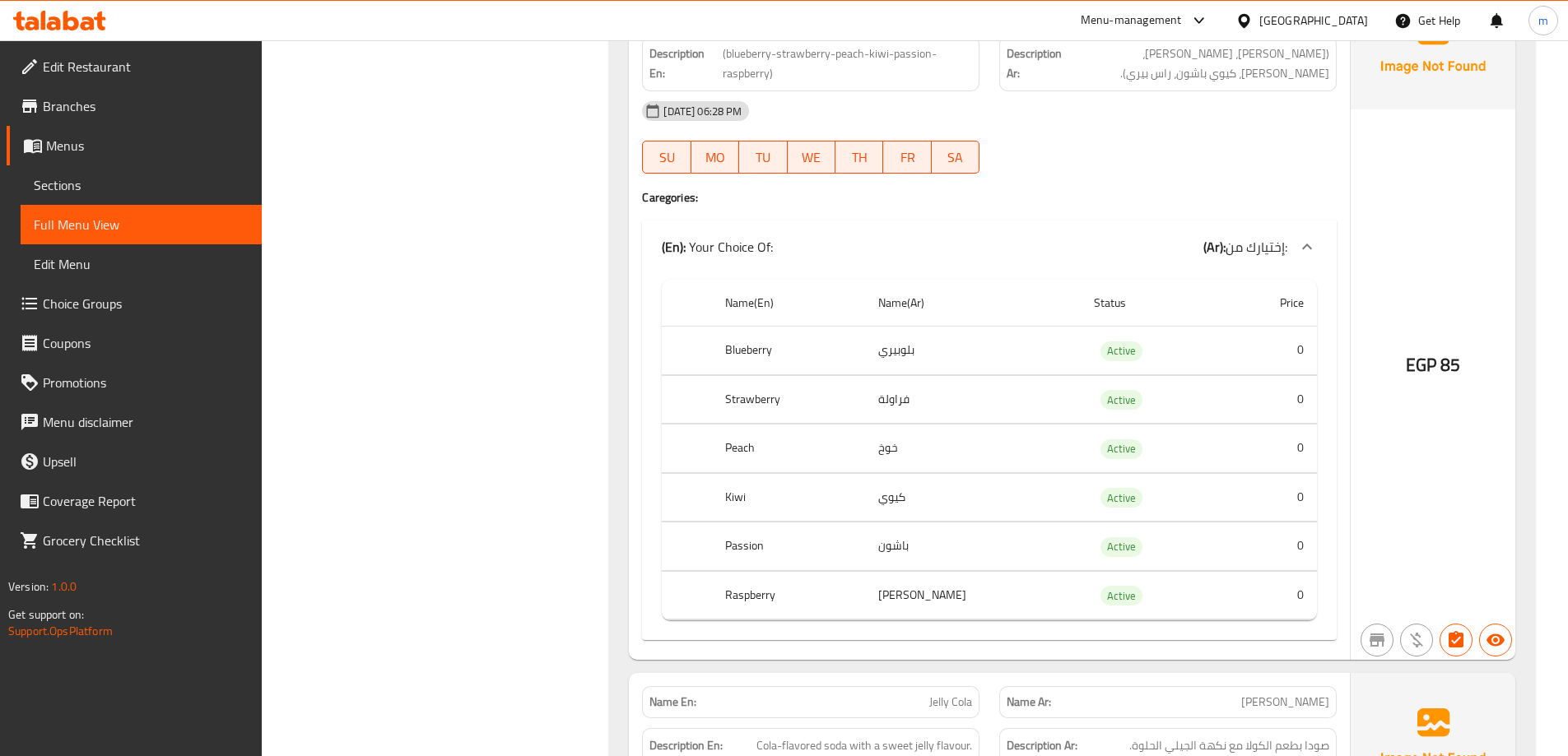
click at [773, 445] on th "Peach" at bounding box center [789, 448] width 154 height 48
click at [748, 498] on th "Kiwi" at bounding box center [789, 496] width 154 height 48
click at [737, 546] on th "Passion" at bounding box center [789, 546] width 154 height 48
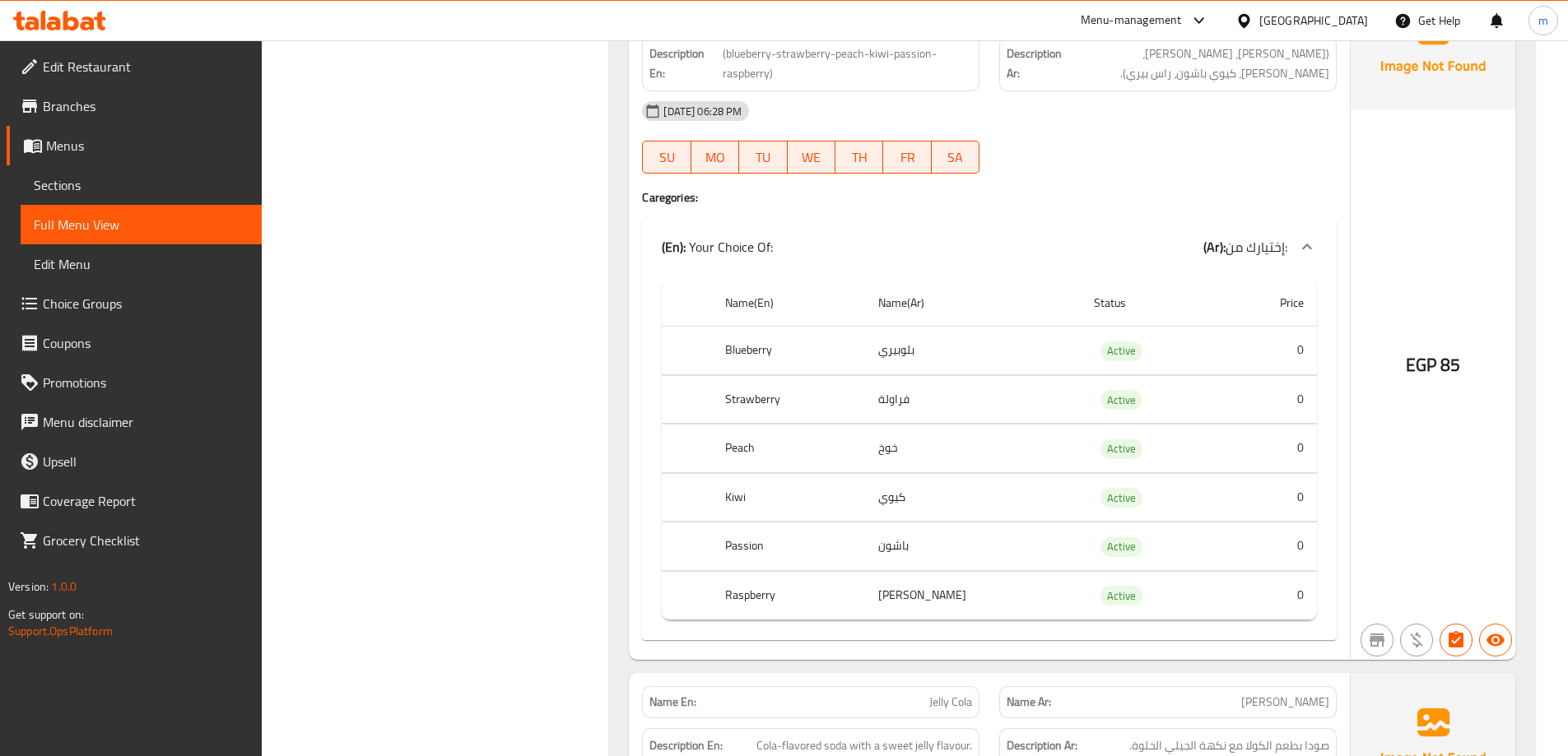
click at [745, 583] on th "Raspberry" at bounding box center [789, 594] width 154 height 48
click at [941, 598] on td "[PERSON_NAME]" at bounding box center [973, 594] width 216 height 48
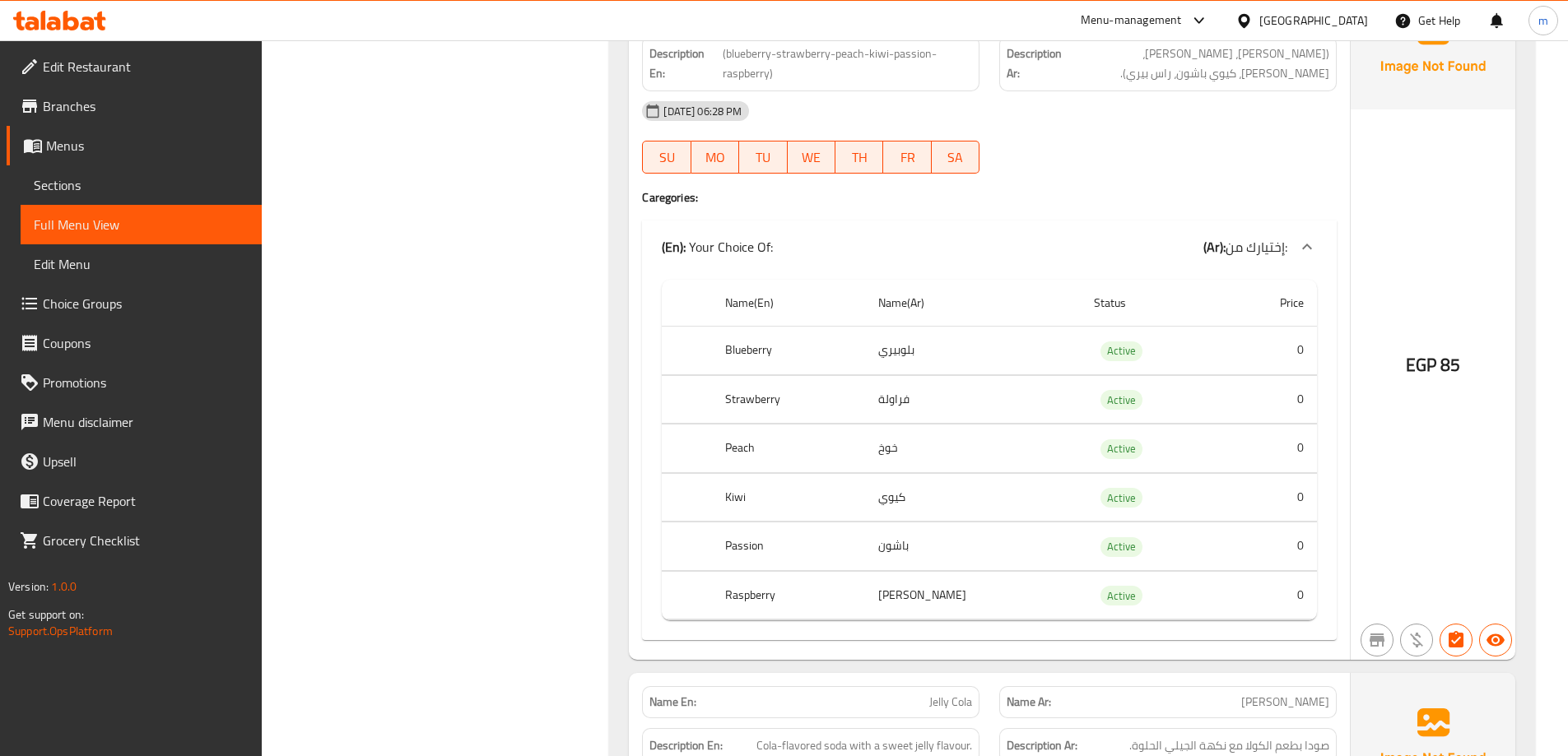
click at [1183, 156] on div "29-09-2025 06:28 PM SU MO TU WE TH FR SA" at bounding box center [989, 138] width 715 height 93
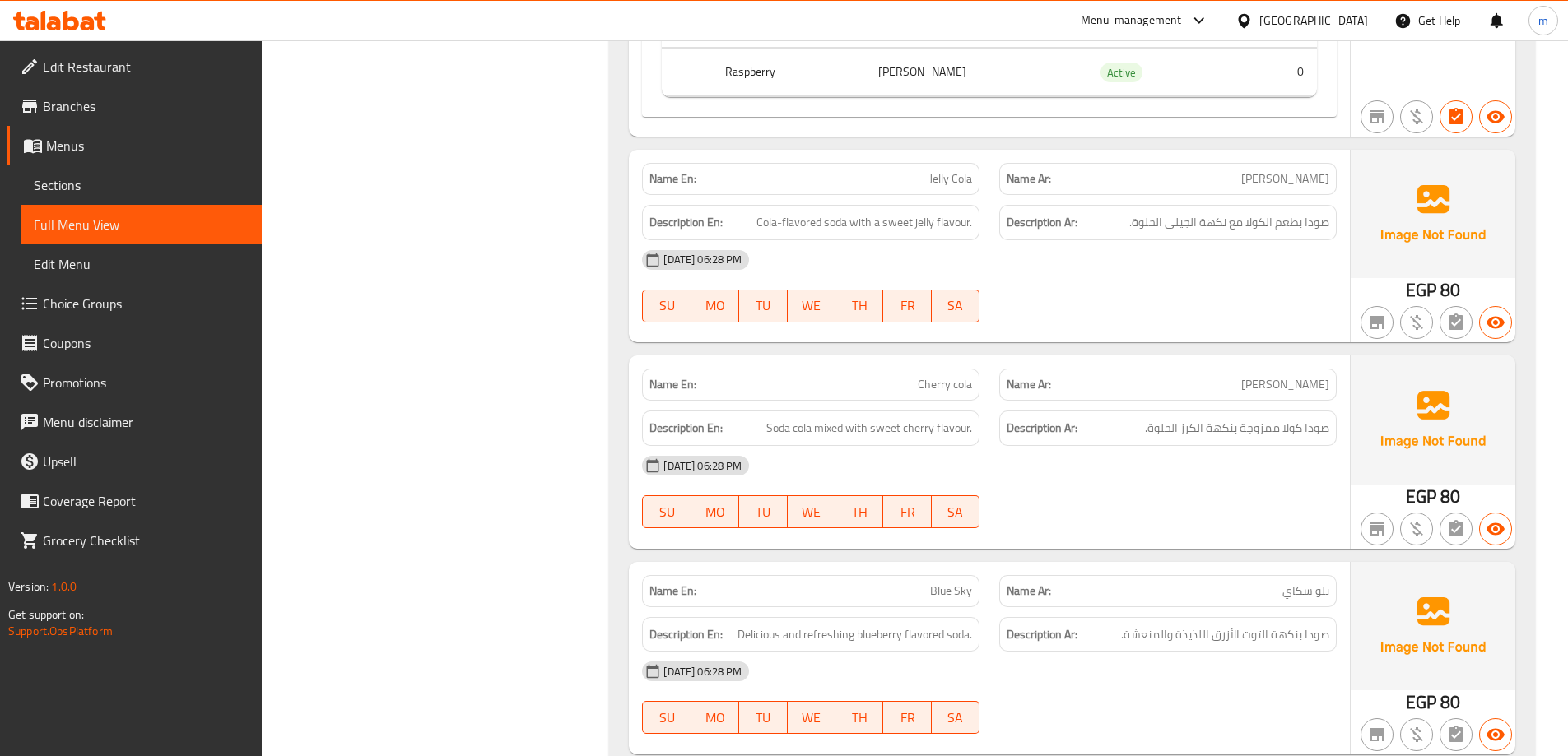
scroll to position [3380, 0]
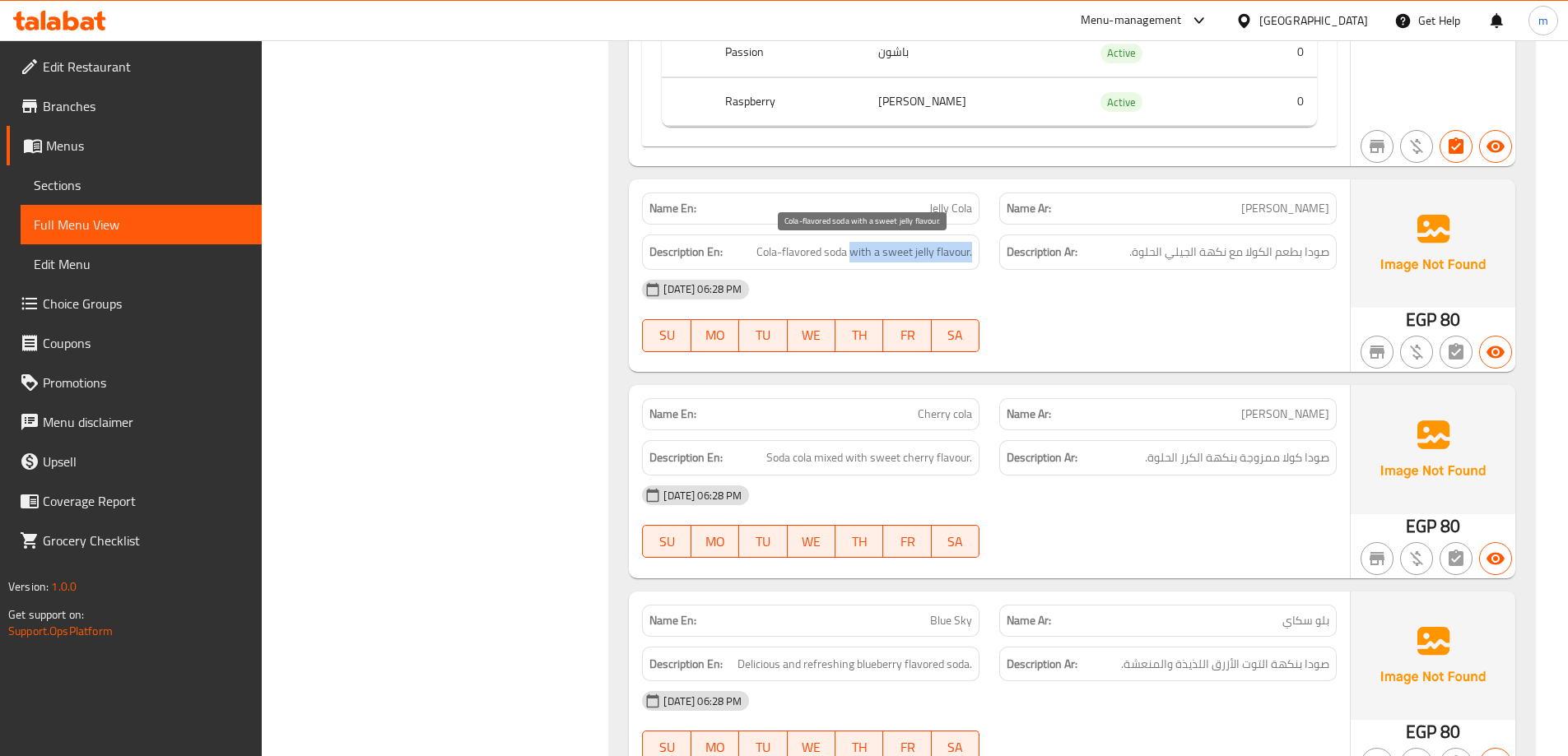
drag, startPoint x: 839, startPoint y: 247, endPoint x: 977, endPoint y: 256, distance: 138.3
click at [977, 256] on div "Description En: Cola-flavored soda with a sweet jelly flavour." at bounding box center [811, 251] width 338 height 35
click at [1154, 306] on div "[DATE] 06:28 PM" at bounding box center [989, 290] width 715 height 40
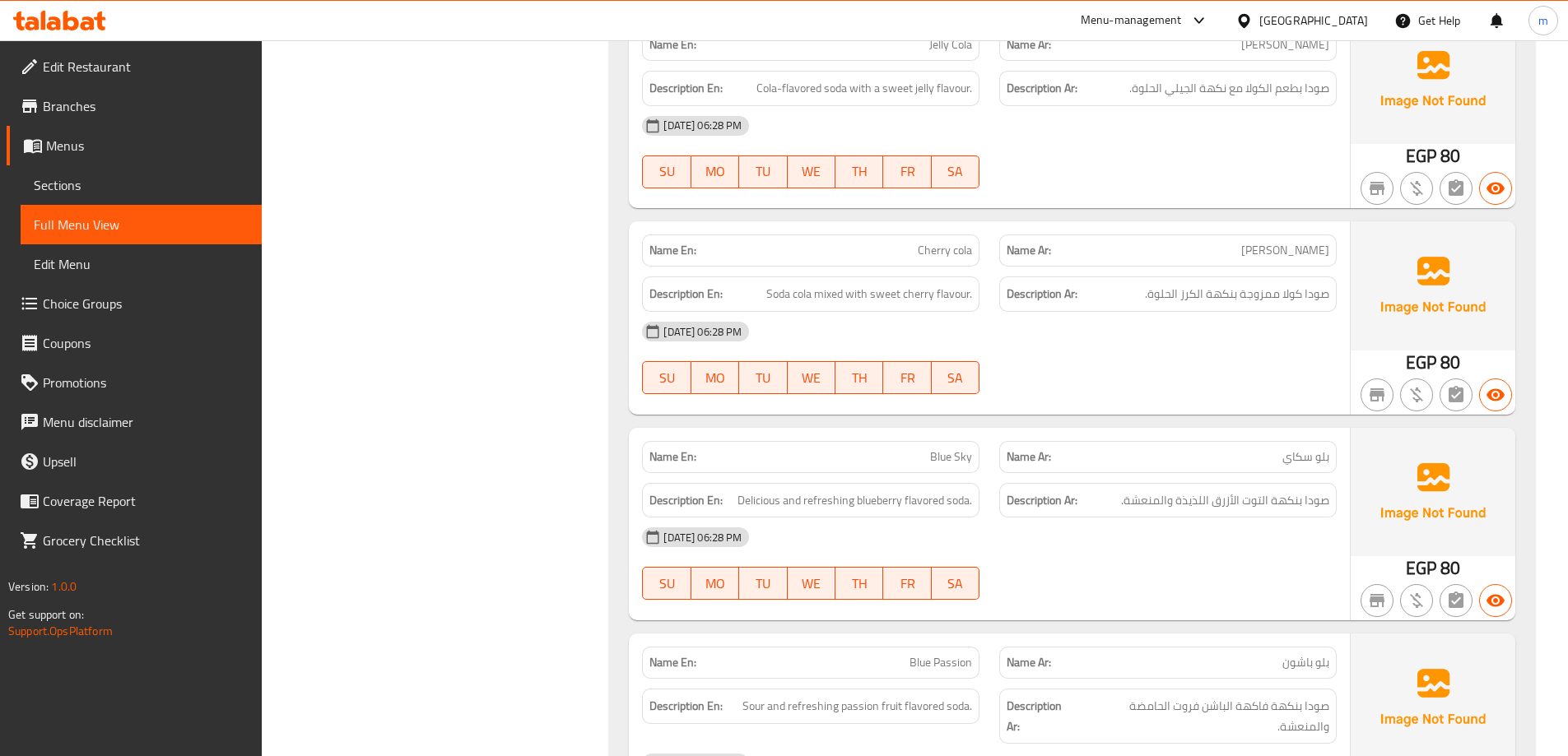
scroll to position [3545, 0]
drag, startPoint x: 771, startPoint y: 292, endPoint x: 971, endPoint y: 295, distance: 200.0
click at [971, 295] on span "Soda cola mixed with sweet cherry flavour." at bounding box center [869, 293] width 206 height 21
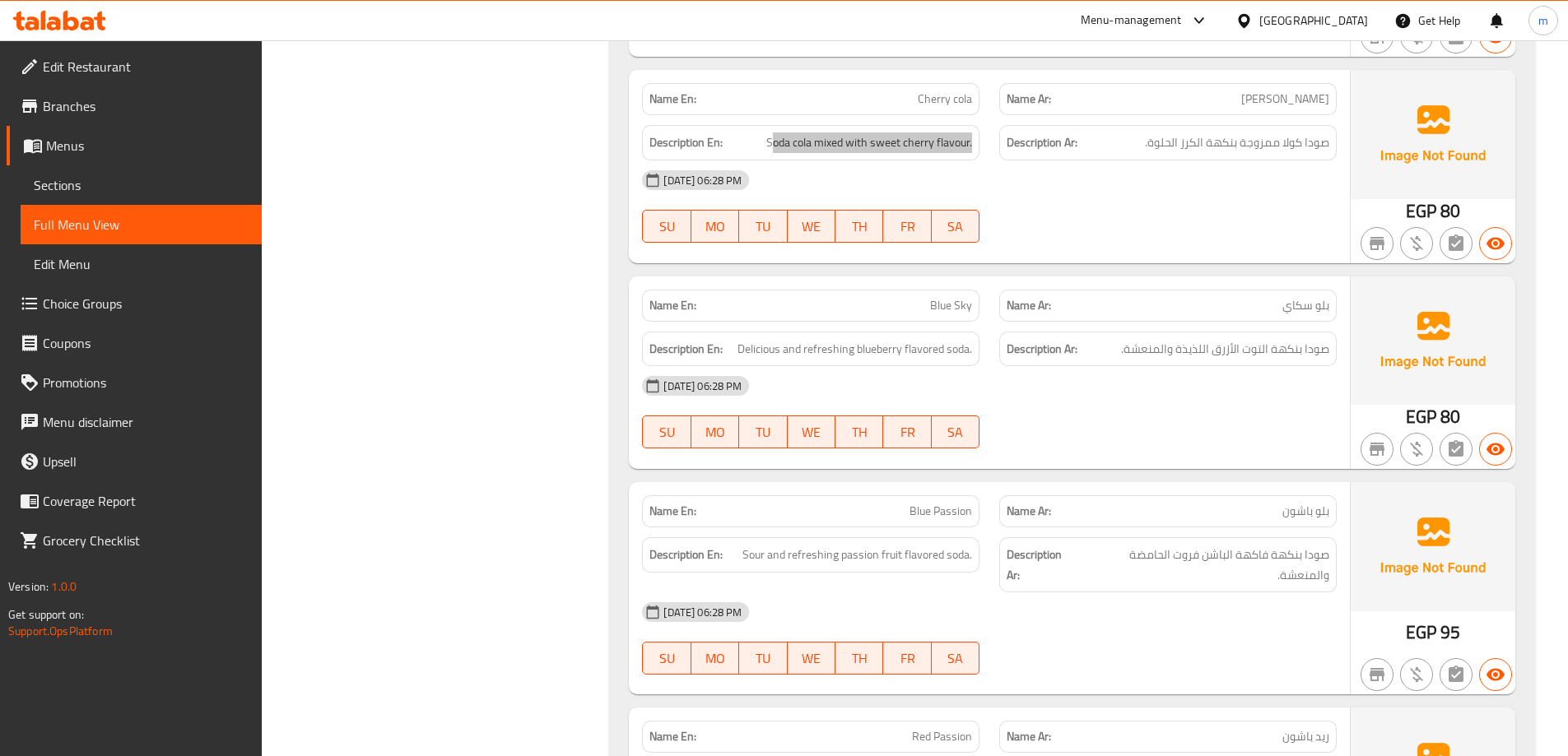
scroll to position [3709, 0]
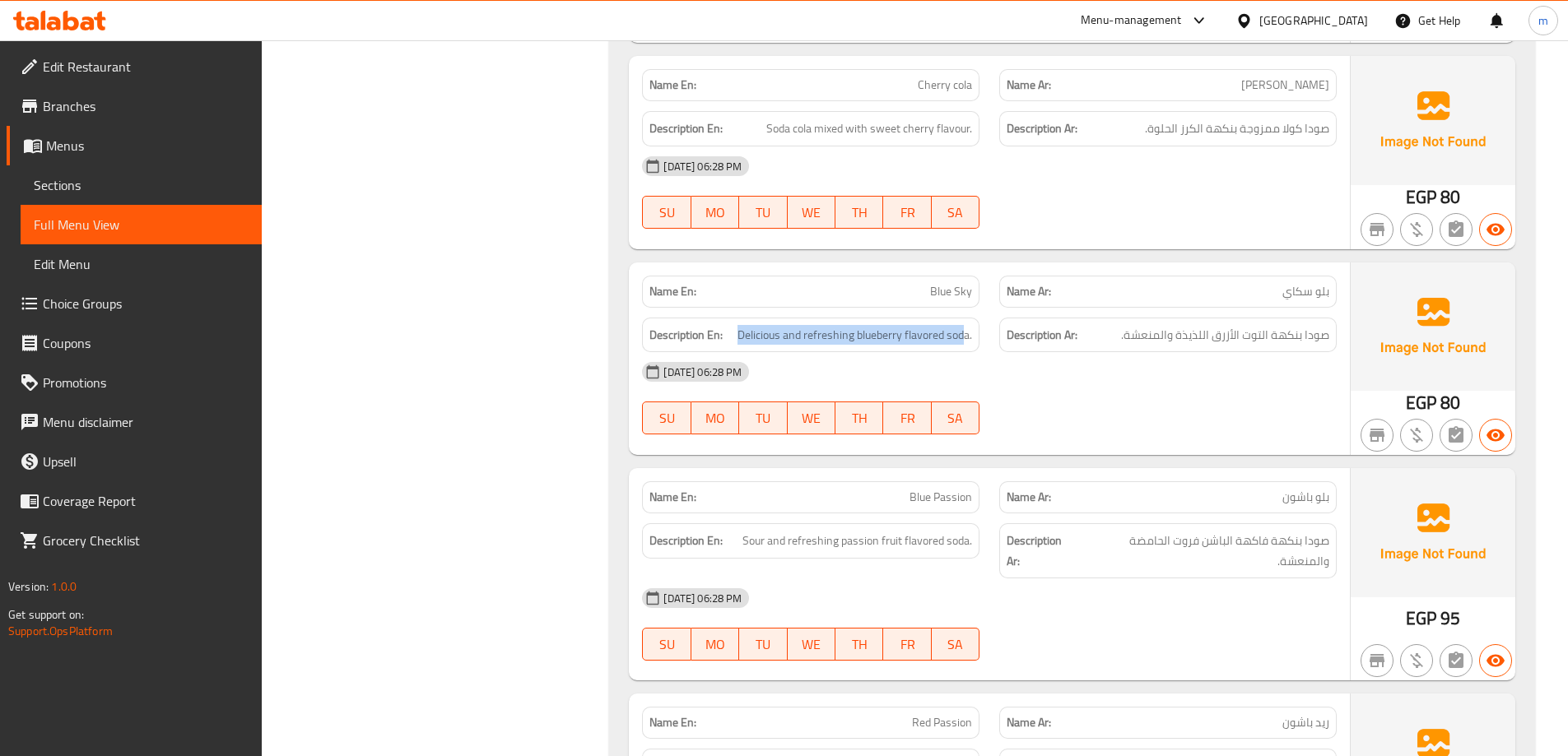
drag, startPoint x: 965, startPoint y: 333, endPoint x: 729, endPoint y: 340, distance: 236.1
click at [730, 340] on h6 "Description En: Delicious and refreshing blueberry flavored soda." at bounding box center [810, 335] width 322 height 21
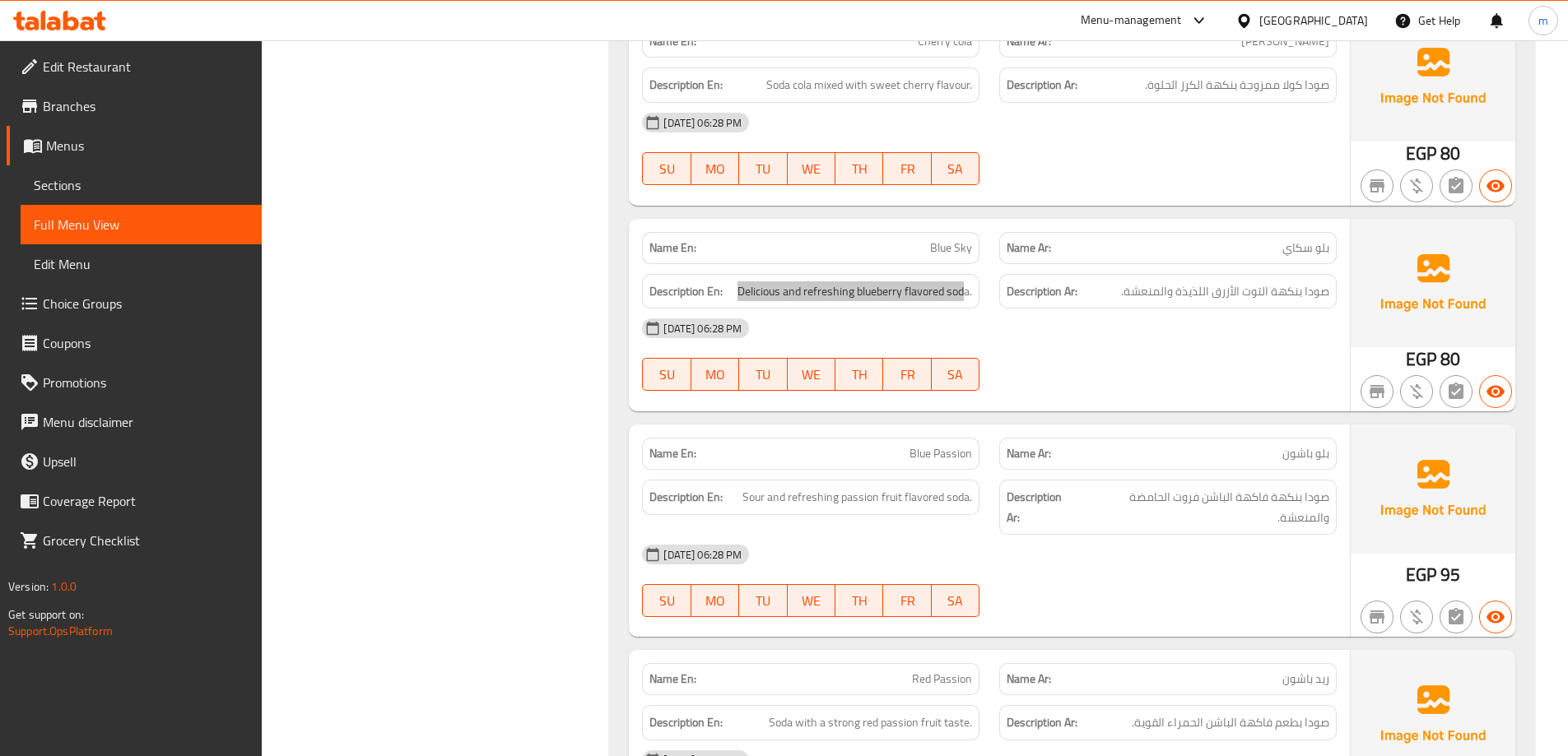
scroll to position [3873, 0]
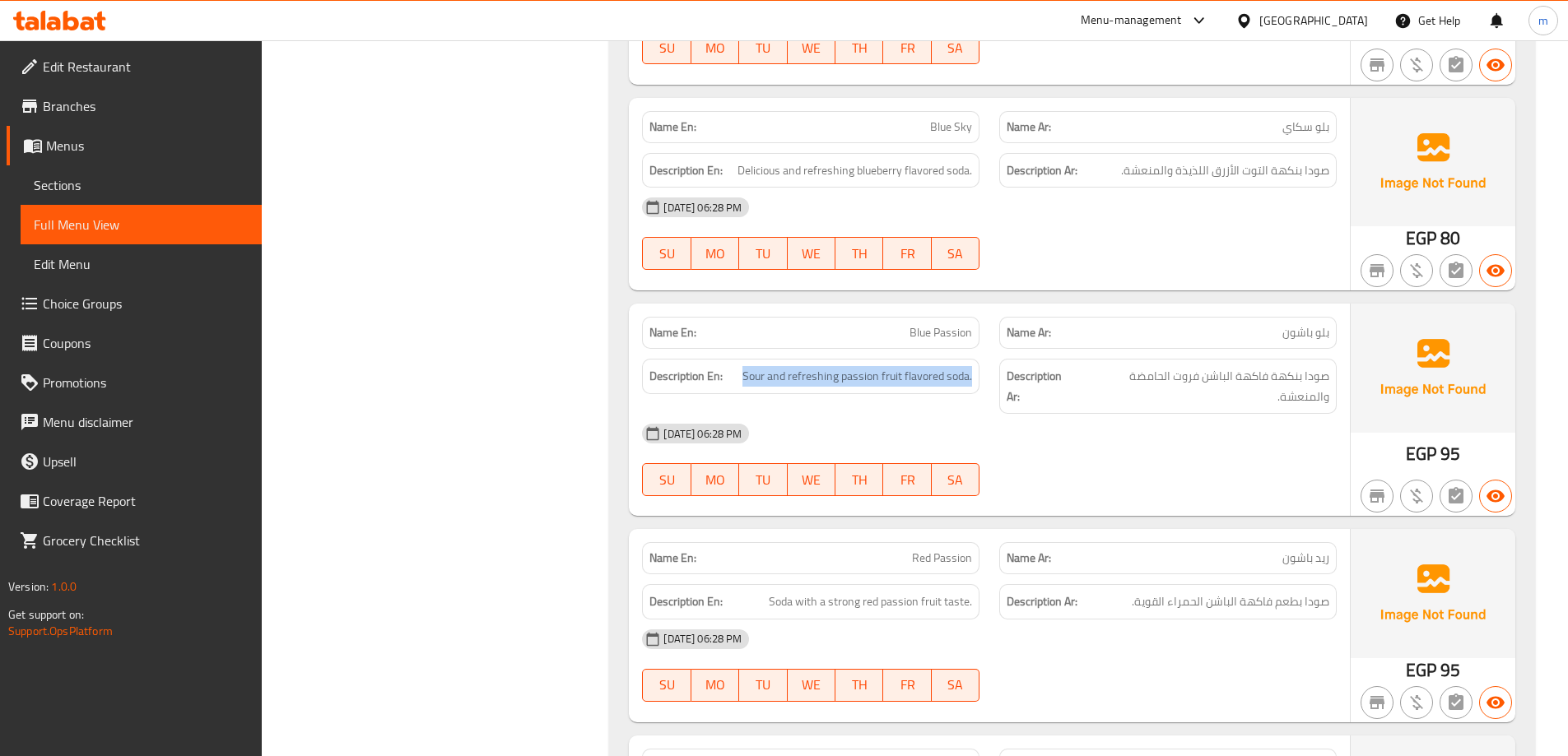
drag, startPoint x: 978, startPoint y: 372, endPoint x: 738, endPoint y: 390, distance: 240.7
click at [738, 390] on div "Description En: Sour and refreshing passion fruit flavored soda." at bounding box center [811, 376] width 338 height 35
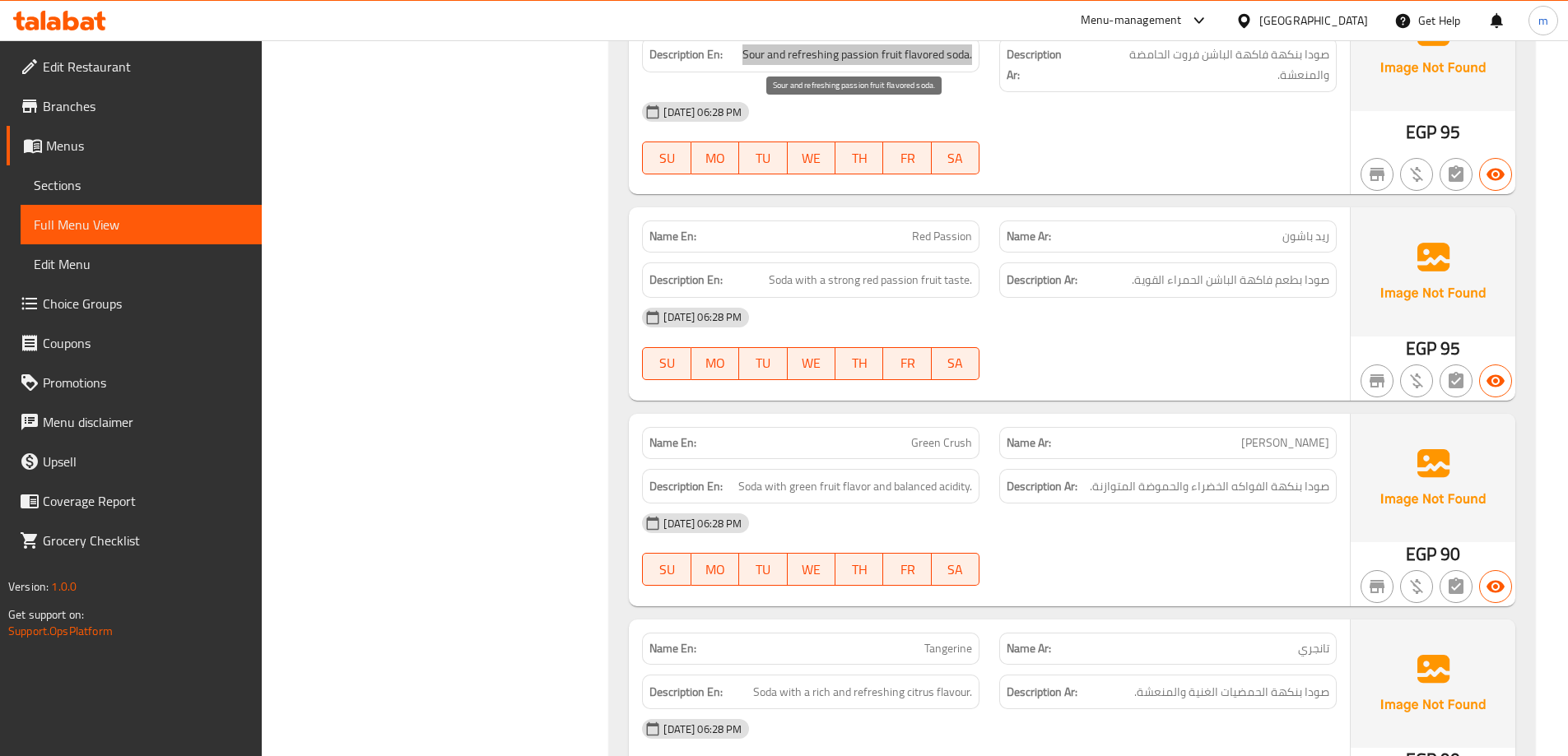
scroll to position [4203, 0]
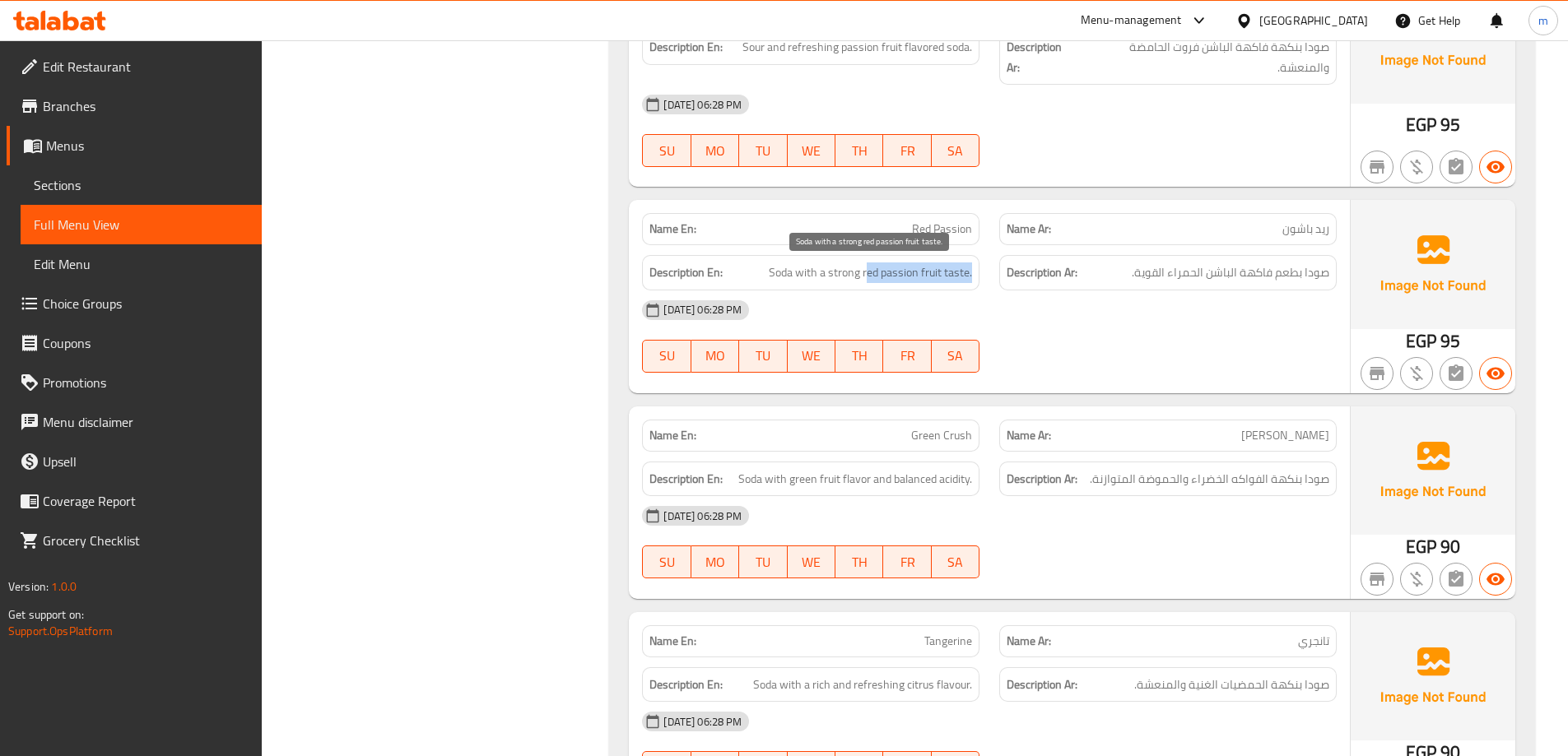
drag, startPoint x: 974, startPoint y: 276, endPoint x: 808, endPoint y: 278, distance: 166.0
click at [833, 280] on div "Description En: Soda with a strong red passion fruit taste." at bounding box center [811, 272] width 338 height 35
drag, startPoint x: 757, startPoint y: 270, endPoint x: 969, endPoint y: 277, distance: 212.1
click at [969, 277] on h6 "Description En: Soda with a strong red passion fruit taste." at bounding box center [810, 272] width 322 height 21
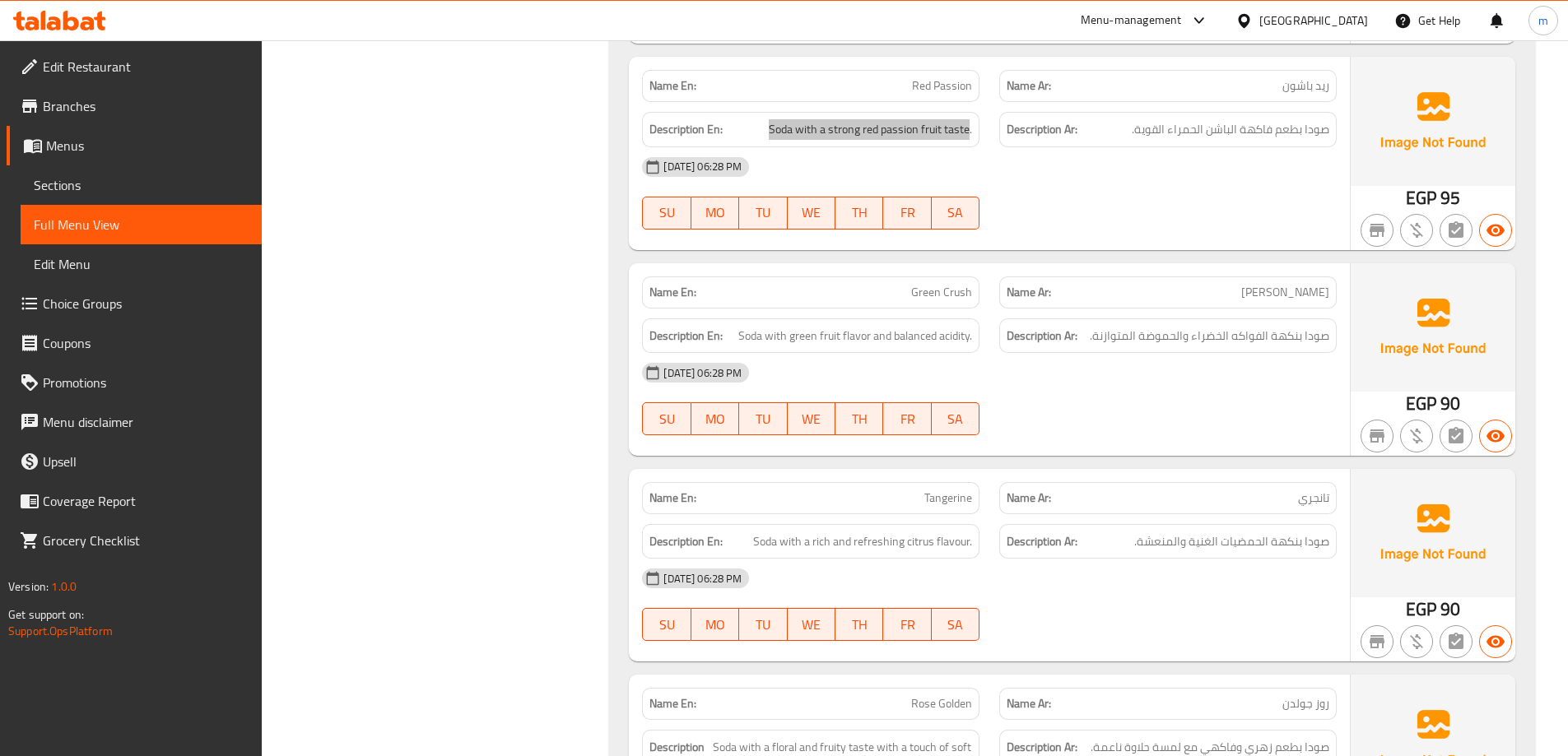
scroll to position [4367, 0]
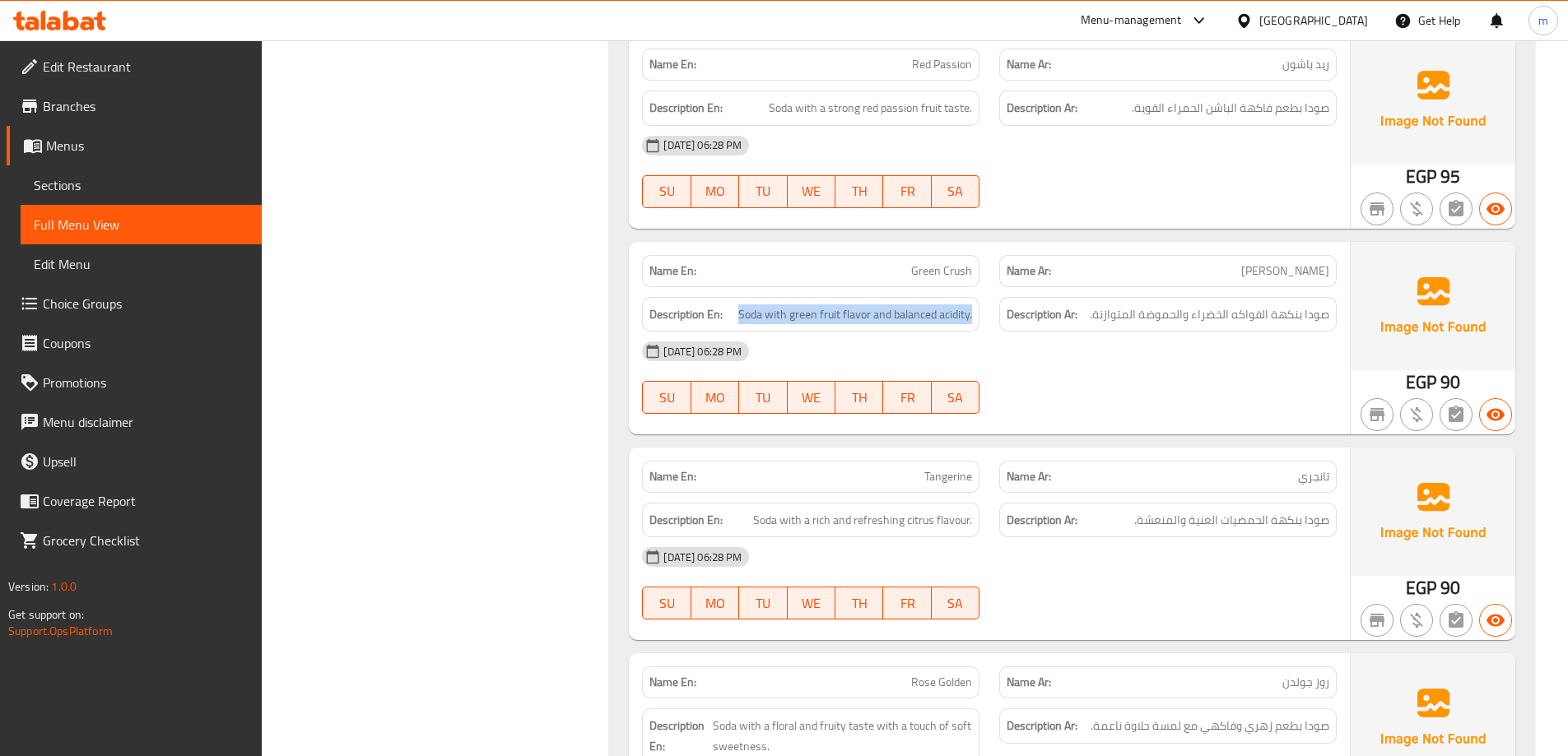
drag, startPoint x: 739, startPoint y: 313, endPoint x: 977, endPoint y: 313, distance: 238.0
click at [977, 313] on div "Description En: Soda with green fruit flavor and balanced acidity." at bounding box center [811, 314] width 338 height 35
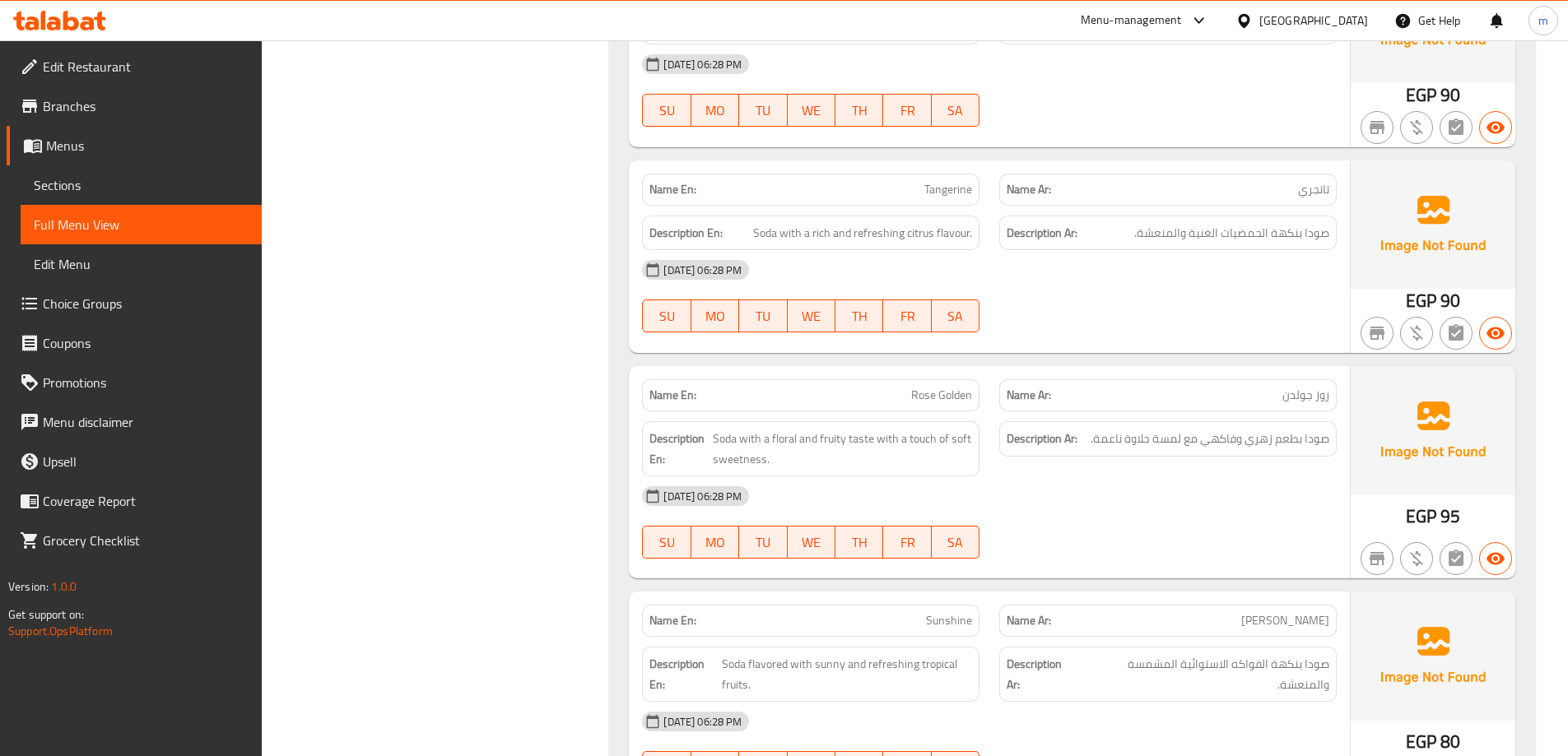
scroll to position [4614, 0]
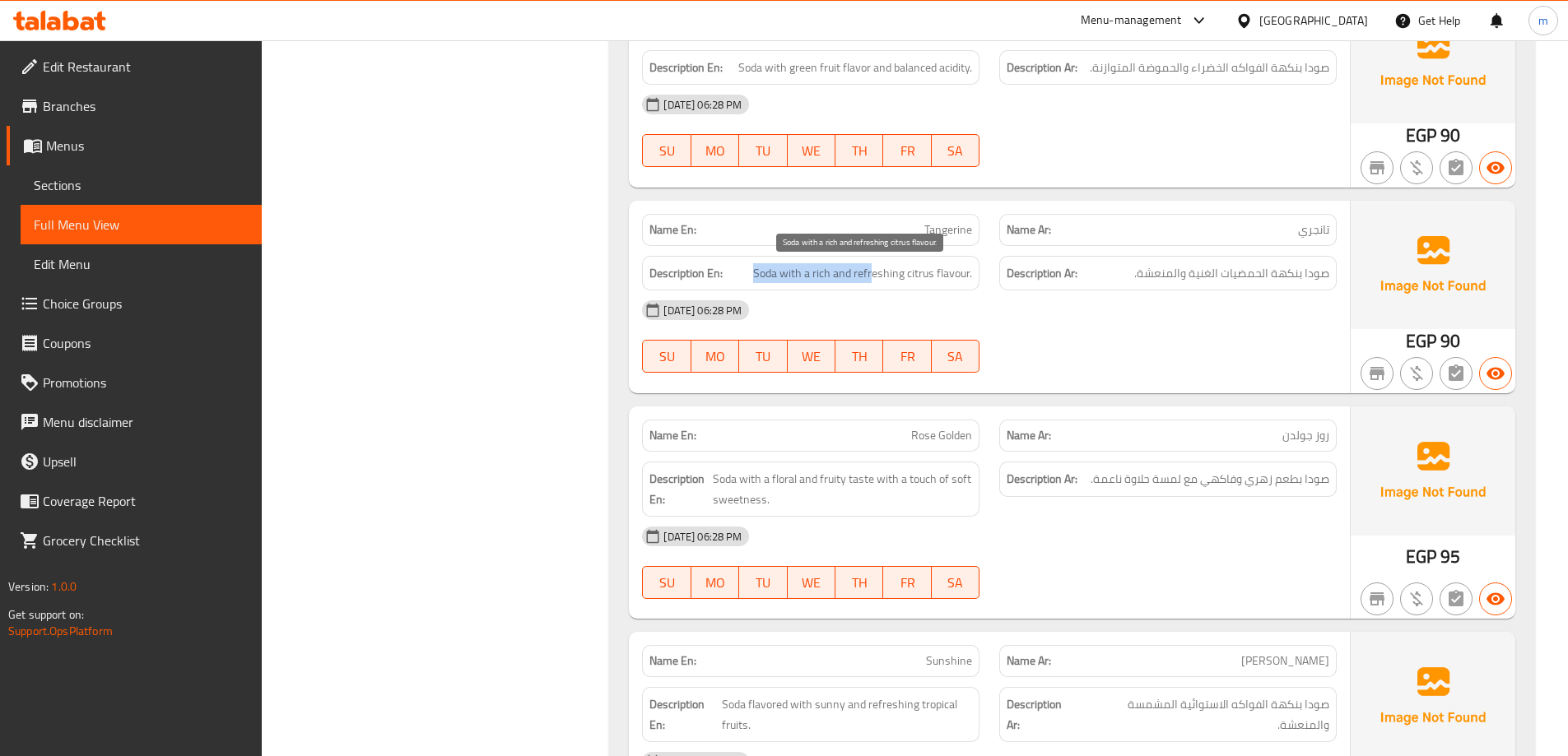
drag, startPoint x: 753, startPoint y: 274, endPoint x: 894, endPoint y: 279, distance: 141.1
click at [871, 279] on h6 "Description En: Soda with a rich and refreshing citrus flavour." at bounding box center [810, 273] width 322 height 21
drag, startPoint x: 980, startPoint y: 276, endPoint x: 813, endPoint y: 286, distance: 167.3
click at [813, 286] on div "Description En: Soda with a rich and refreshing citrus flavour." at bounding box center [811, 273] width 338 height 35
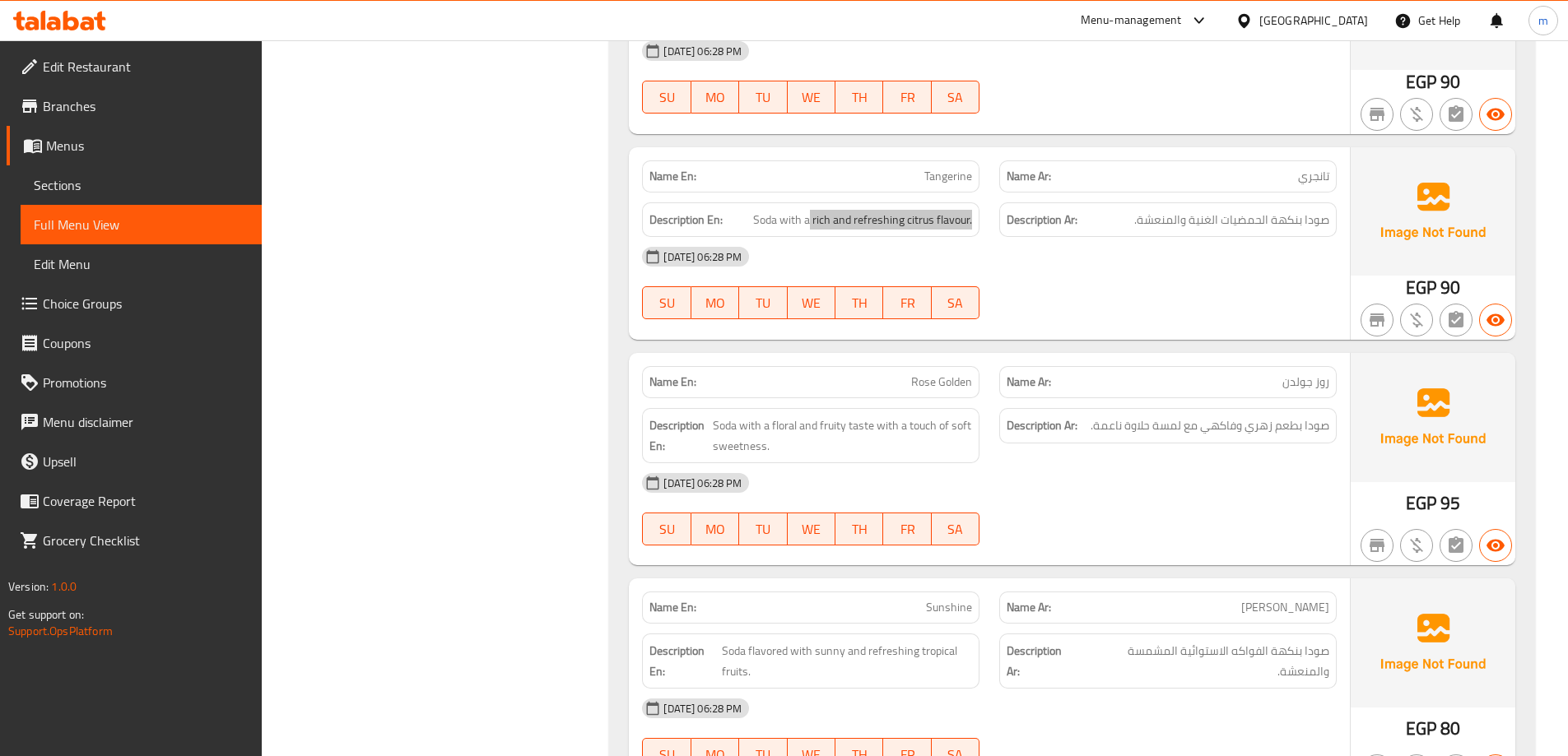
scroll to position [4697, 0]
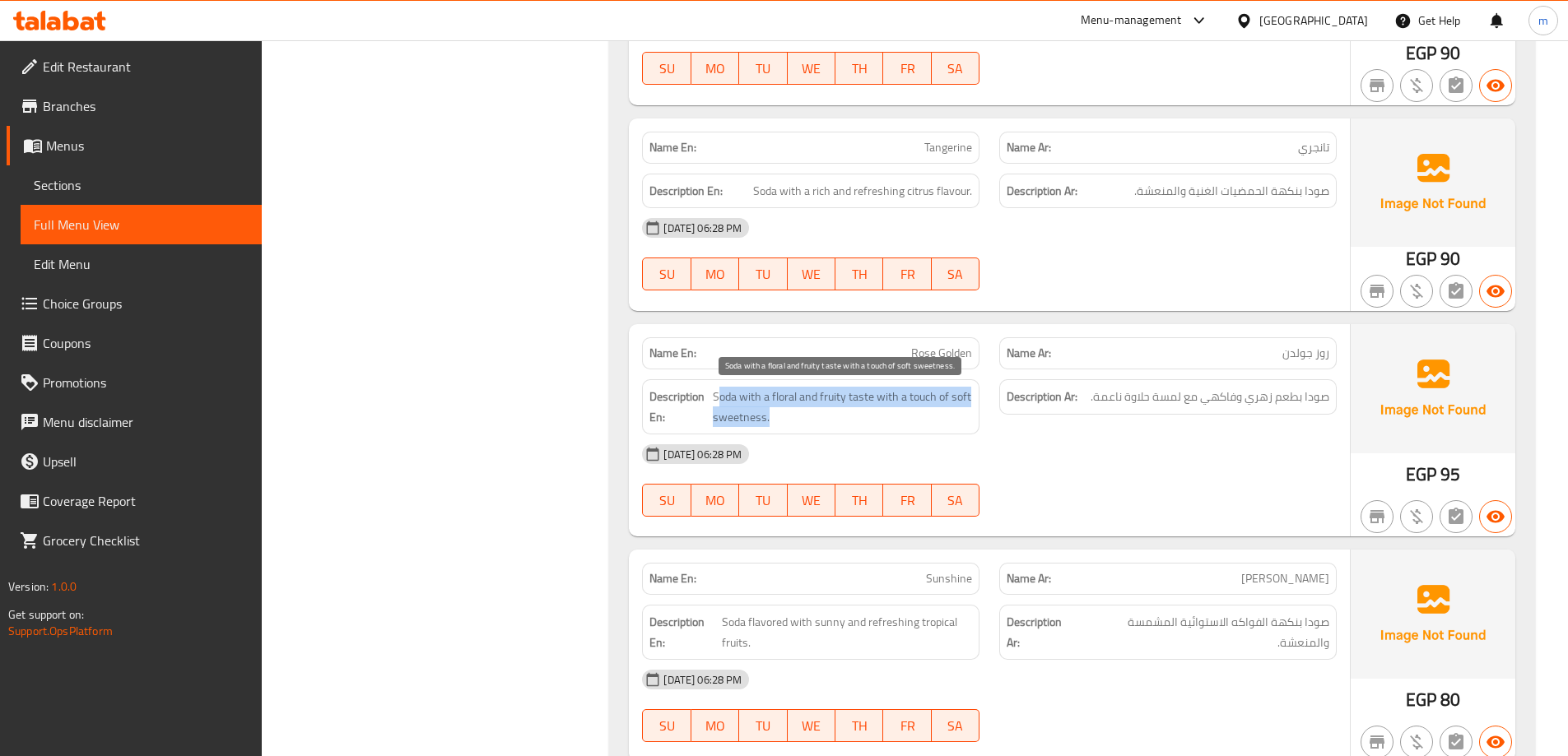
drag, startPoint x: 718, startPoint y: 400, endPoint x: 924, endPoint y: 411, distance: 206.3
click at [924, 411] on span "Soda with a floral and fruity taste with a touch of soft sweetness." at bounding box center [843, 407] width 260 height 40
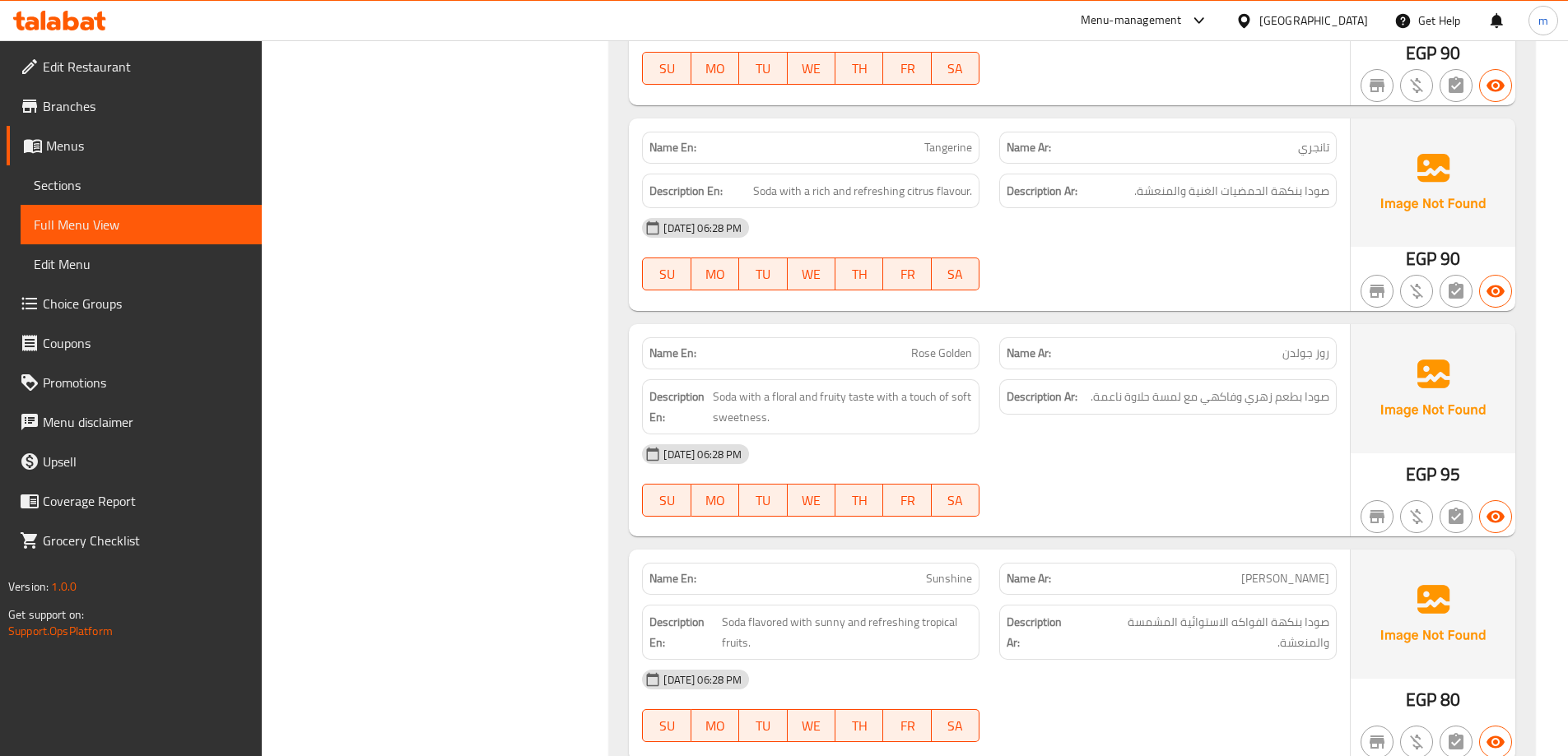
click at [1016, 435] on div "[DATE] 06:28 PM" at bounding box center [989, 455] width 715 height 40
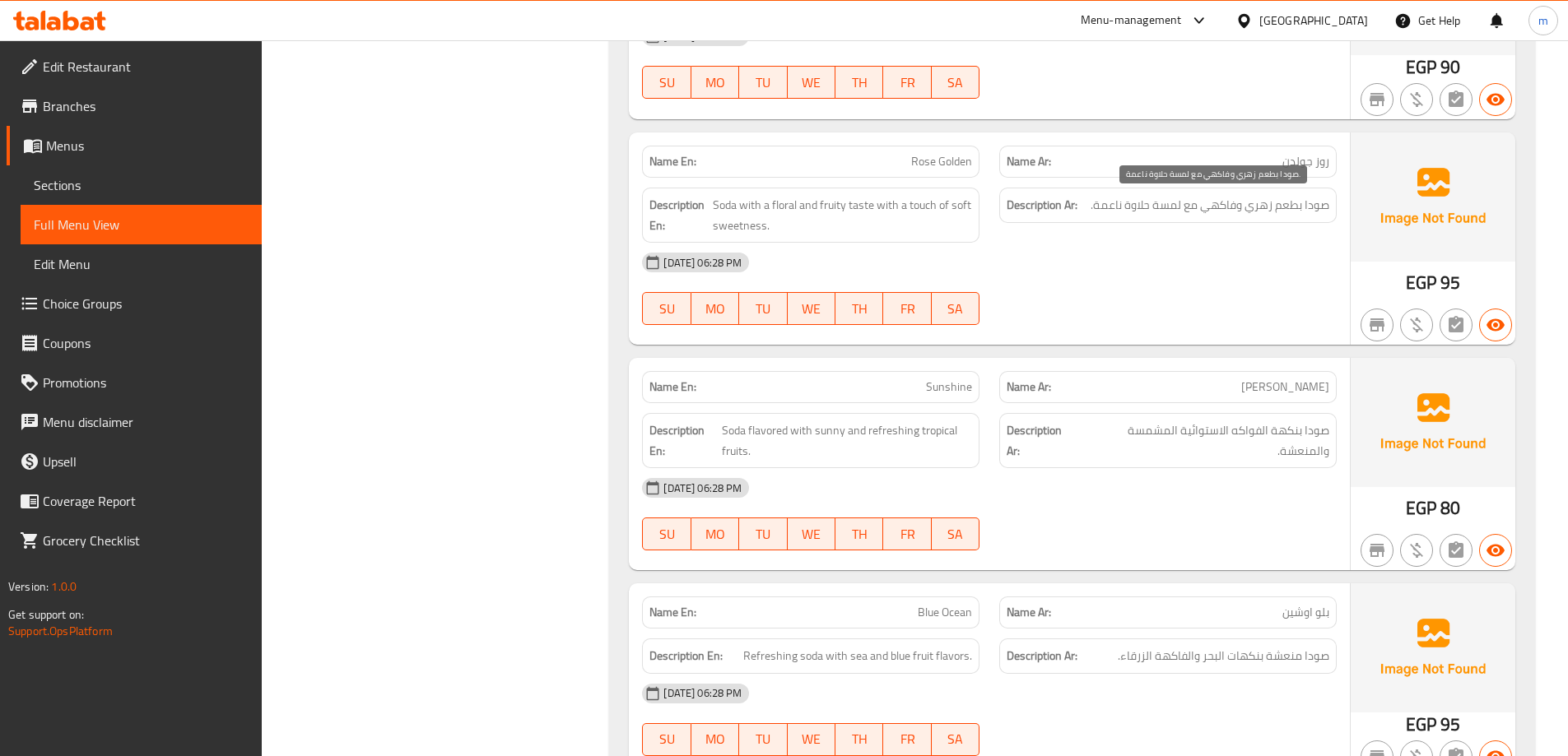
scroll to position [4943, 0]
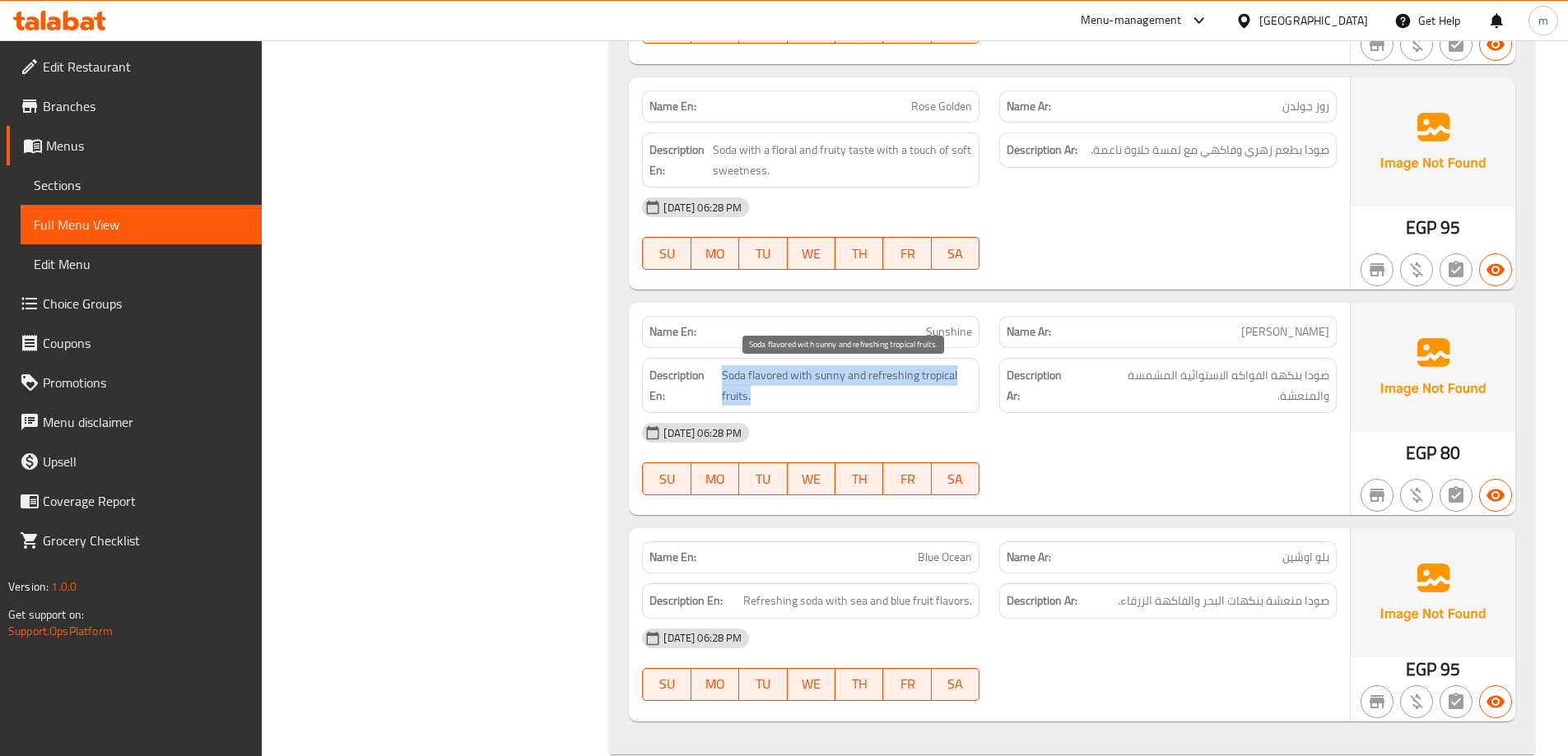
drag, startPoint x: 723, startPoint y: 378, endPoint x: 912, endPoint y: 396, distance: 189.9
click at [912, 396] on span "Soda flavored with sunny and refreshing tropical fruits." at bounding box center [847, 386] width 251 height 40
click at [1069, 429] on div "[DATE] 06:28 PM" at bounding box center [989, 433] width 715 height 40
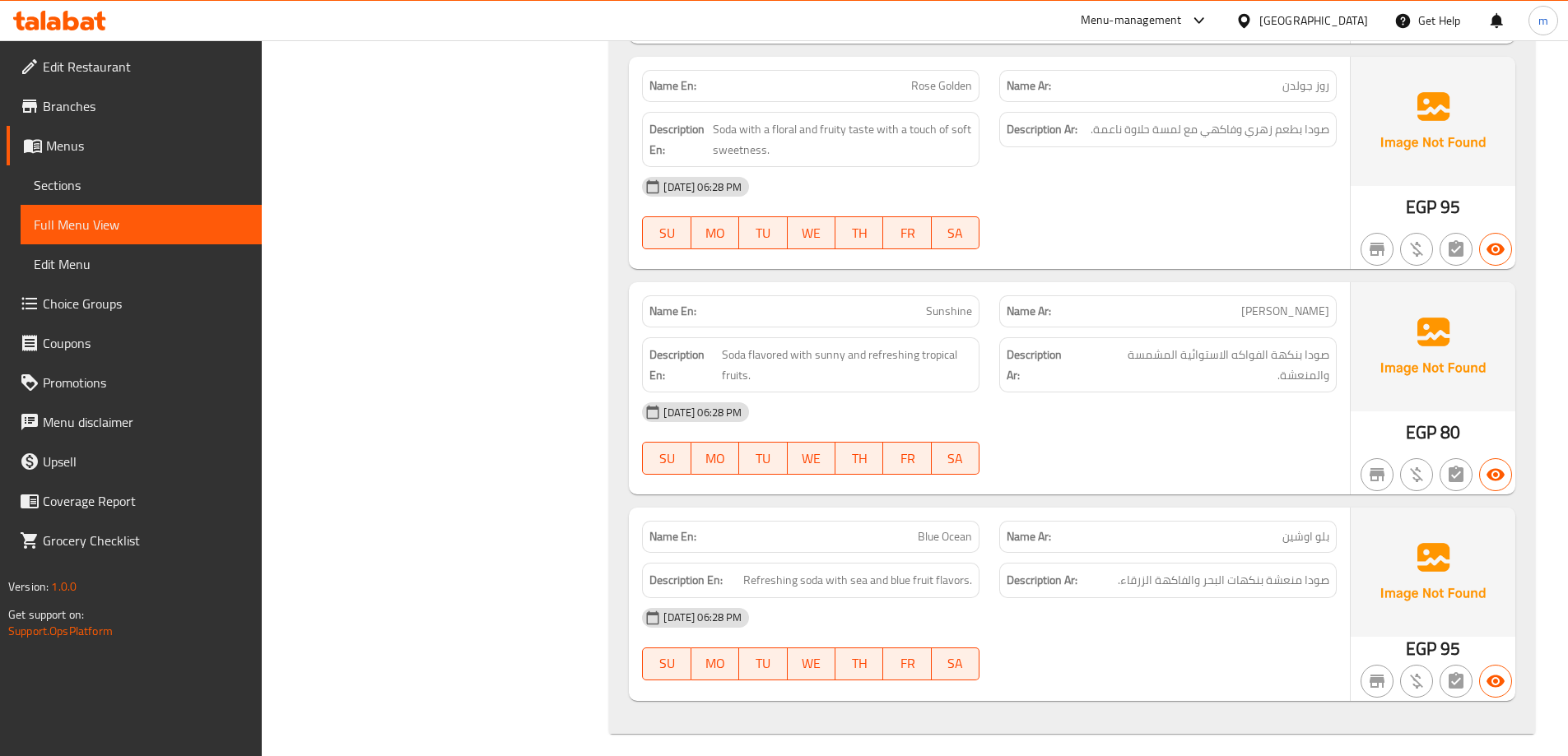
scroll to position [4974, 0]
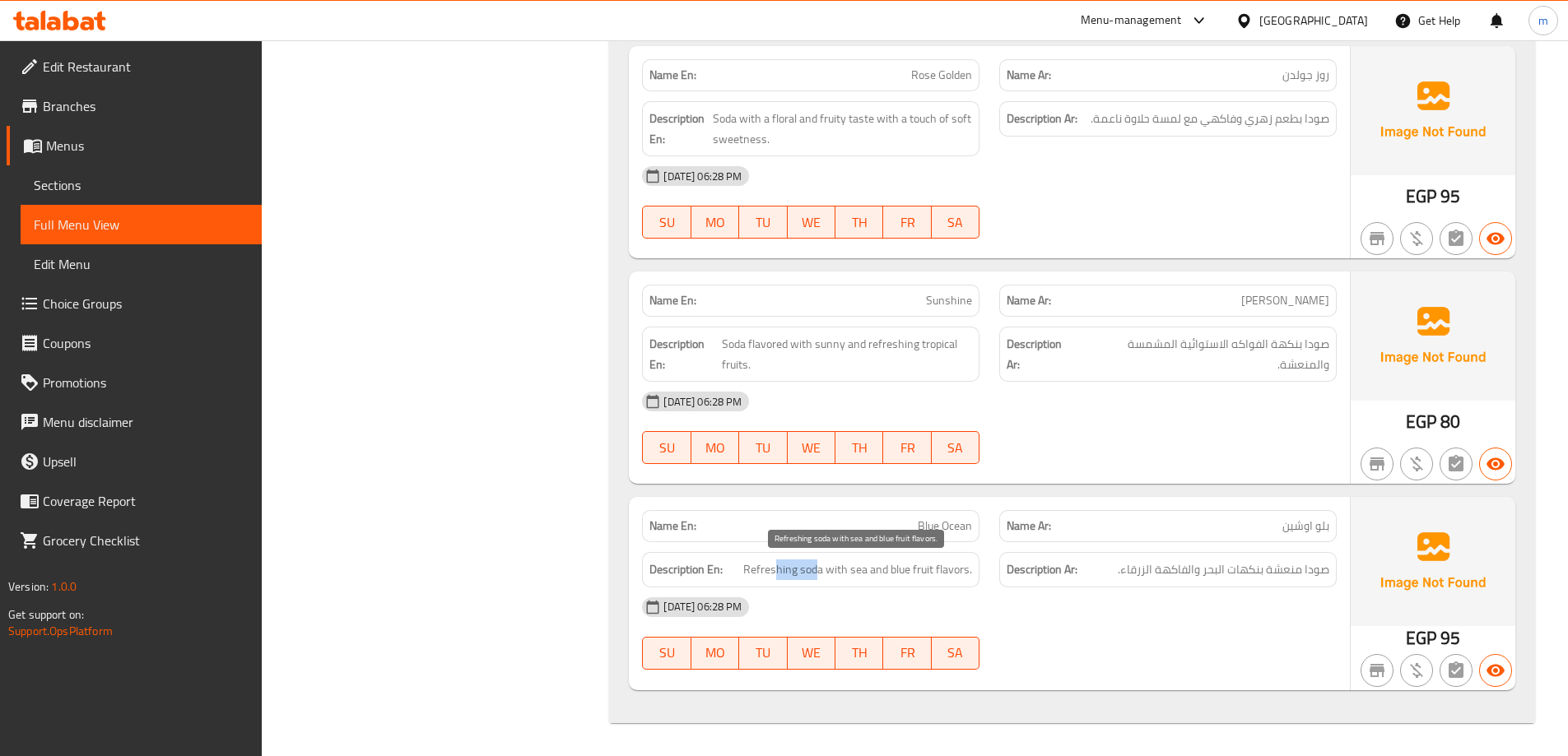
drag, startPoint x: 819, startPoint y: 570, endPoint x: 720, endPoint y: 571, distance: 99.0
click at [766, 573] on span "Refreshing soda with sea and blue fruit flavors." at bounding box center [858, 569] width 229 height 21
drag, startPoint x: 765, startPoint y: 571, endPoint x: 794, endPoint y: 576, distance: 29.4
click at [794, 576] on h6 "Description En: Refreshing soda with sea and blue fruit flavors." at bounding box center [810, 569] width 322 height 21
drag, startPoint x: 822, startPoint y: 568, endPoint x: 971, endPoint y: 574, distance: 149.1
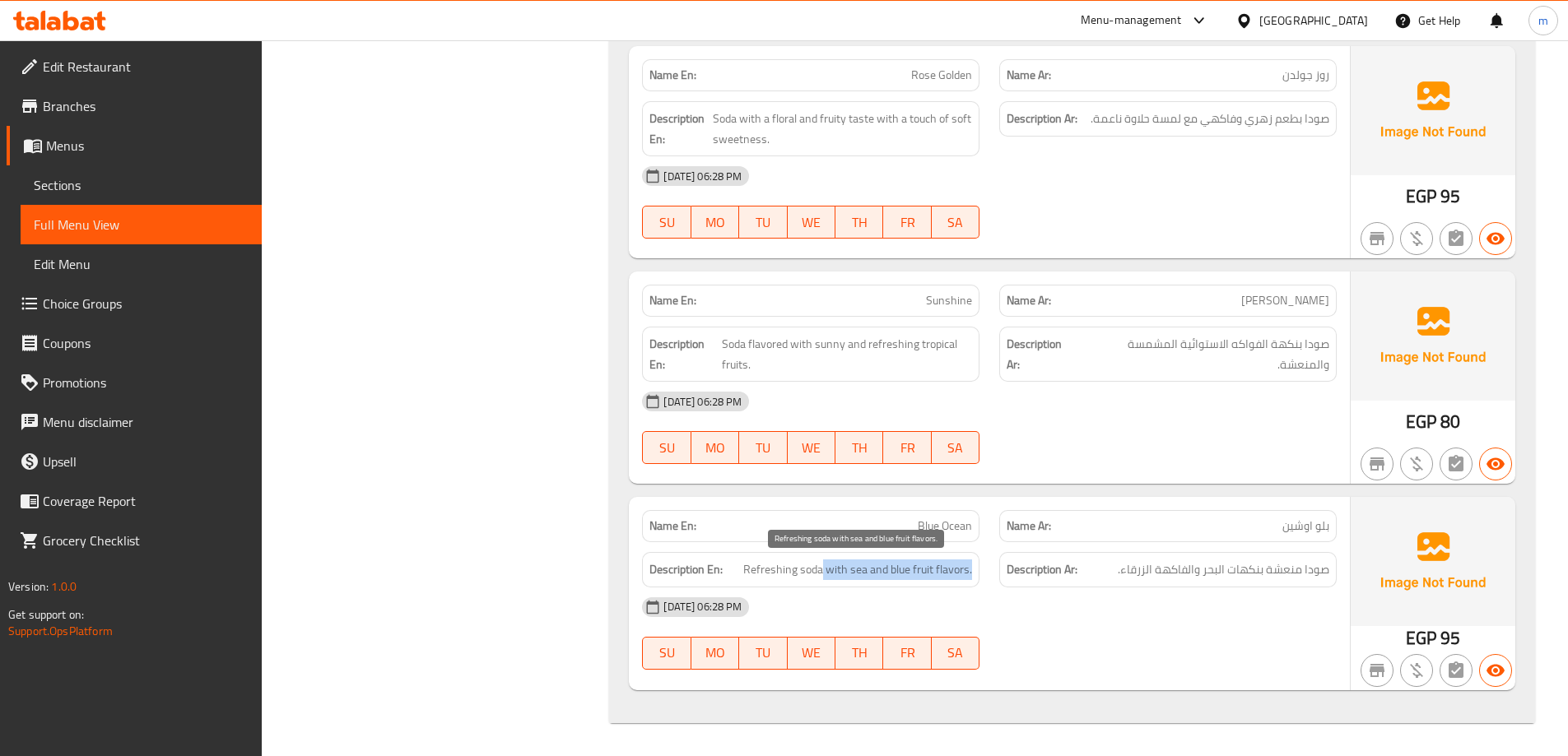
click at [971, 574] on span "Refreshing soda with sea and blue fruit flavors." at bounding box center [858, 569] width 229 height 21
click at [1029, 607] on div "[DATE] 06:28 PM" at bounding box center [989, 607] width 715 height 40
drag, startPoint x: 828, startPoint y: 571, endPoint x: 754, endPoint y: 575, distance: 74.1
click at [754, 575] on span "Refreshing soda with sea and blue fruit flavors." at bounding box center [858, 569] width 229 height 21
click at [915, 579] on span "Refreshing soda with sea and blue fruit flavors." at bounding box center [858, 569] width 229 height 21
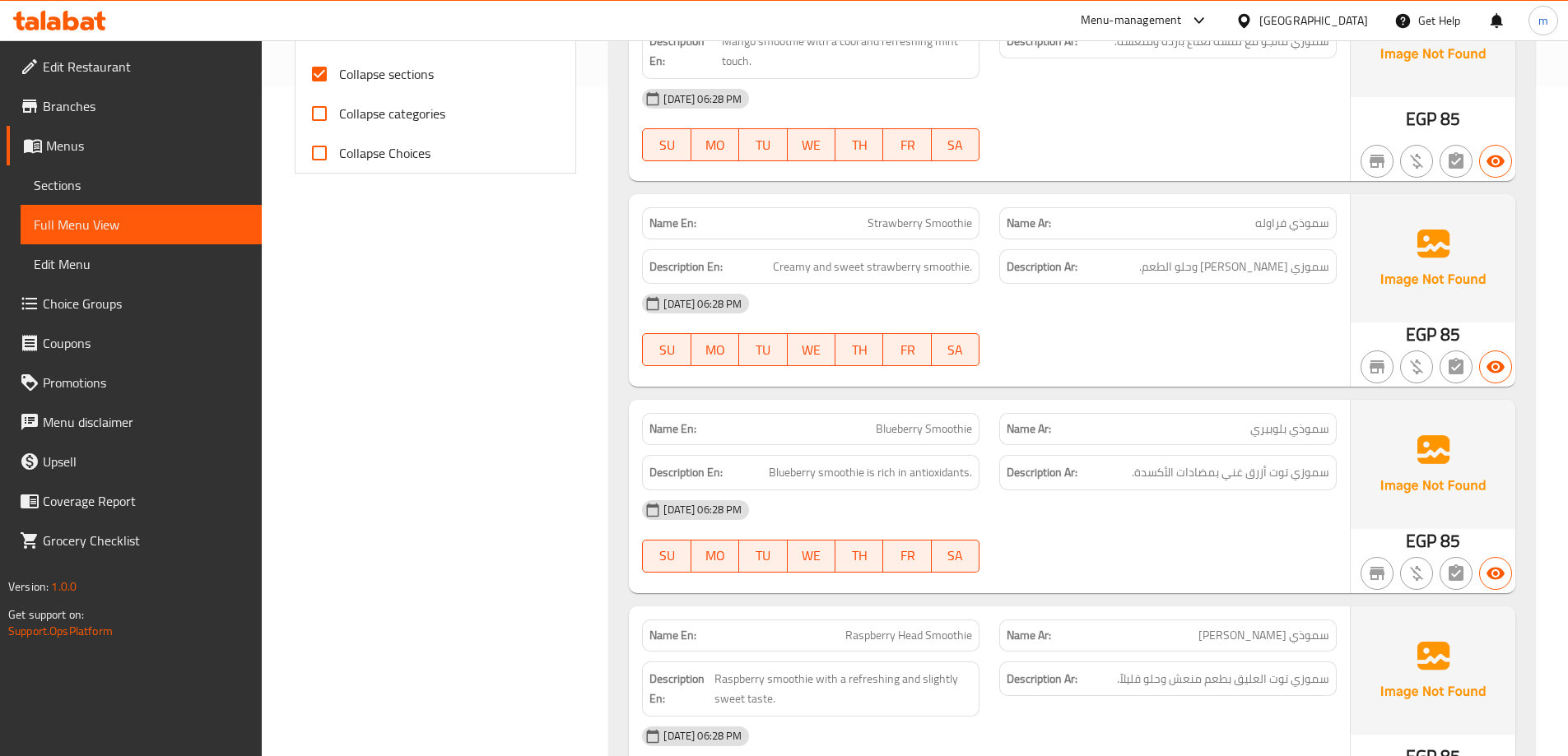
scroll to position [14, 0]
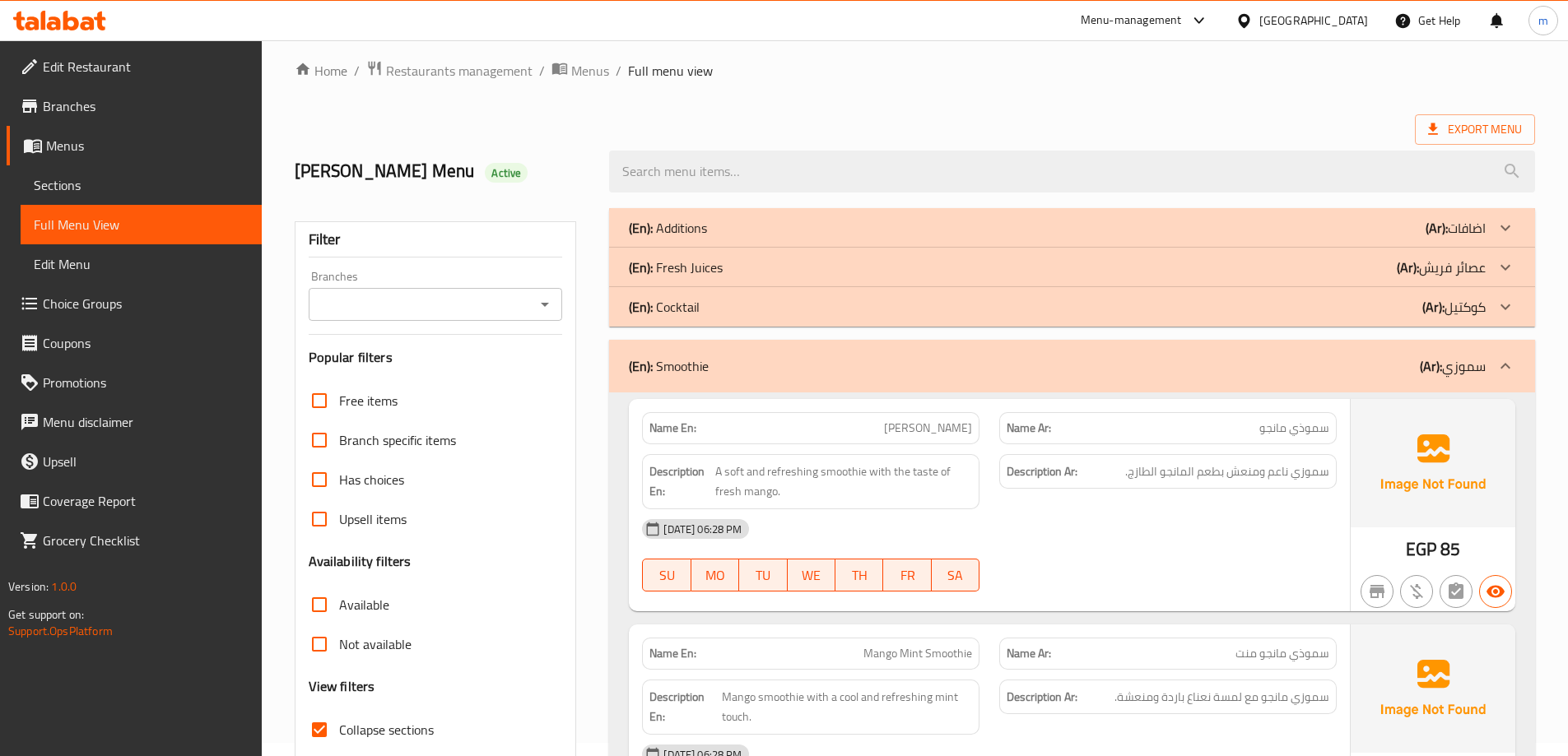
click at [1428, 316] on b "(Ar):" at bounding box center [1434, 307] width 22 height 25
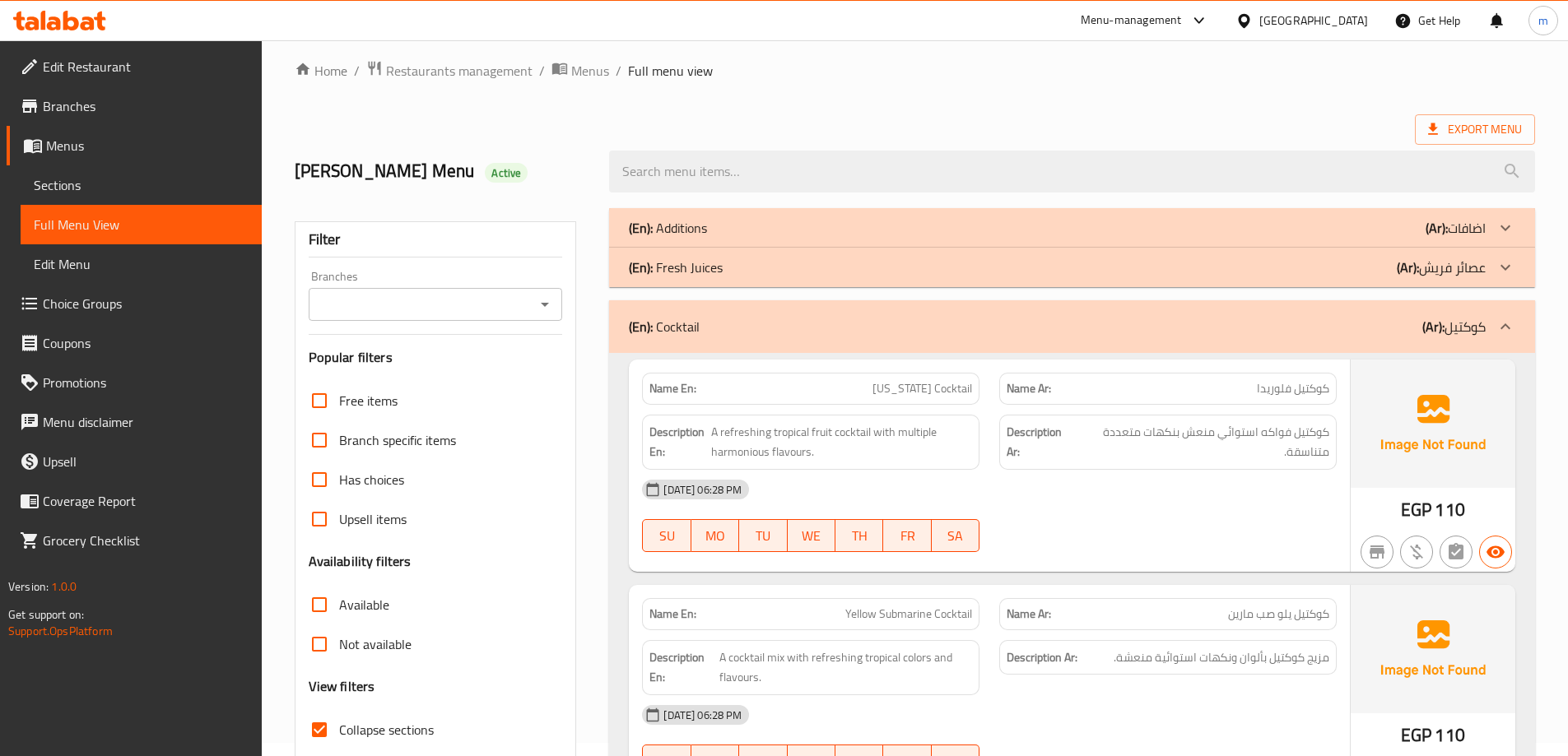
click at [1430, 270] on p "(Ar): عصائر فريش" at bounding box center [1442, 268] width 89 height 20
click at [1452, 224] on p "(Ar): اضافات" at bounding box center [1455, 228] width 60 height 20
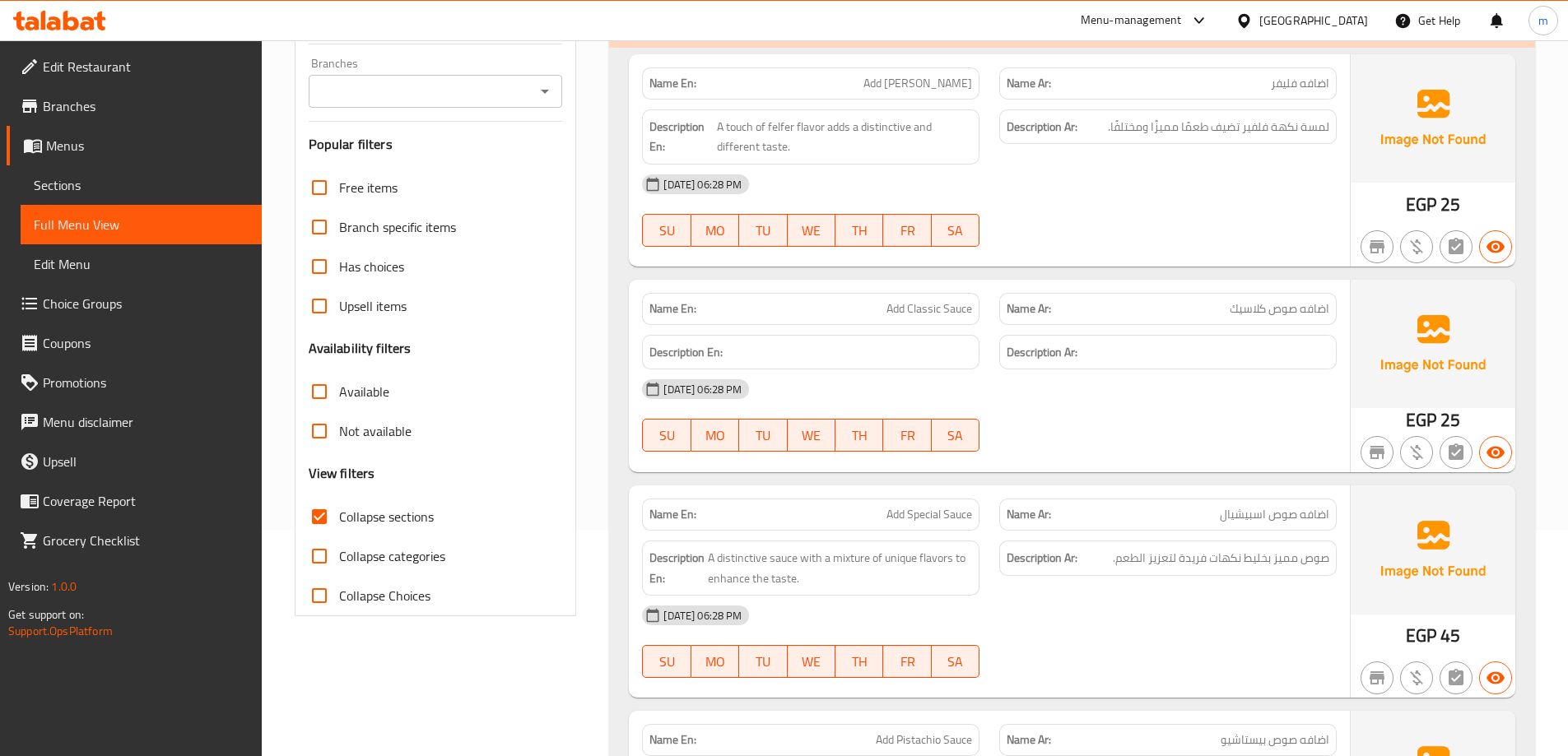
scroll to position [95, 0]
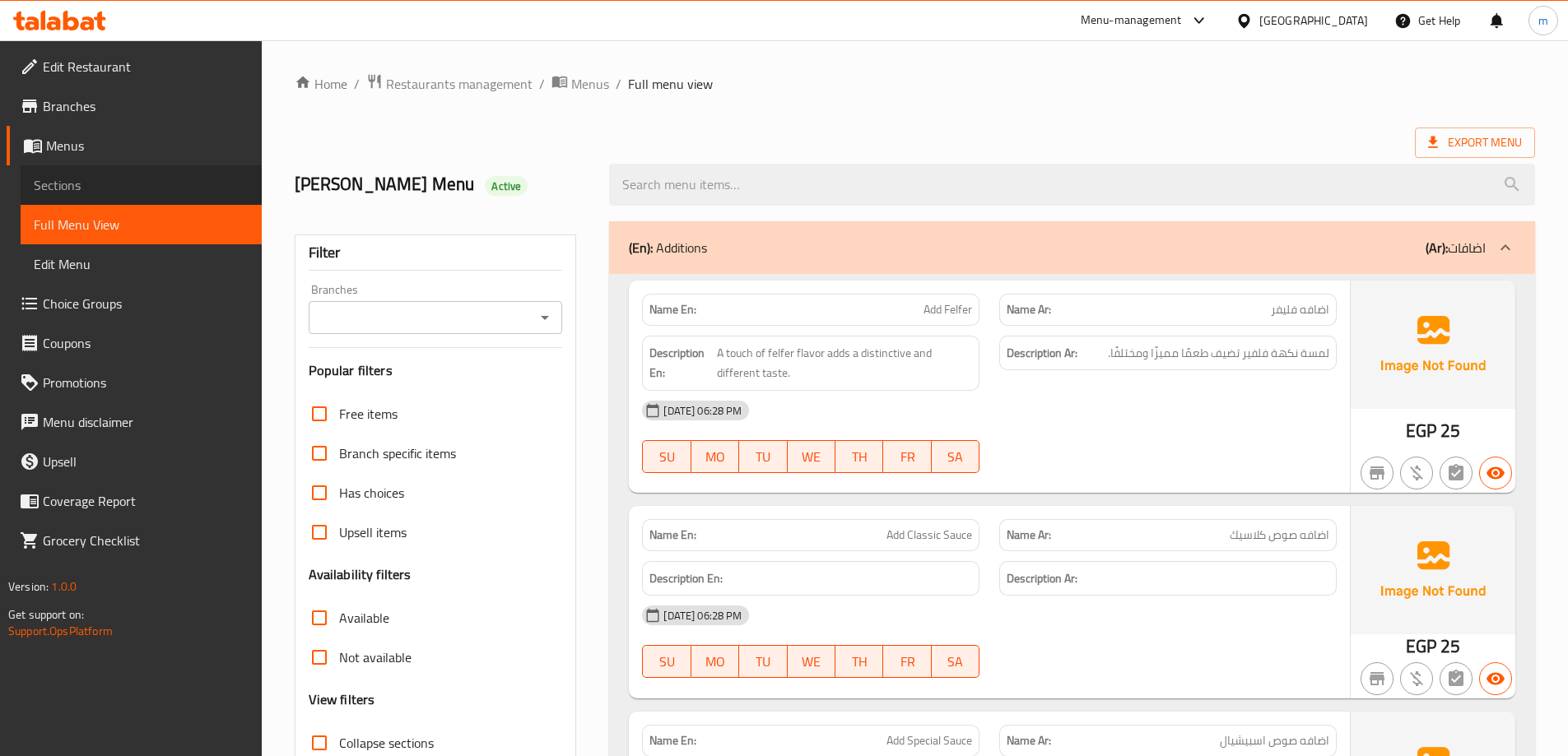
click at [130, 196] on link "Sections" at bounding box center [142, 185] width 242 height 40
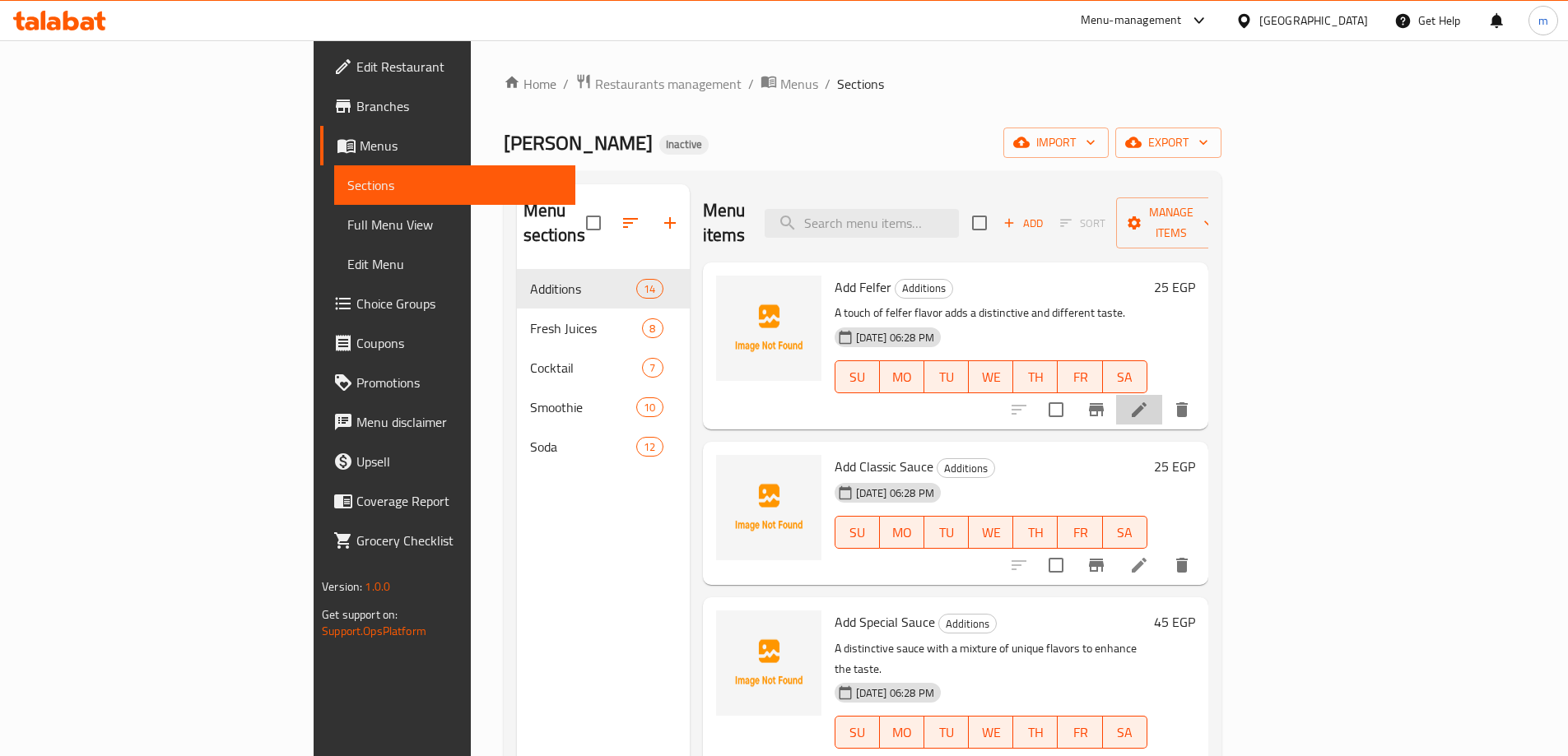
click at [1162, 395] on li at bounding box center [1139, 409] width 46 height 30
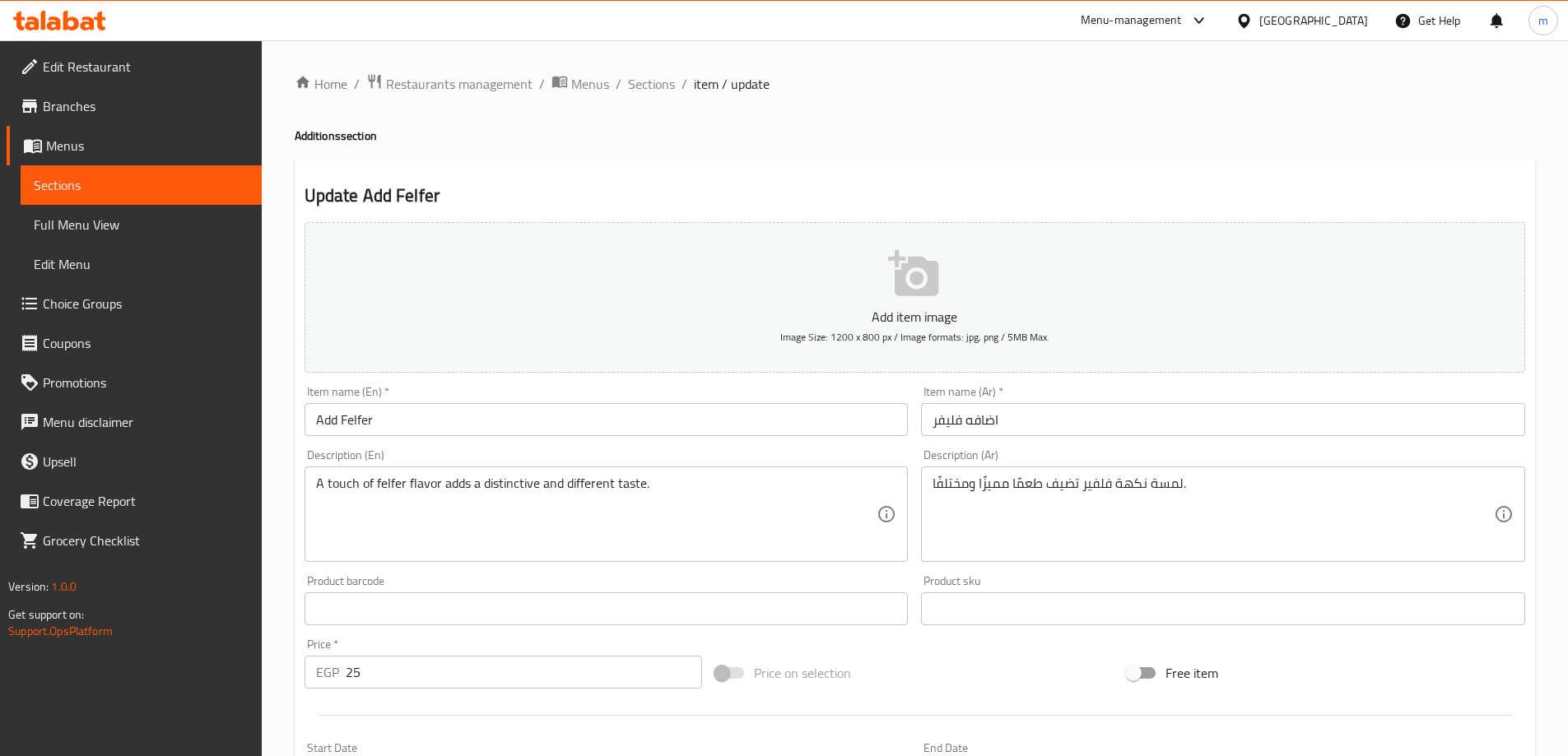
click at [1037, 427] on input "اضافه فليفر" at bounding box center [1222, 419] width 604 height 33
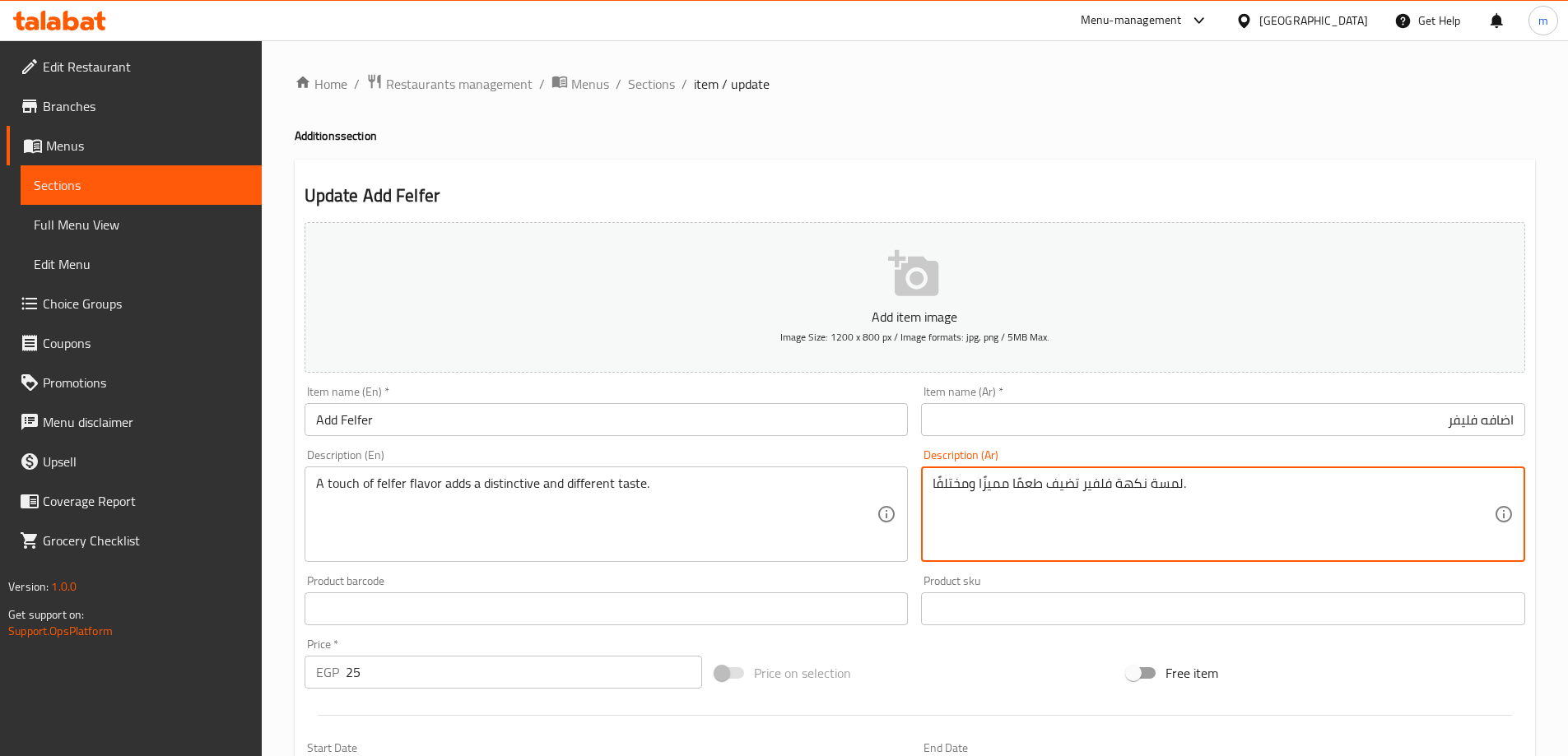
click at [1289, 432] on input "اضافه فليفر" at bounding box center [1222, 419] width 604 height 33
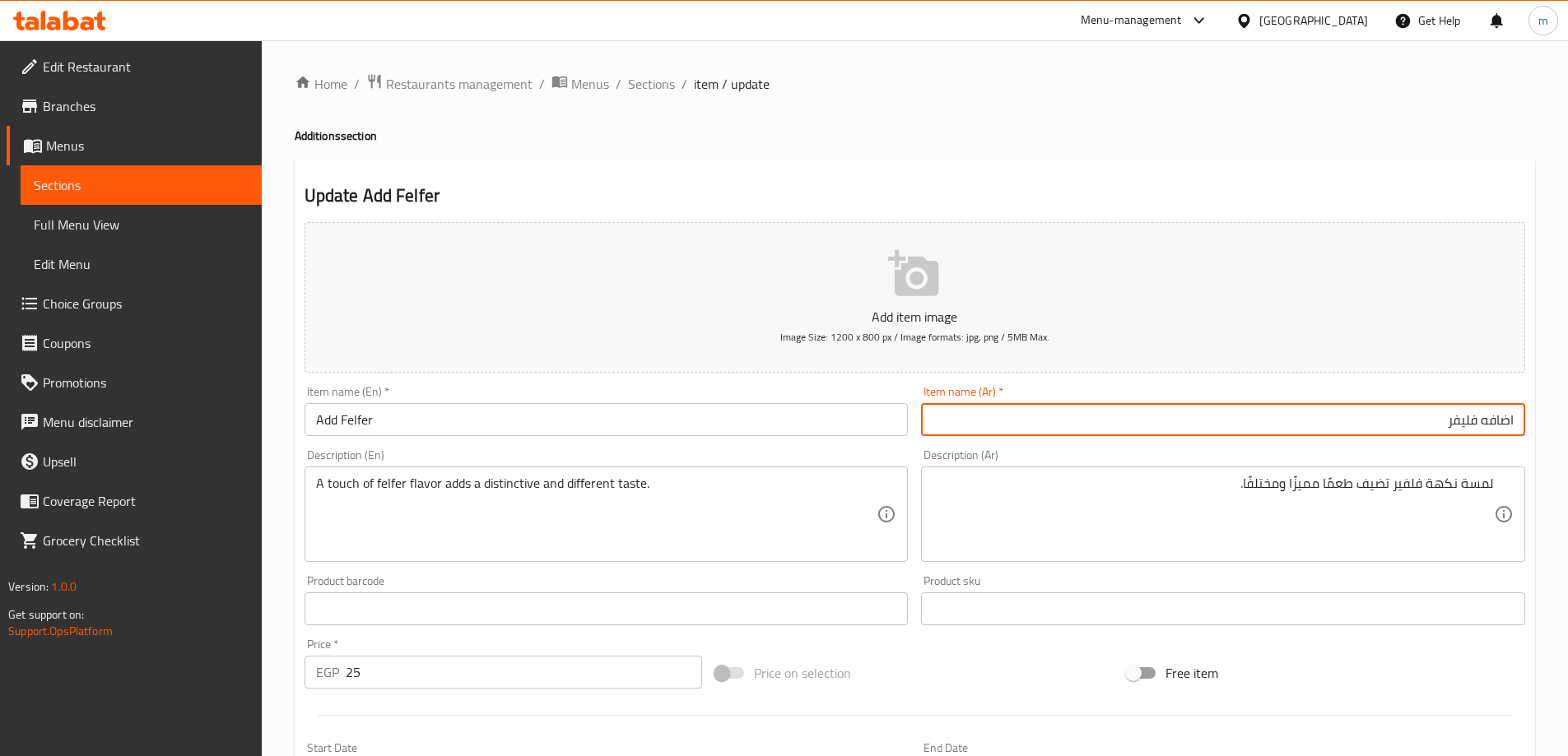
click at [1289, 432] on input "اضافه فليفر" at bounding box center [1222, 419] width 604 height 33
type input "اضافه فلفير"
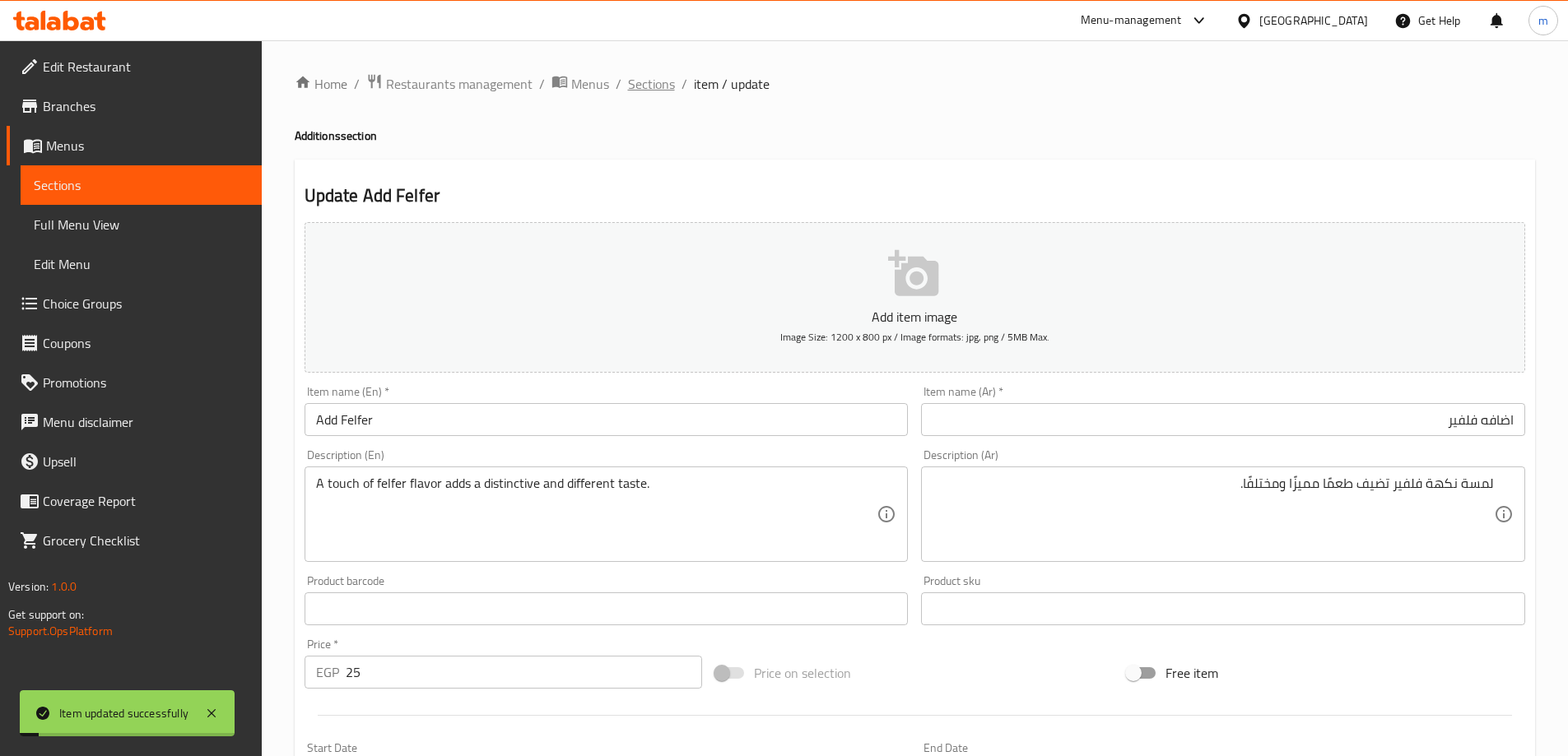
click at [666, 93] on span "Sections" at bounding box center [652, 84] width 47 height 20
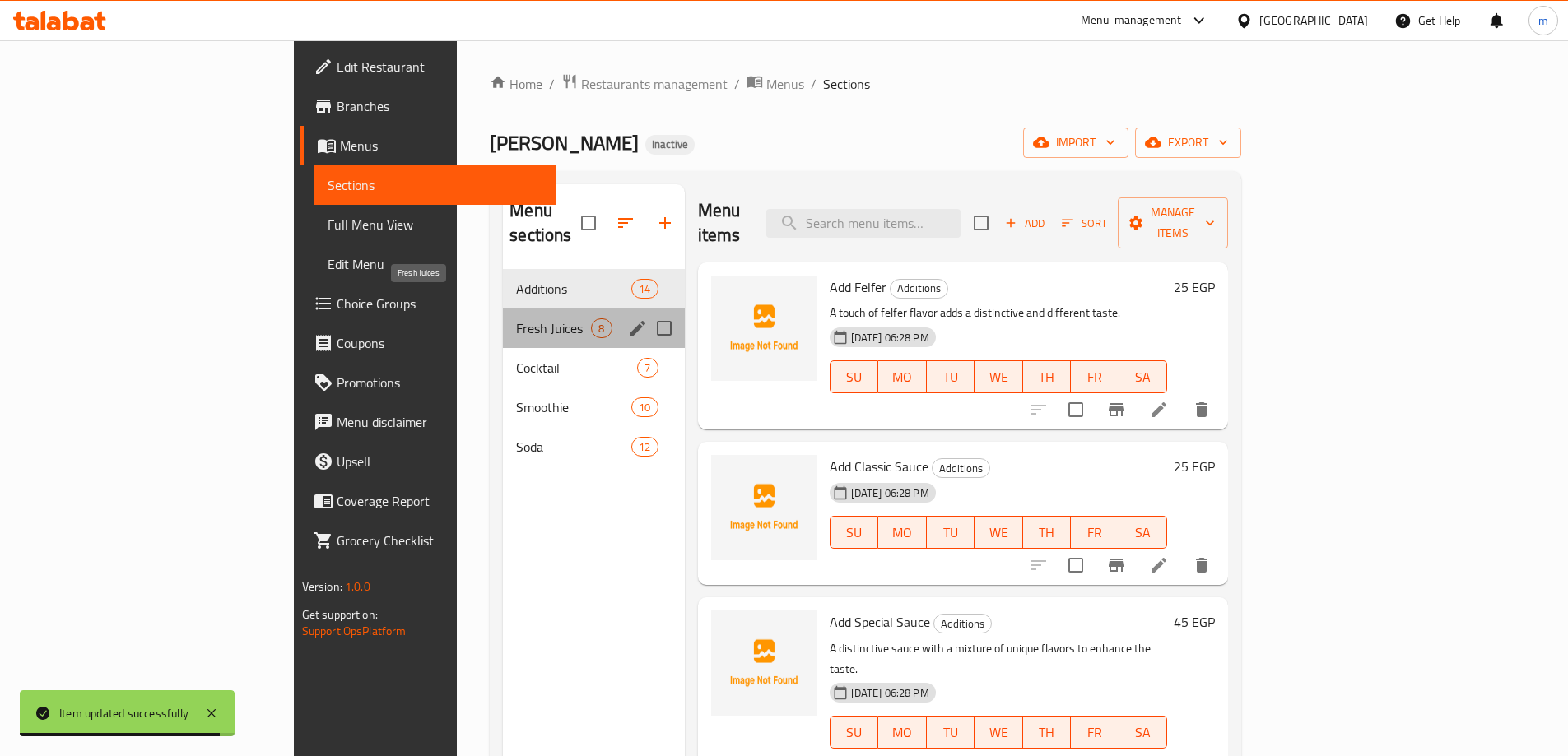
click at [516, 319] on span "Fresh Juices" at bounding box center [553, 329] width 75 height 20
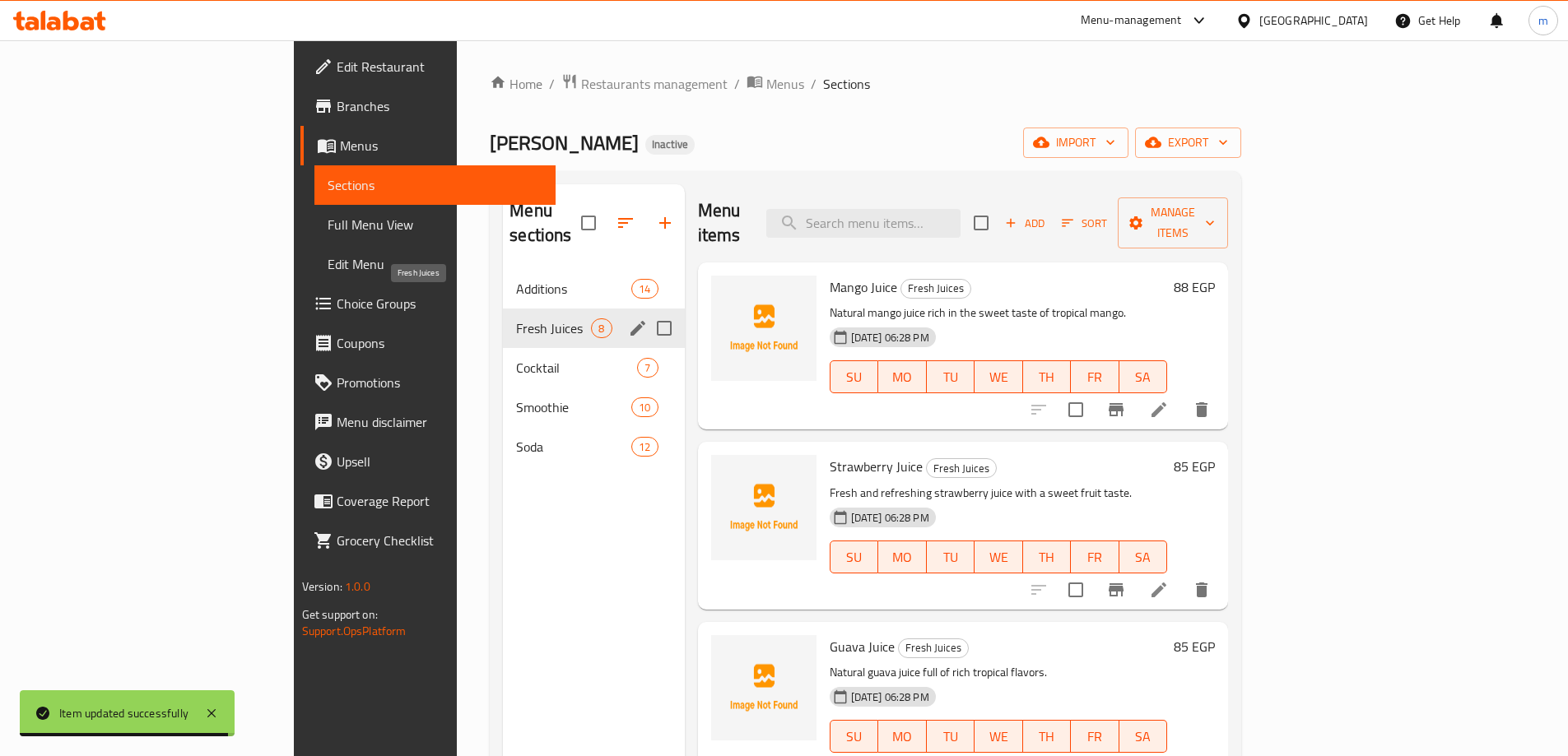
scroll to position [418, 0]
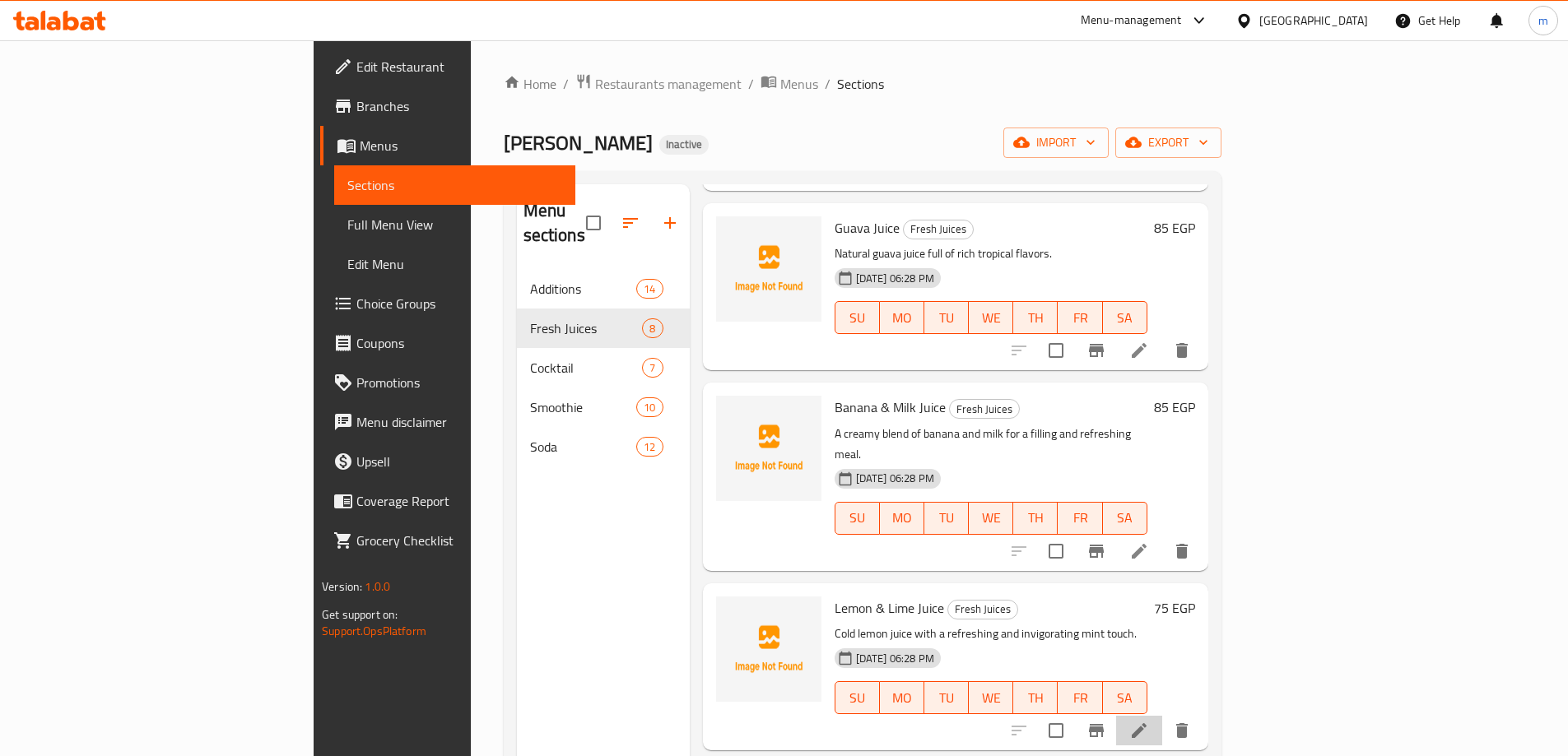
click at [1162, 716] on li at bounding box center [1139, 731] width 46 height 30
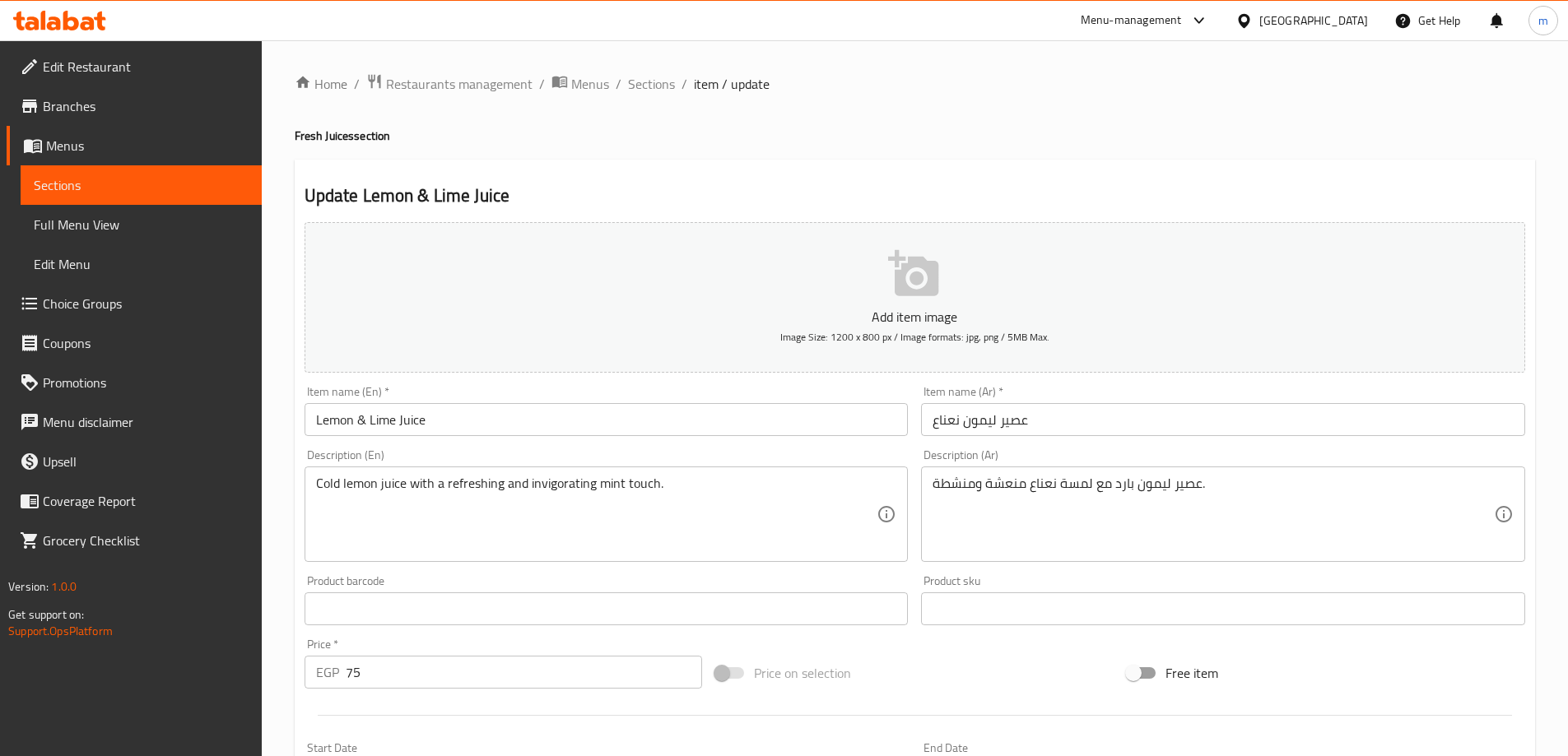
click at [1093, 525] on div at bounding box center [784, 378] width 1568 height 756
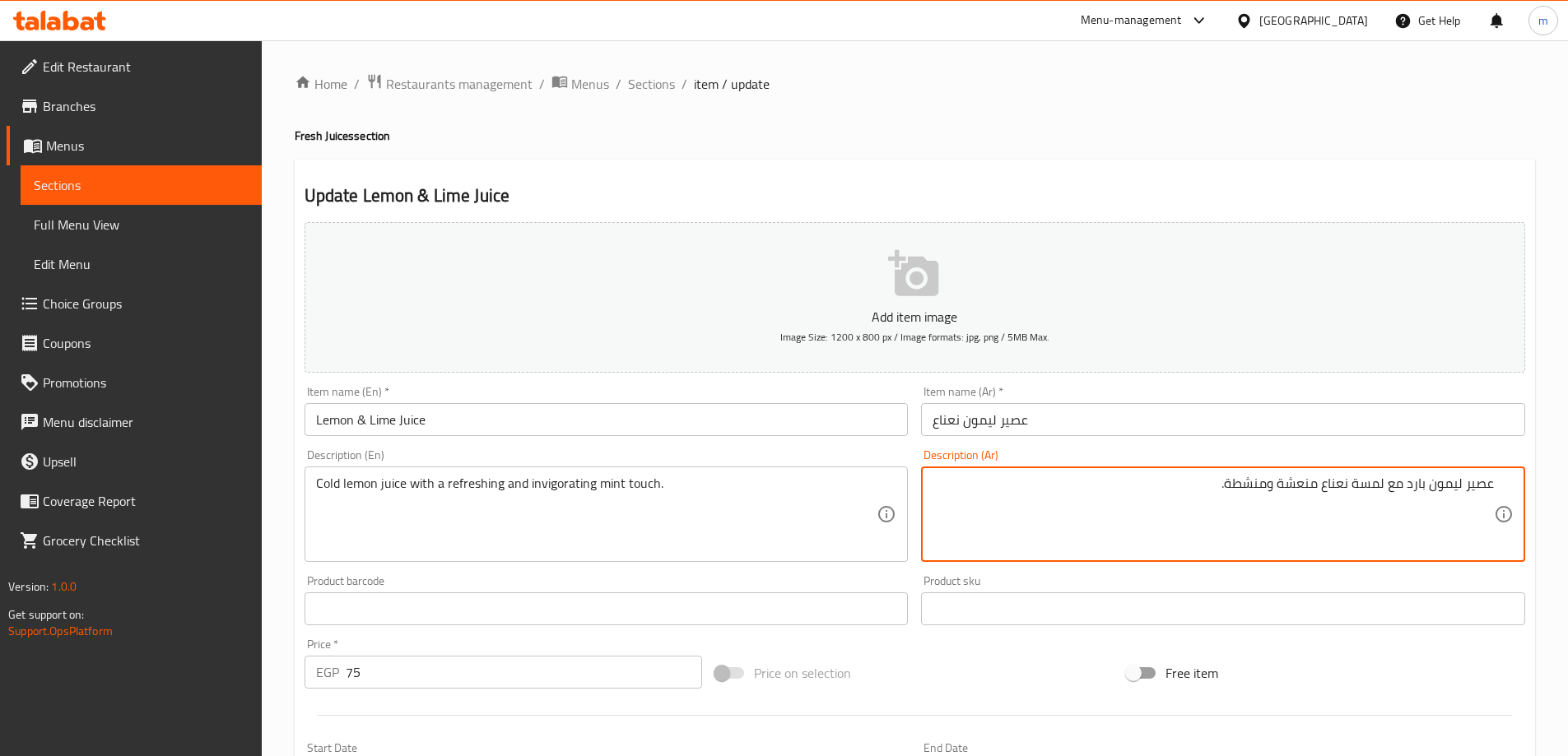
click at [1036, 420] on input "عصير ليمون نعناع" at bounding box center [1222, 419] width 604 height 33
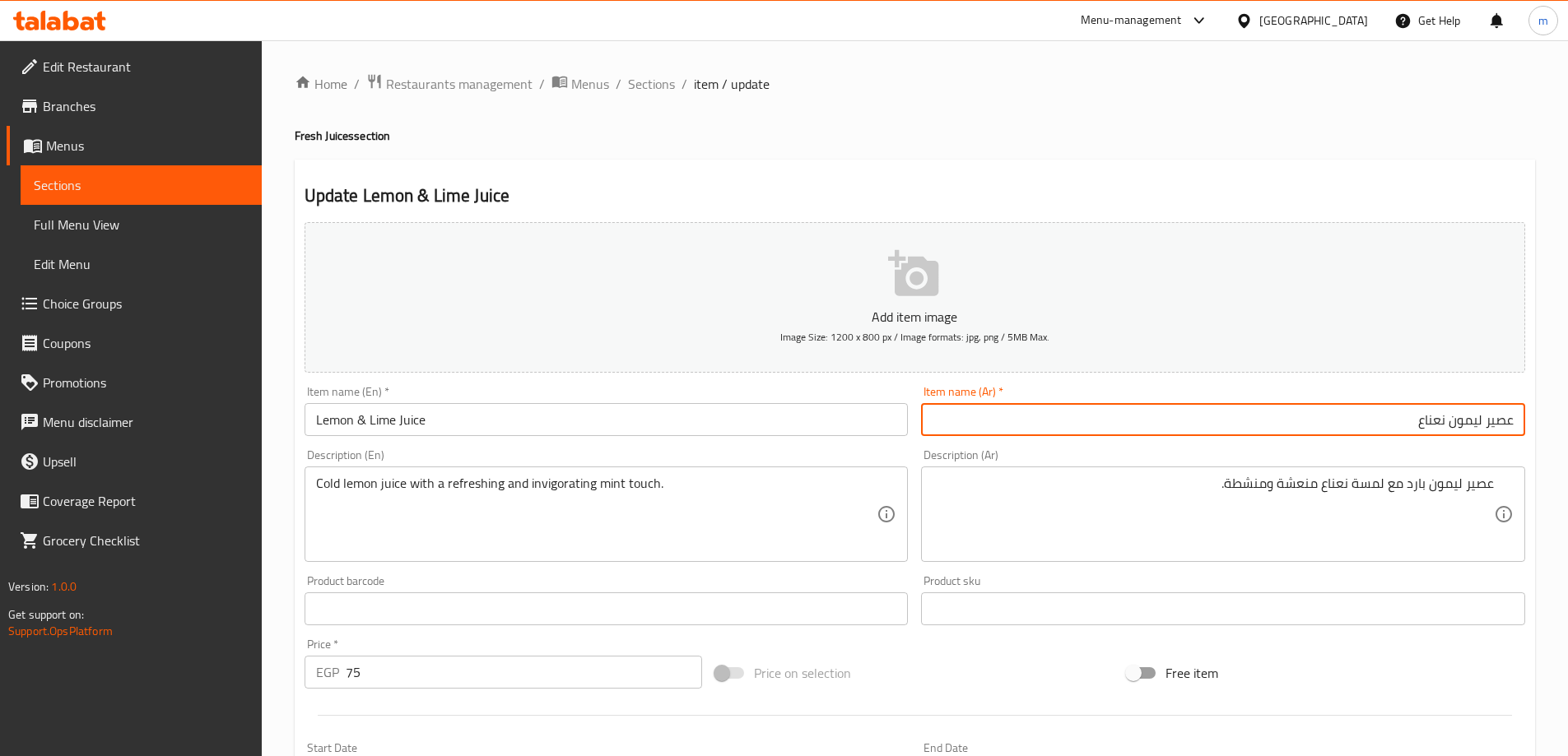
click at [1120, 427] on input "عصير ليمون نعناع" at bounding box center [1222, 419] width 604 height 33
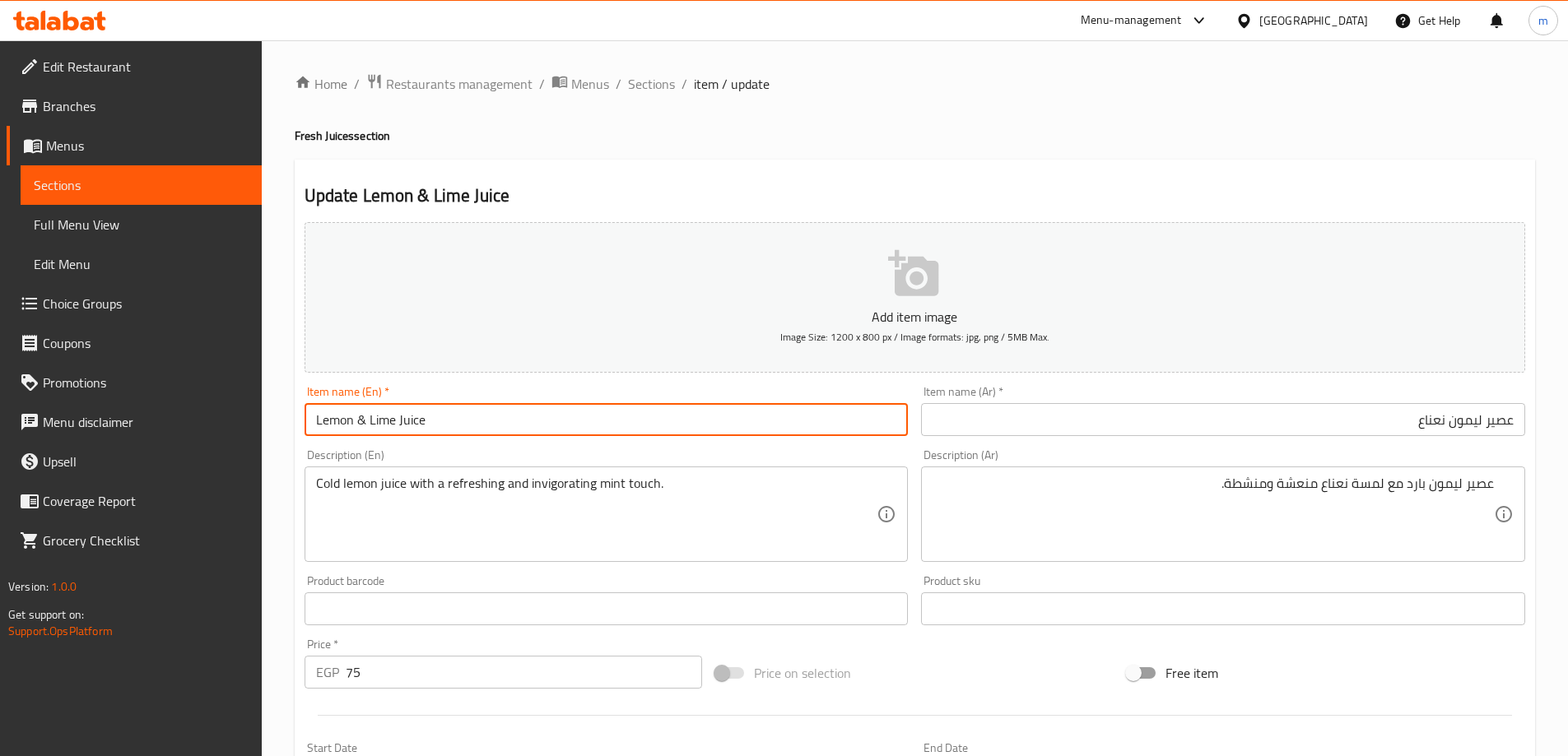
click at [618, 421] on input "Lemon & Lime Juice" at bounding box center [606, 419] width 604 height 33
paste input "mint j"
click at [618, 421] on input "Lemon Mint Juice" at bounding box center [606, 419] width 604 height 33
type input "Lemon Mint Juice"
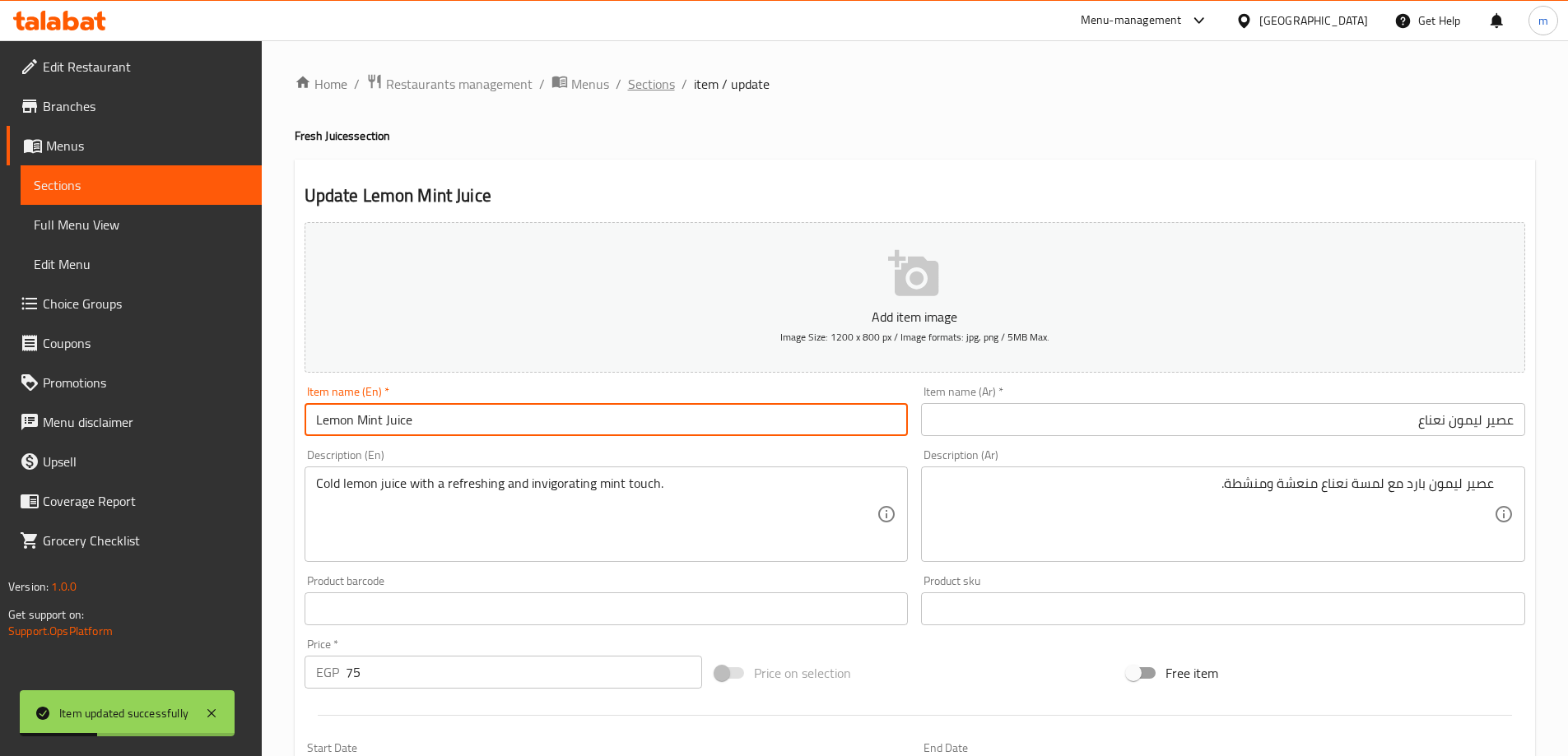
click at [659, 91] on span "Sections" at bounding box center [652, 84] width 47 height 20
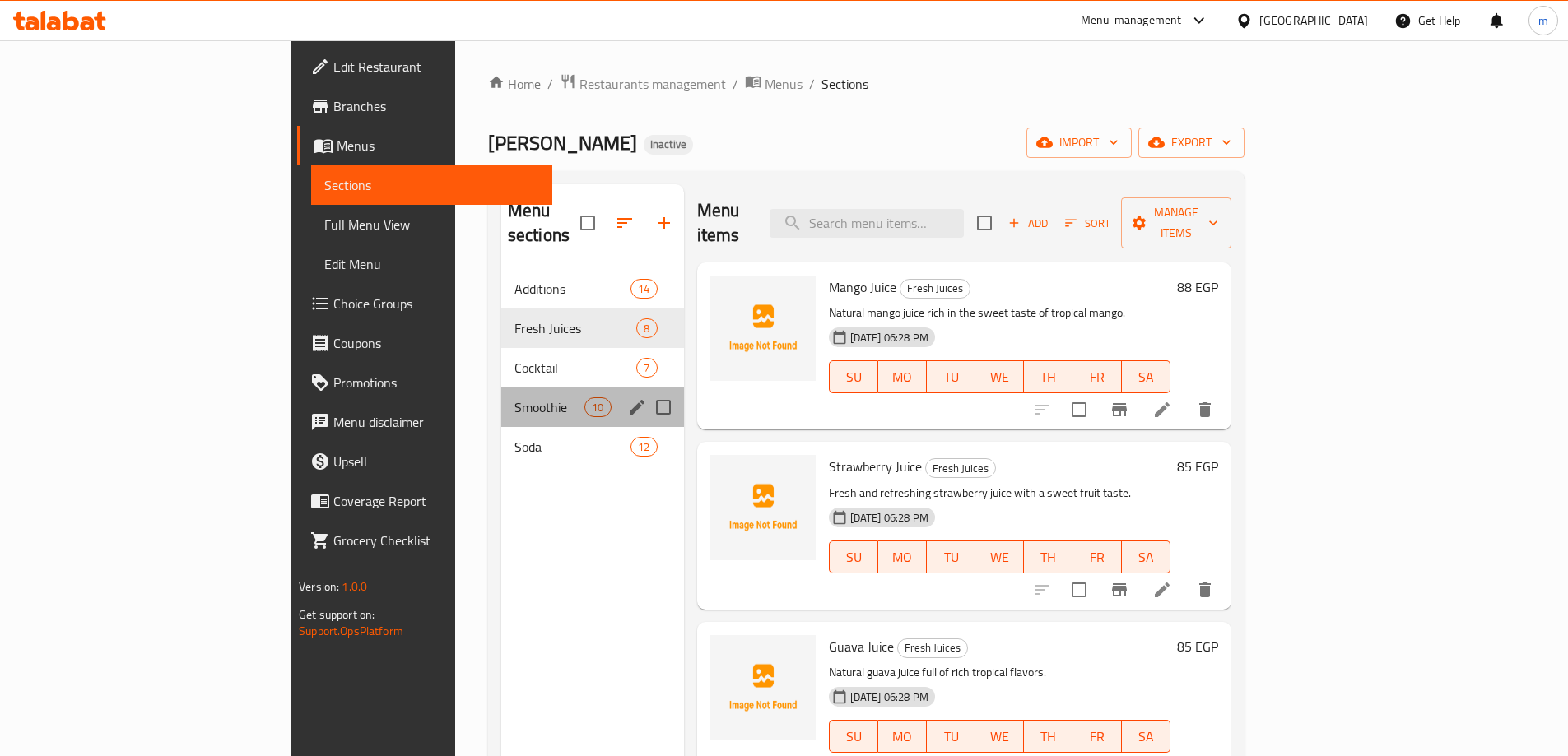
click at [501, 394] on div "Smoothie 10" at bounding box center [592, 407] width 182 height 40
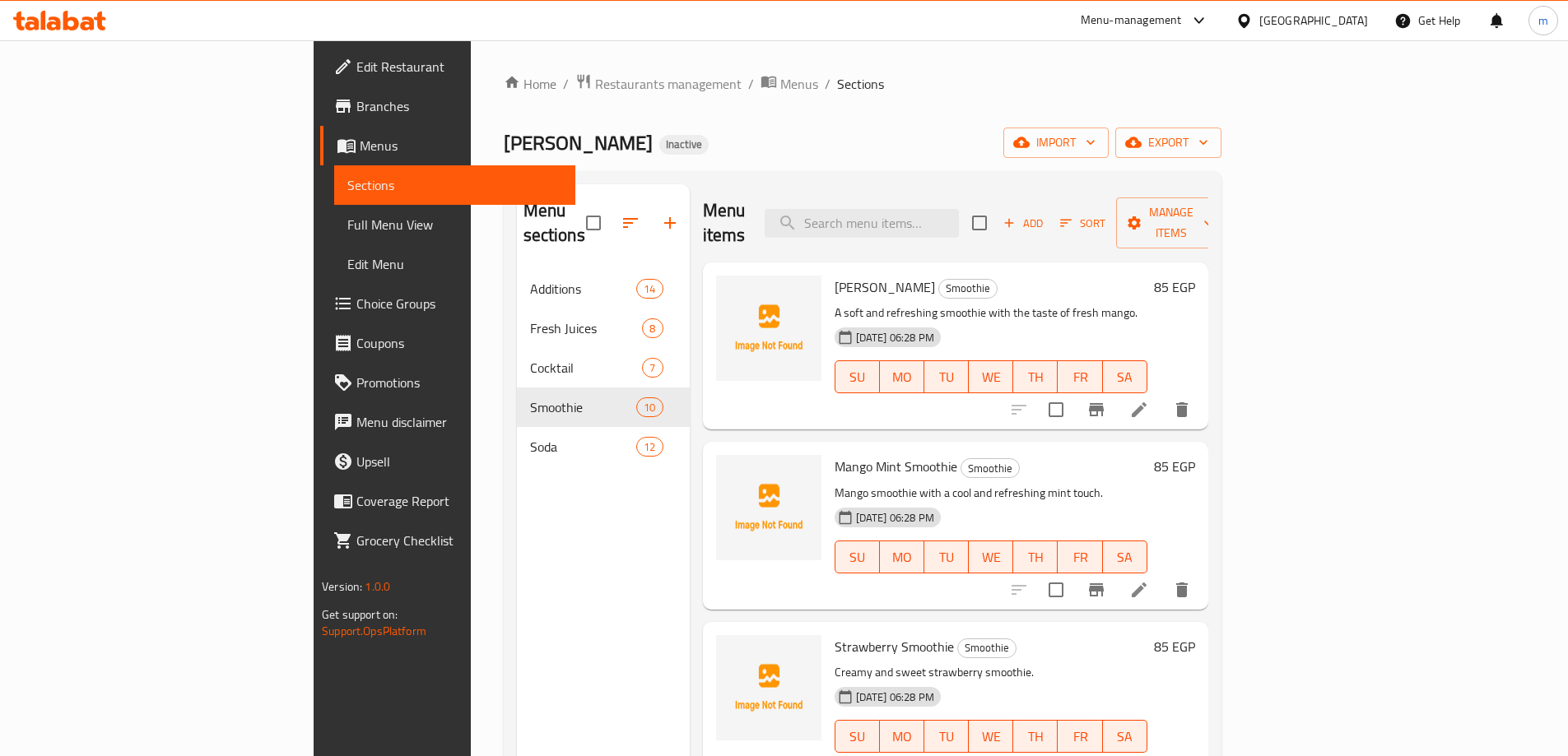
click at [1162, 754] on li at bounding box center [1139, 769] width 46 height 30
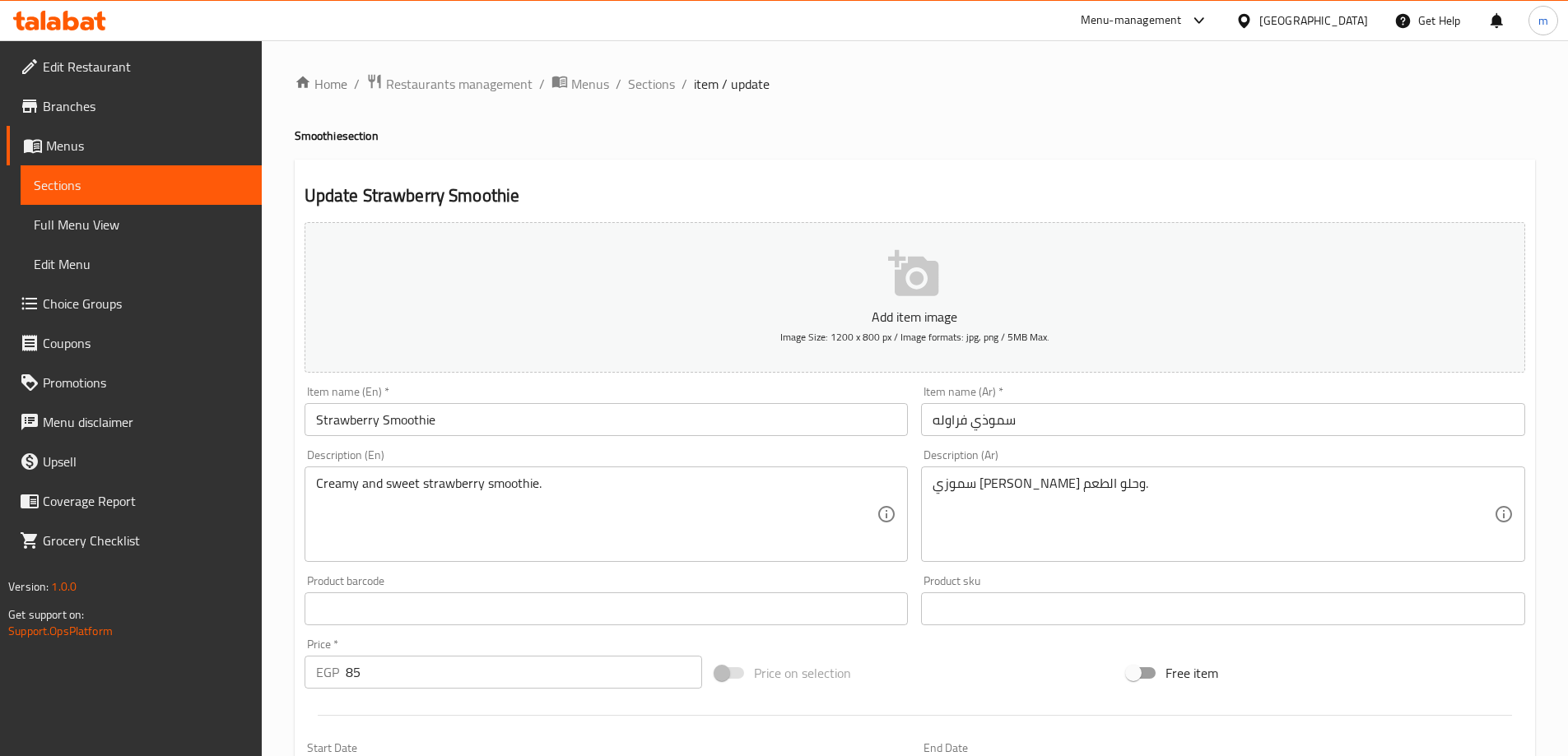
click at [1194, 515] on div at bounding box center [784, 378] width 1568 height 756
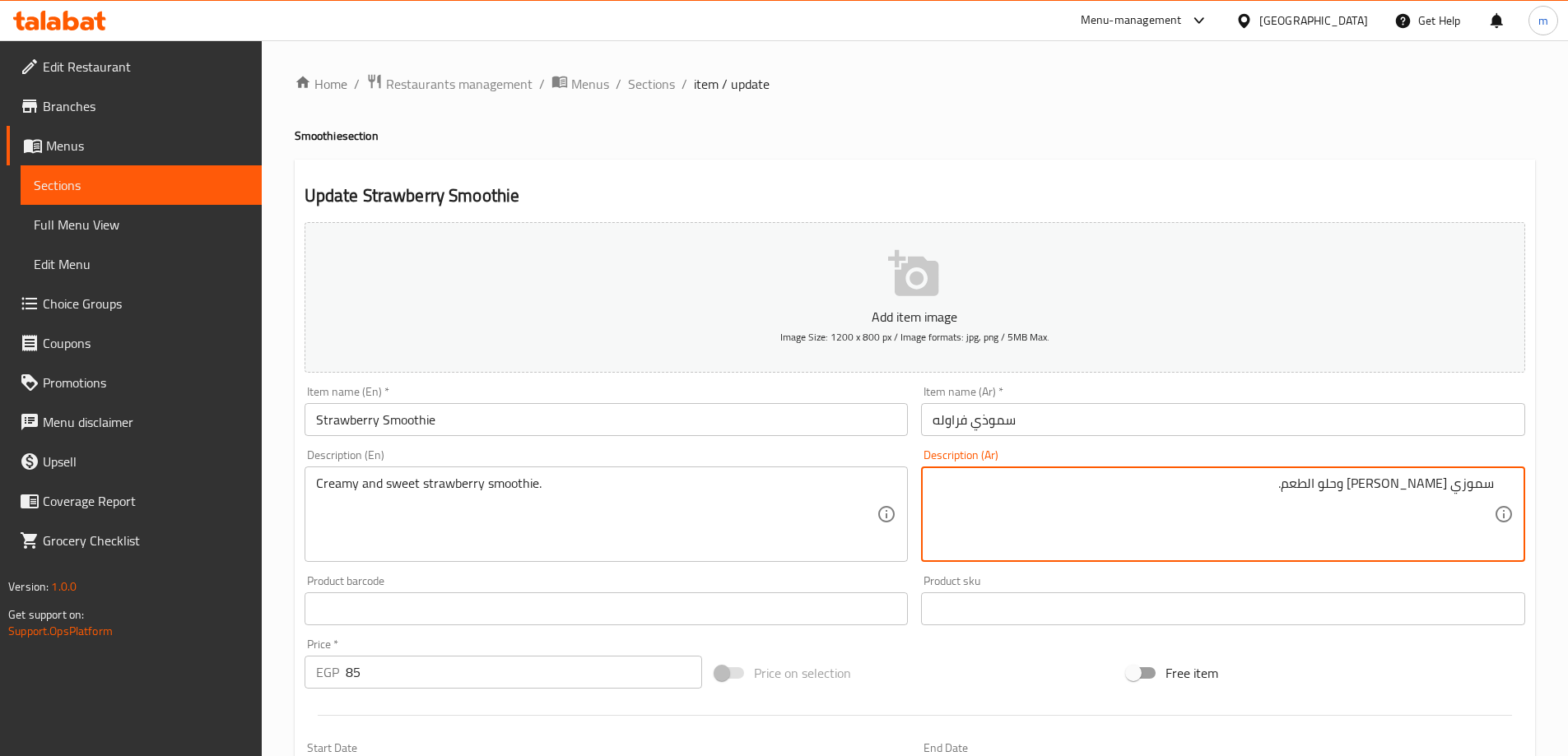
click at [1148, 418] on input "سموذي فراوله" at bounding box center [1222, 419] width 604 height 33
click at [1111, 480] on textarea "سموزي [PERSON_NAME] وحلو الطعم." at bounding box center [1213, 515] width 561 height 78
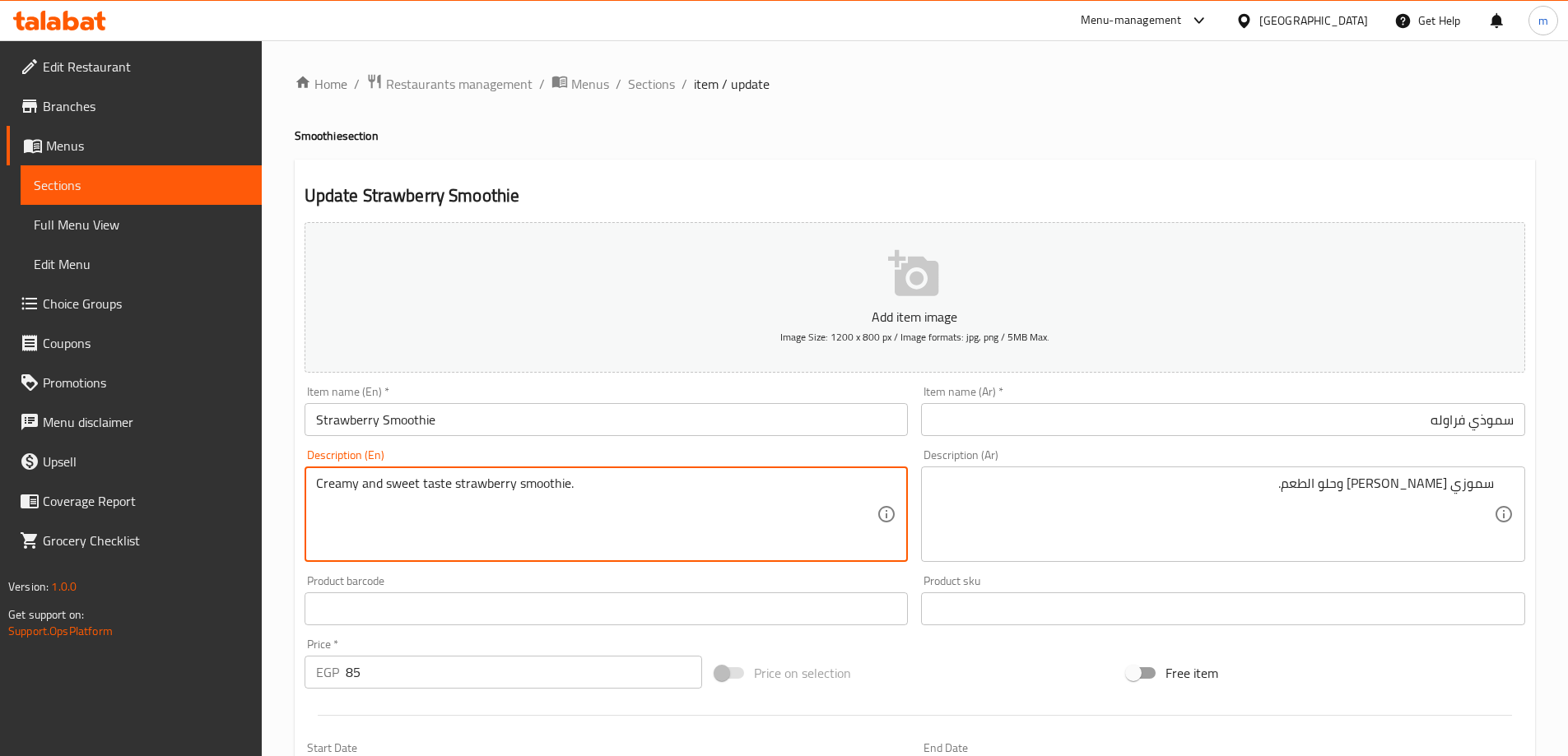
type textarea "Creamy and sweet taste strawberry smoothie."
click at [725, 424] on input "Strawberry Smoothie" at bounding box center [606, 419] width 604 height 33
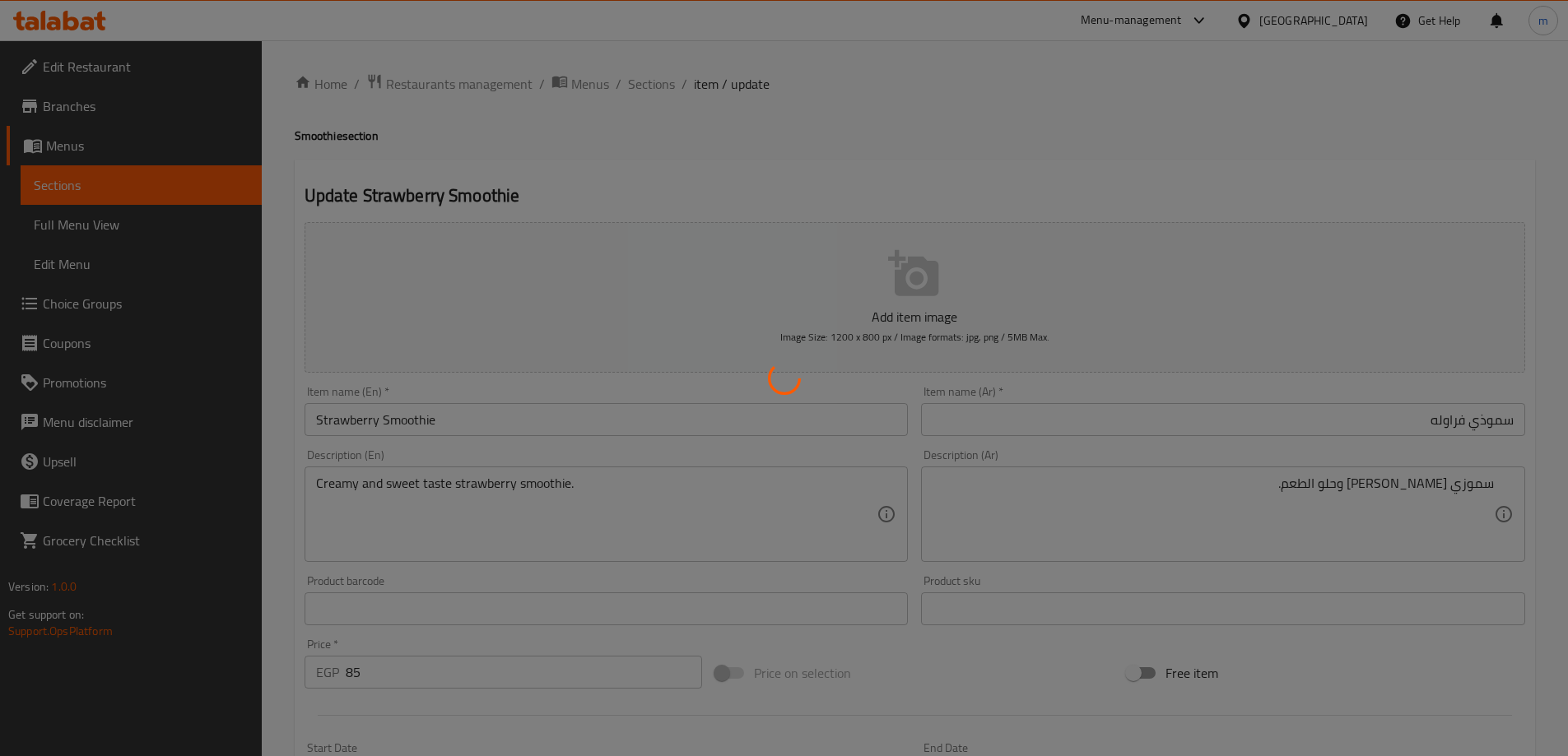
click at [802, 207] on div at bounding box center [784, 378] width 1568 height 756
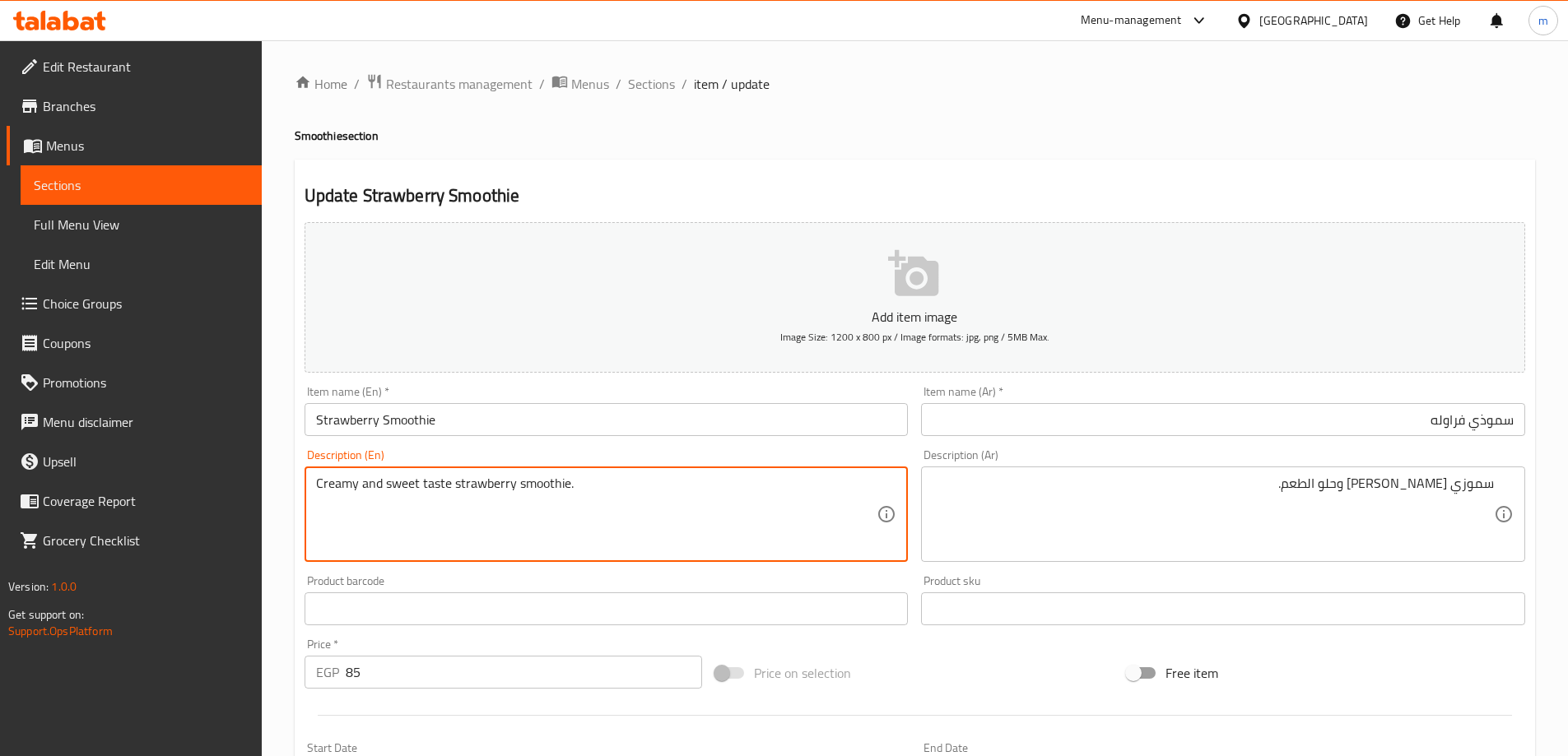
drag, startPoint x: 419, startPoint y: 486, endPoint x: 310, endPoint y: 491, distance: 109.1
click at [526, 417] on input "Strawberry Smoothie" at bounding box center [606, 419] width 604 height 33
drag, startPoint x: 560, startPoint y: 485, endPoint x: 342, endPoint y: 486, distance: 218.0
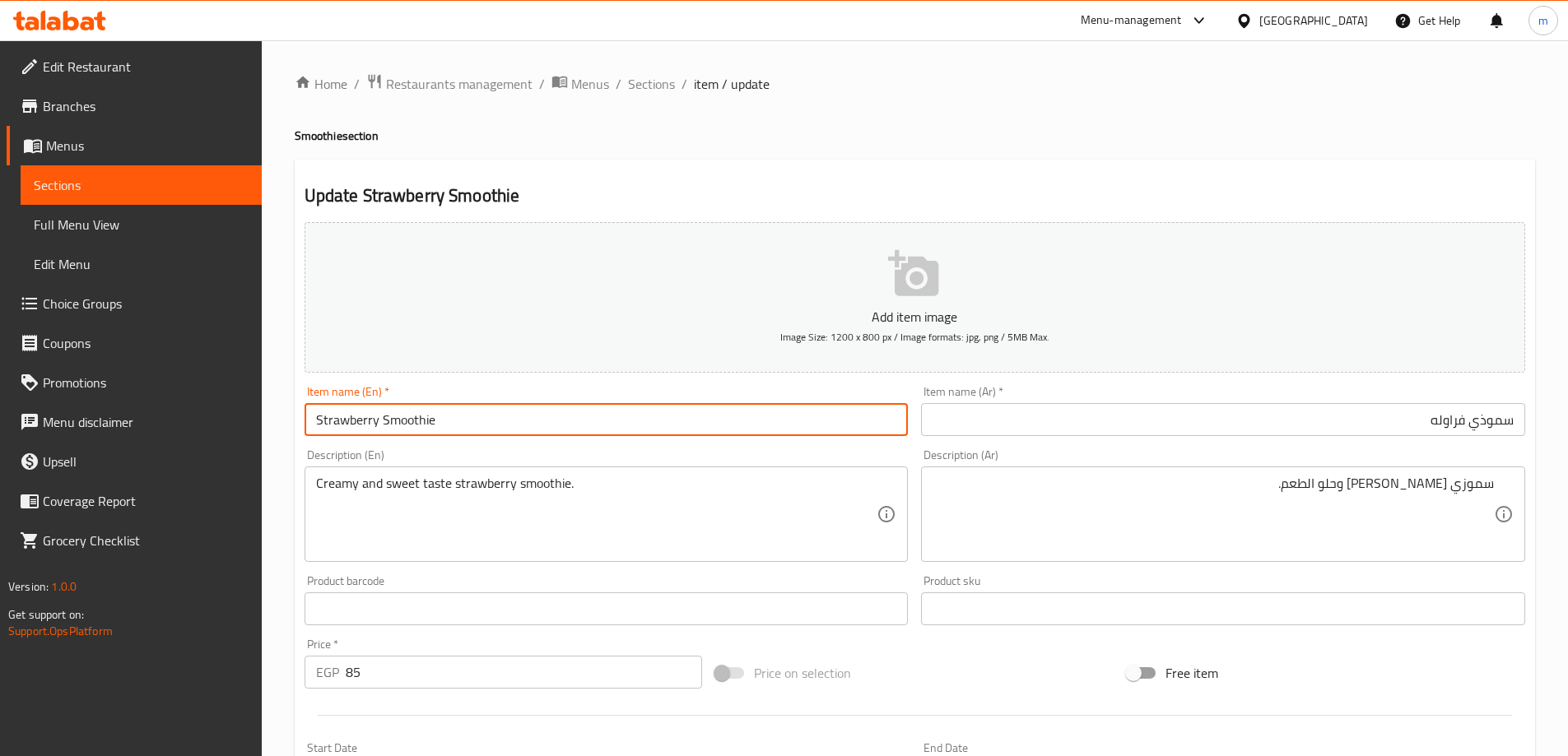
click at [565, 436] on input "Strawberry Smoothie" at bounding box center [606, 419] width 604 height 33
drag, startPoint x: 638, startPoint y: 86, endPoint x: 795, endPoint y: 6, distance: 176.2
click at [638, 86] on span "Sections" at bounding box center [652, 84] width 47 height 20
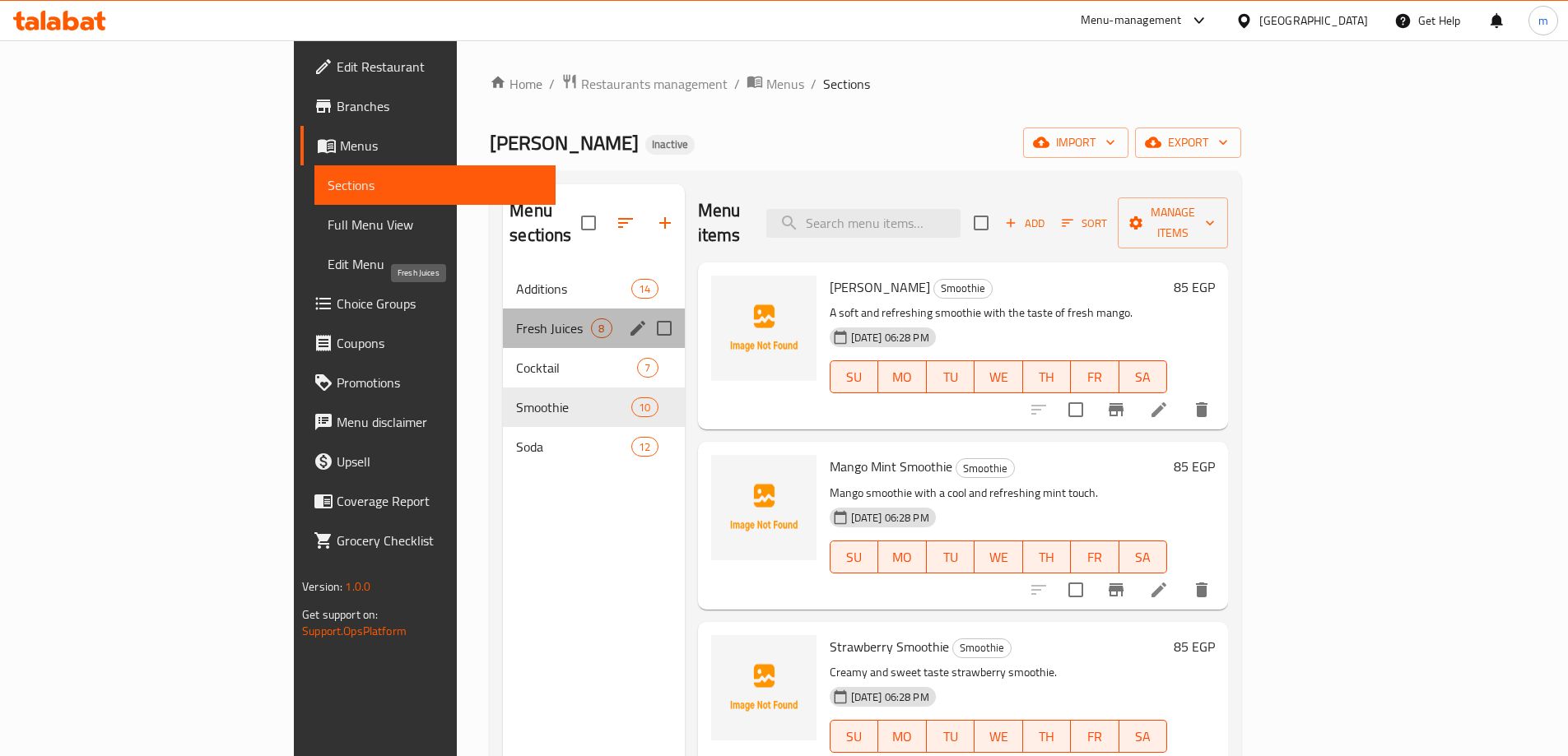
click at [516, 319] on span "Fresh Juices" at bounding box center [553, 329] width 75 height 20
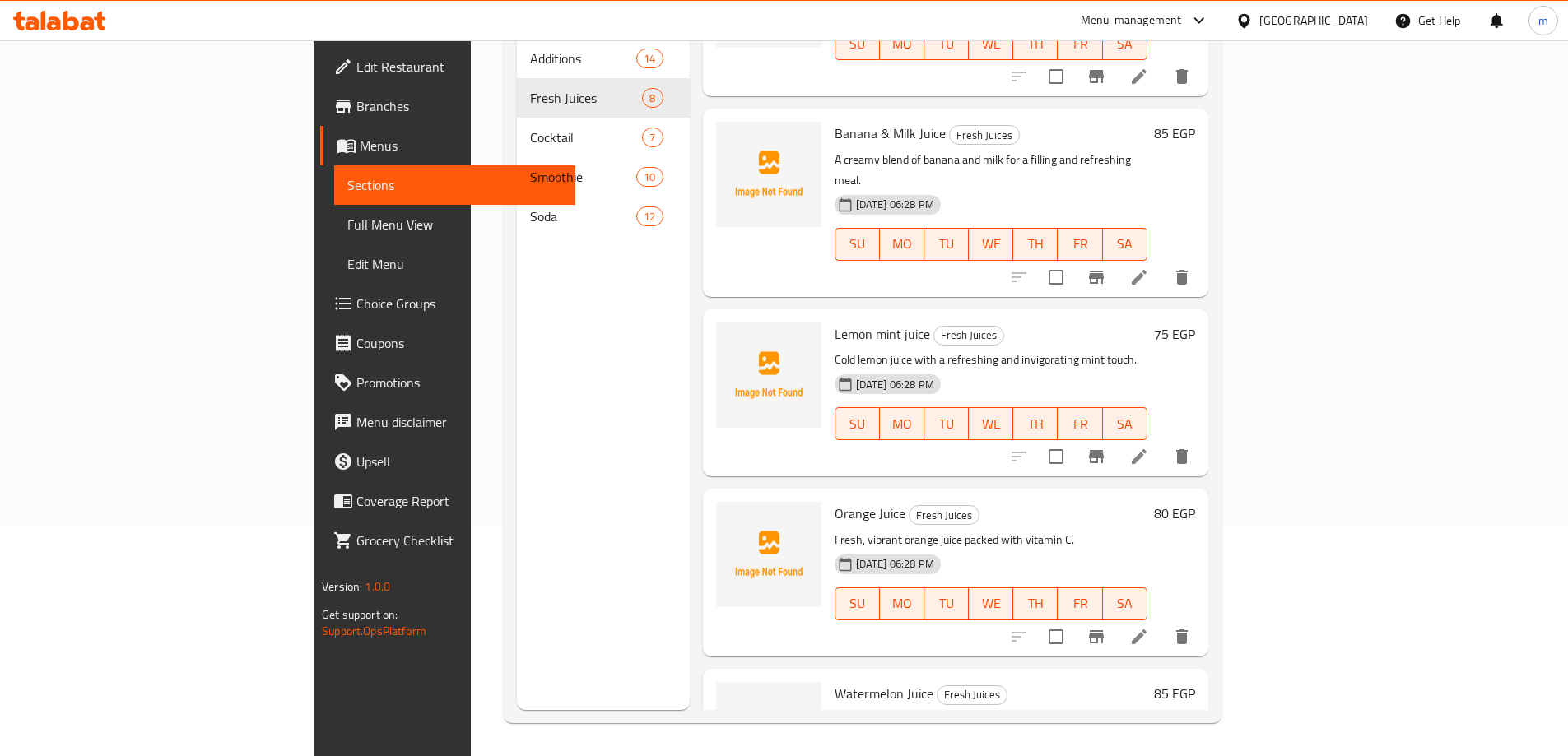
scroll to position [494, 0]
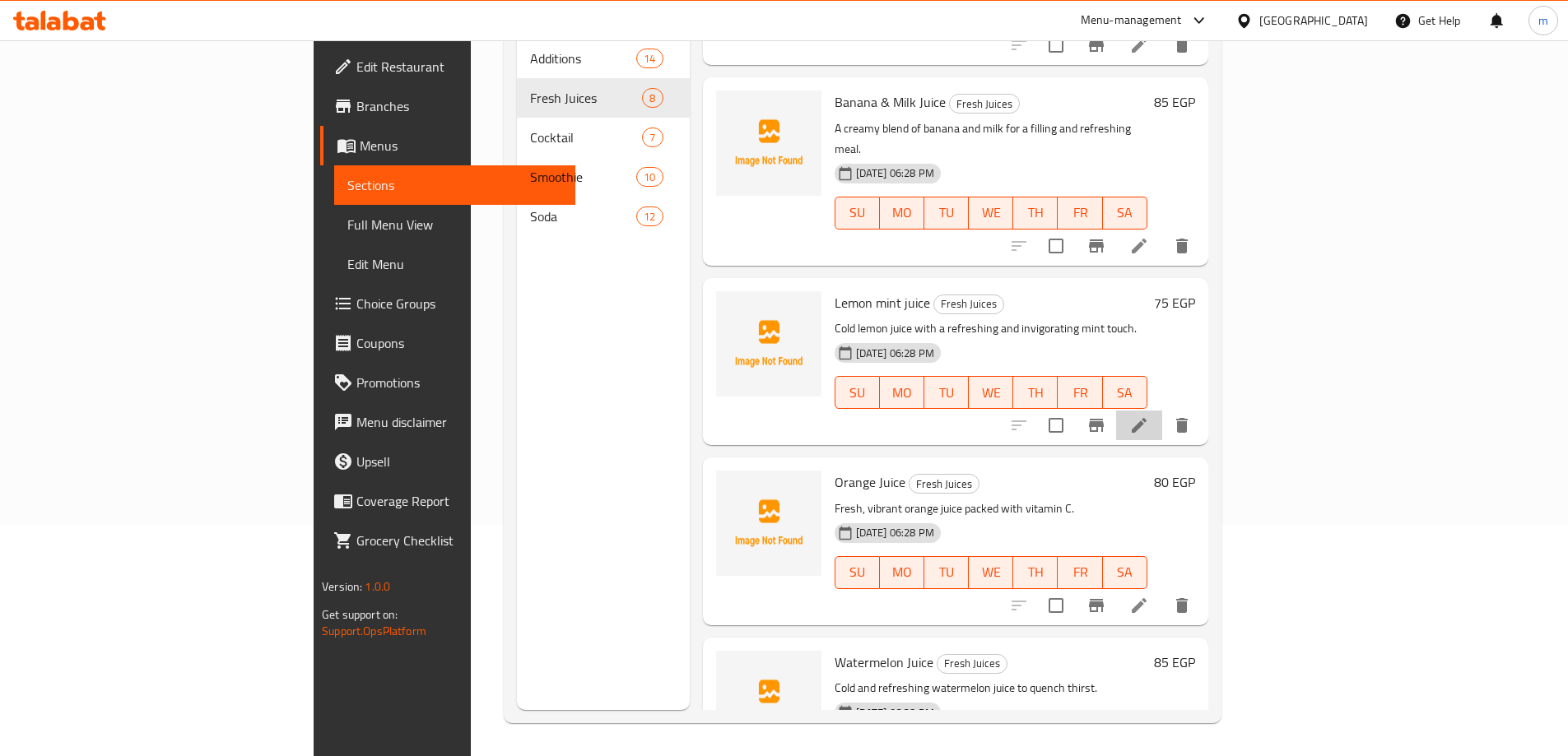
click at [1162, 410] on li at bounding box center [1139, 425] width 46 height 30
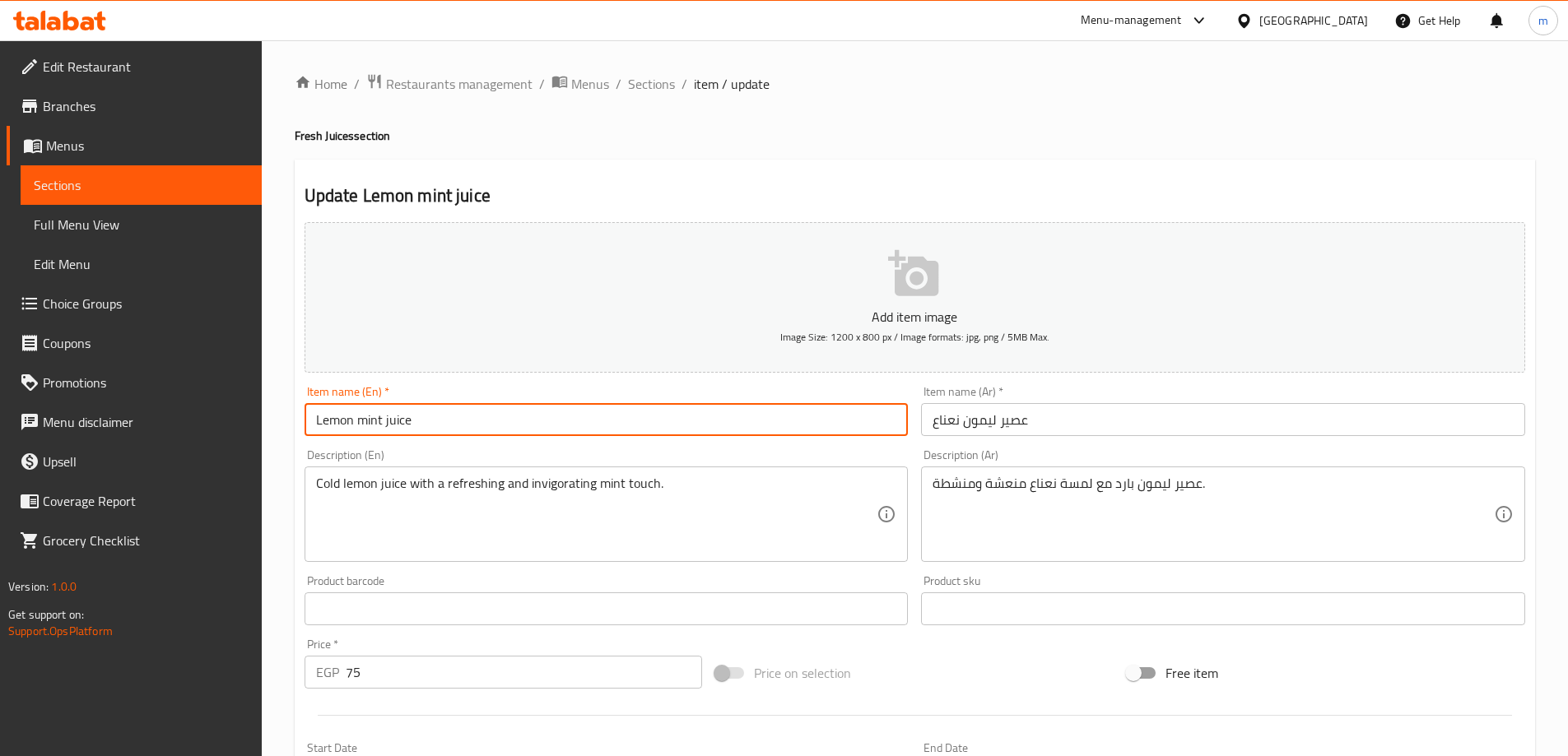
click at [736, 410] on input "Lemon mint juice" at bounding box center [606, 419] width 604 height 33
type input "Lemon Mint Juice"
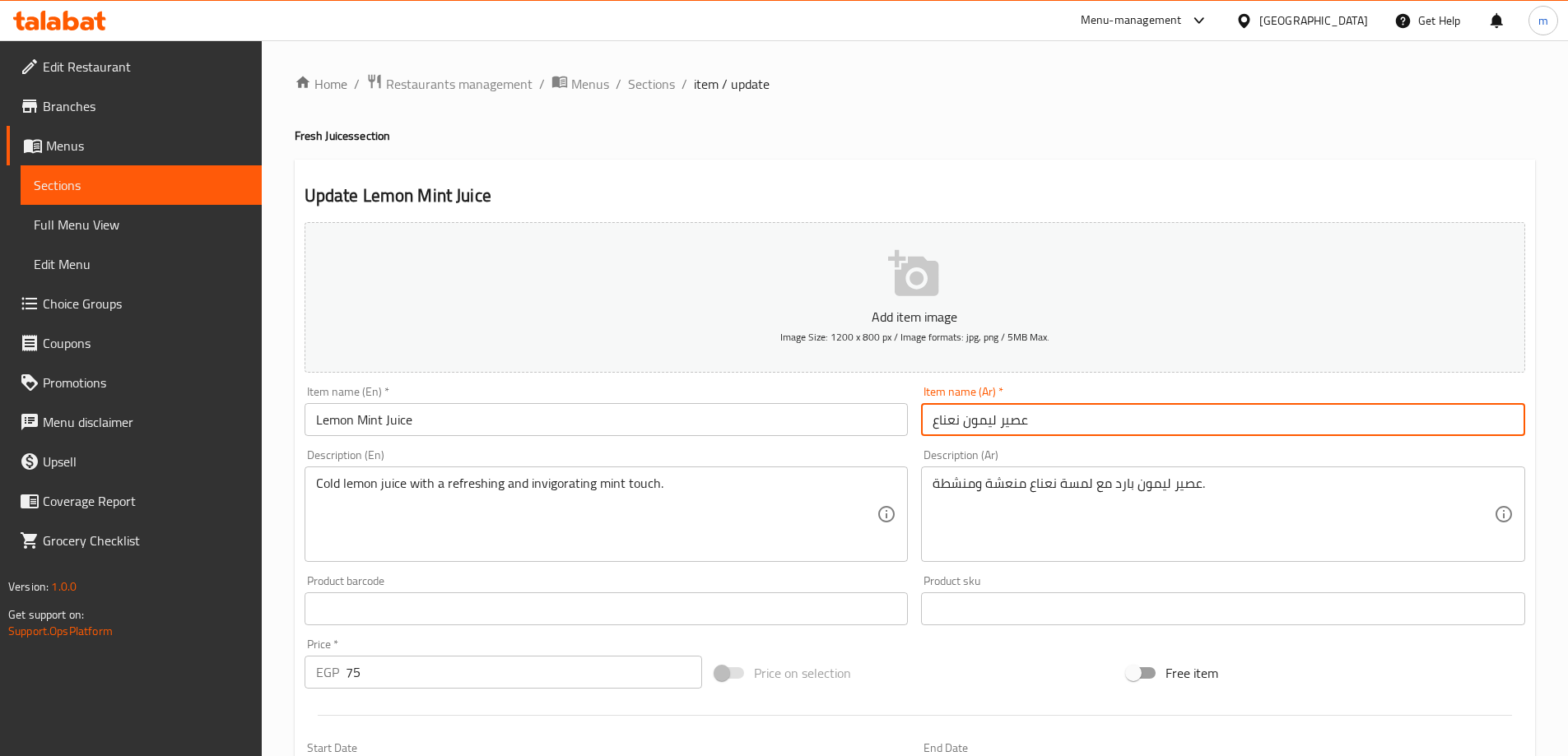
click at [943, 418] on input "عصير ليمون نعناع" at bounding box center [1222, 419] width 604 height 33
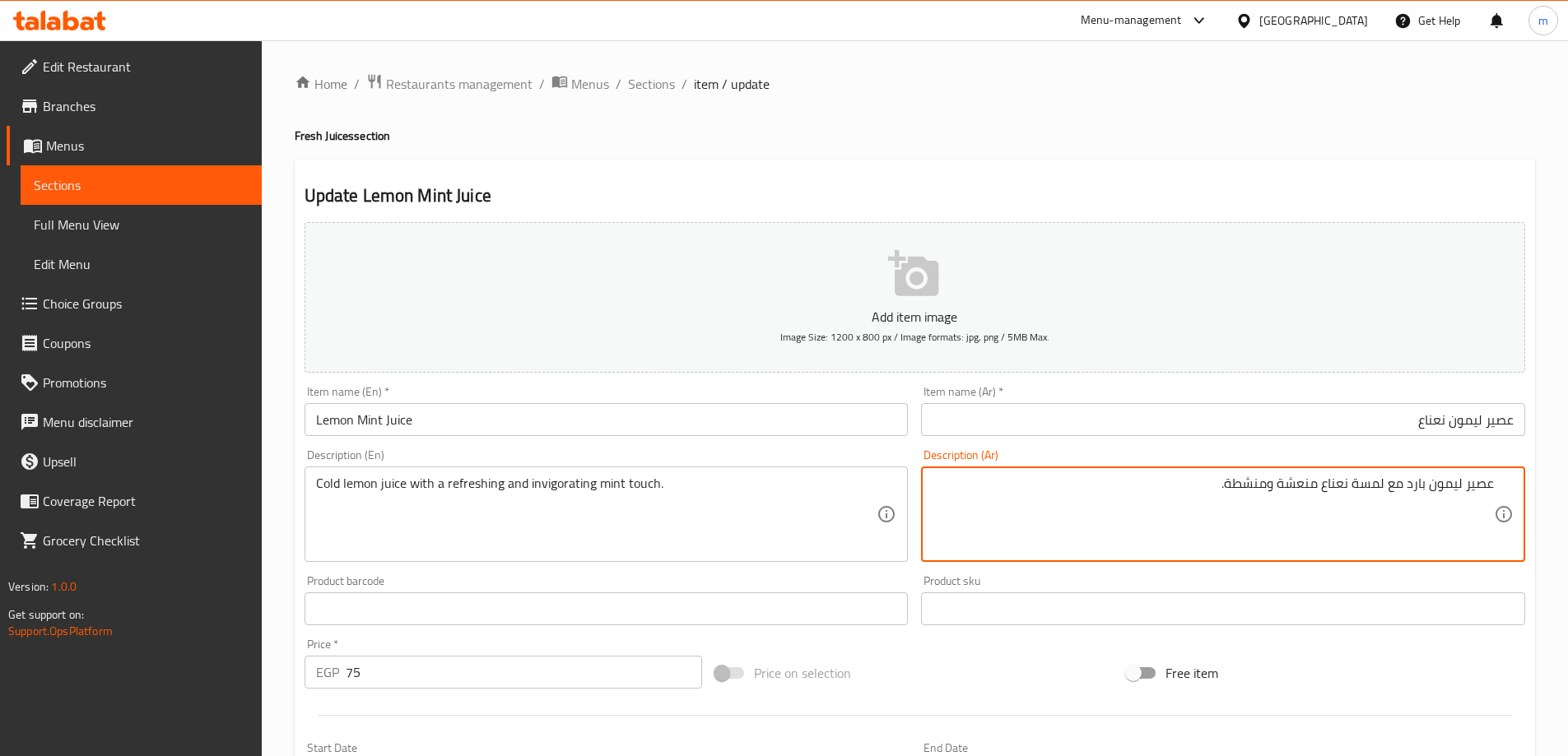
click at [1083, 428] on input "عصير ليمون نعناع" at bounding box center [1222, 419] width 604 height 33
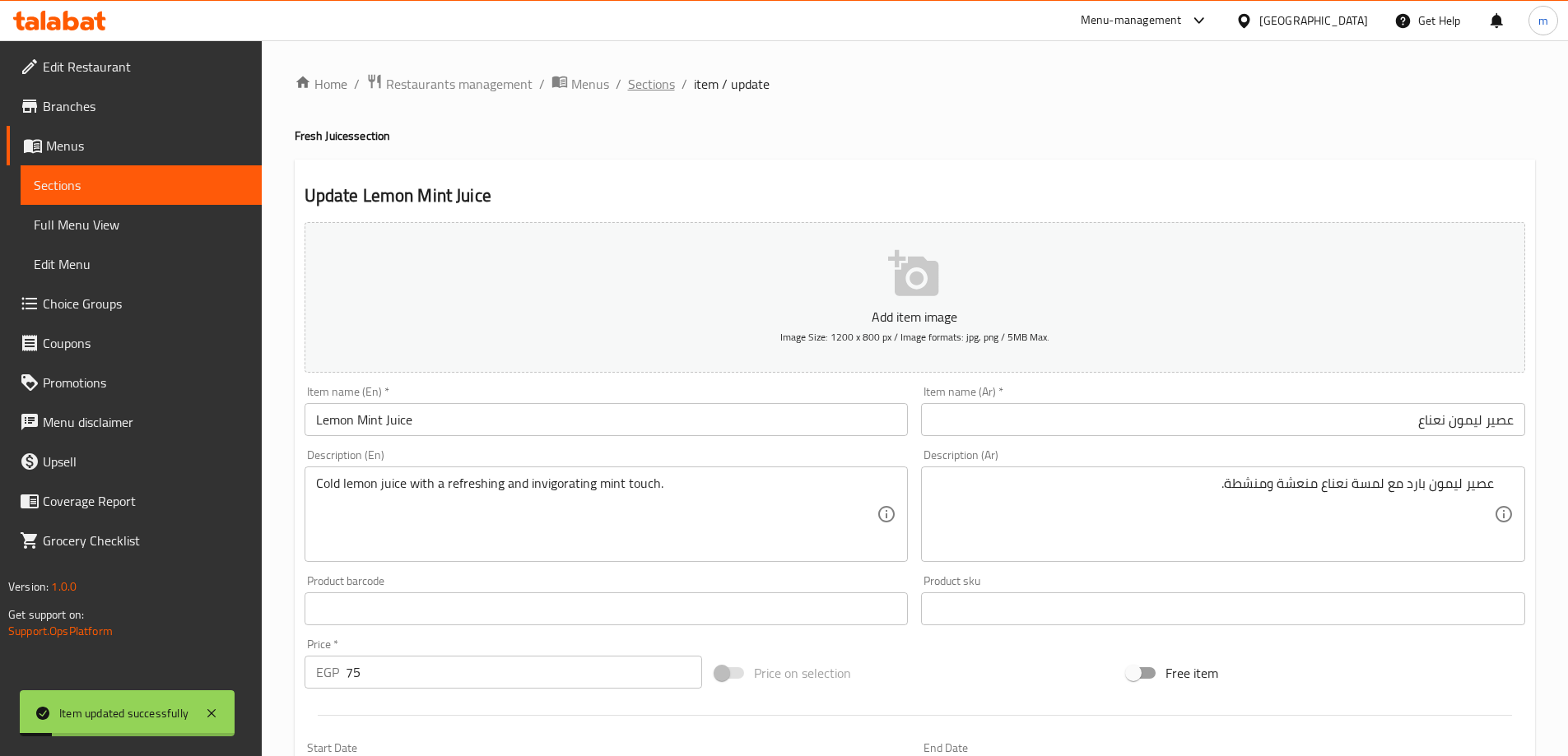
click at [637, 85] on span "Sections" at bounding box center [652, 84] width 47 height 20
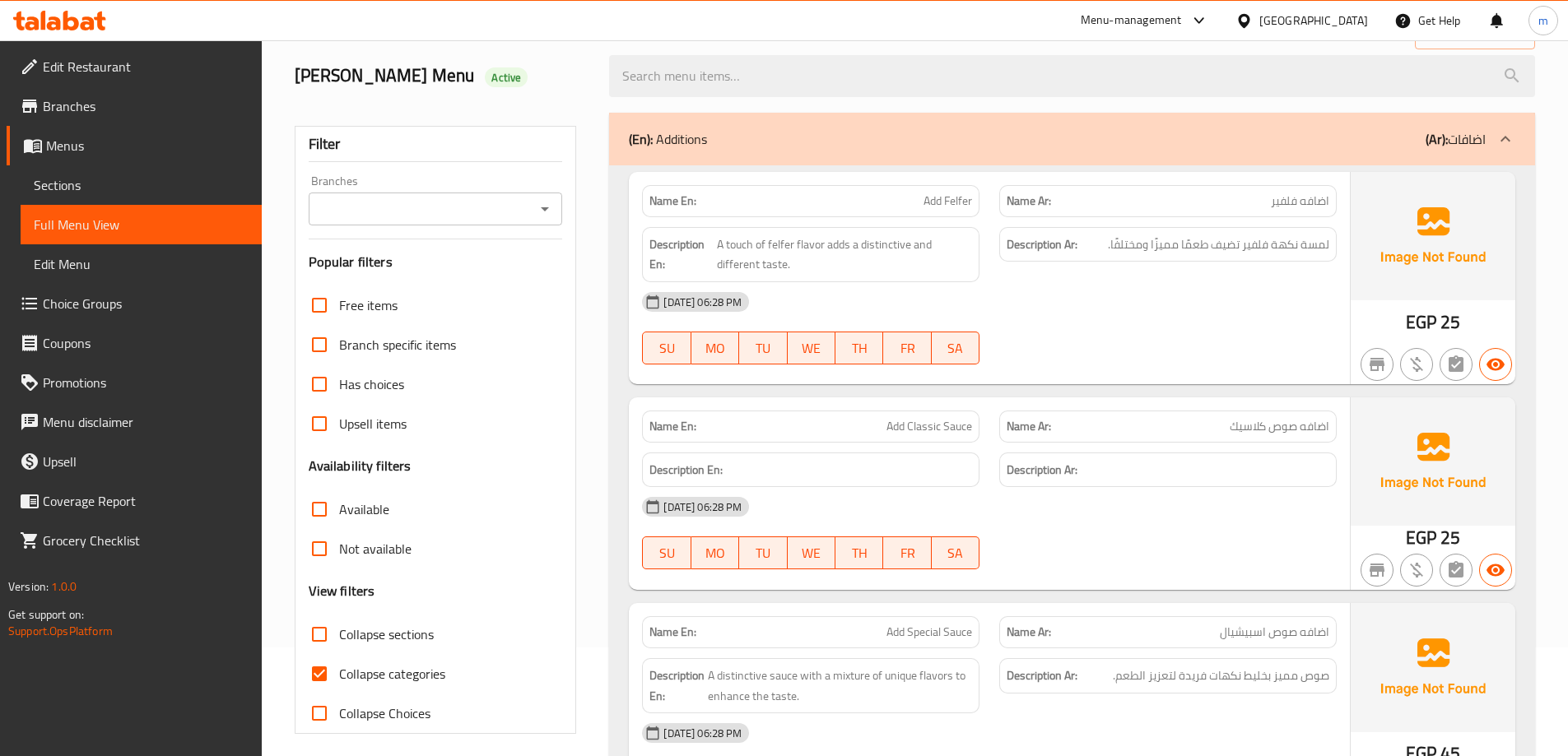
scroll to position [247, 0]
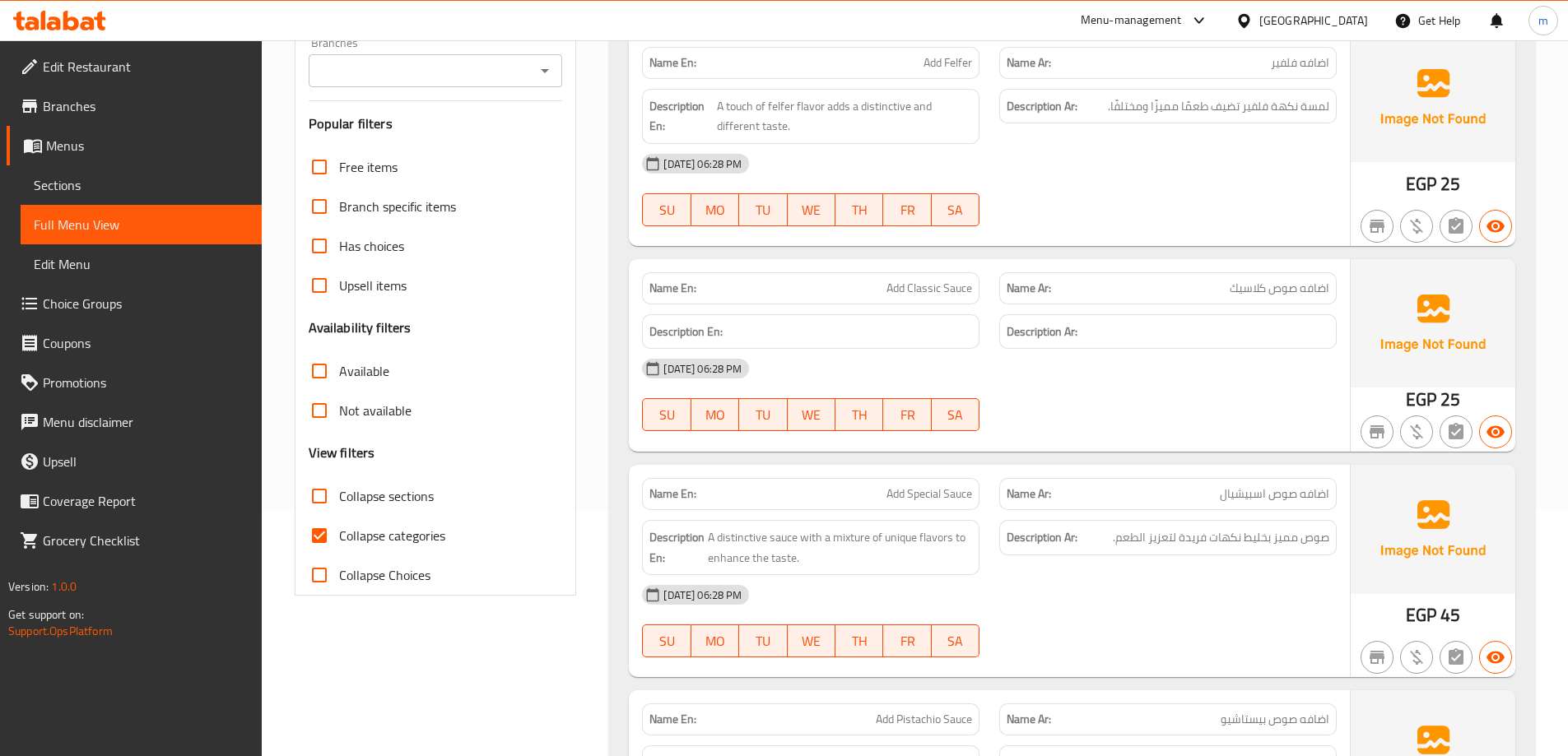
click at [375, 549] on label "Collapse categories" at bounding box center [372, 535] width 145 height 40
click at [340, 549] on input "Collapse categories" at bounding box center [320, 535] width 40 height 40
checkbox input "false"
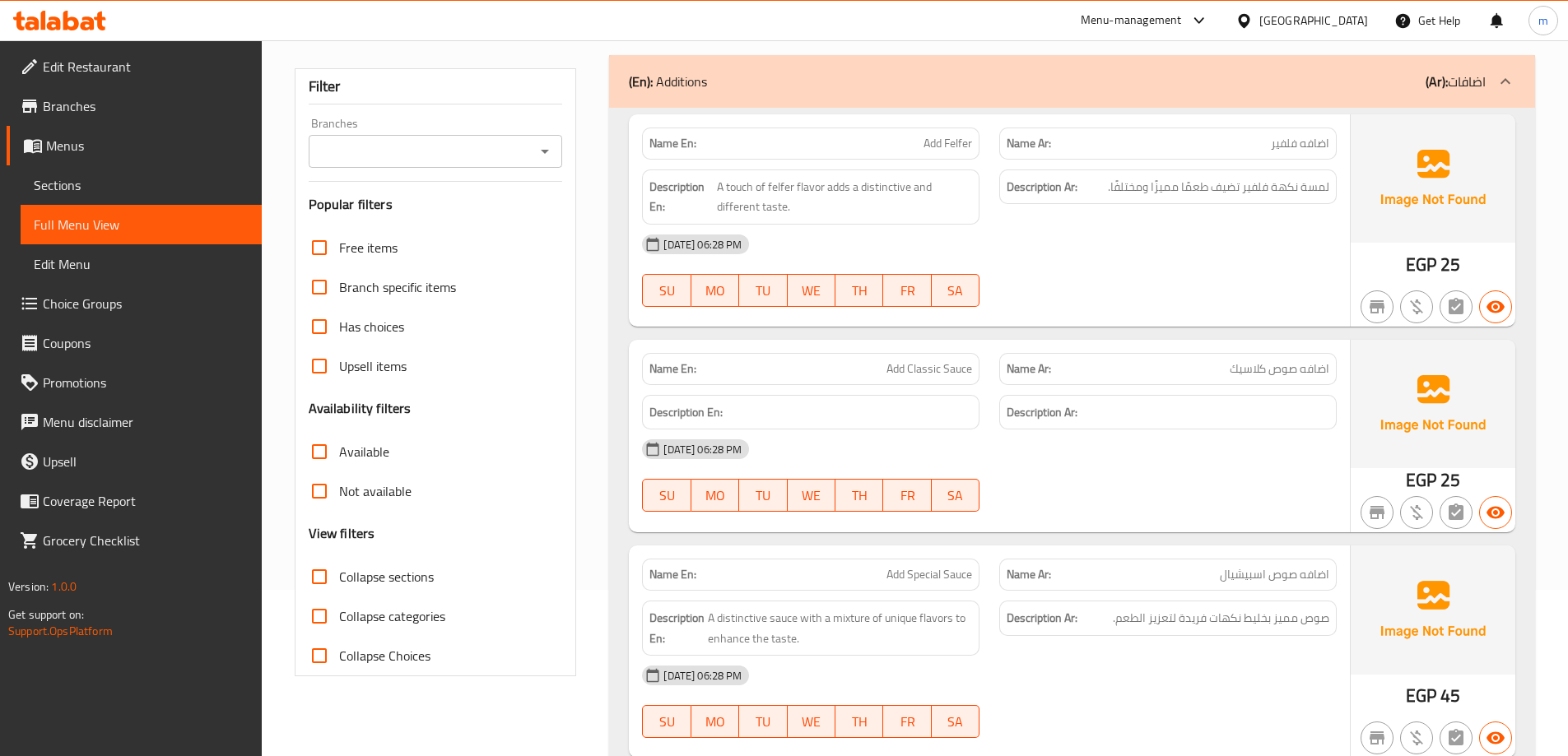
scroll to position [0, 0]
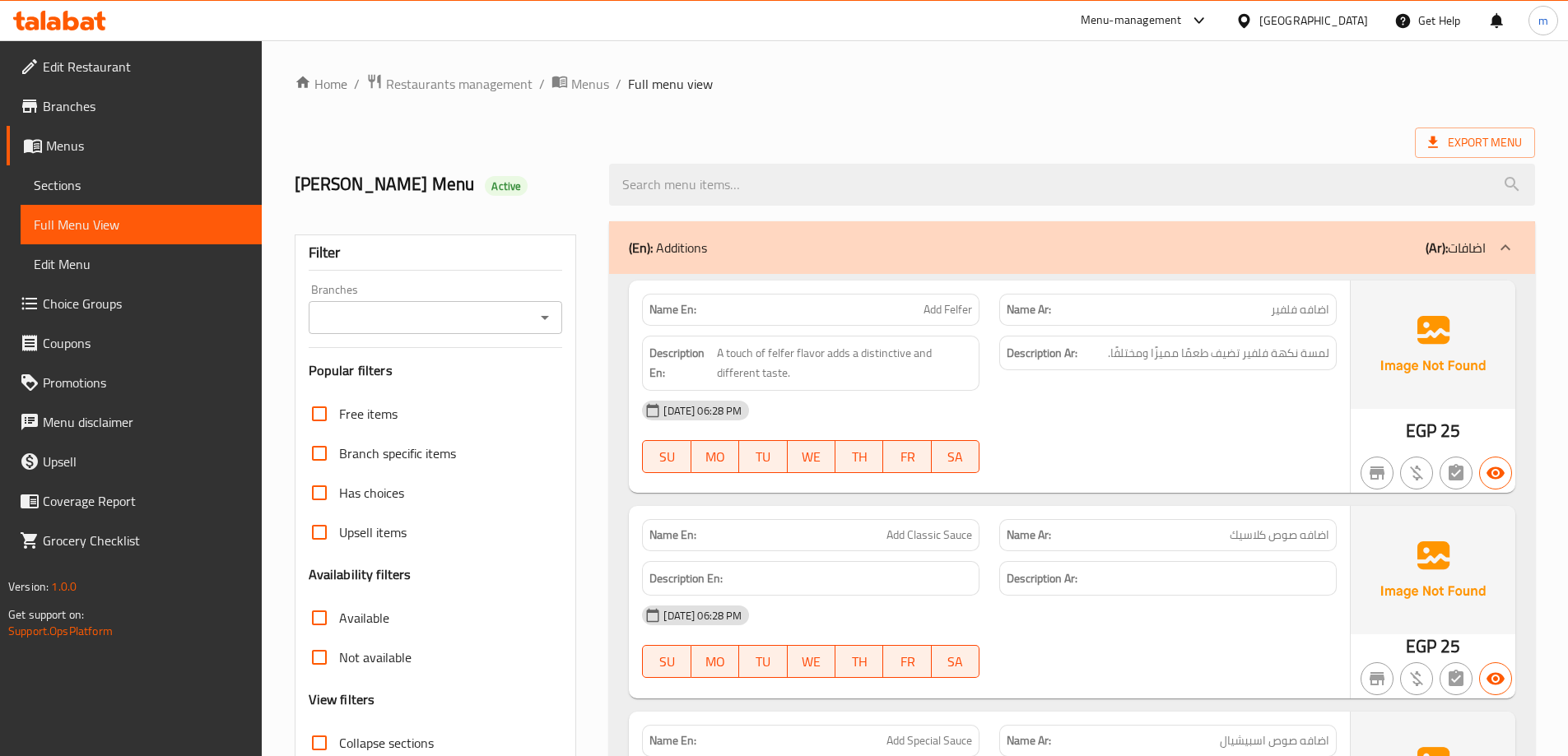
click at [979, 415] on div "[DATE] 06:28 PM" at bounding box center [989, 411] width 715 height 40
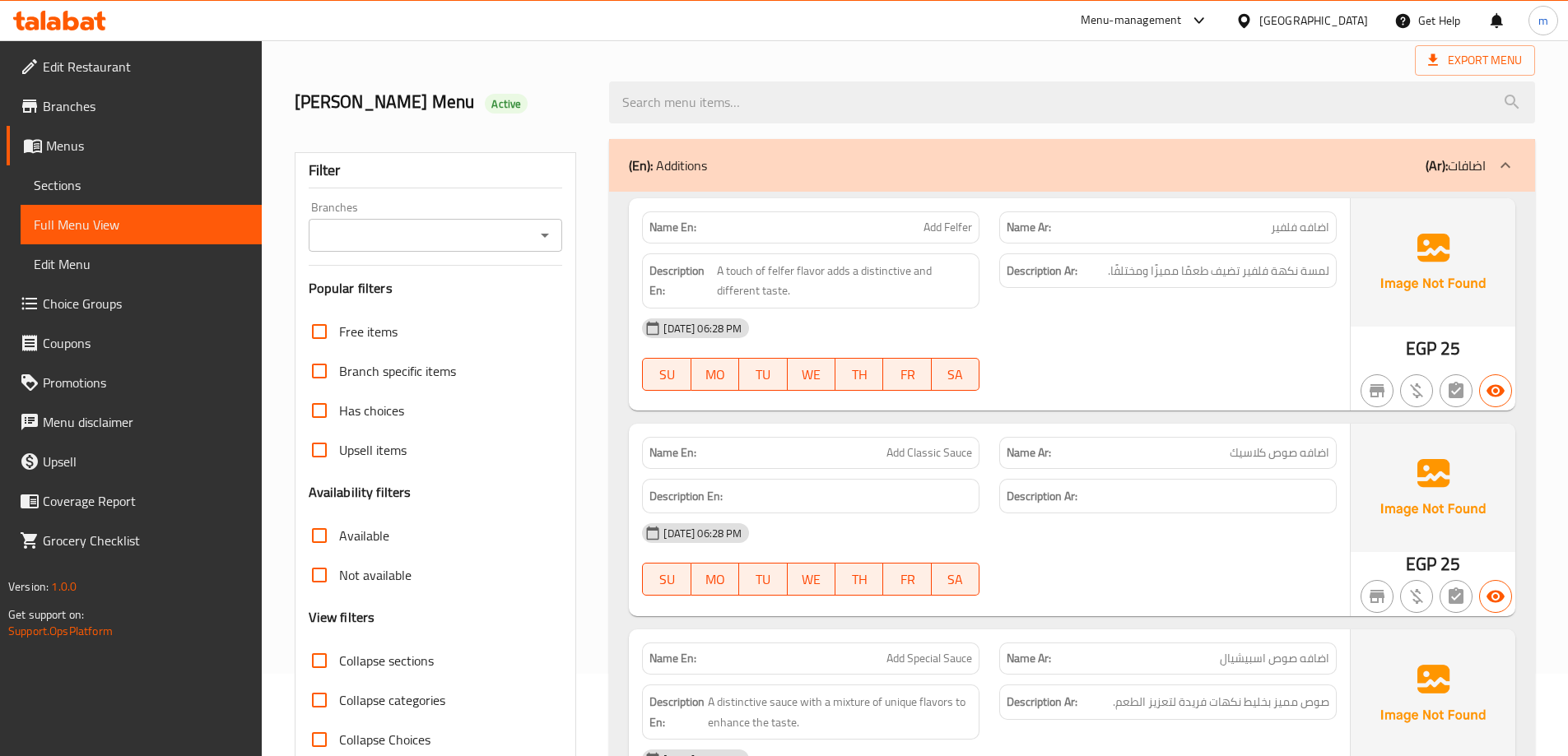
scroll to position [494, 0]
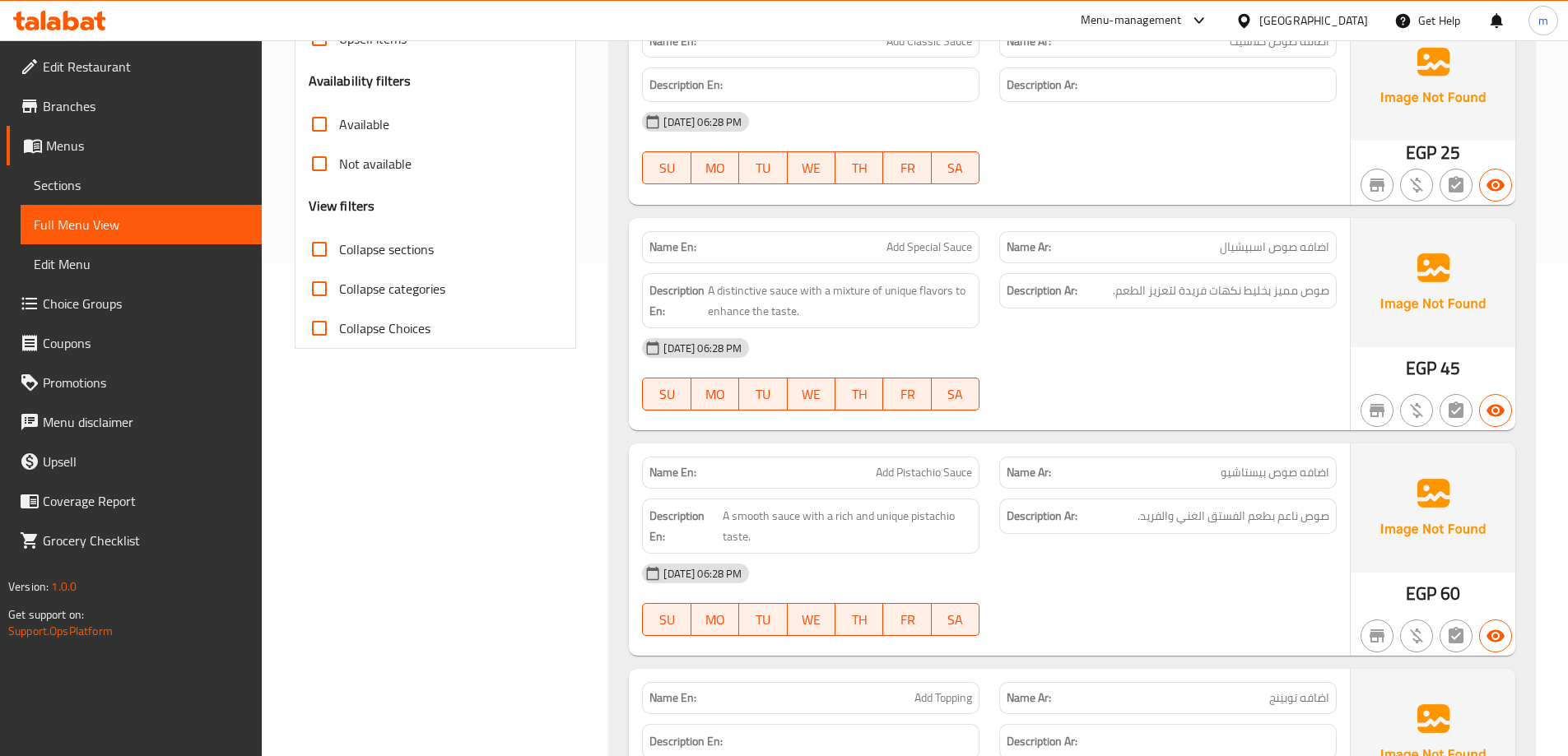
click at [345, 250] on span "Collapse sections" at bounding box center [387, 250] width 94 height 20
click at [340, 250] on input "Collapse sections" at bounding box center [320, 250] width 40 height 40
checkbox input "true"
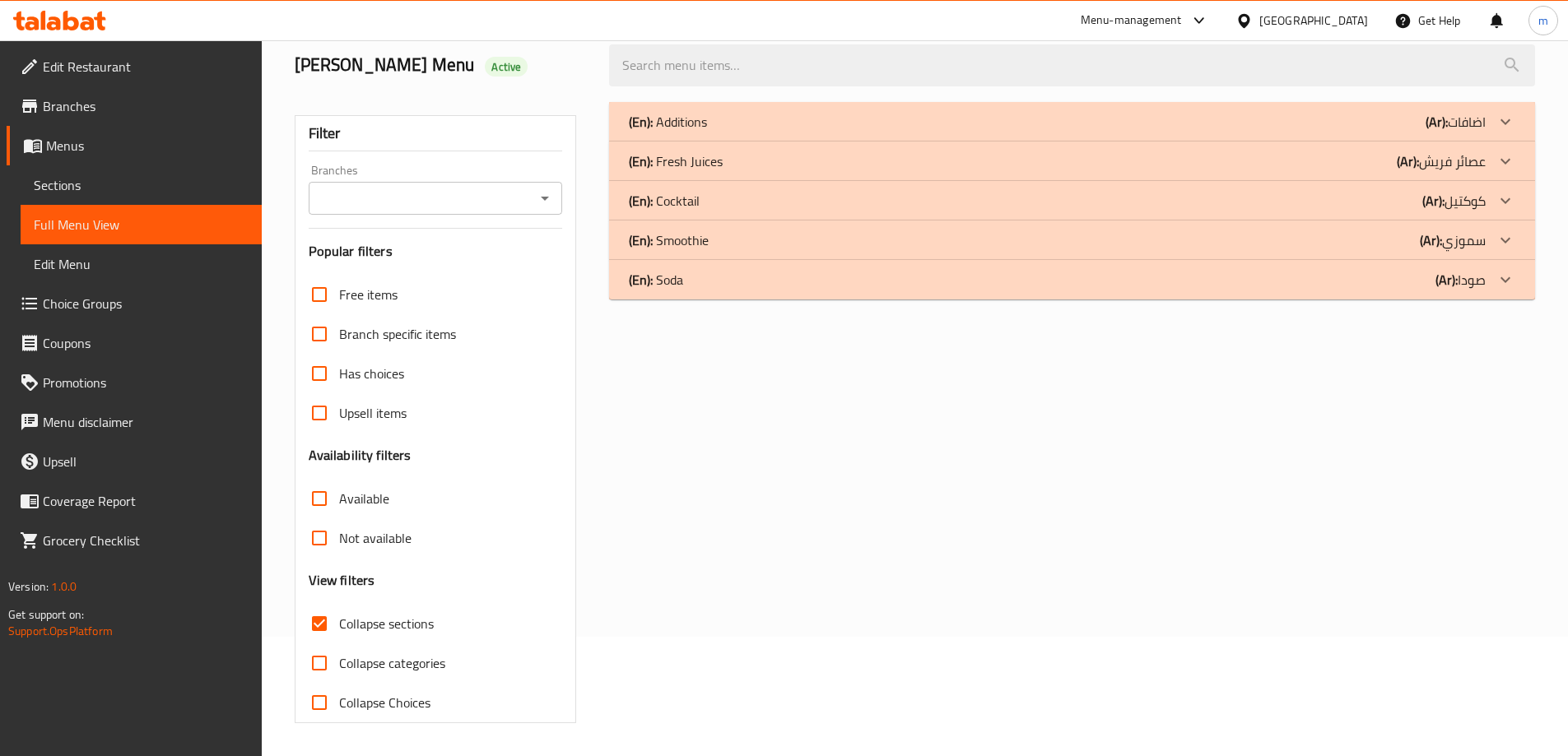
scroll to position [119, 0]
click at [1097, 208] on div "(En): Cocktail (Ar): كوكتيل" at bounding box center [1058, 201] width 857 height 20
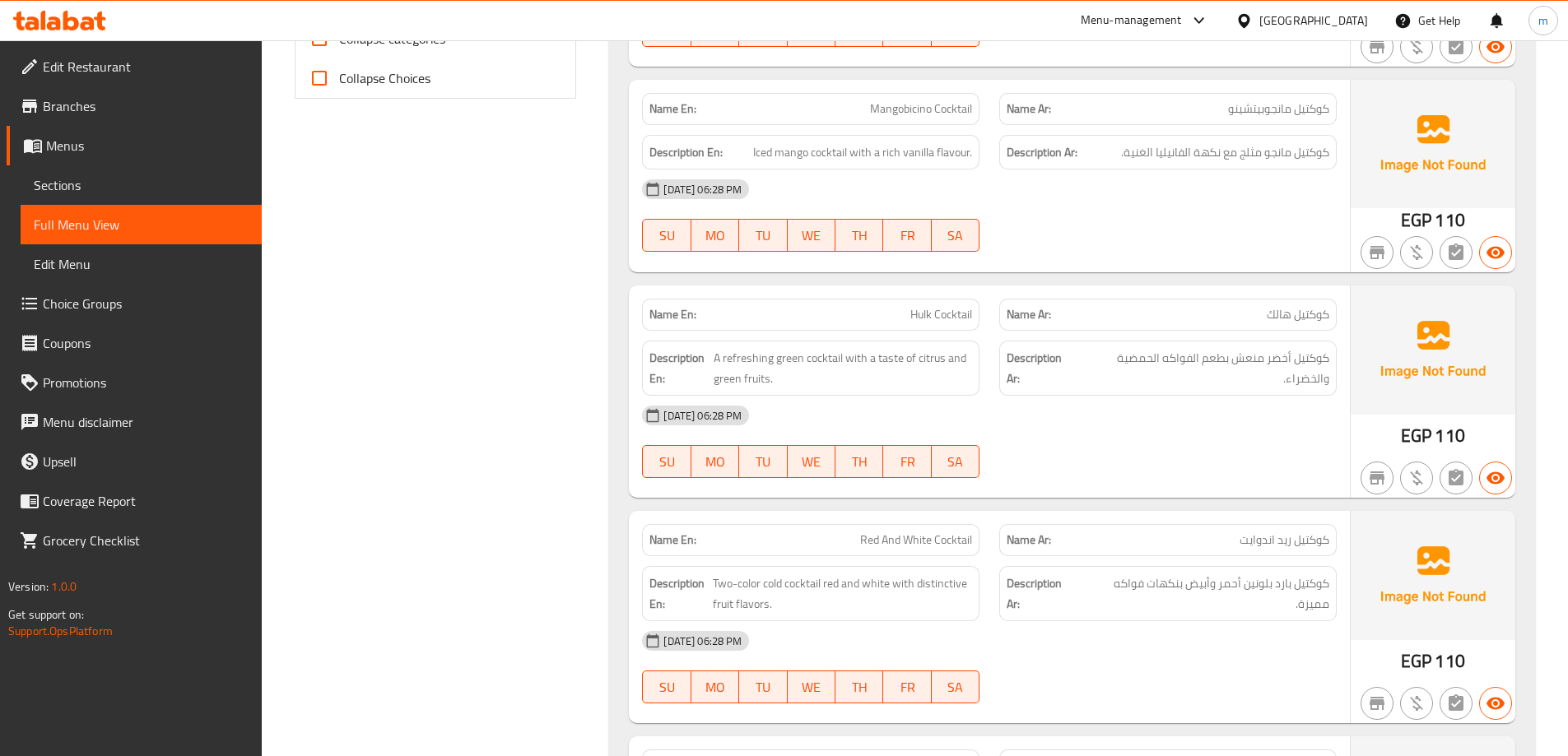
scroll to position [250, 0]
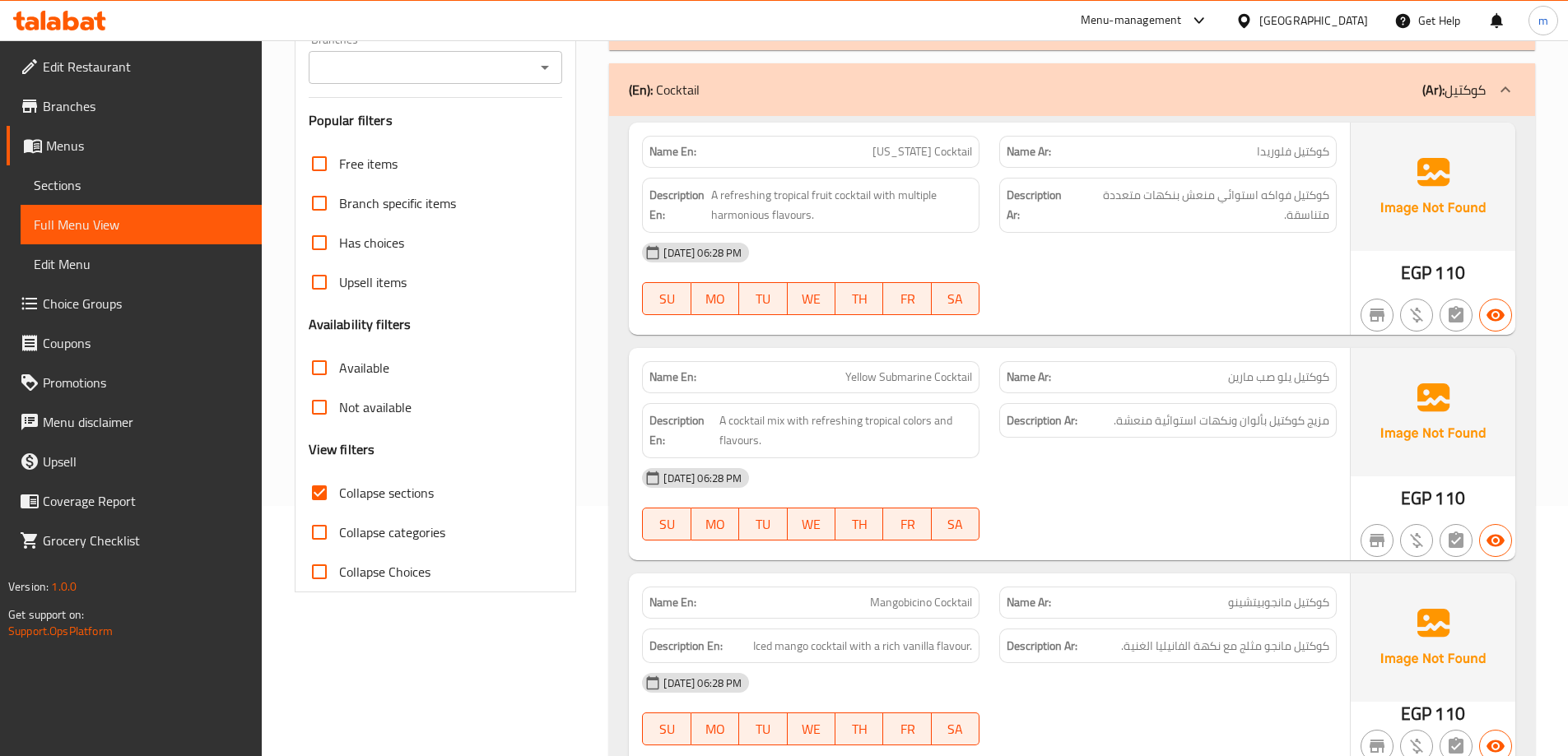
click at [1168, 93] on div "(En): Cocktail (Ar): كوكتيل" at bounding box center [1058, 90] width 857 height 20
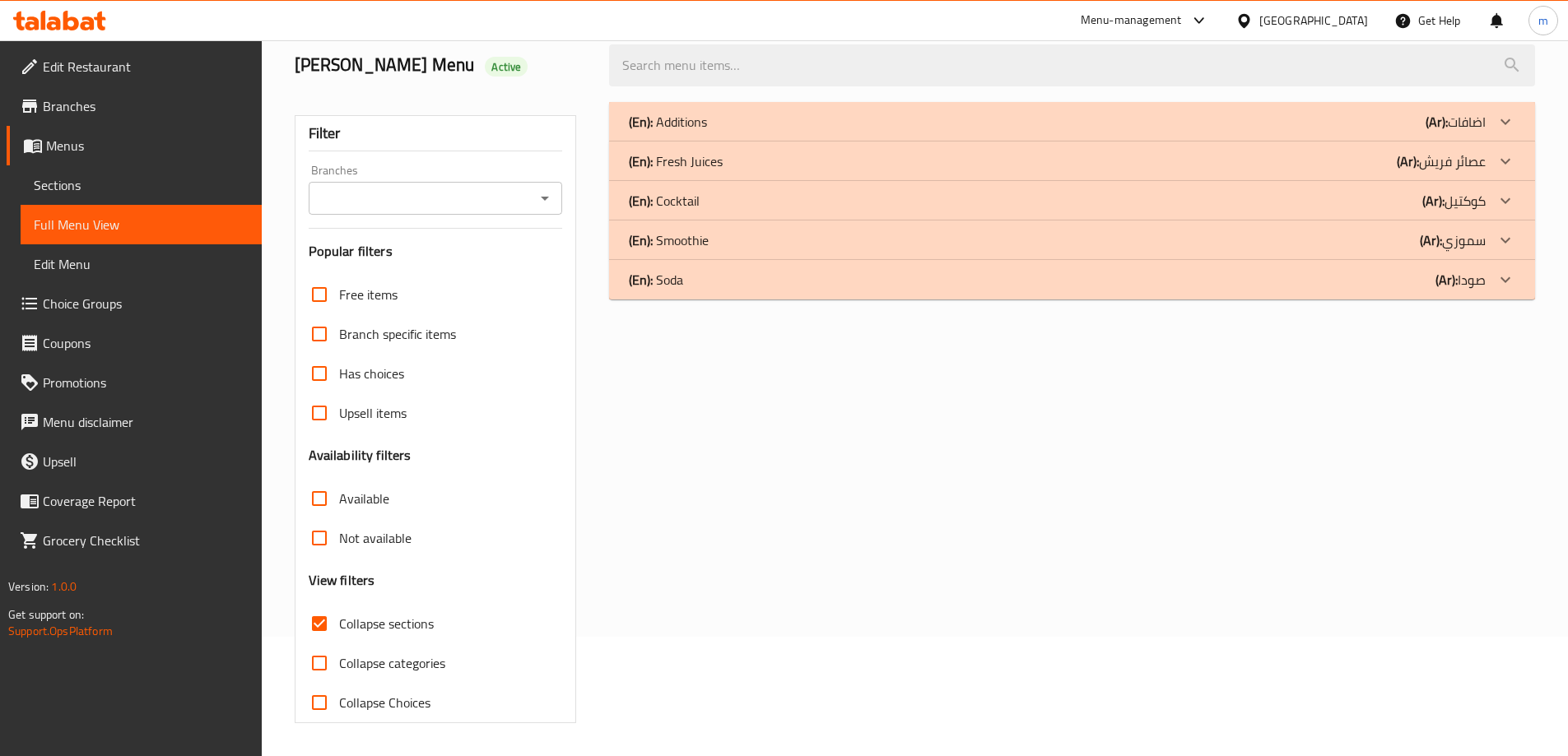
scroll to position [119, 0]
click at [1504, 418] on div "(En): Additions (Ar): اضافات Name En: Add Felfer Name Ar: اضافه فلفير Descripti…" at bounding box center [1072, 413] width 946 height 641
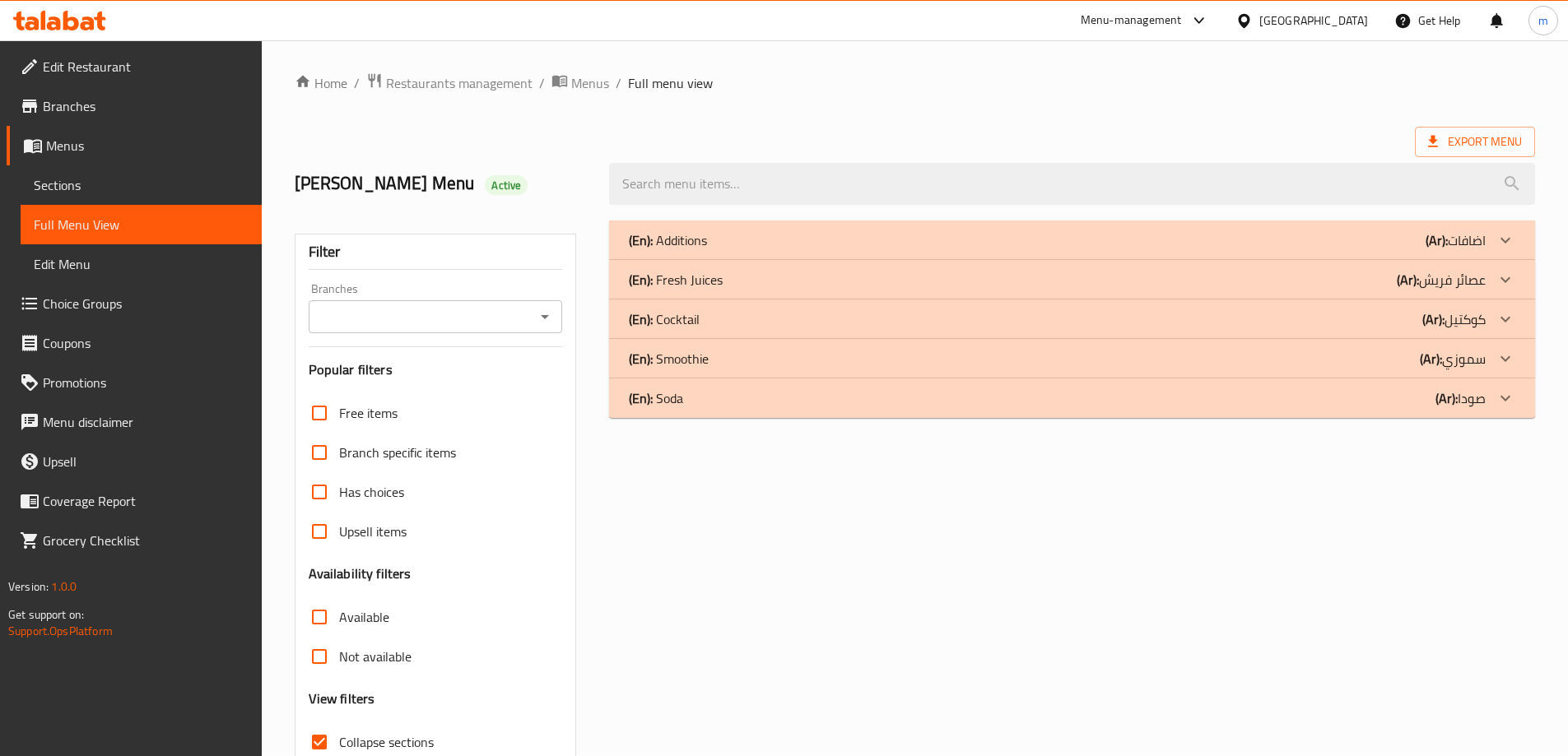
scroll to position [0, 0]
click at [1487, 130] on span "Export Menu" at bounding box center [1474, 143] width 120 height 31
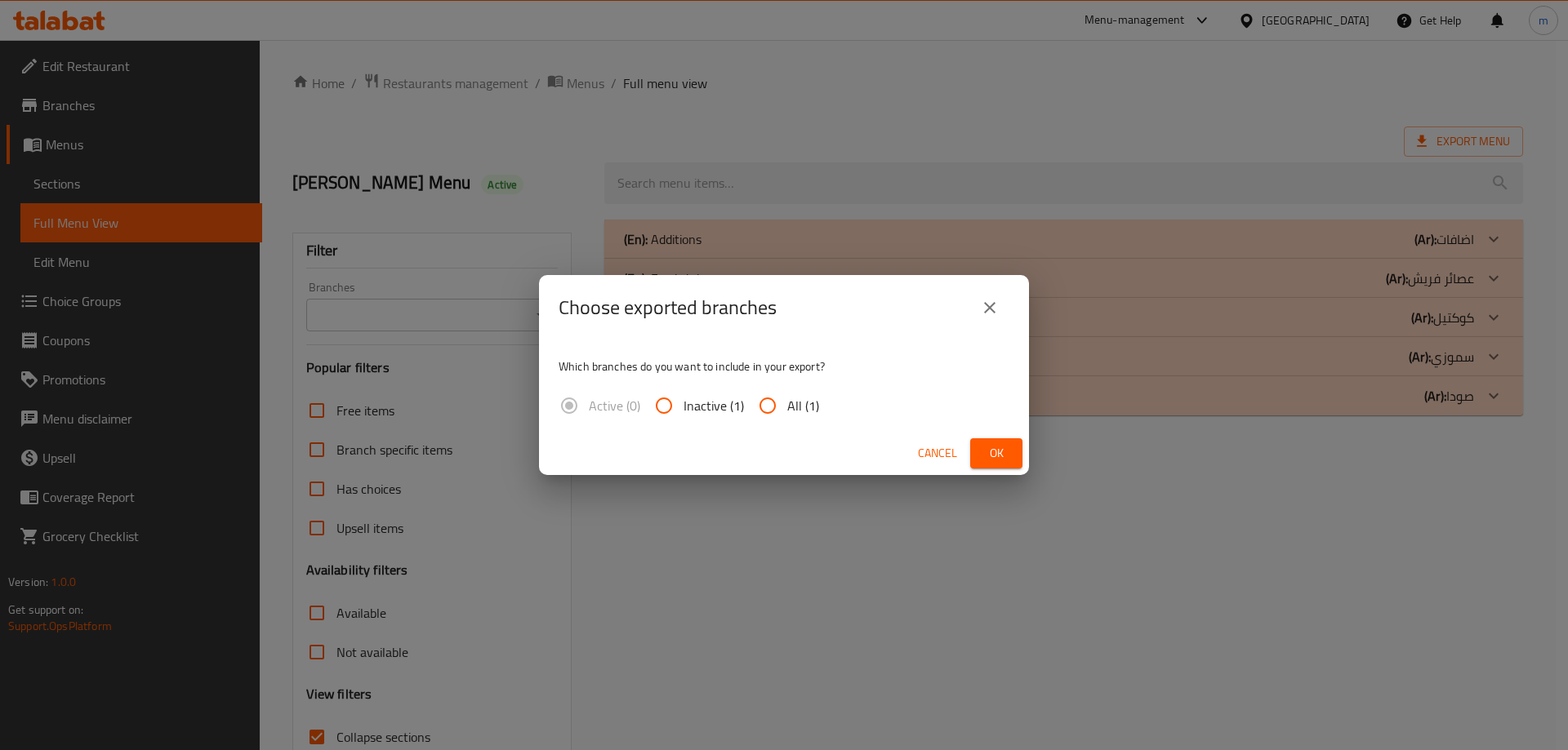
click at [782, 404] on input "All (1)" at bounding box center [767, 406] width 40 height 40
radio input "true"
click at [996, 463] on span "Ok" at bounding box center [996, 453] width 26 height 21
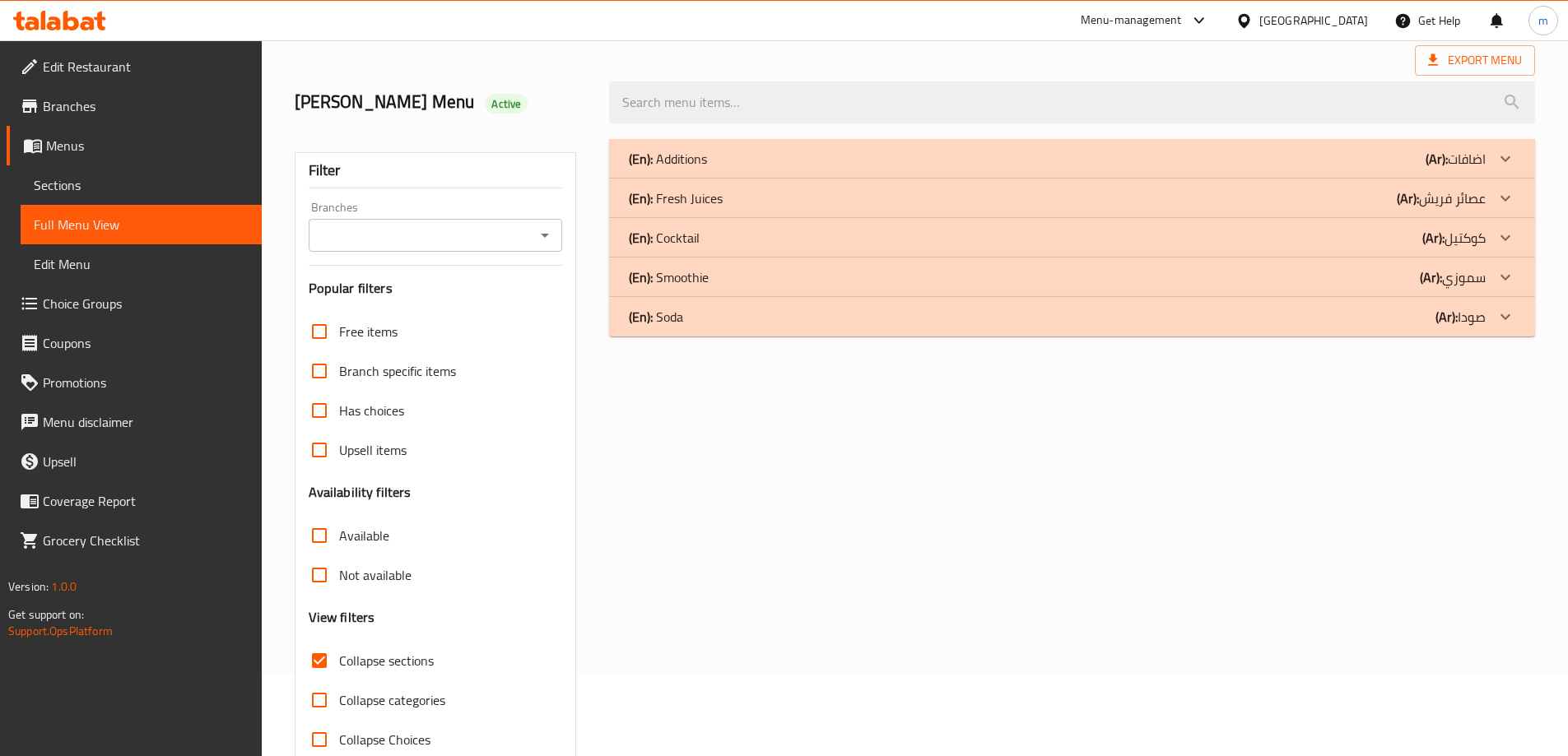
scroll to position [119, 0]
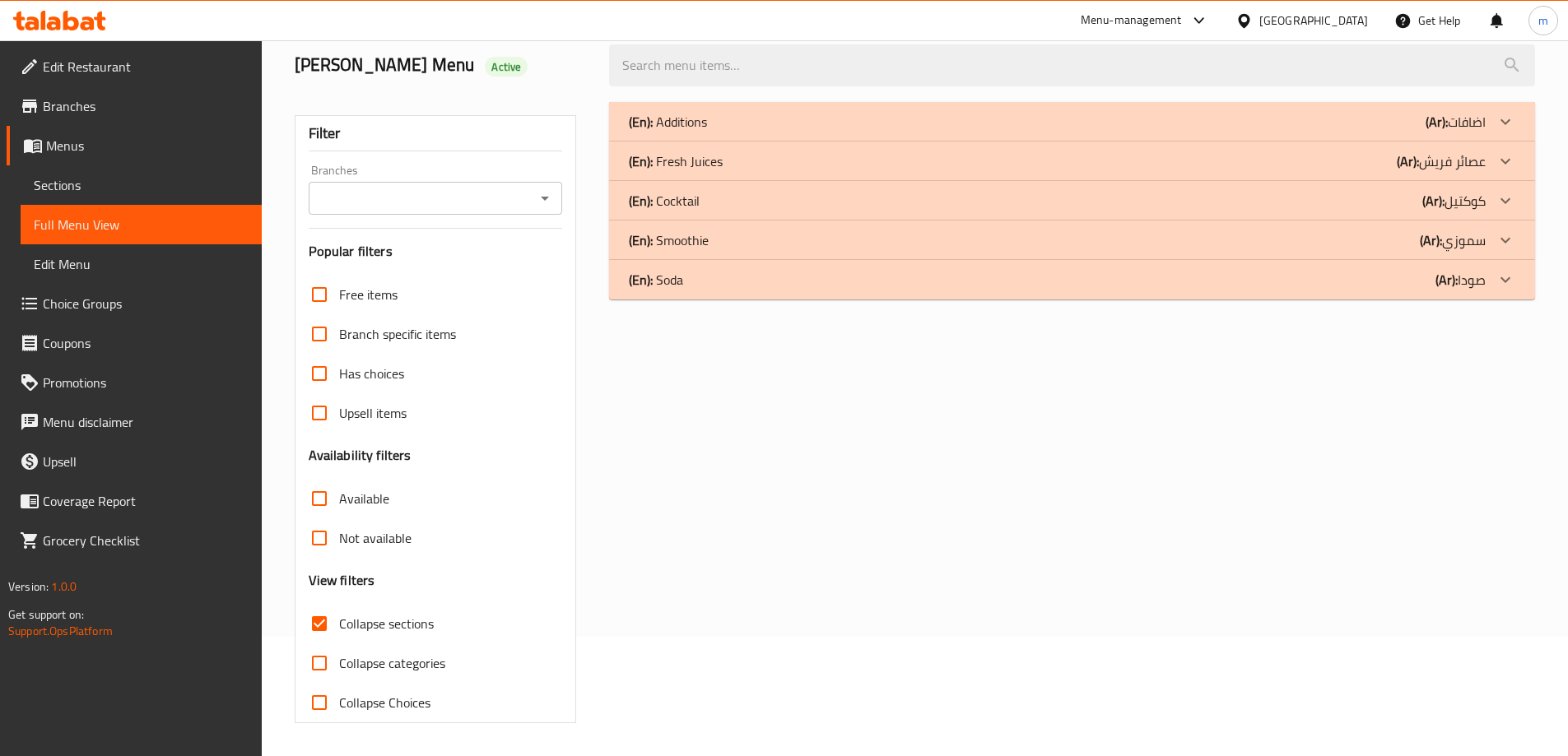
click at [372, 616] on span "Collapse sections" at bounding box center [387, 623] width 94 height 20
click at [340, 616] on input "Collapse sections" at bounding box center [320, 623] width 40 height 40
checkbox input "false"
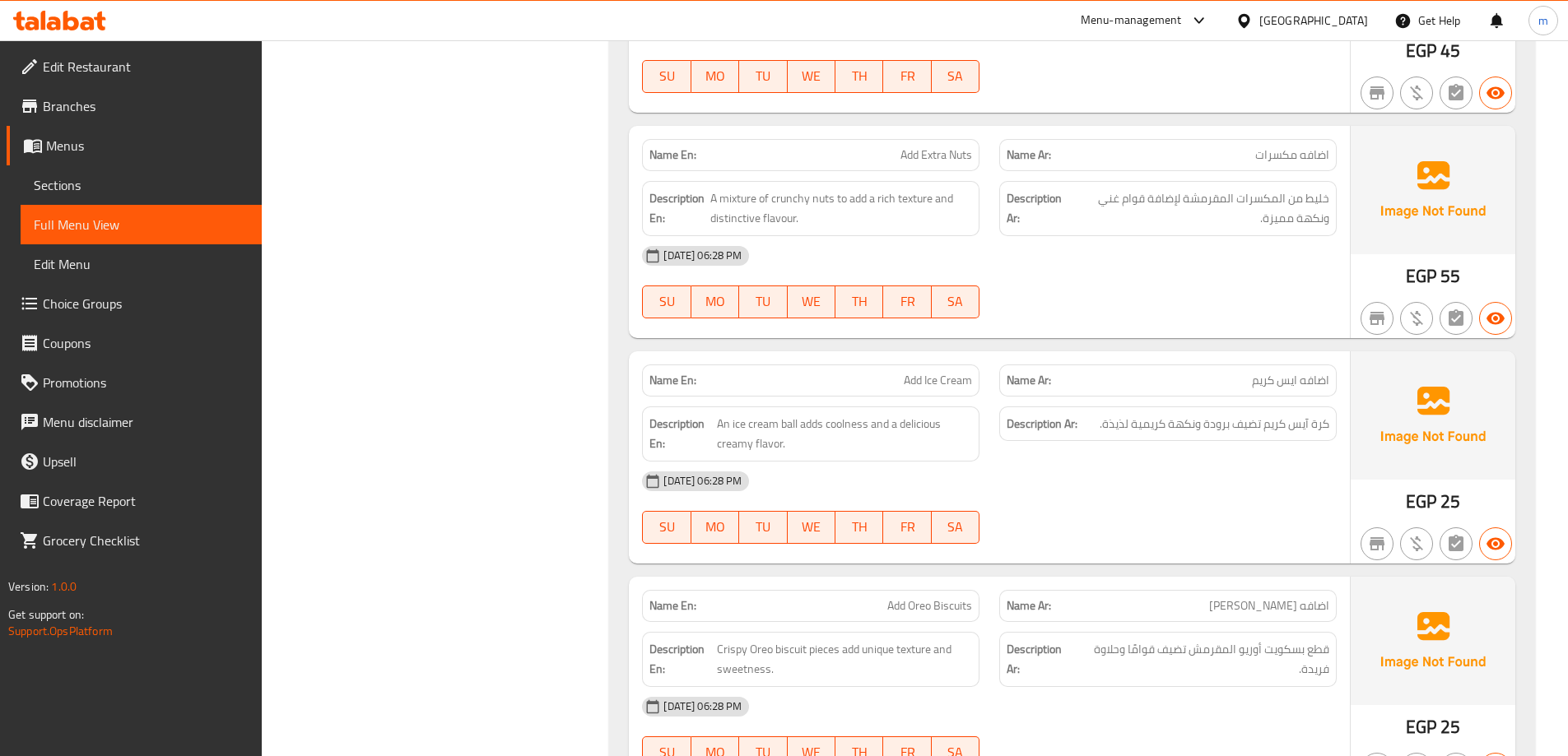
scroll to position [1683, 0]
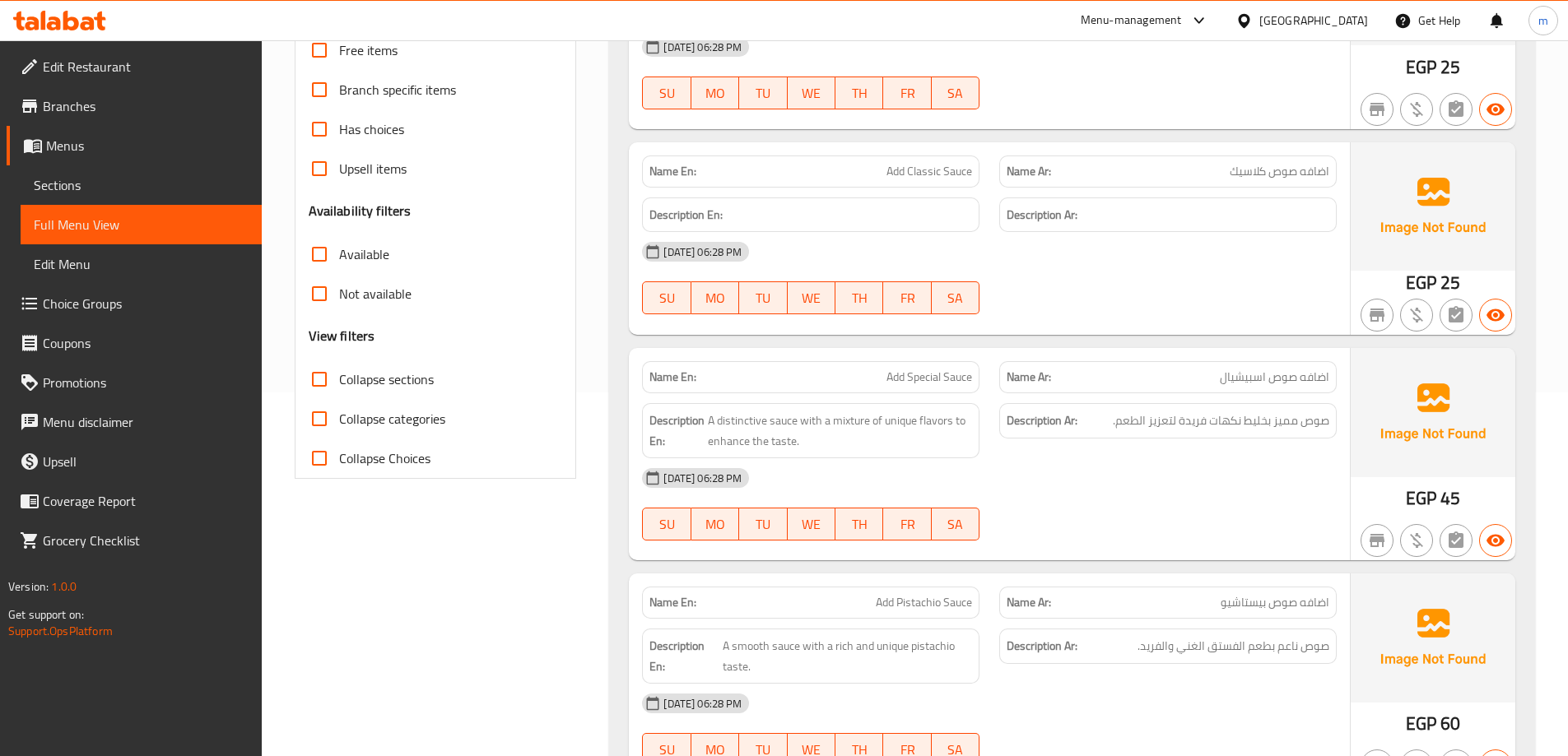
scroll to position [494, 0]
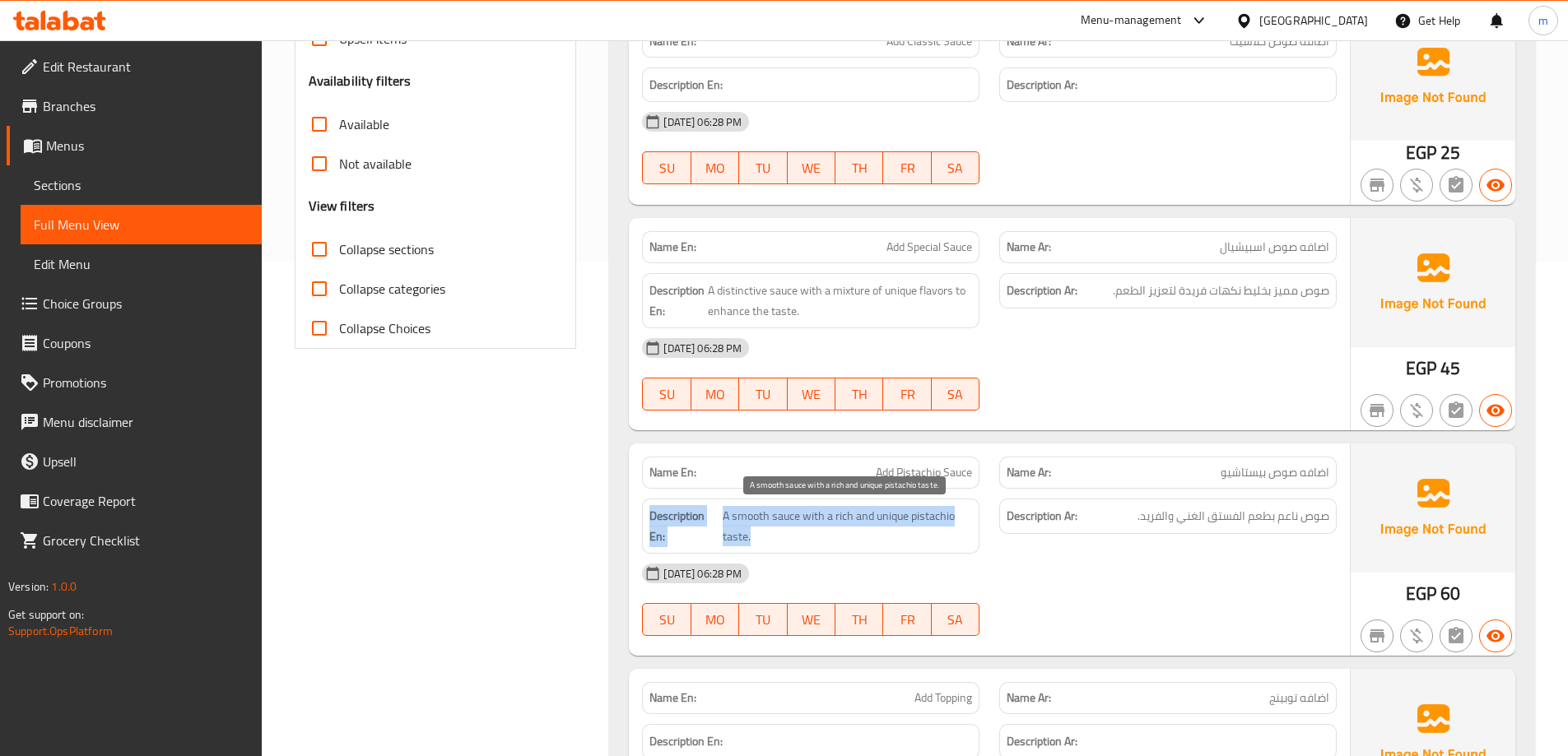
drag, startPoint x: 717, startPoint y: 531, endPoint x: 642, endPoint y: 525, distance: 75.2
click at [643, 525] on div "Description En: A smooth sauce with a rich and unique pistachio taste." at bounding box center [811, 525] width 338 height 55
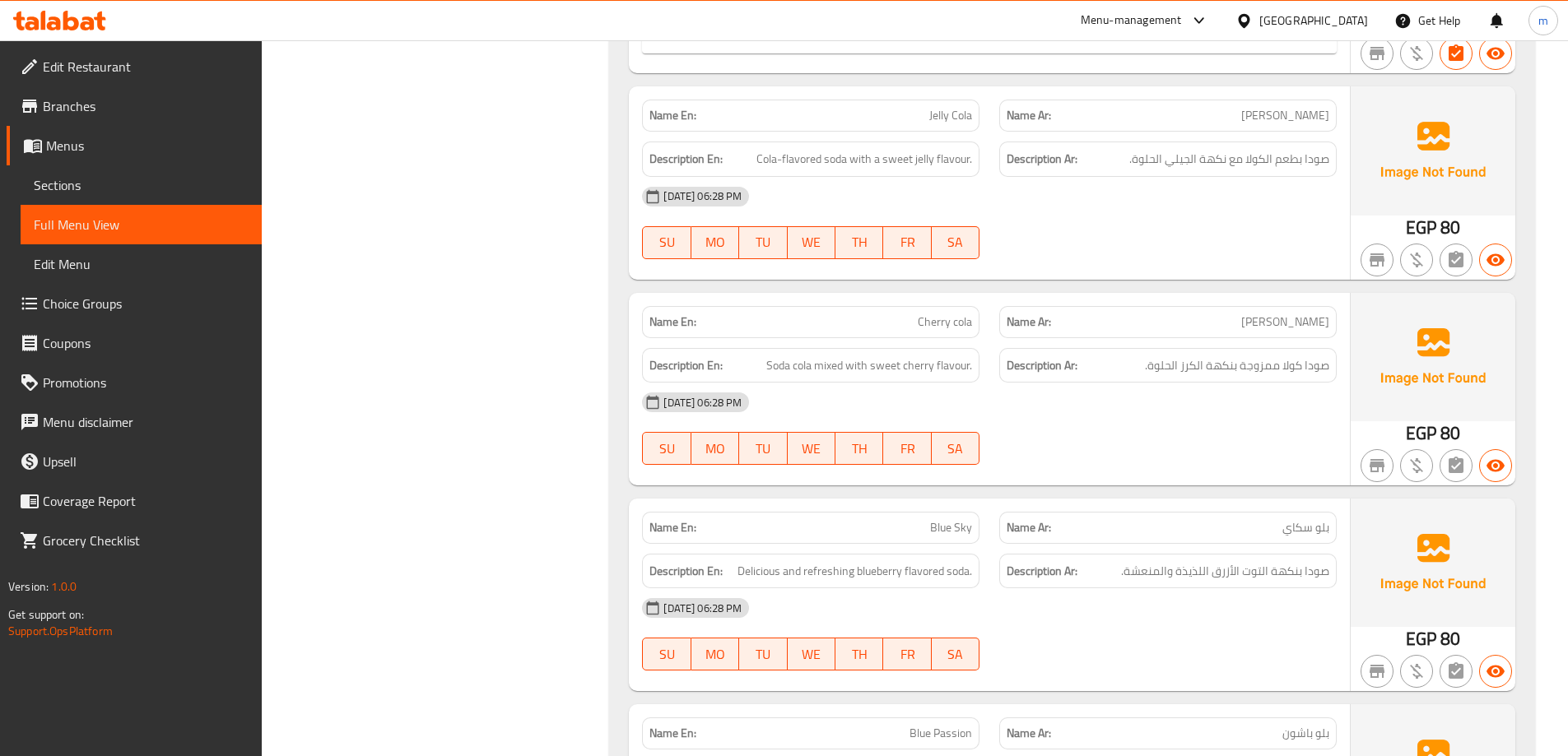
scroll to position [10095, 0]
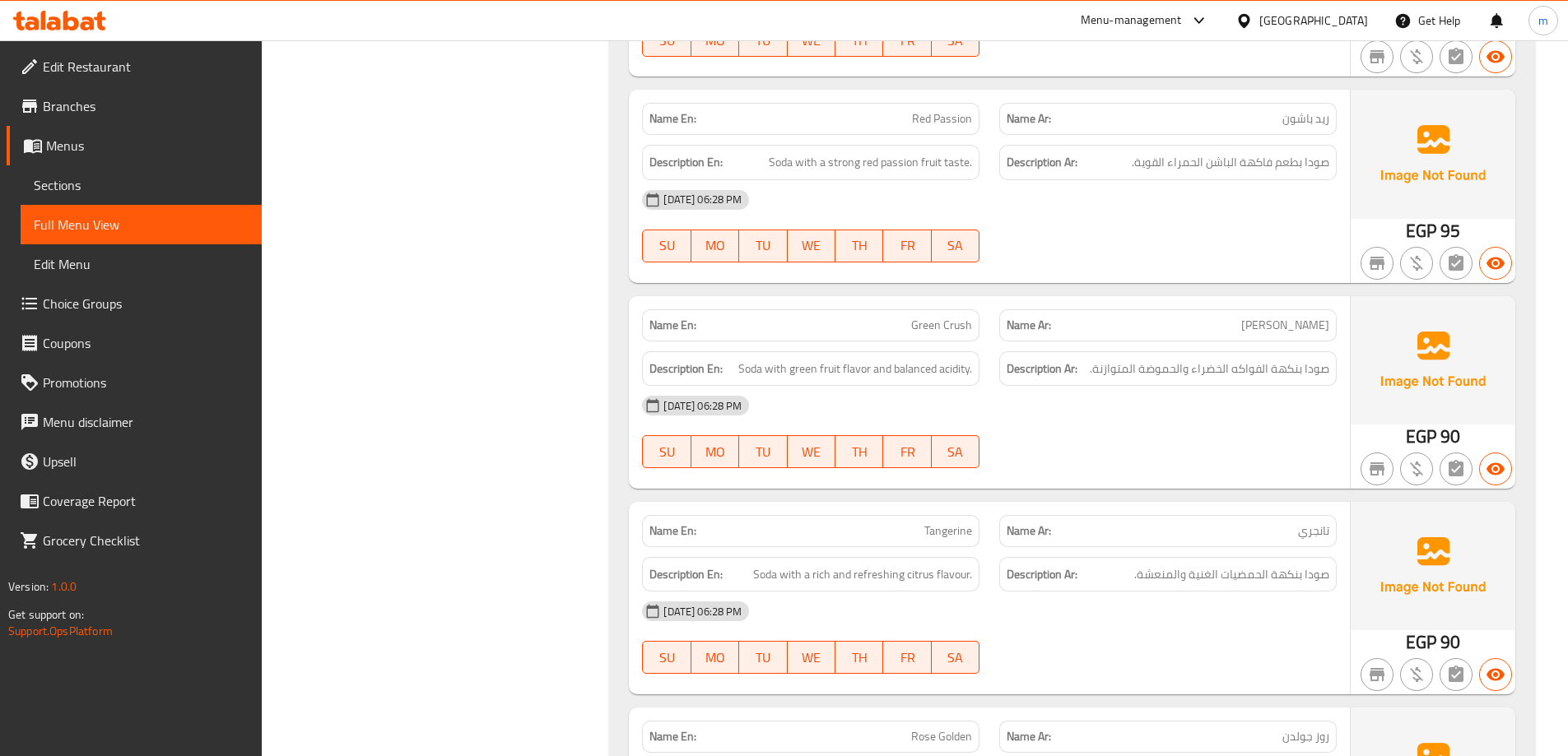
scroll to position [11247, 0]
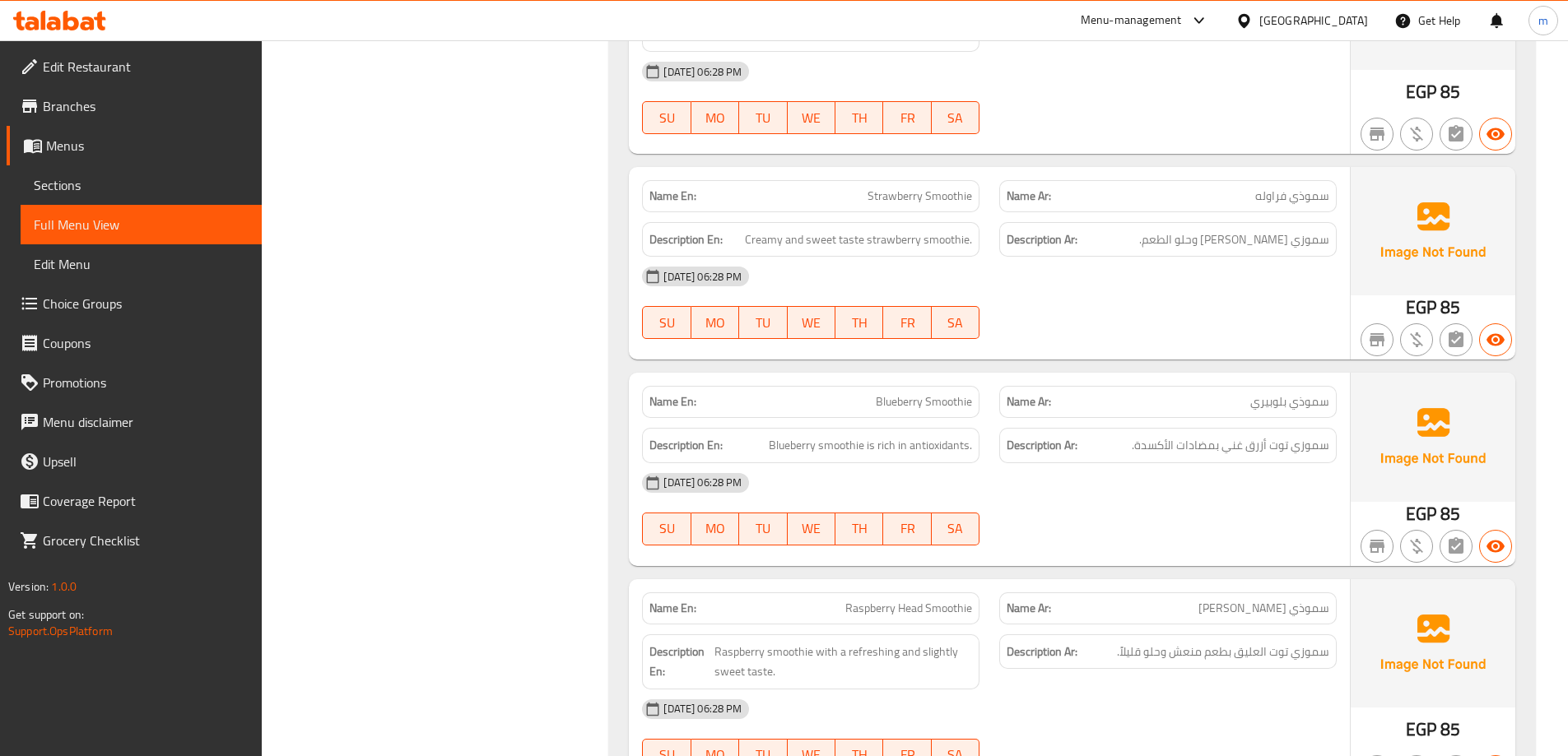
scroll to position [7756, 0]
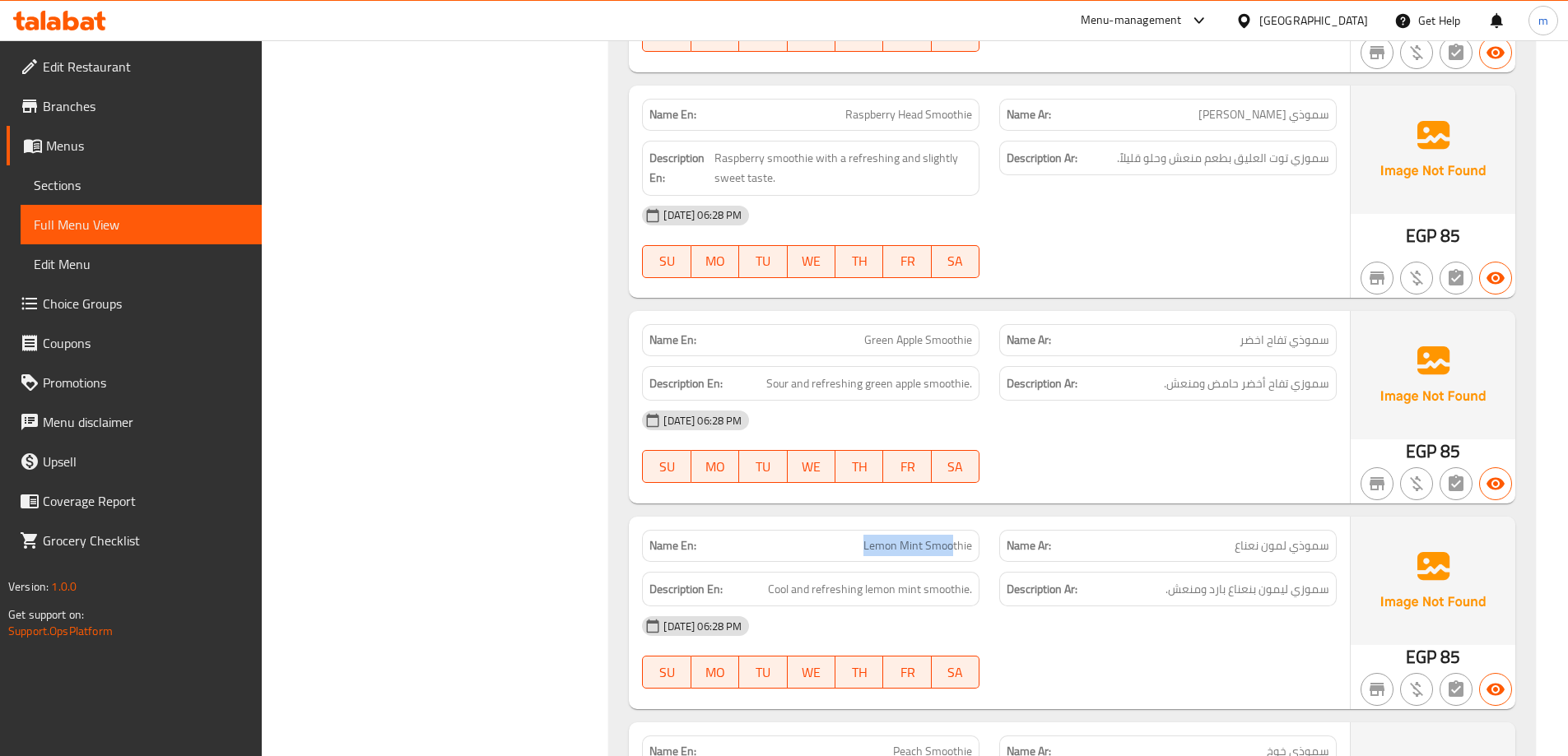
drag, startPoint x: 754, startPoint y: 557, endPoint x: 735, endPoint y: 557, distance: 19.0
click at [735, 557] on div "Name En: Lemon Mint Smoothie" at bounding box center [811, 545] width 338 height 32
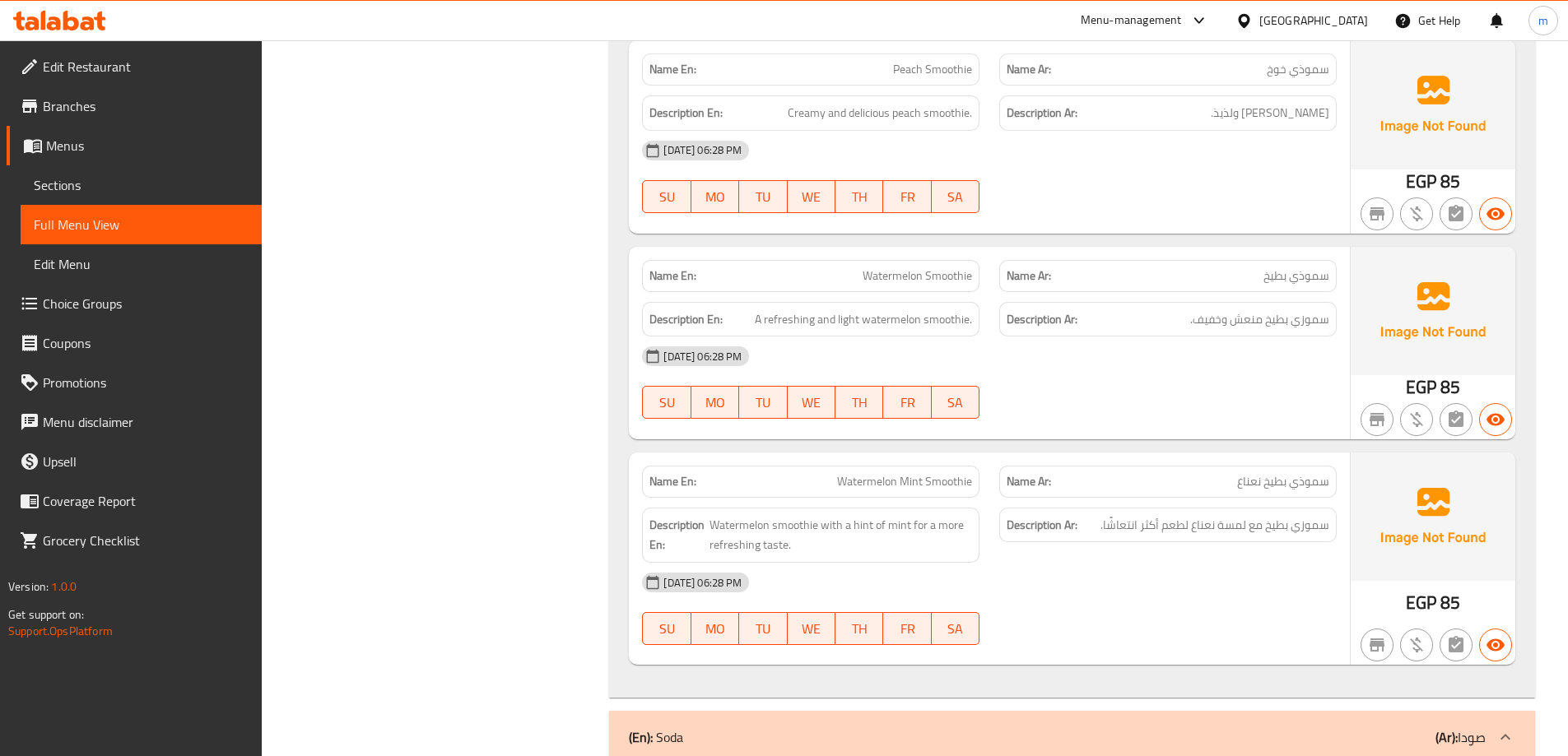
scroll to position [8430, 0]
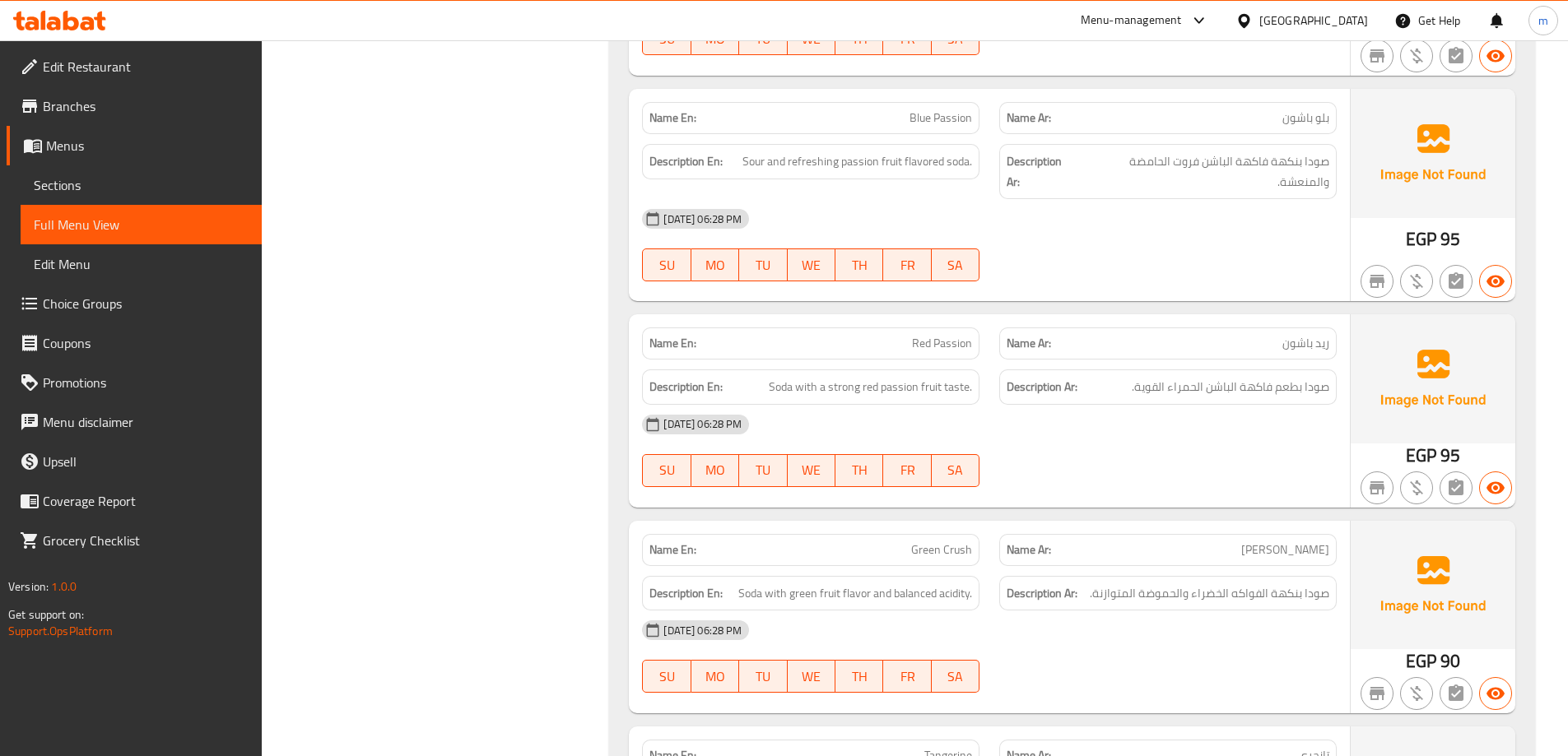
scroll to position [10652, 0]
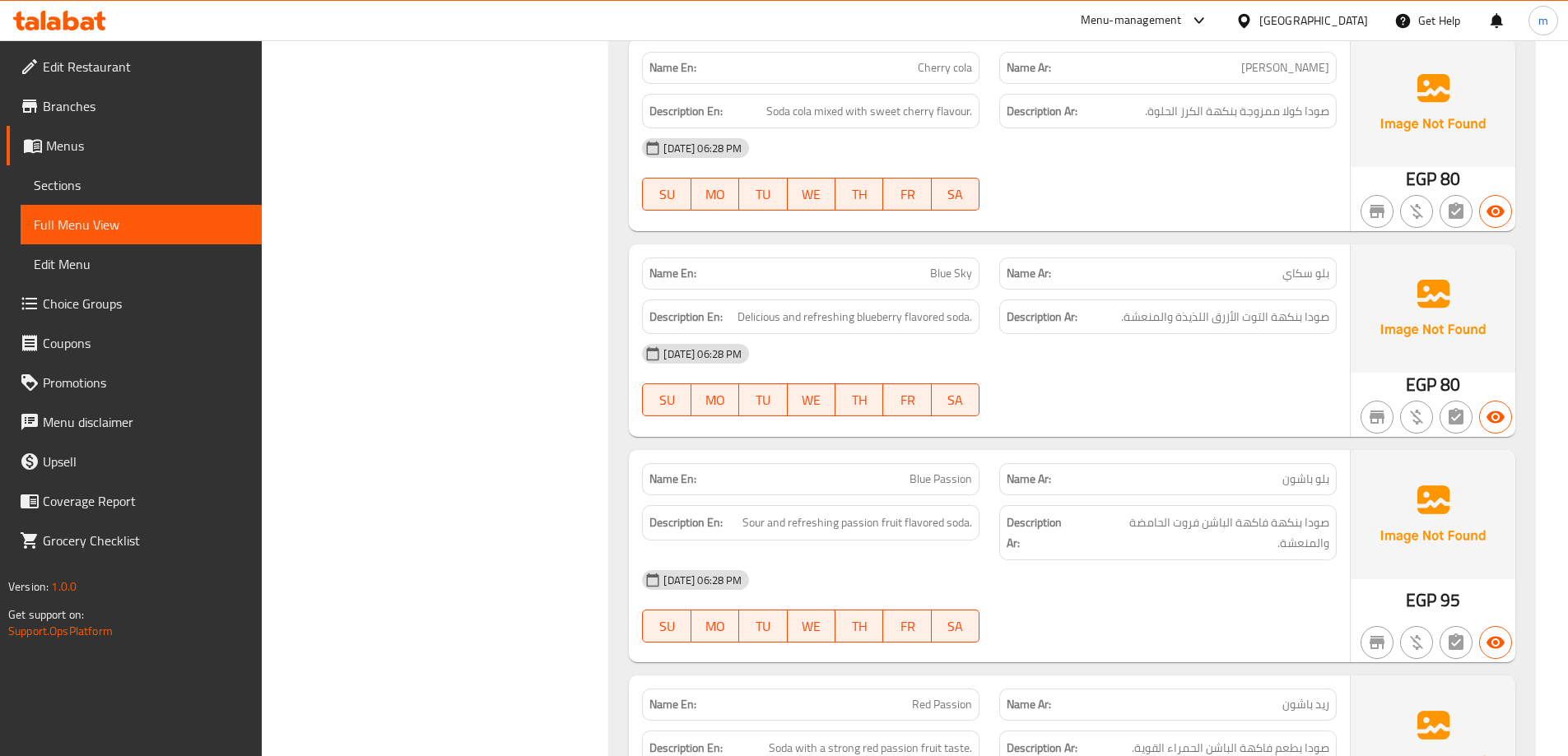
scroll to position [10323, 0]
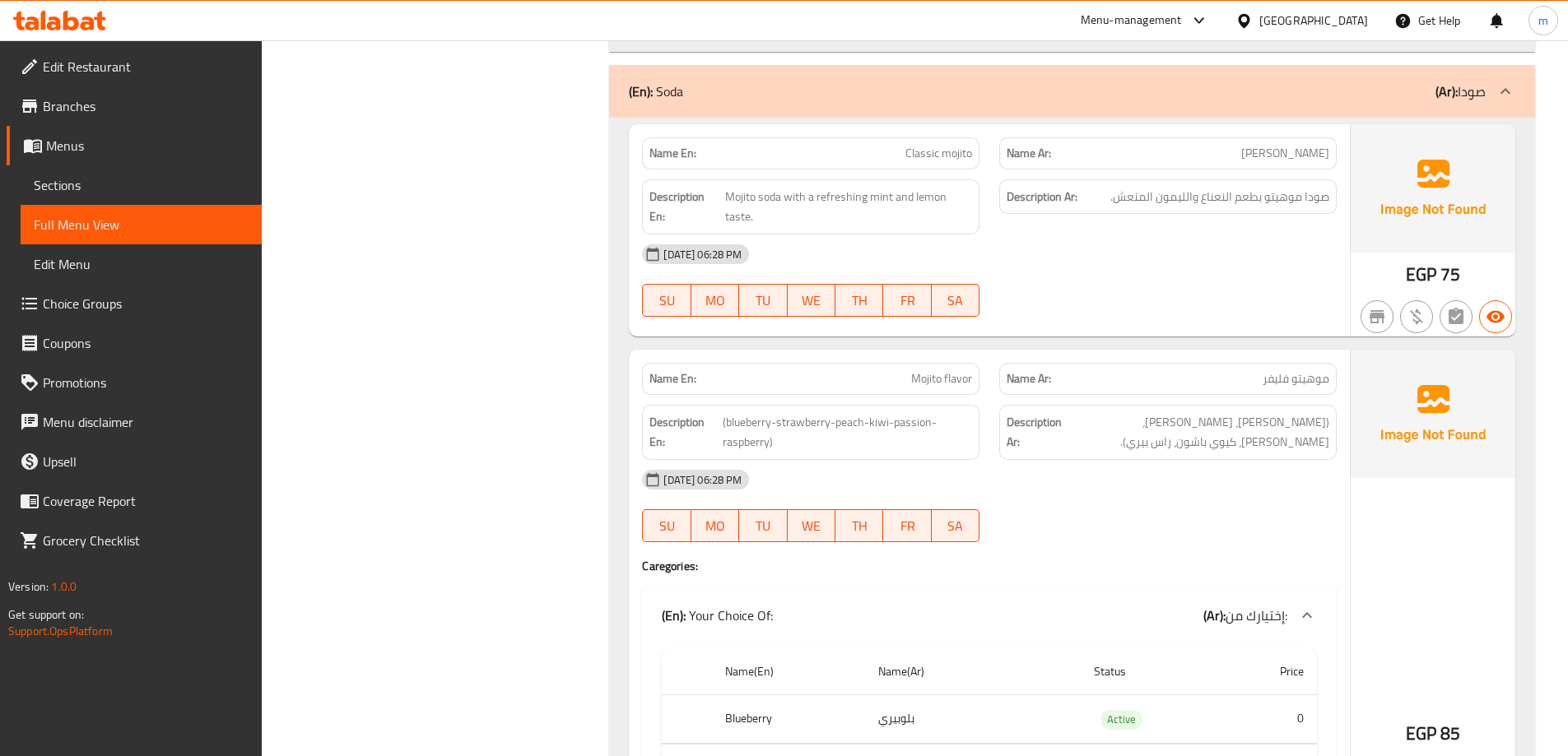
scroll to position [0, 0]
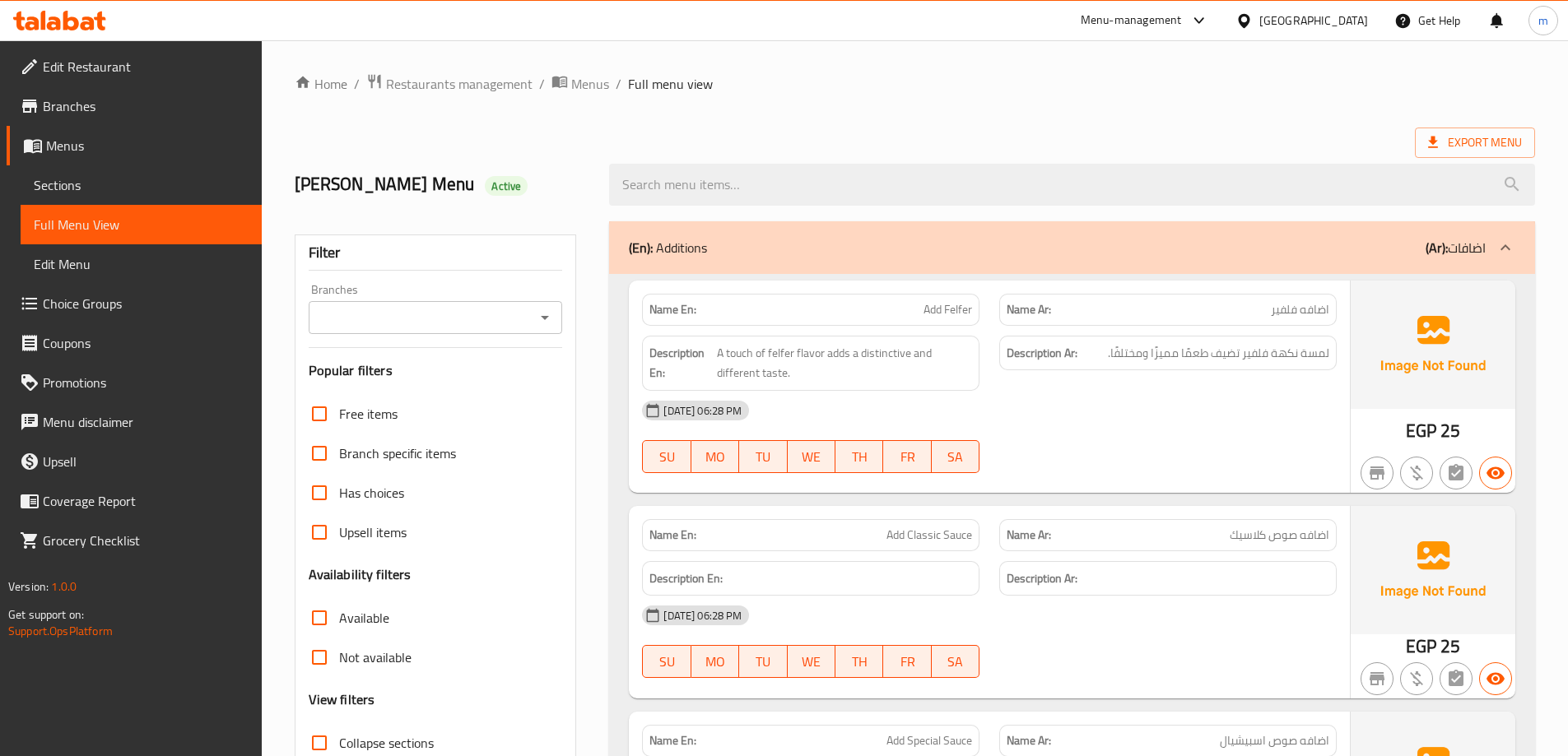
click at [718, 364] on span "A touch of felfer flavor adds a distinctive and different taste." at bounding box center [844, 363] width 255 height 40
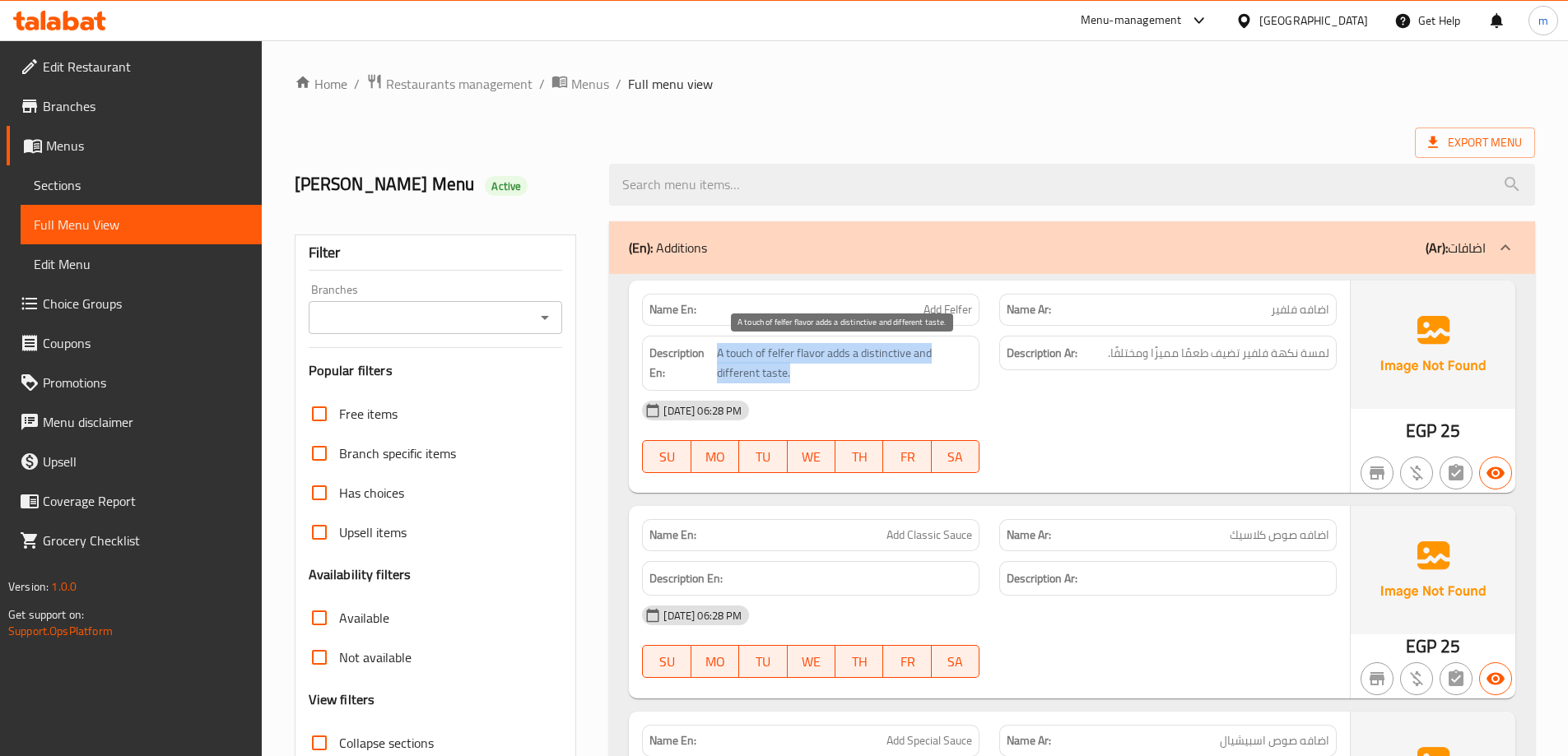
click at [718, 364] on span "A touch of felfer flavor adds a distinctive and different taste." at bounding box center [844, 363] width 255 height 40
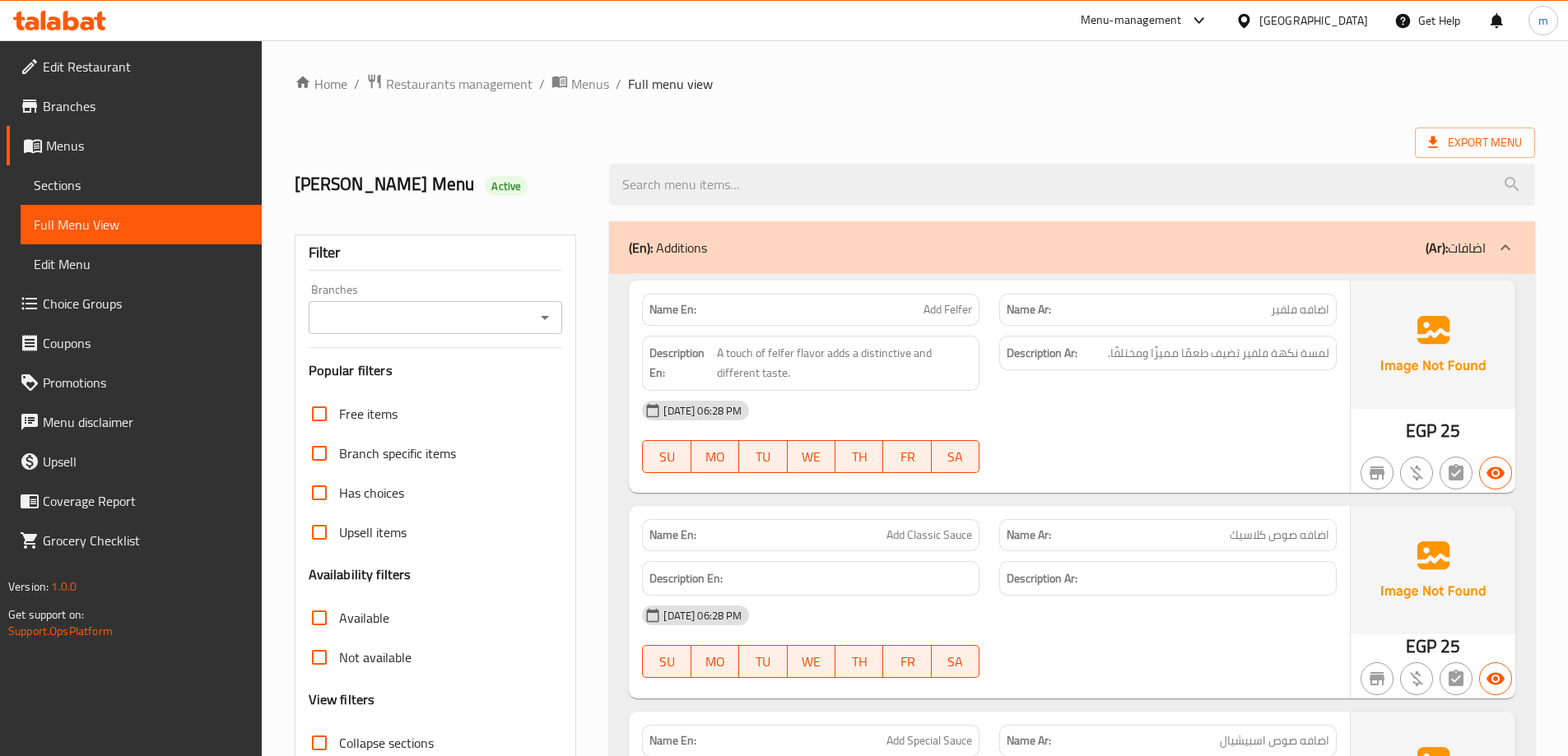
click at [913, 427] on div "[DATE] 06:28 PM" at bounding box center [989, 411] width 715 height 40
click at [890, 139] on div "Export Menu" at bounding box center [915, 143] width 1240 height 31
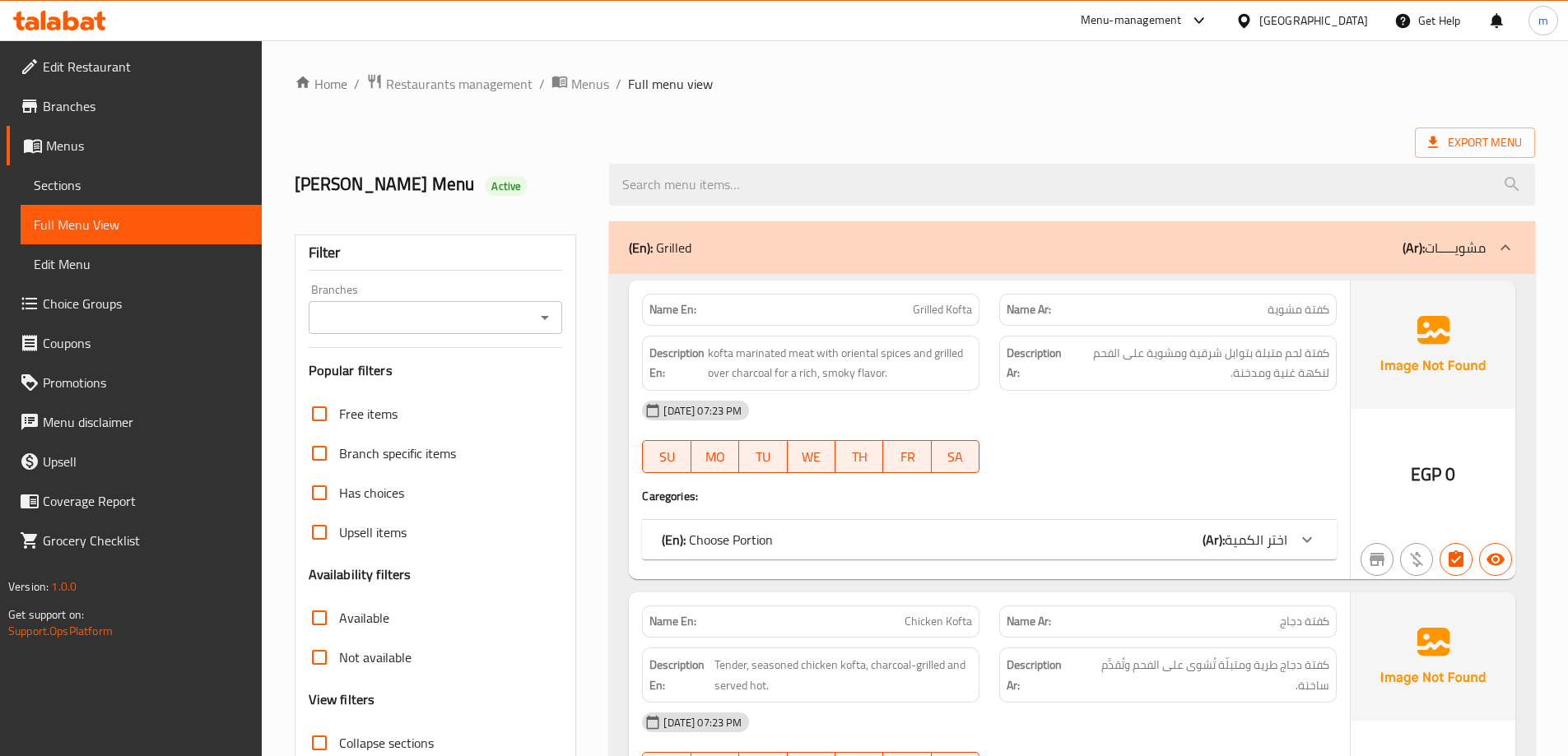
checkbox input "false"
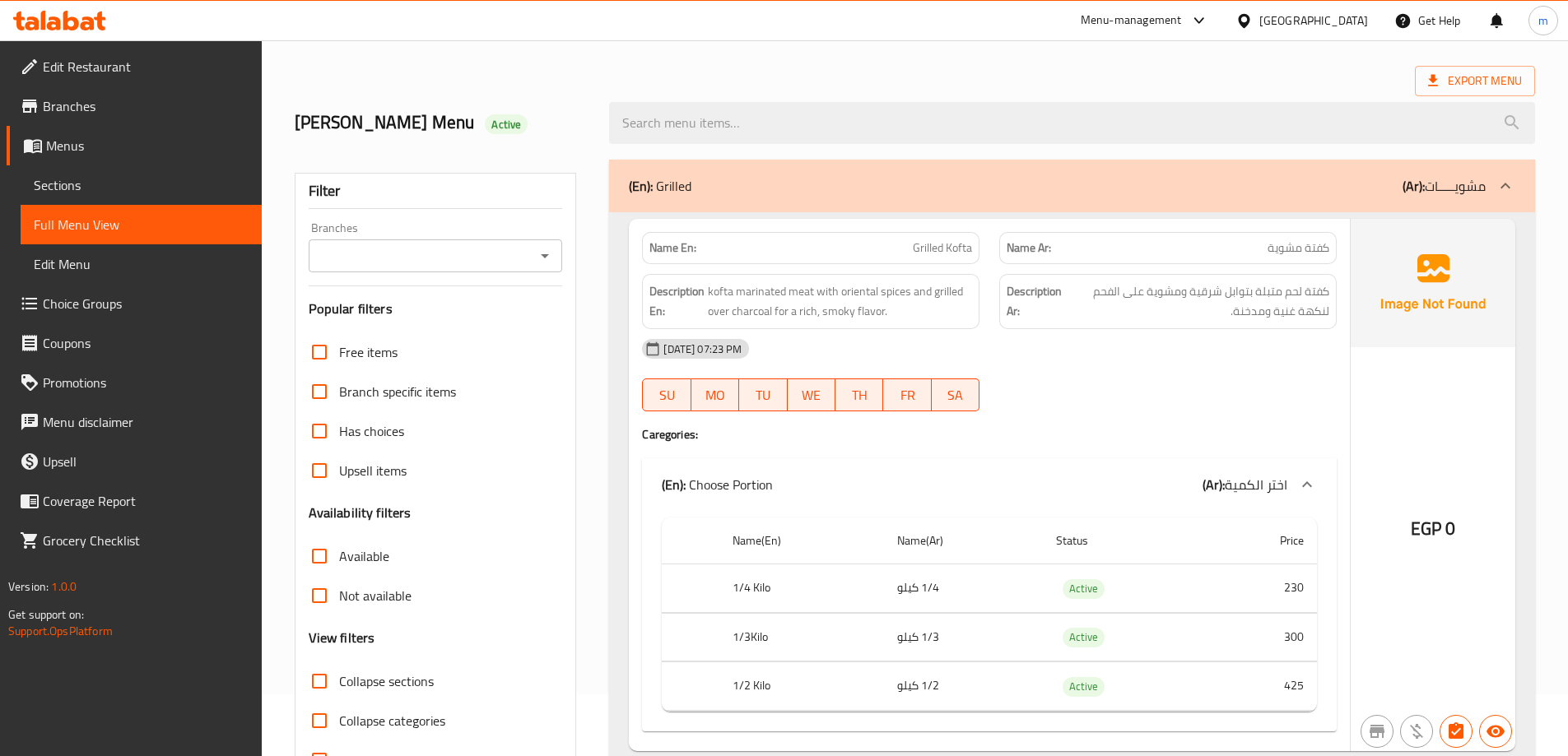
scroll to position [247, 0]
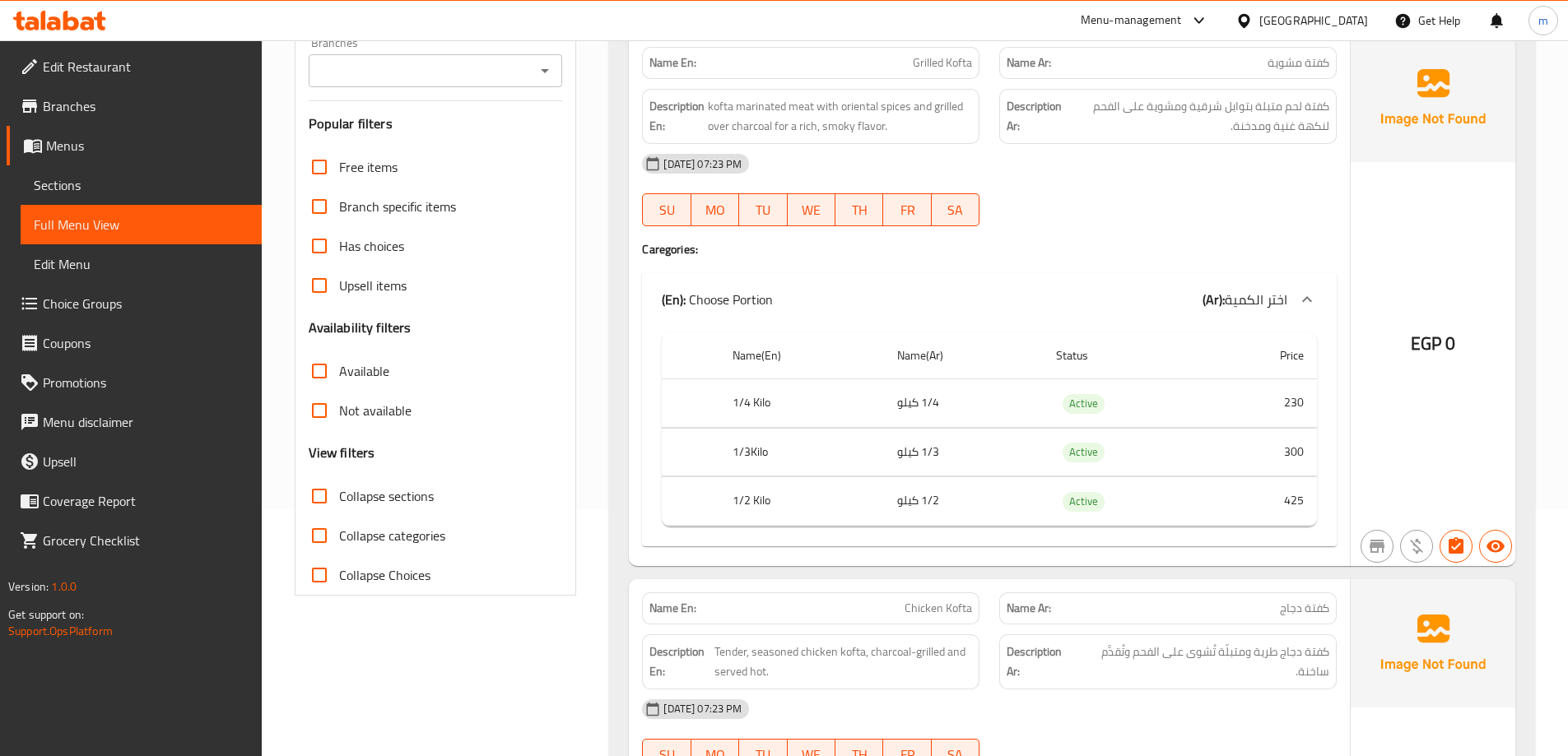
click at [399, 502] on span "Collapse sections" at bounding box center [387, 496] width 94 height 20
click at [340, 502] on input "Collapse sections" at bounding box center [320, 496] width 40 height 40
checkbox input "true"
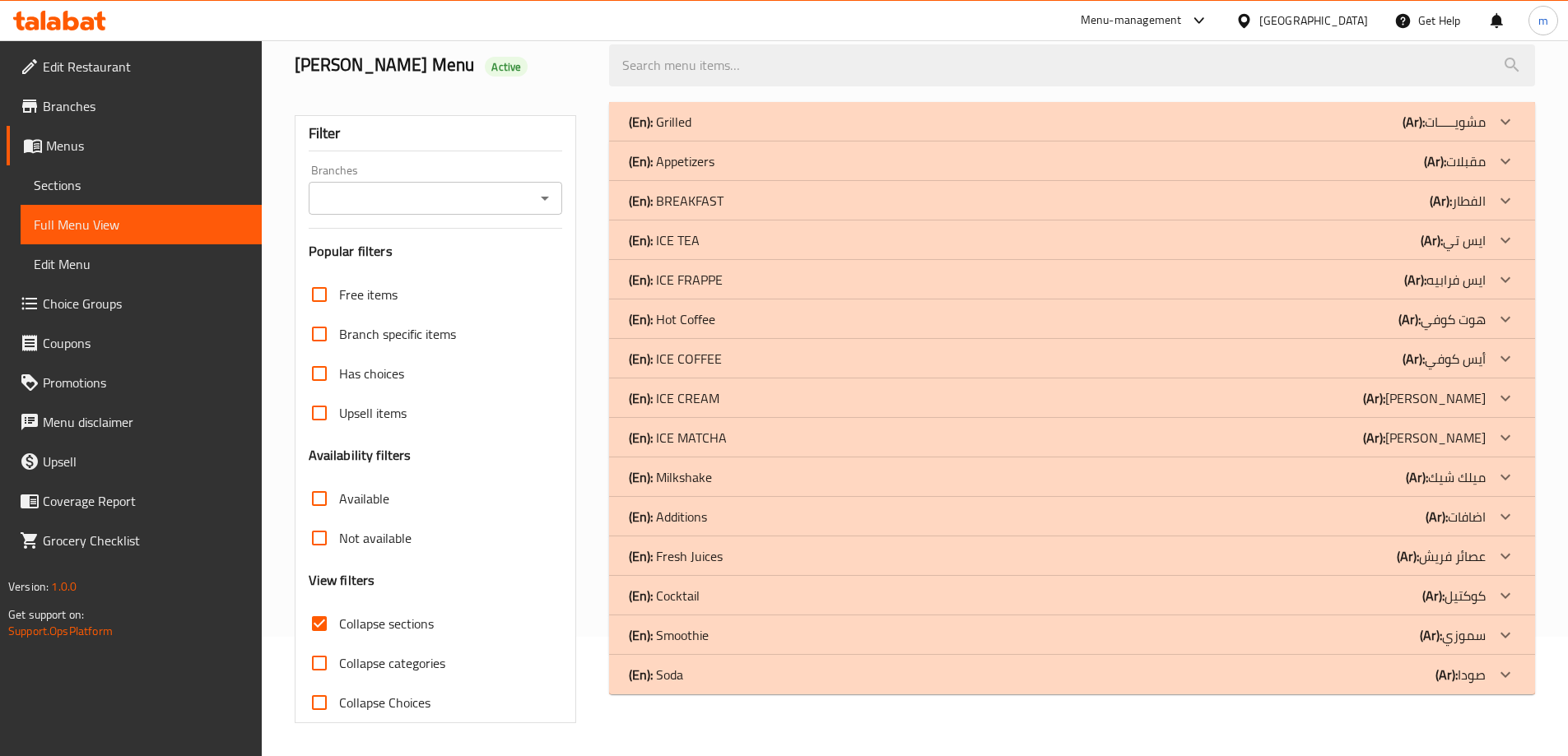
scroll to position [119, 0]
click at [950, 687] on div "(En): Soda (Ar): صودا" at bounding box center [1072, 675] width 926 height 40
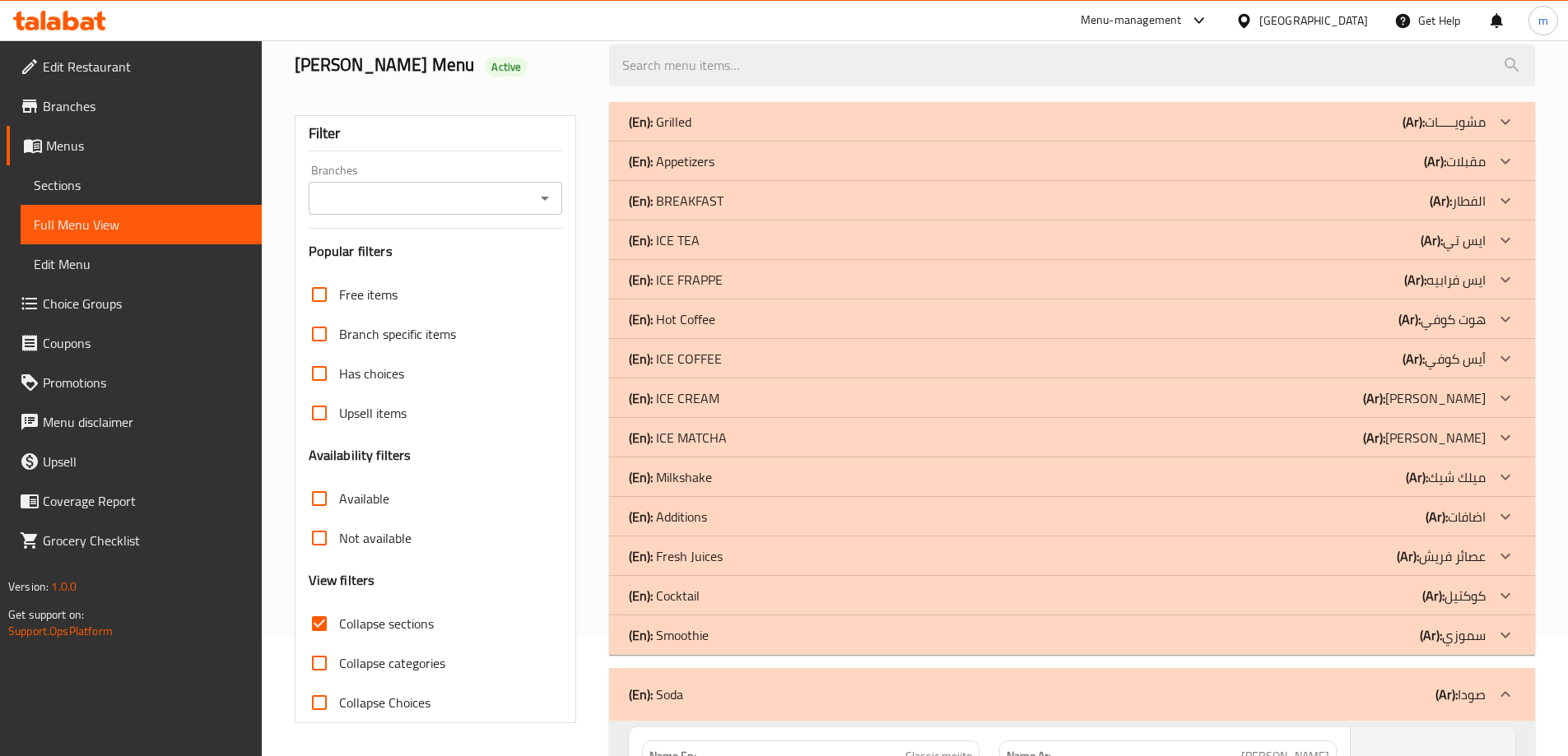
click at [948, 630] on div "(En): Smoothie (Ar): سموزي" at bounding box center [1058, 635] width 857 height 20
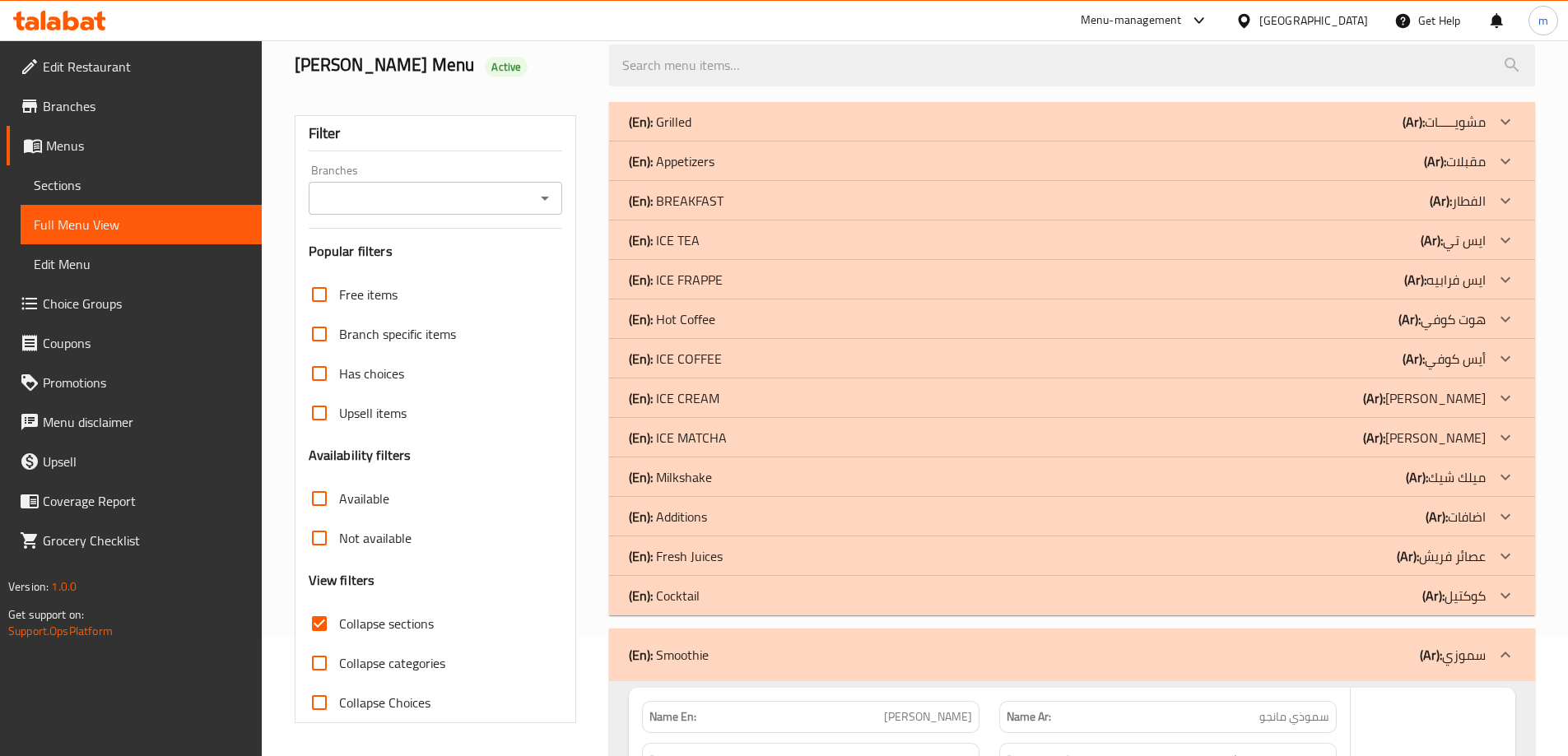
click at [710, 586] on div "(En): Cocktail (Ar): كوكتيل" at bounding box center [1058, 596] width 857 height 20
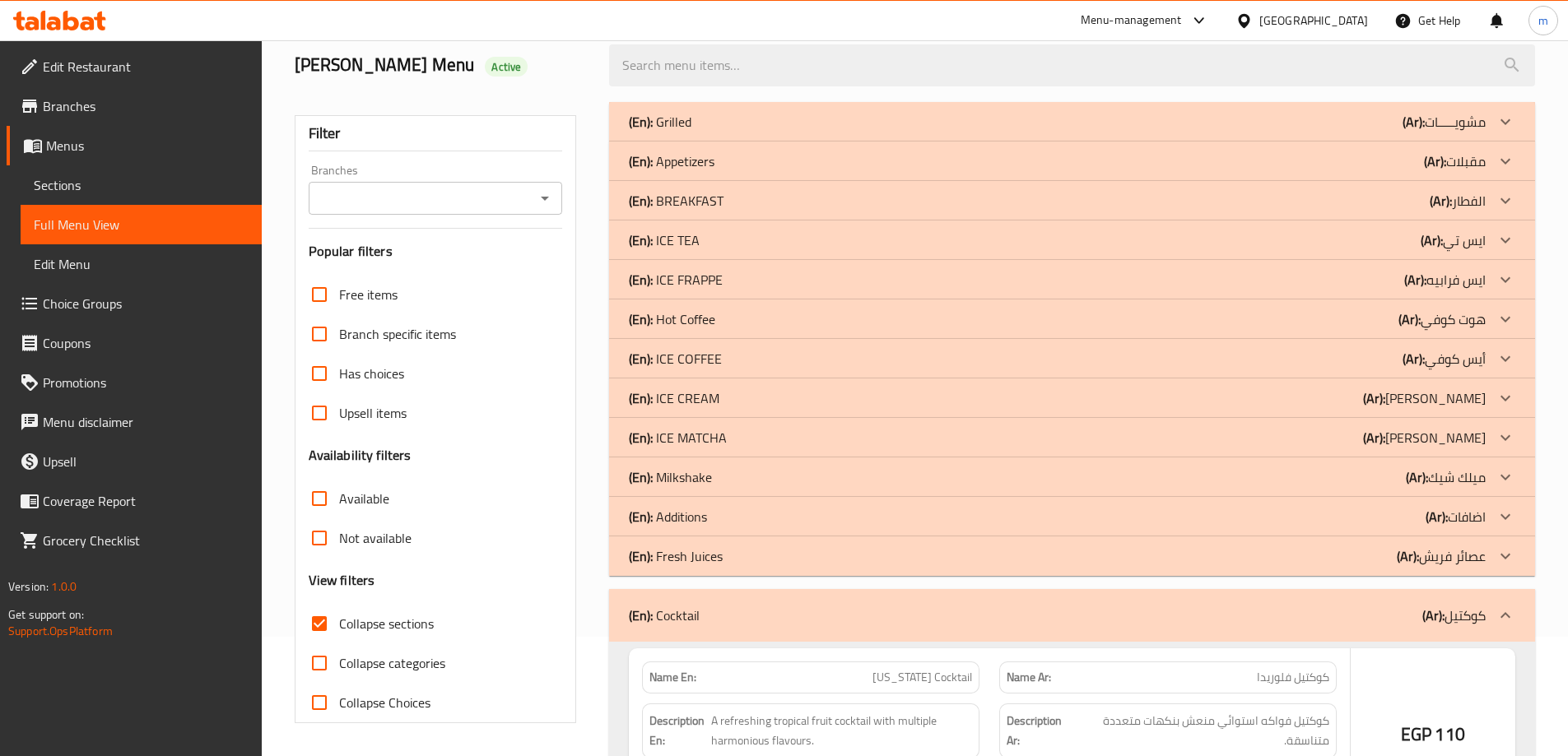
click at [716, 559] on p "(En): Fresh Juices" at bounding box center [676, 556] width 94 height 20
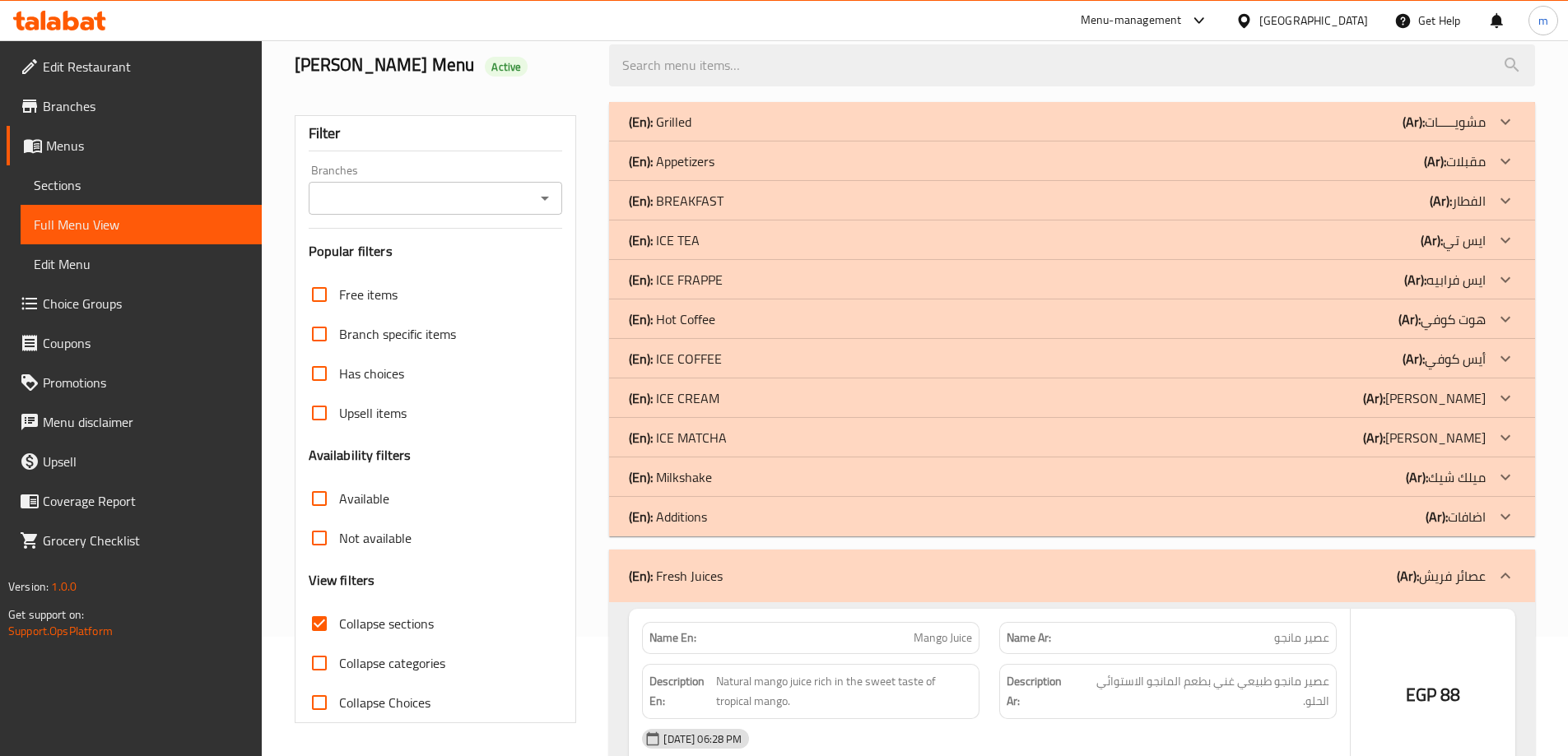
click at [737, 524] on div "(En): Additions (Ar): اضافات" at bounding box center [1058, 516] width 857 height 20
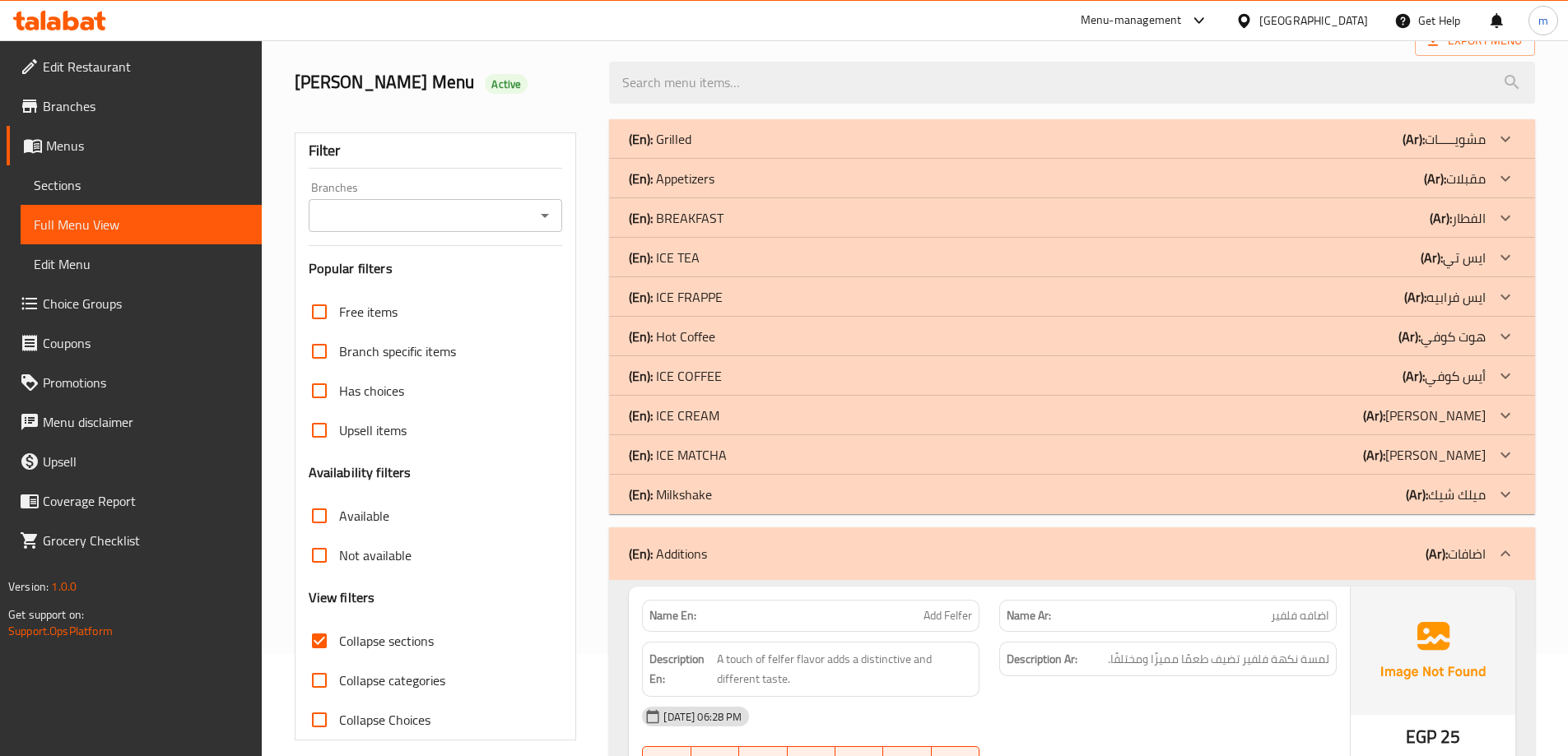
scroll to position [0, 0]
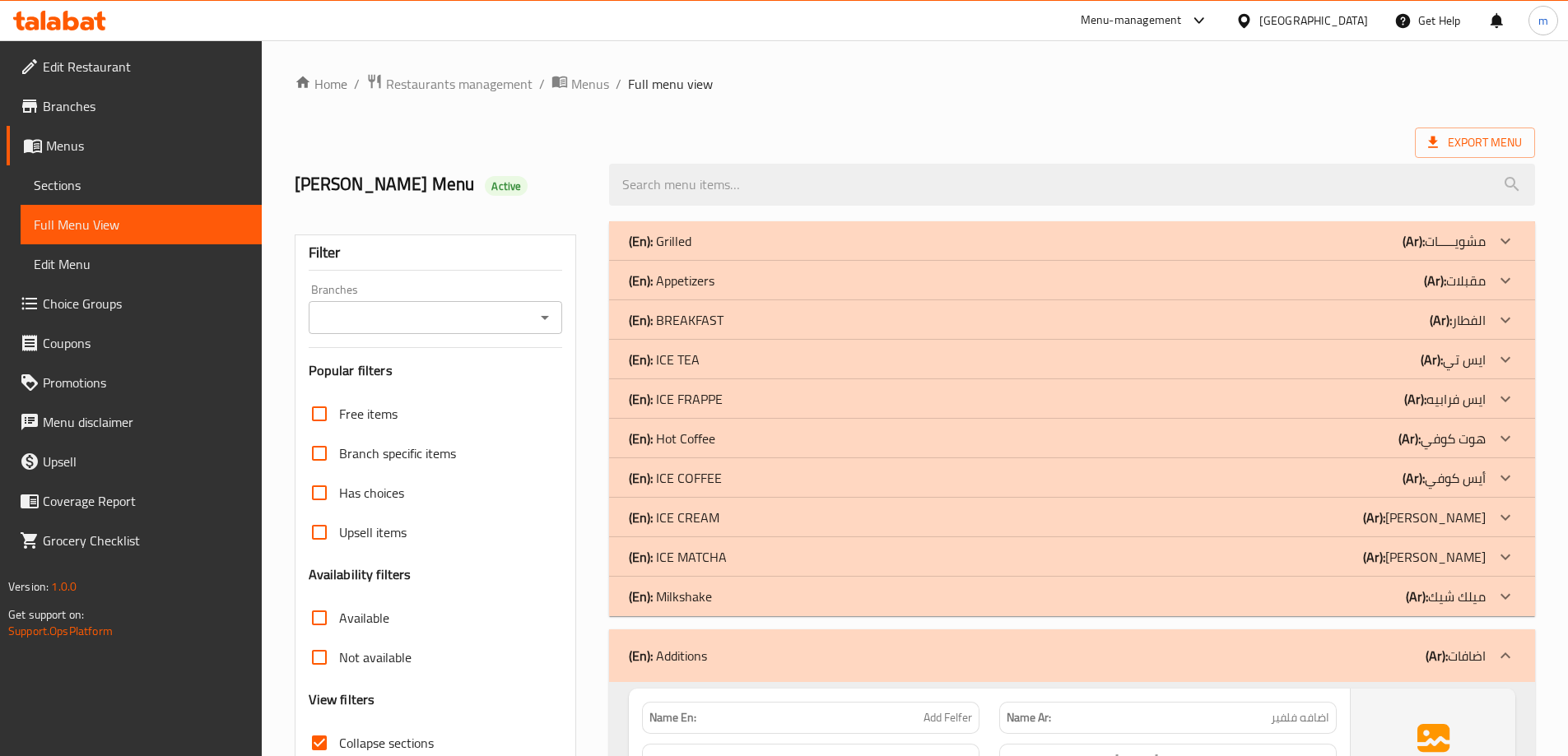
click at [1451, 144] on span "Export Menu" at bounding box center [1474, 142] width 94 height 21
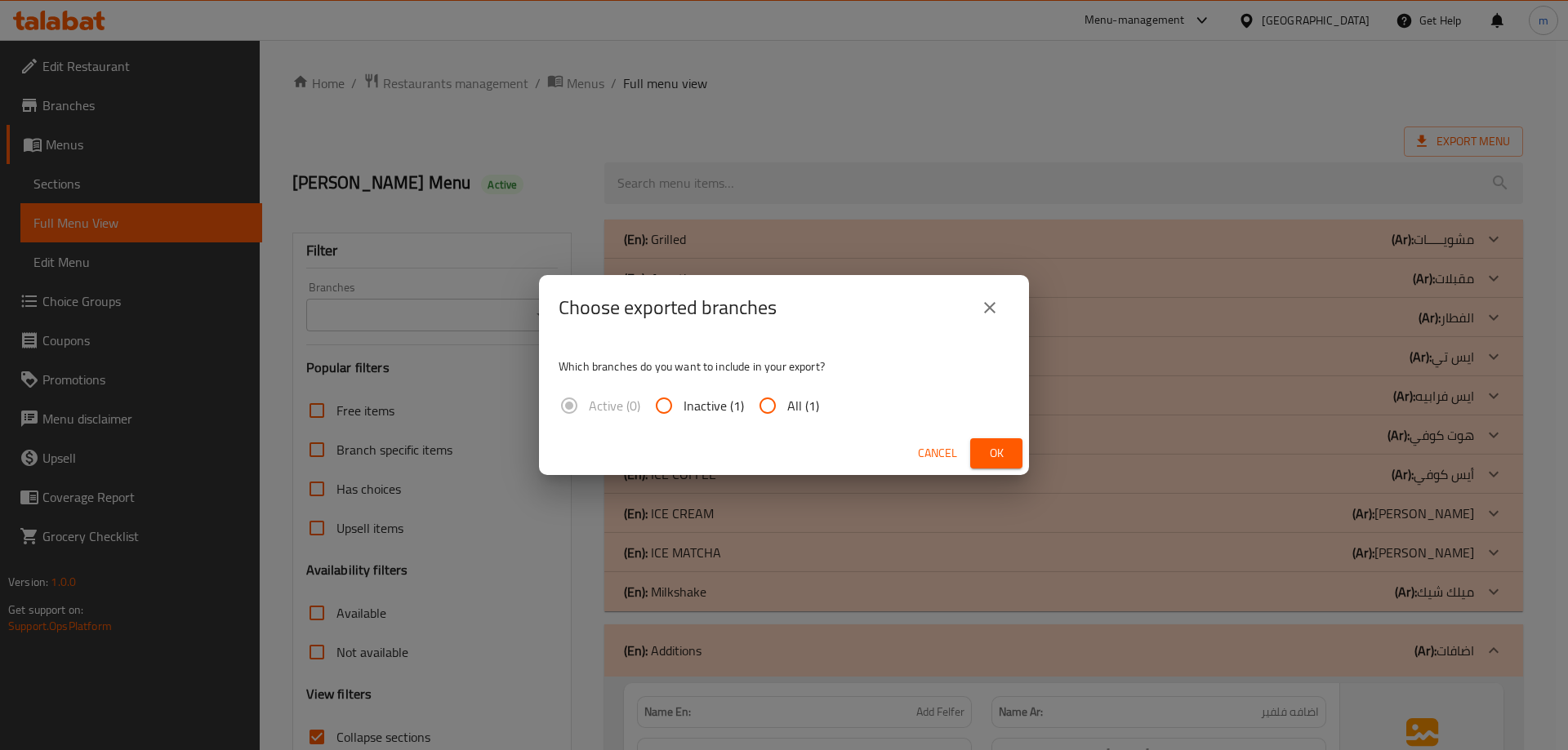
drag, startPoint x: 802, startPoint y: 399, endPoint x: 897, endPoint y: 417, distance: 96.7
click at [805, 399] on span "All (1)" at bounding box center [802, 406] width 32 height 20
click at [817, 402] on span "All (1)" at bounding box center [802, 406] width 32 height 20
click at [787, 402] on input "All (1)" at bounding box center [767, 406] width 40 height 40
radio input "true"
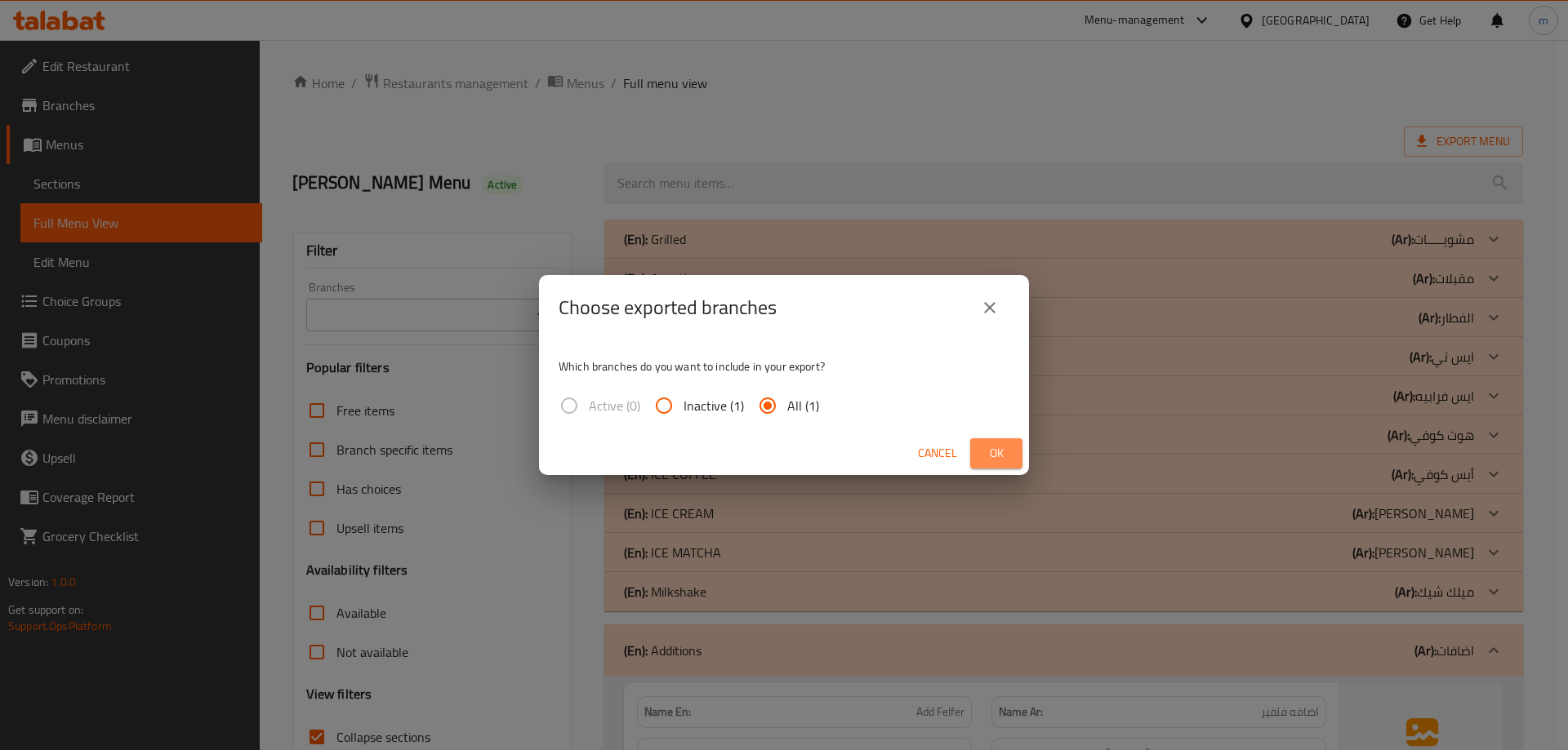
click at [1005, 457] on span "Ok" at bounding box center [996, 453] width 26 height 21
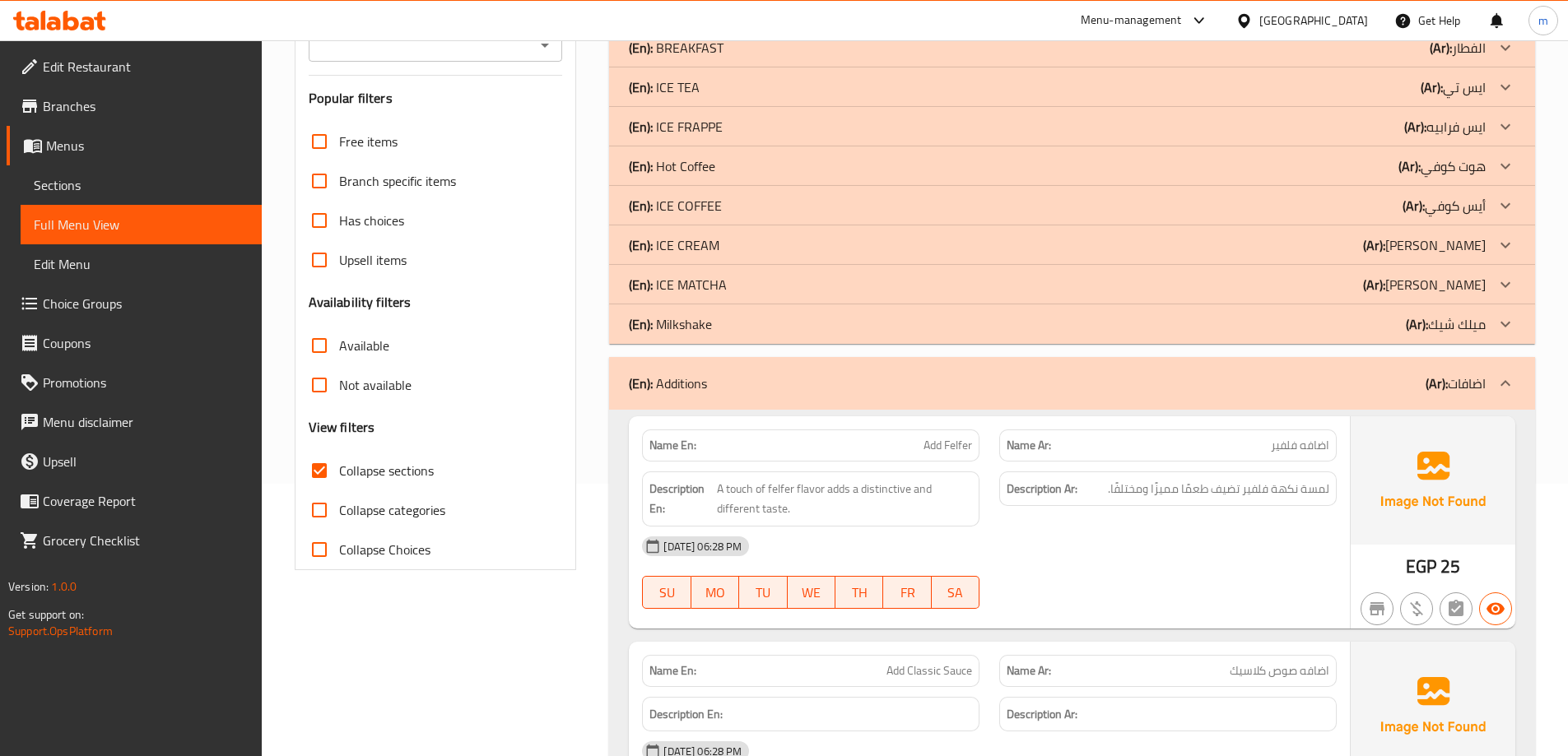
scroll to position [411, 0]
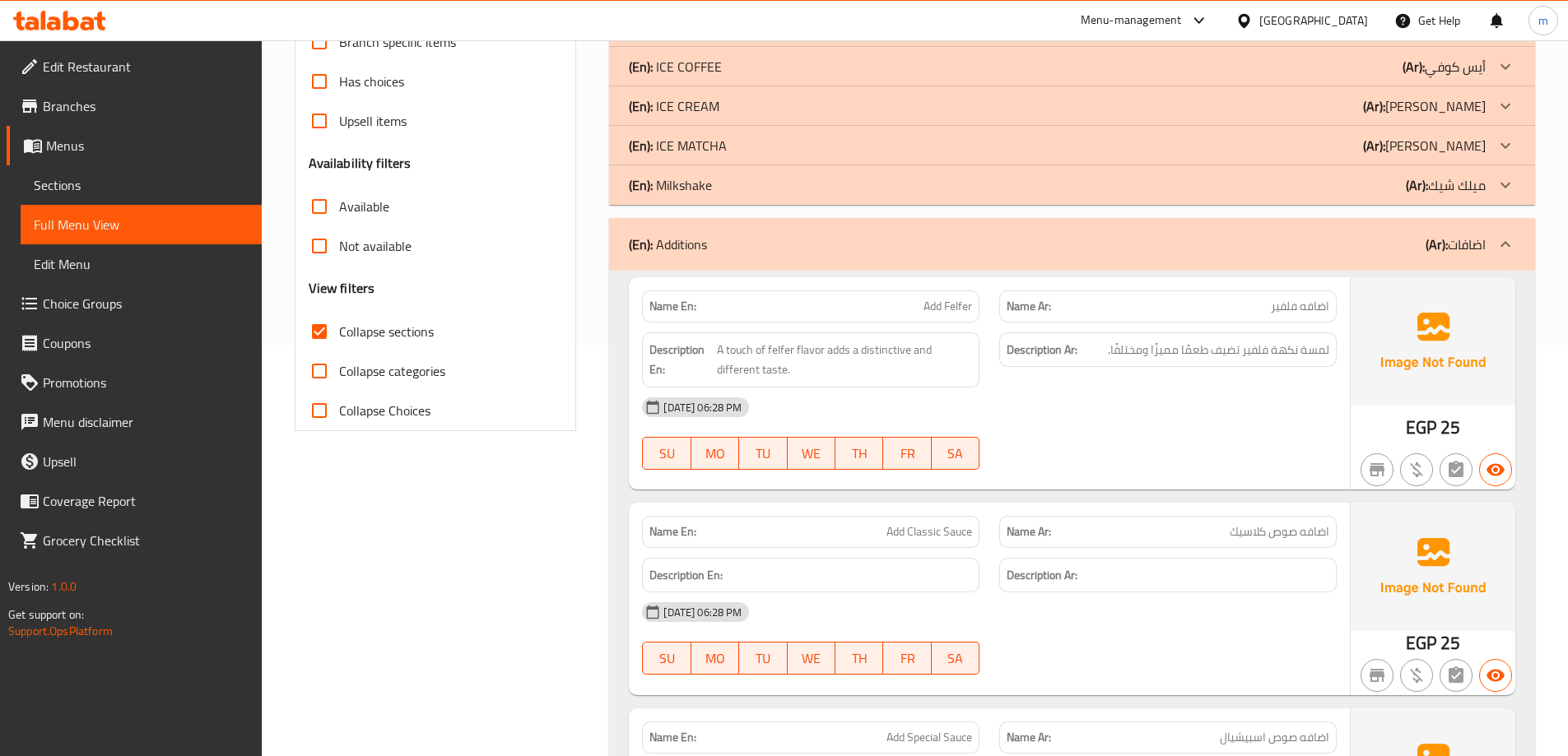
click at [682, 241] on p "(En): Additions" at bounding box center [668, 244] width 78 height 20
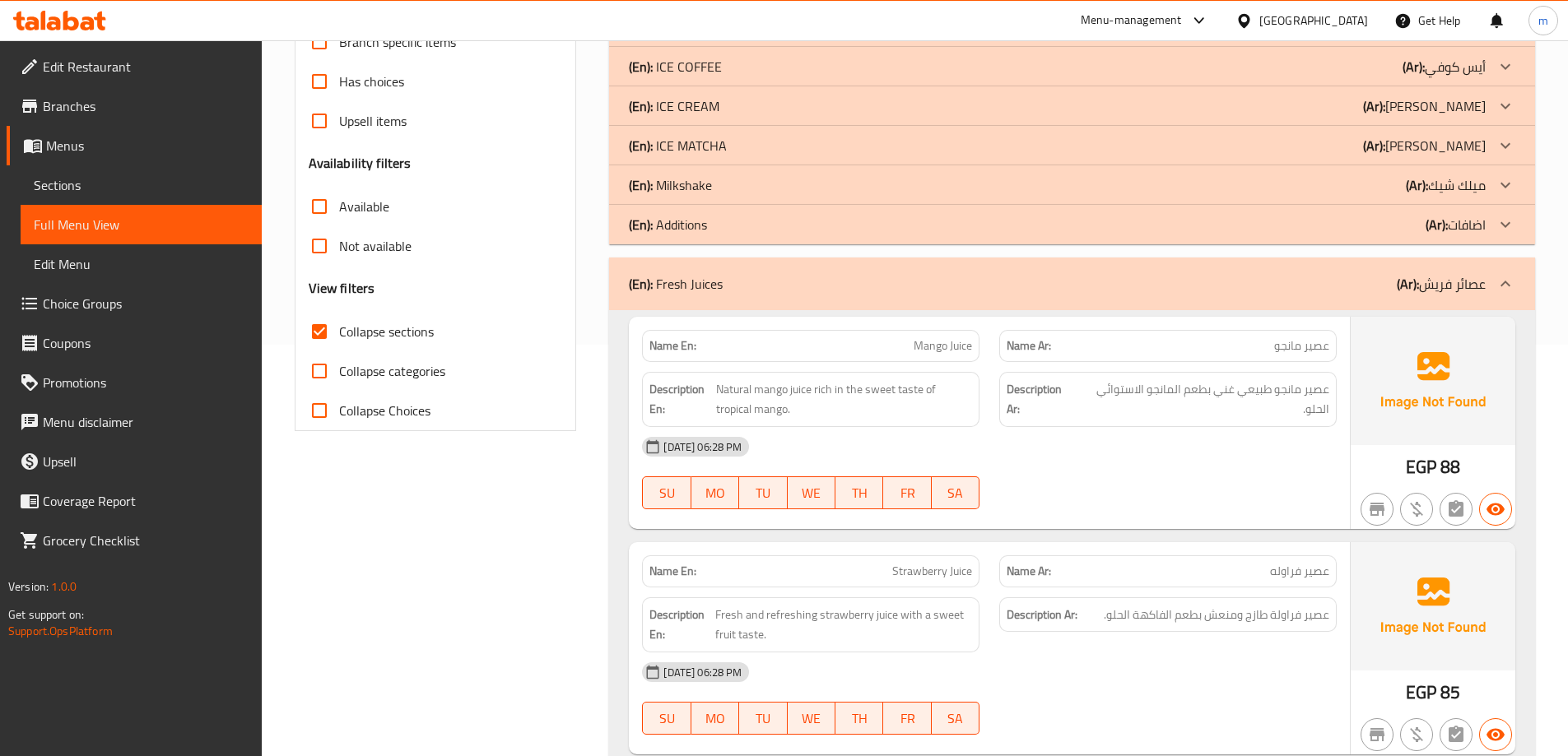
click at [677, 305] on div "(En): Fresh Juices (Ar): عصائر فريش" at bounding box center [1072, 284] width 926 height 53
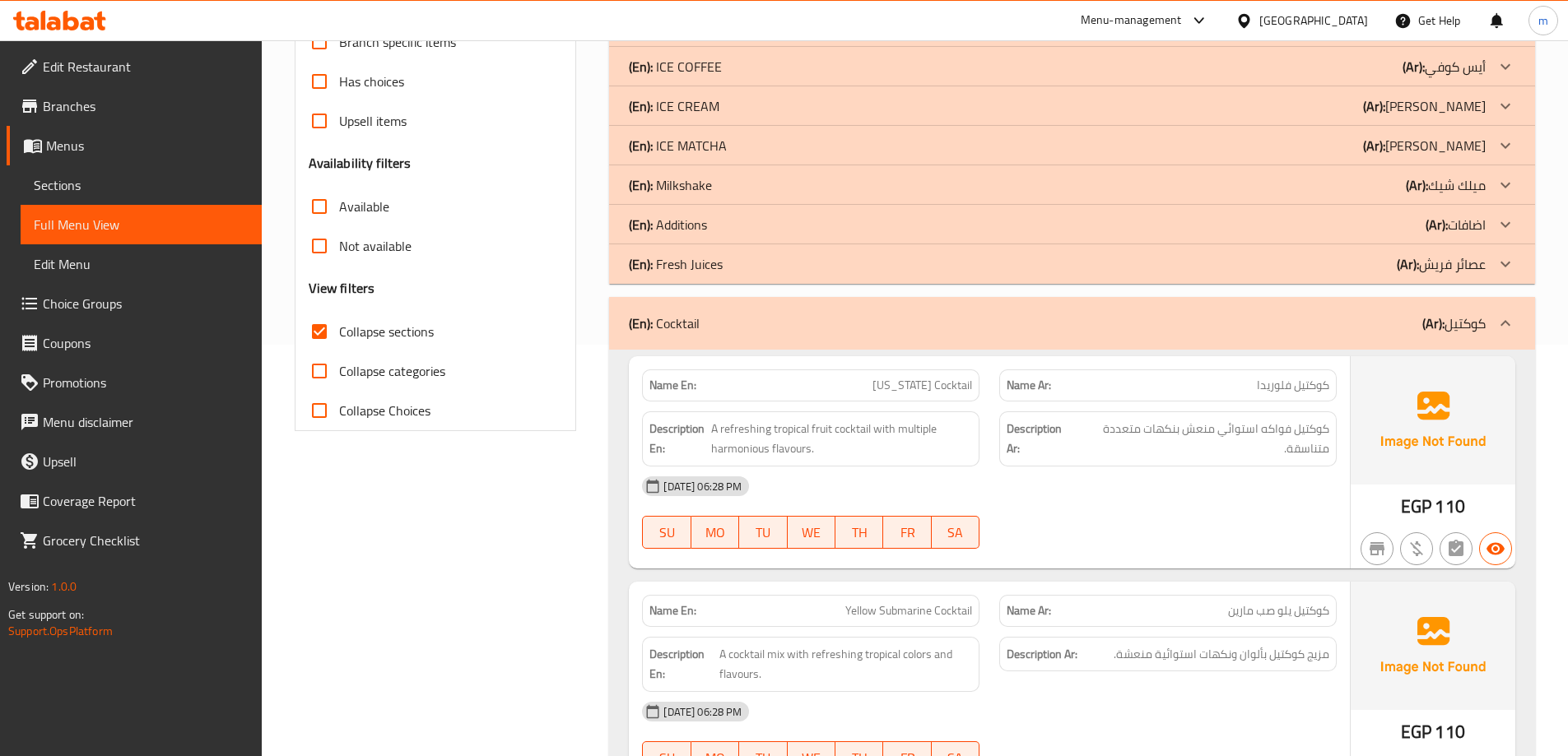
click at [677, 305] on div "(En): Cocktail (Ar): كوكتيل" at bounding box center [1072, 323] width 926 height 53
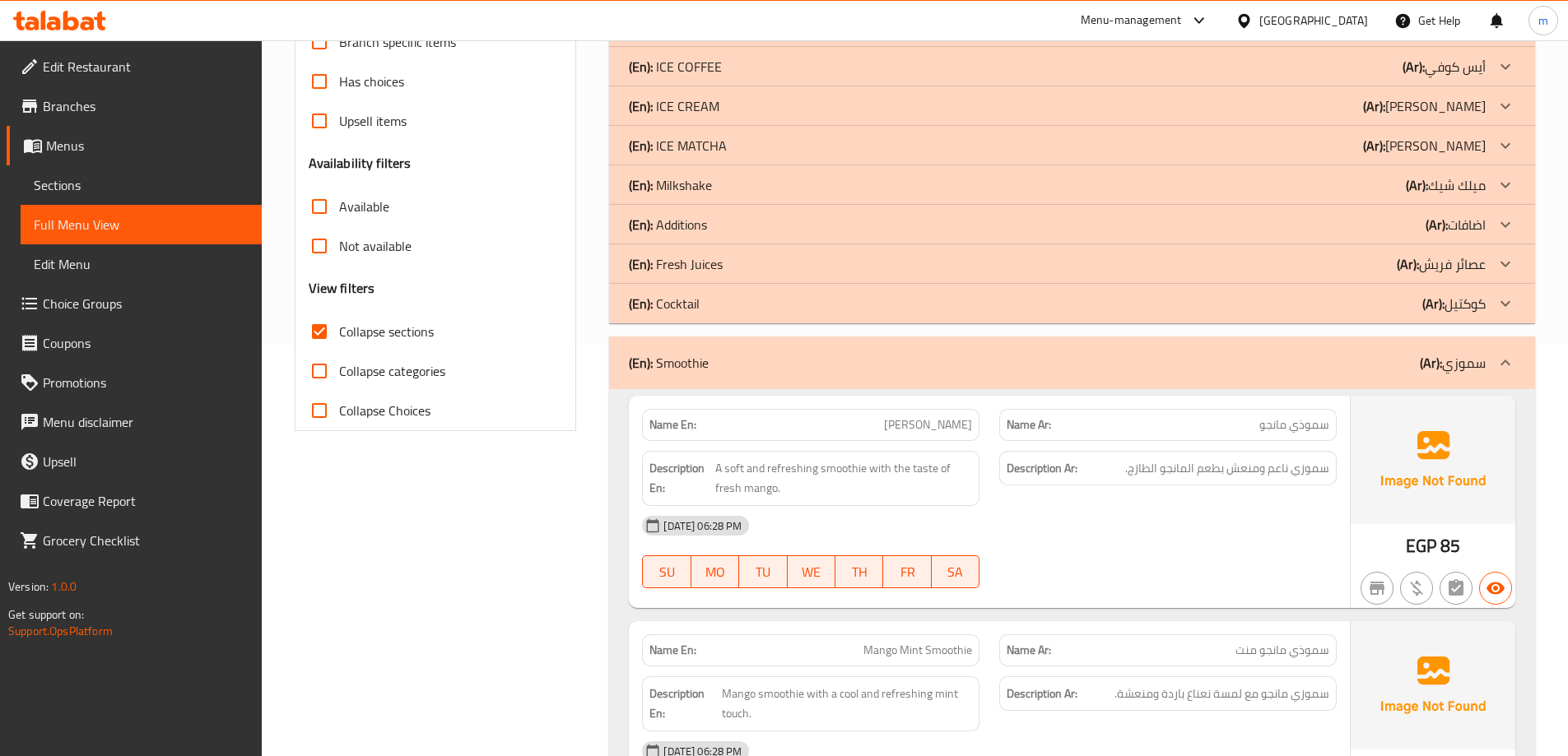
click at [667, 366] on p "(En): Smoothie" at bounding box center [669, 363] width 80 height 20
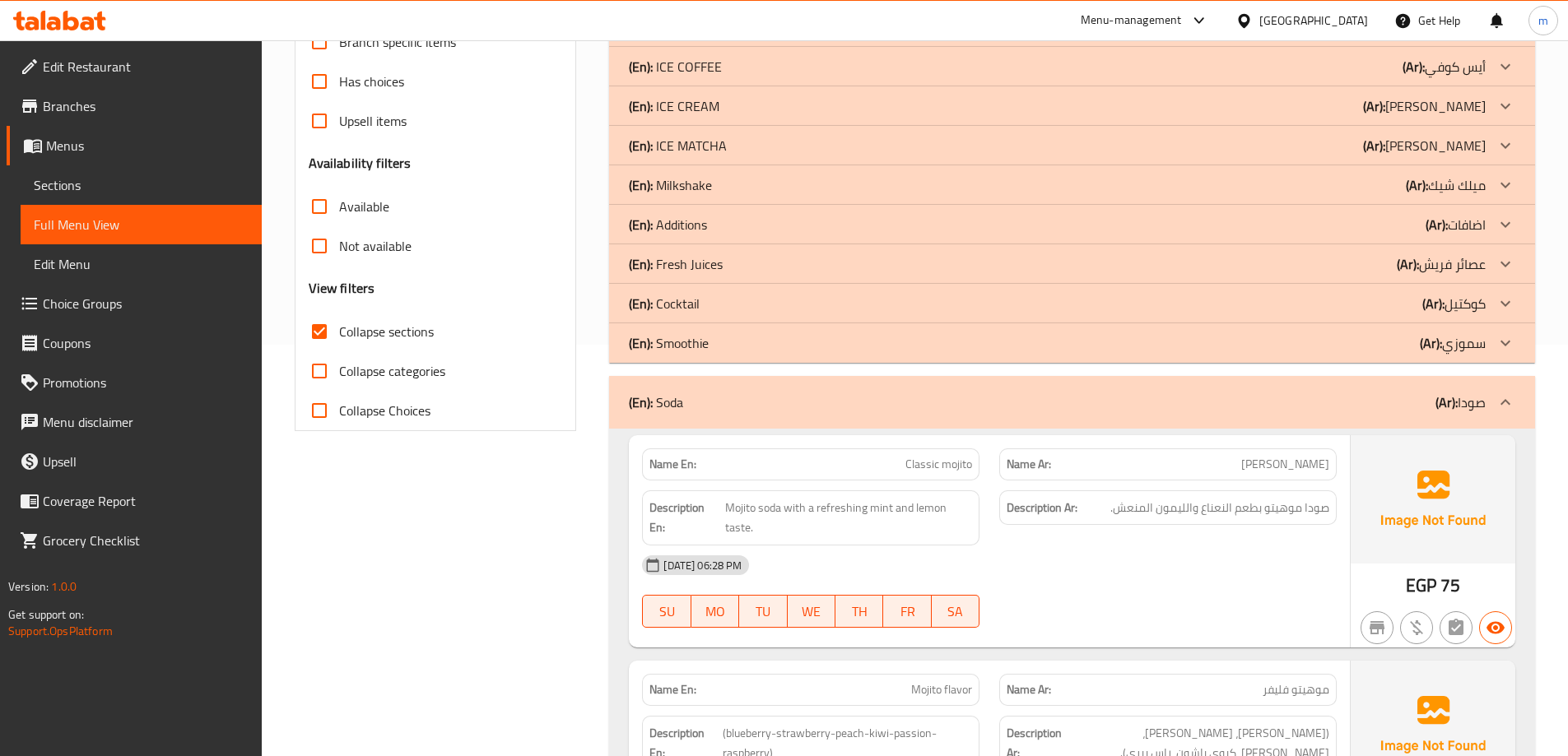
click at [663, 408] on p "(En): Soda" at bounding box center [656, 402] width 54 height 20
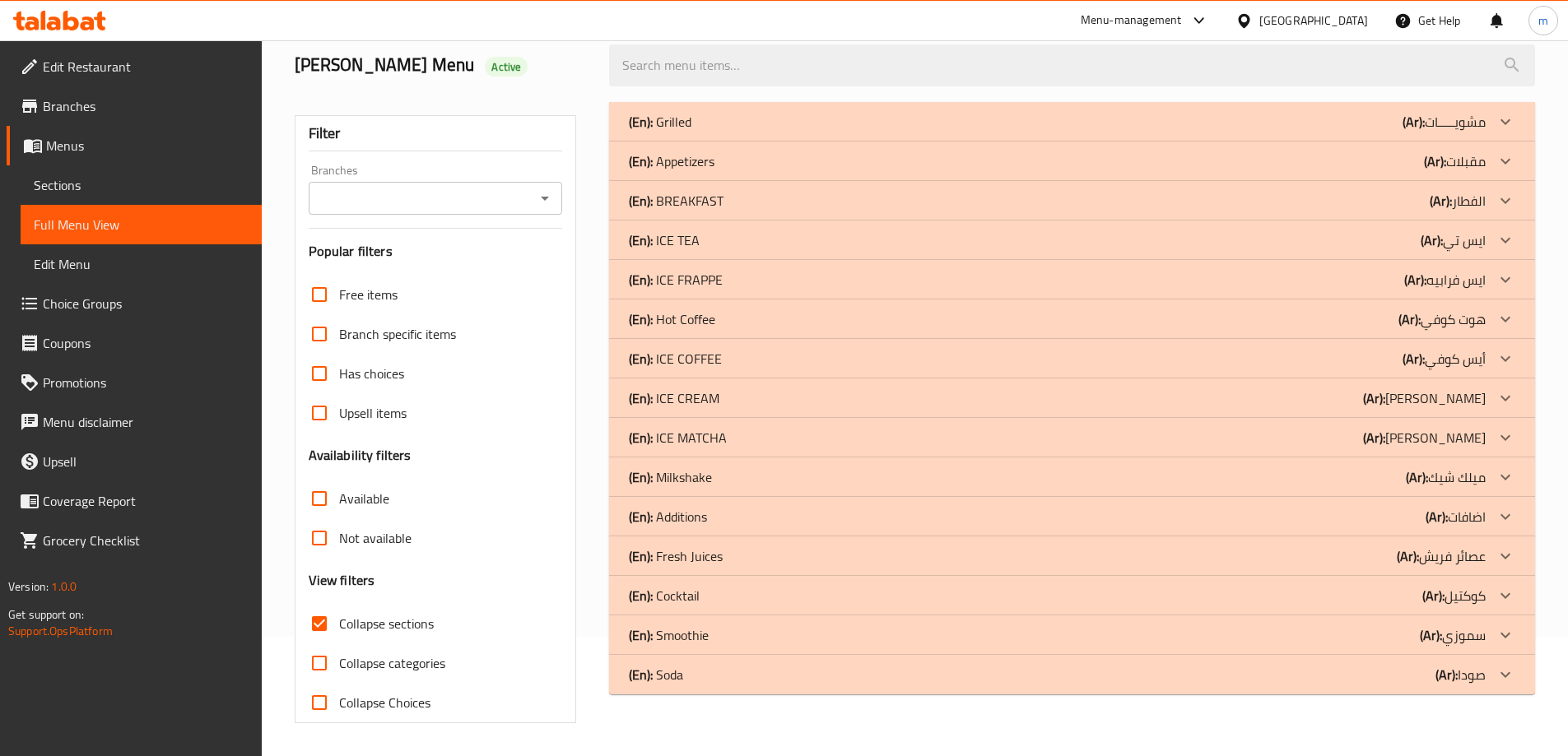
scroll to position [119, 0]
click at [703, 663] on div "(En): Soda (Ar): صودا" at bounding box center [1072, 675] width 926 height 40
click at [713, 627] on div "(En): Smoothie (Ar): سموزي" at bounding box center [1058, 635] width 857 height 20
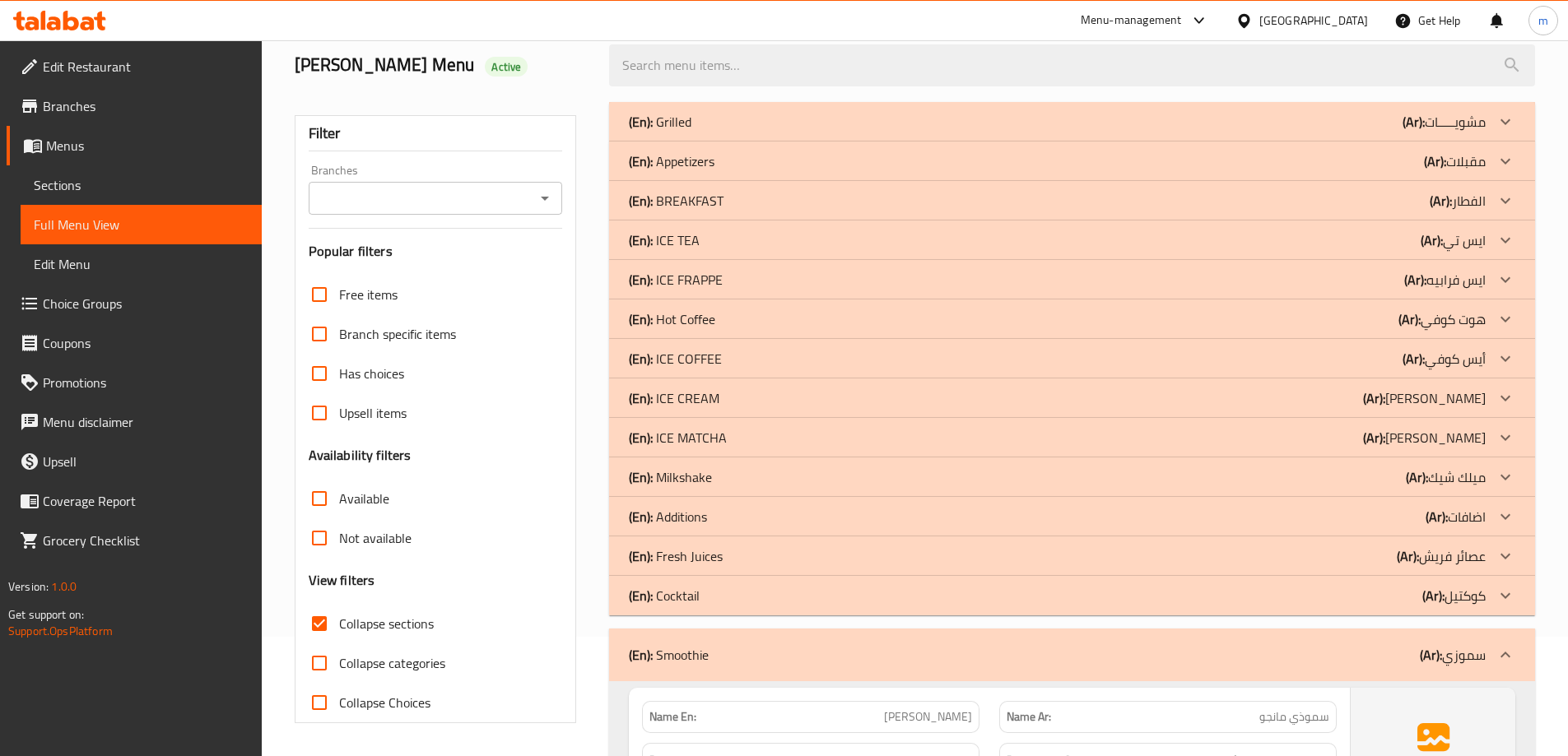
scroll to position [695, 0]
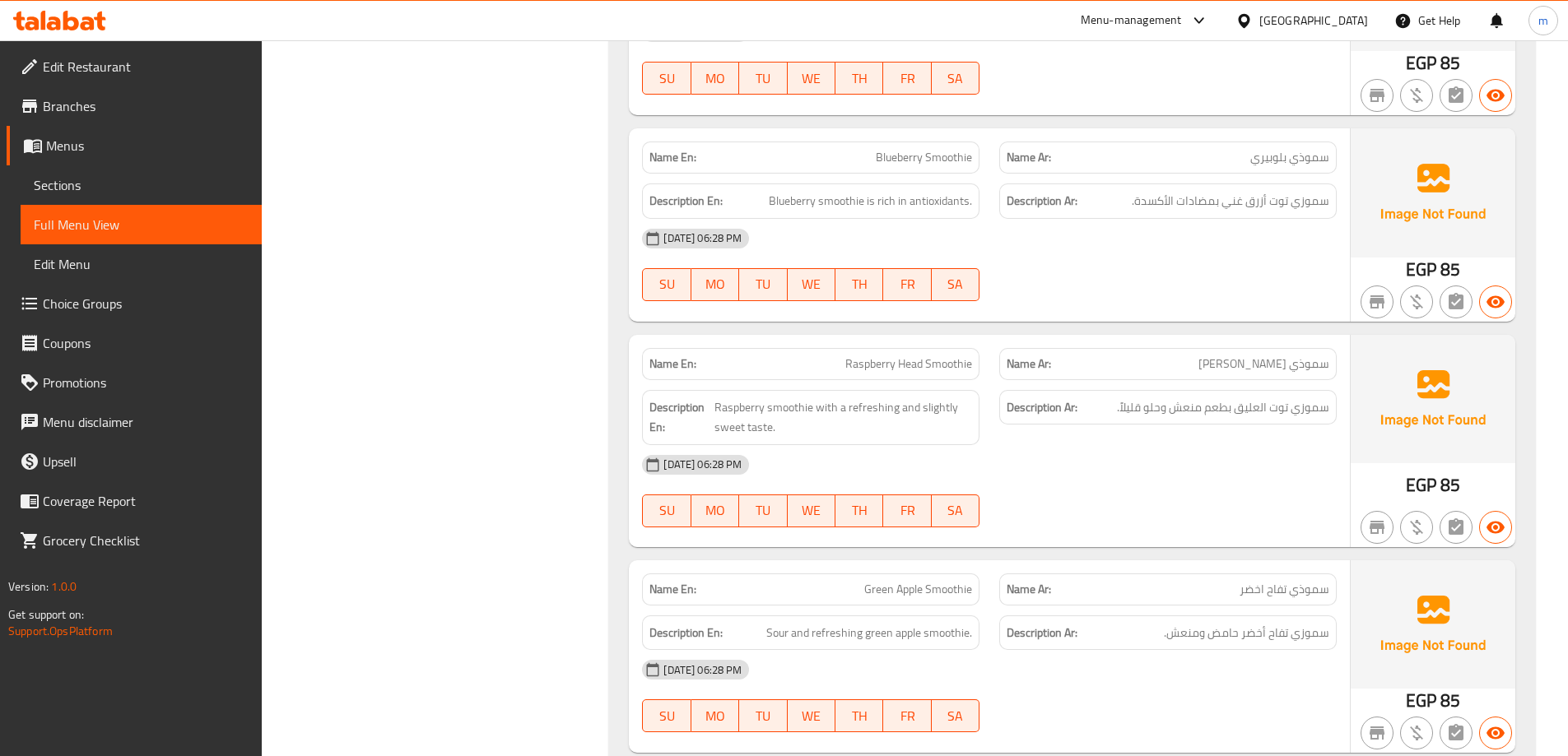
scroll to position [1353, 0]
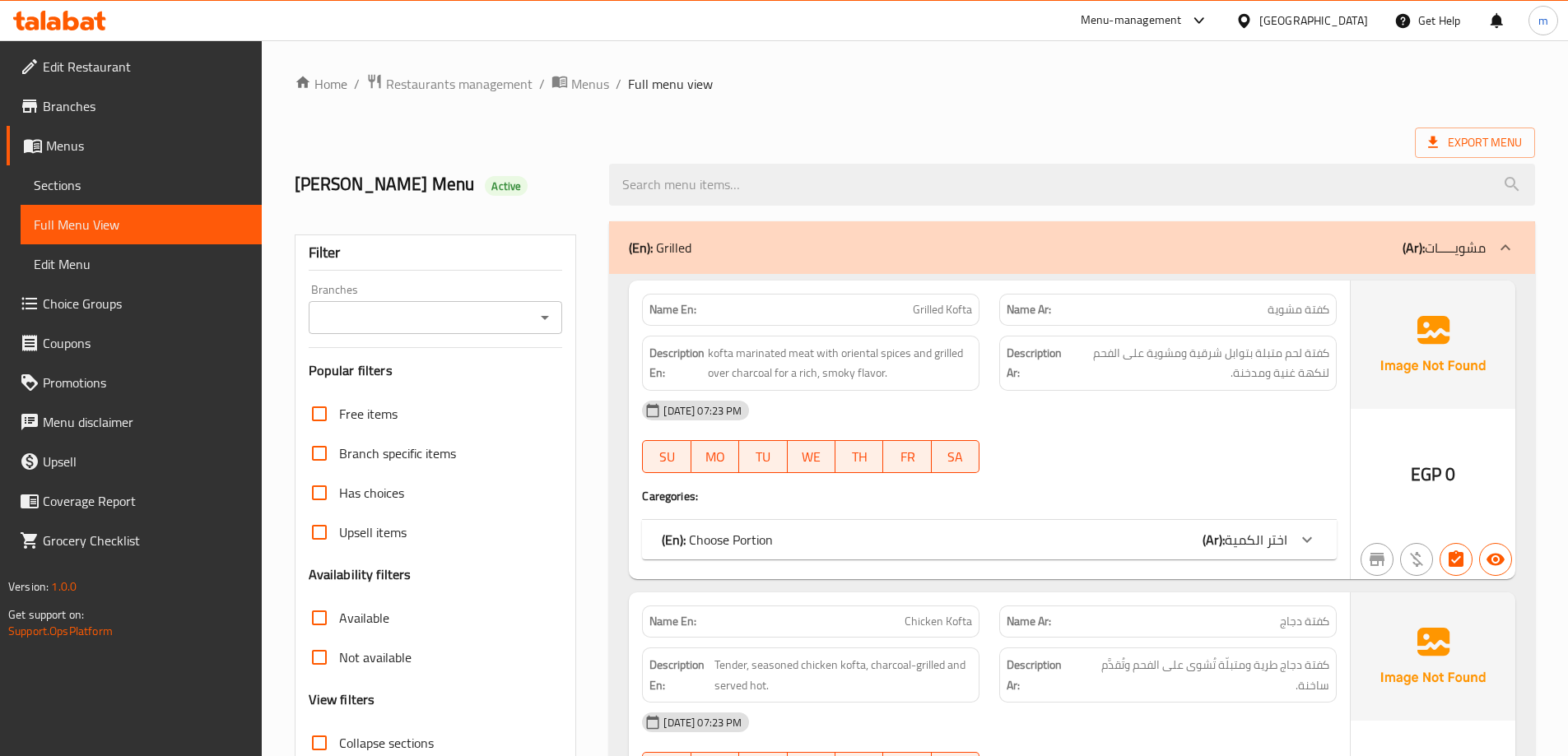
click at [127, 118] on link "Branches" at bounding box center [133, 106] width 255 height 40
